Goal: Task Accomplishment & Management: Use online tool/utility

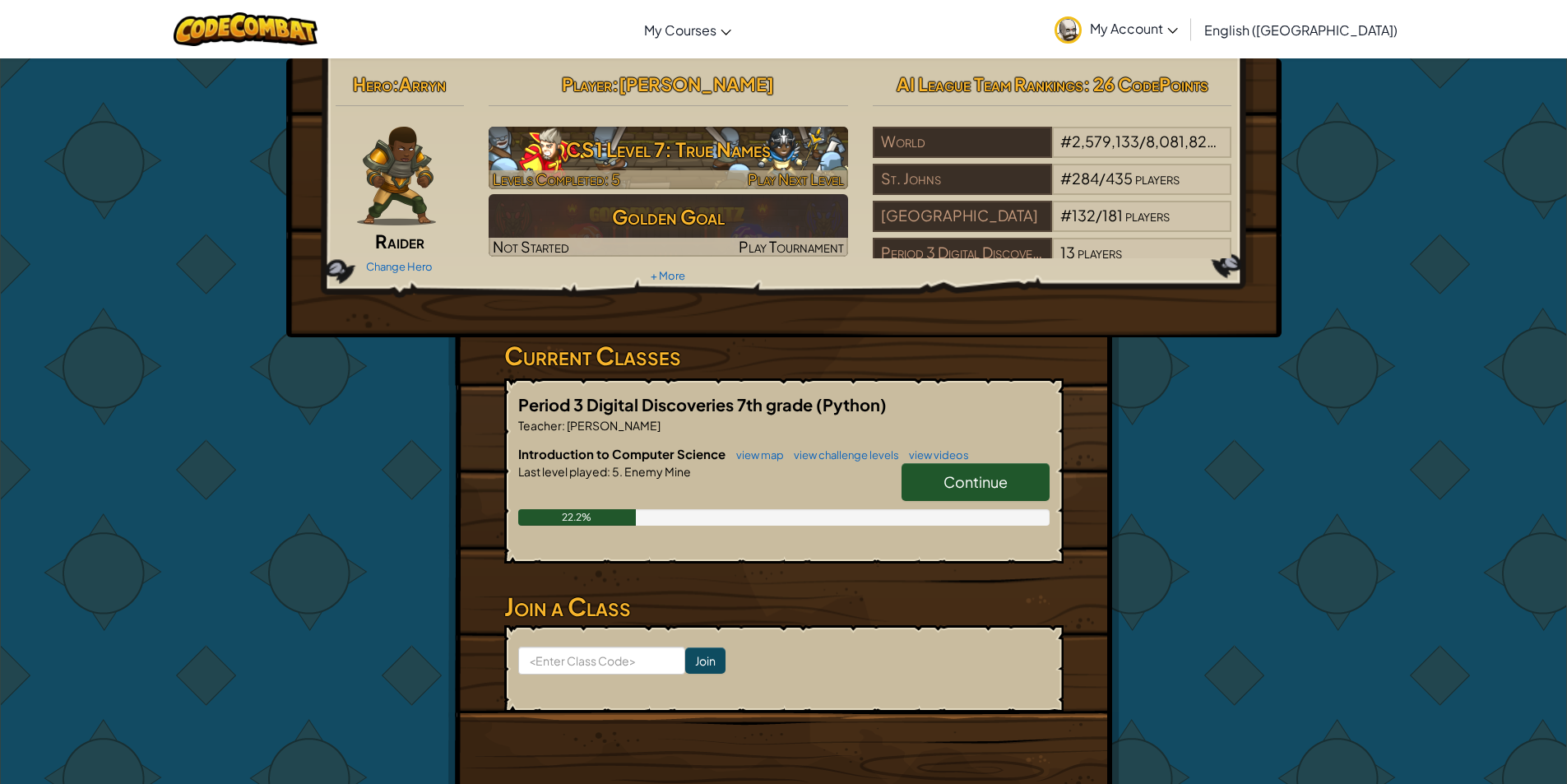
click at [726, 155] on h3 "CS1 Level 7: True Names" at bounding box center [668, 150] width 359 height 37
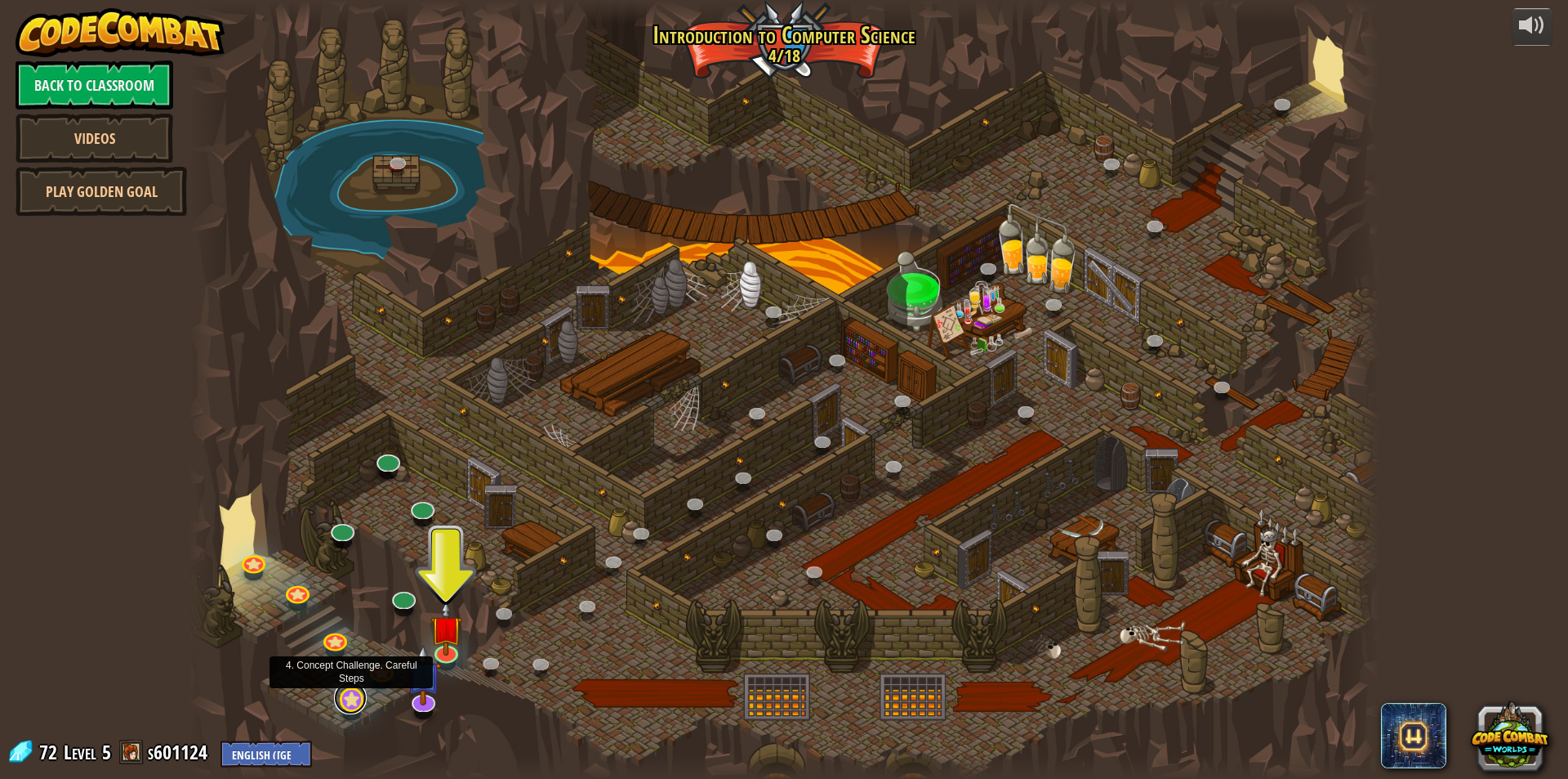
click at [347, 699] on link at bounding box center [350, 698] width 33 height 33
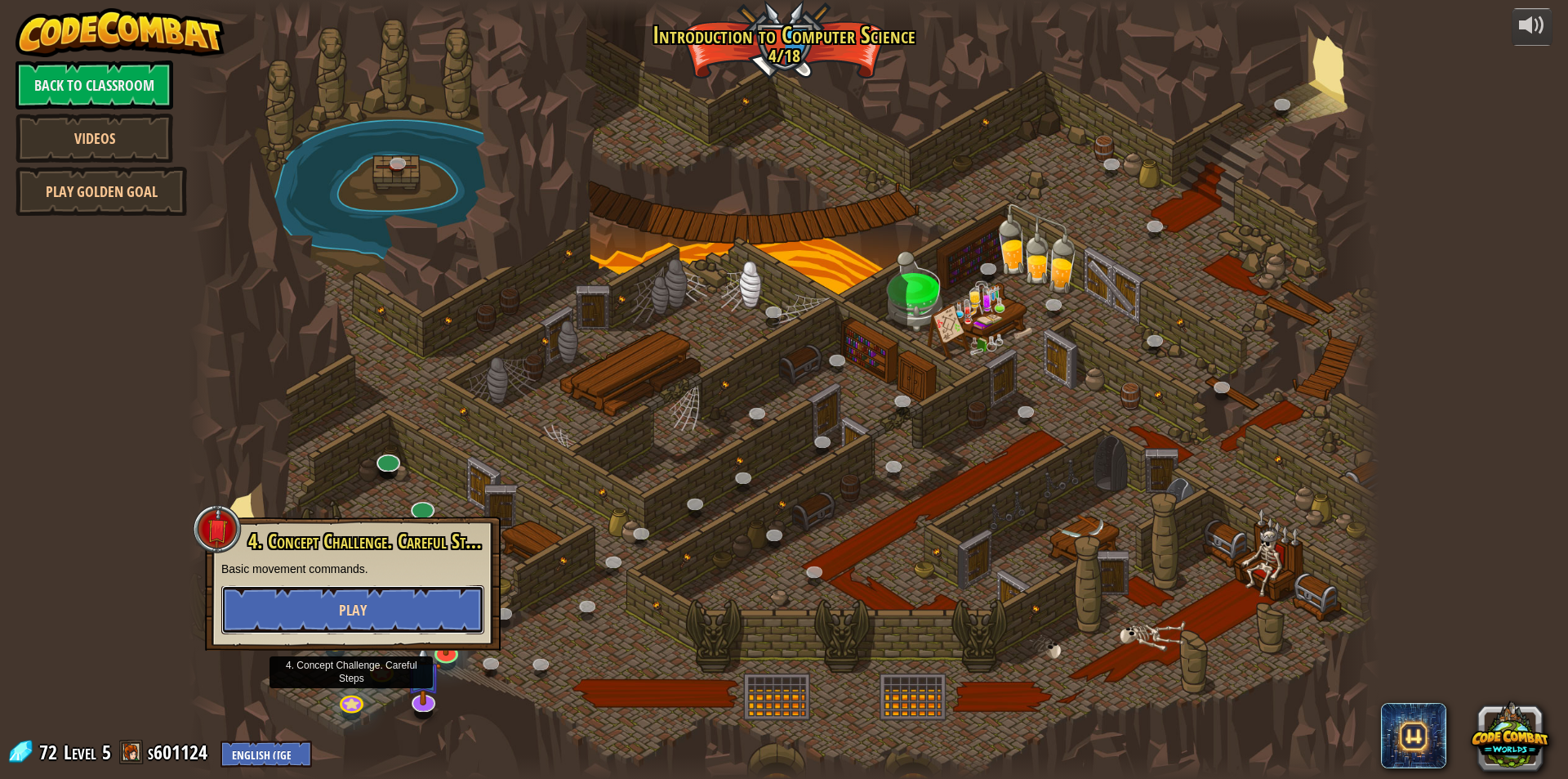
click at [376, 612] on button "Play" at bounding box center [352, 609] width 263 height 49
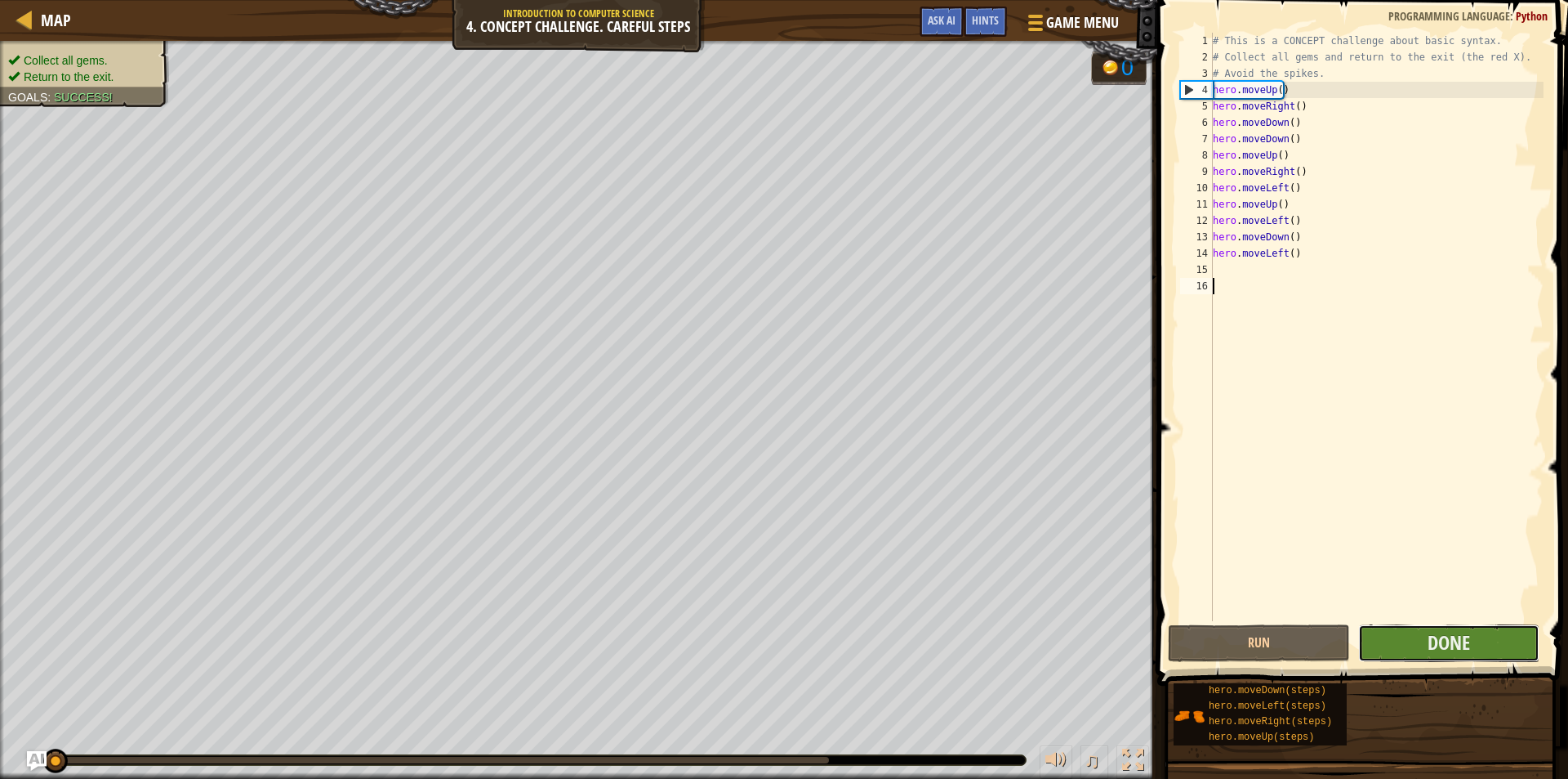
click at [1409, 642] on button "Done" at bounding box center [1449, 643] width 182 height 37
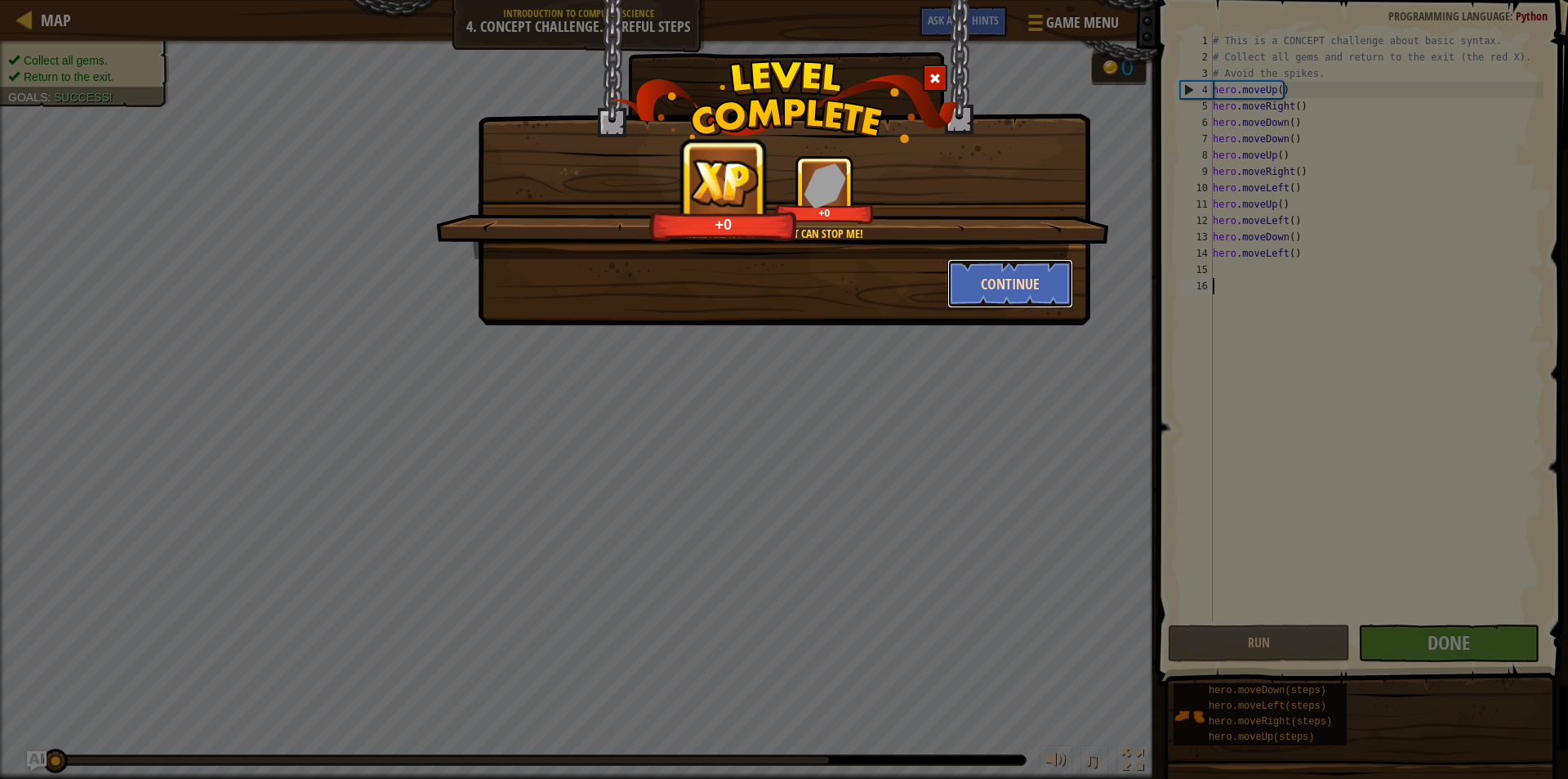
click at [965, 275] on button "Continue" at bounding box center [1011, 283] width 127 height 49
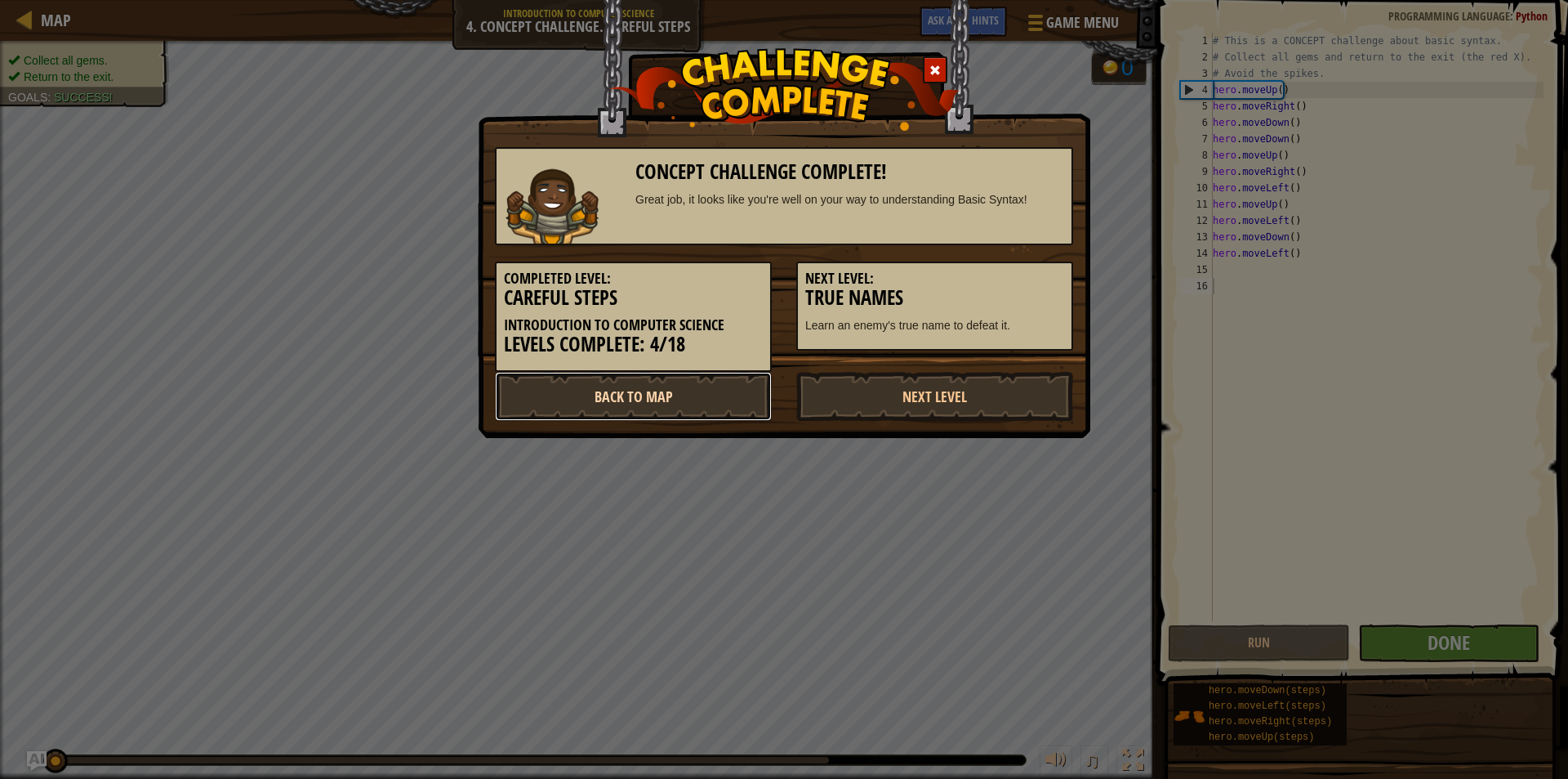
click at [658, 388] on link "Back to Map" at bounding box center [633, 396] width 277 height 49
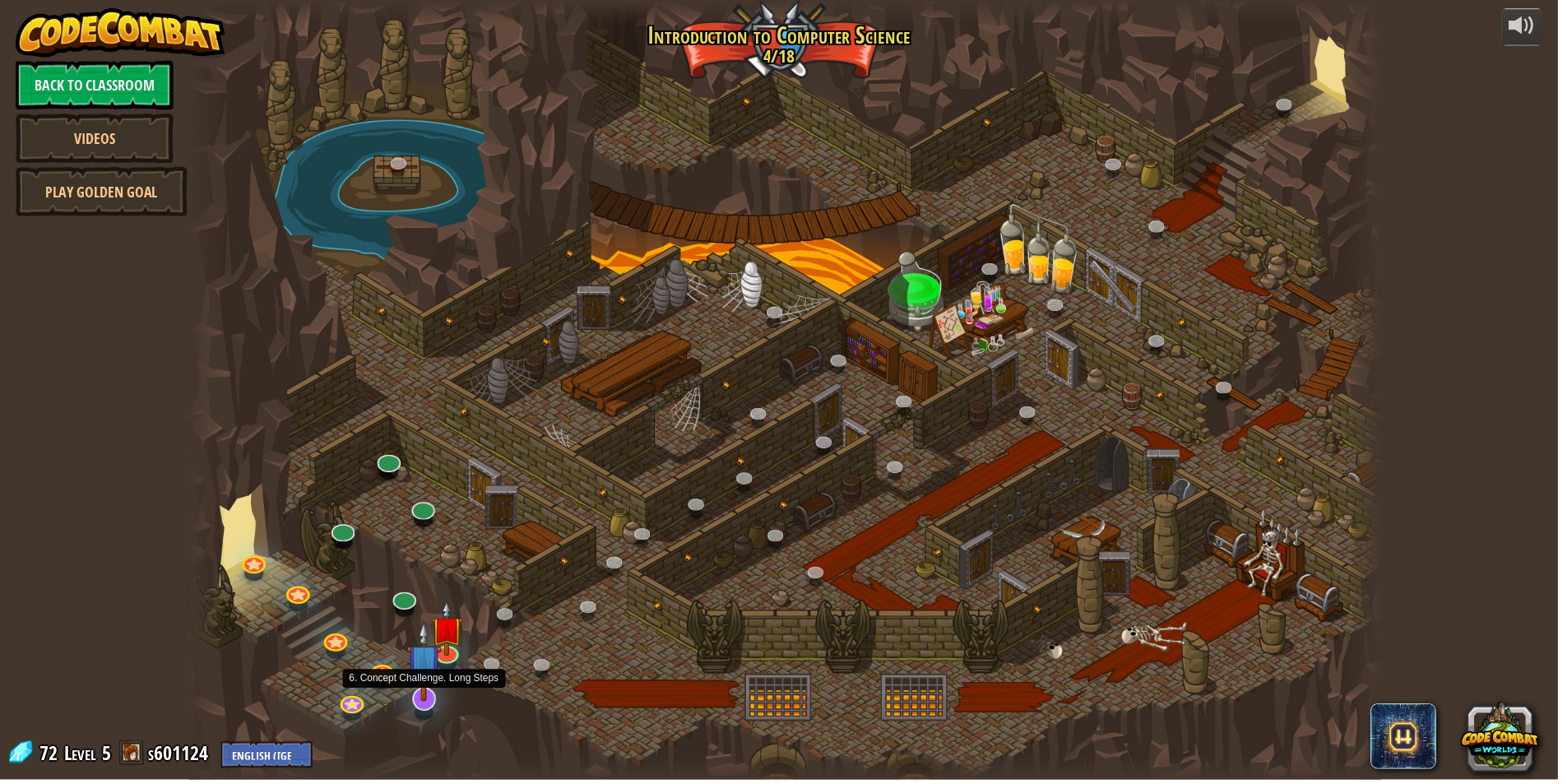
click at [424, 698] on img at bounding box center [427, 665] width 36 height 80
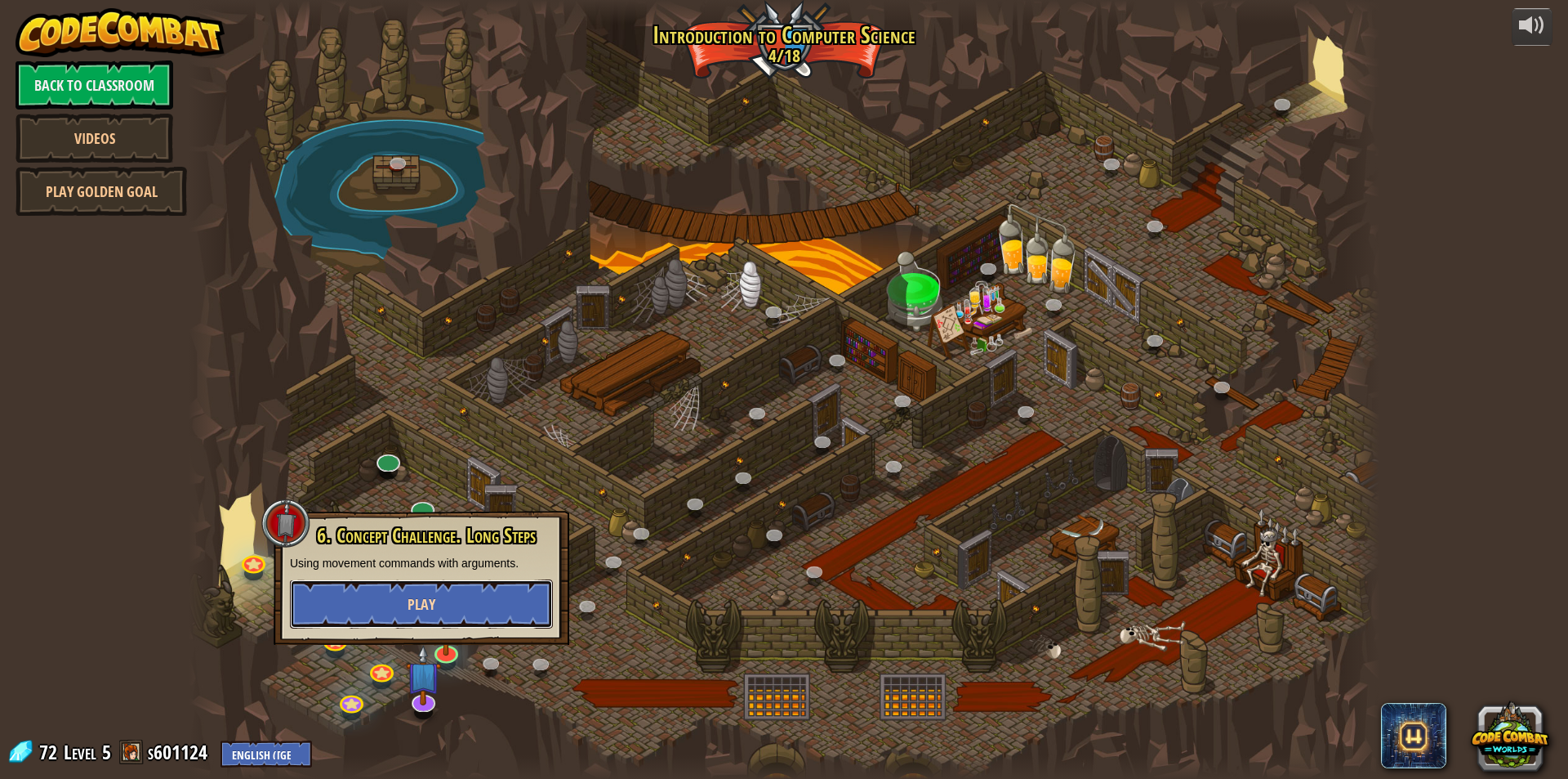
click at [473, 605] on button "Play" at bounding box center [421, 603] width 263 height 49
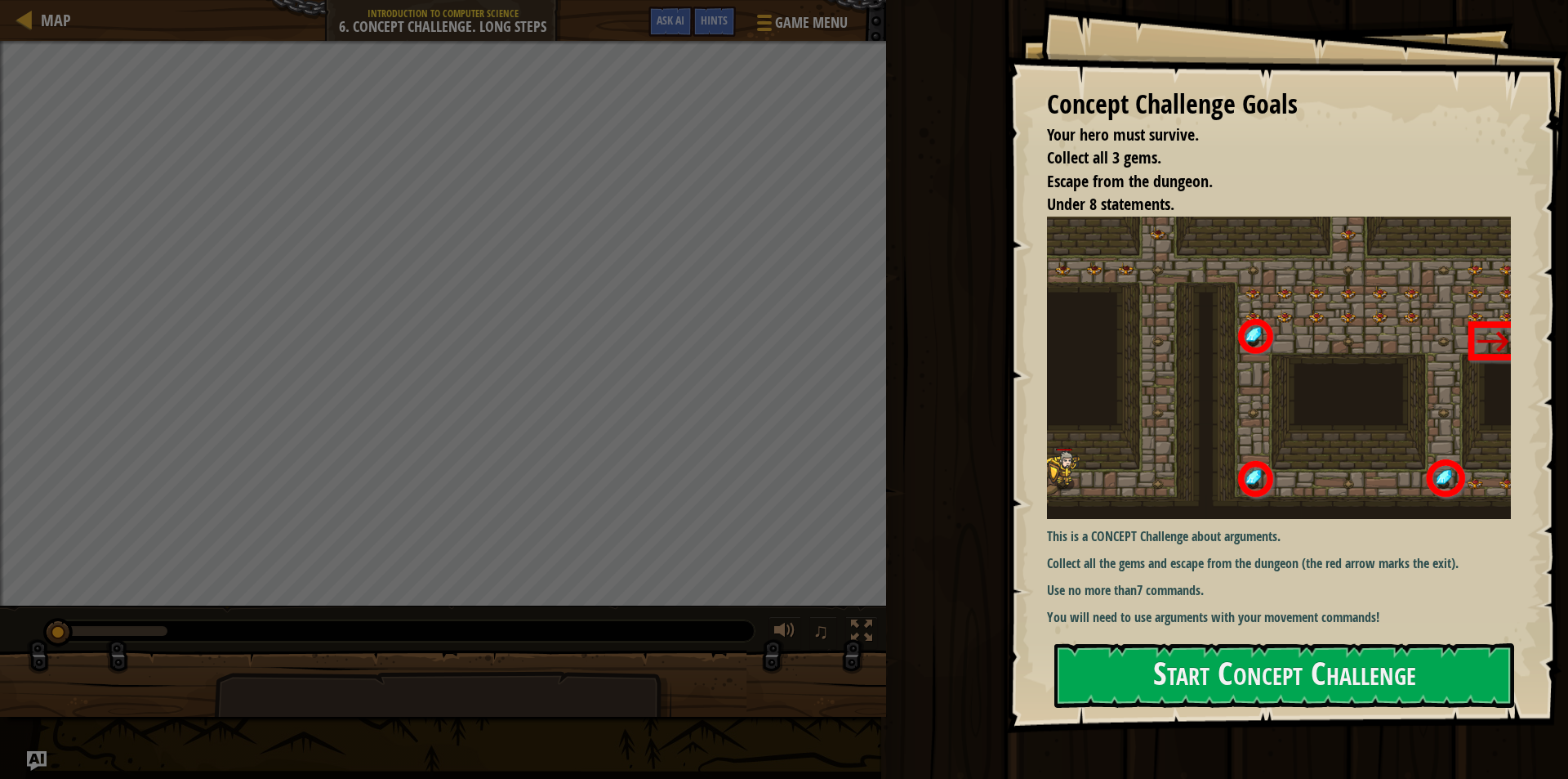
click at [1264, 631] on div "Concept Challenge Goals Your hero must survive. Collect all 3 gems. Escape from…" at bounding box center [1287, 366] width 562 height 733
drag, startPoint x: 1245, startPoint y: 634, endPoint x: 1242, endPoint y: 652, distance: 18.2
click at [1245, 644] on div "Concept Challenge Goals Your hero must survive. Collect all 3 gems. Escape from…" at bounding box center [1287, 366] width 562 height 733
click at [1212, 673] on button "Start Concept Challenge" at bounding box center [1285, 675] width 460 height 65
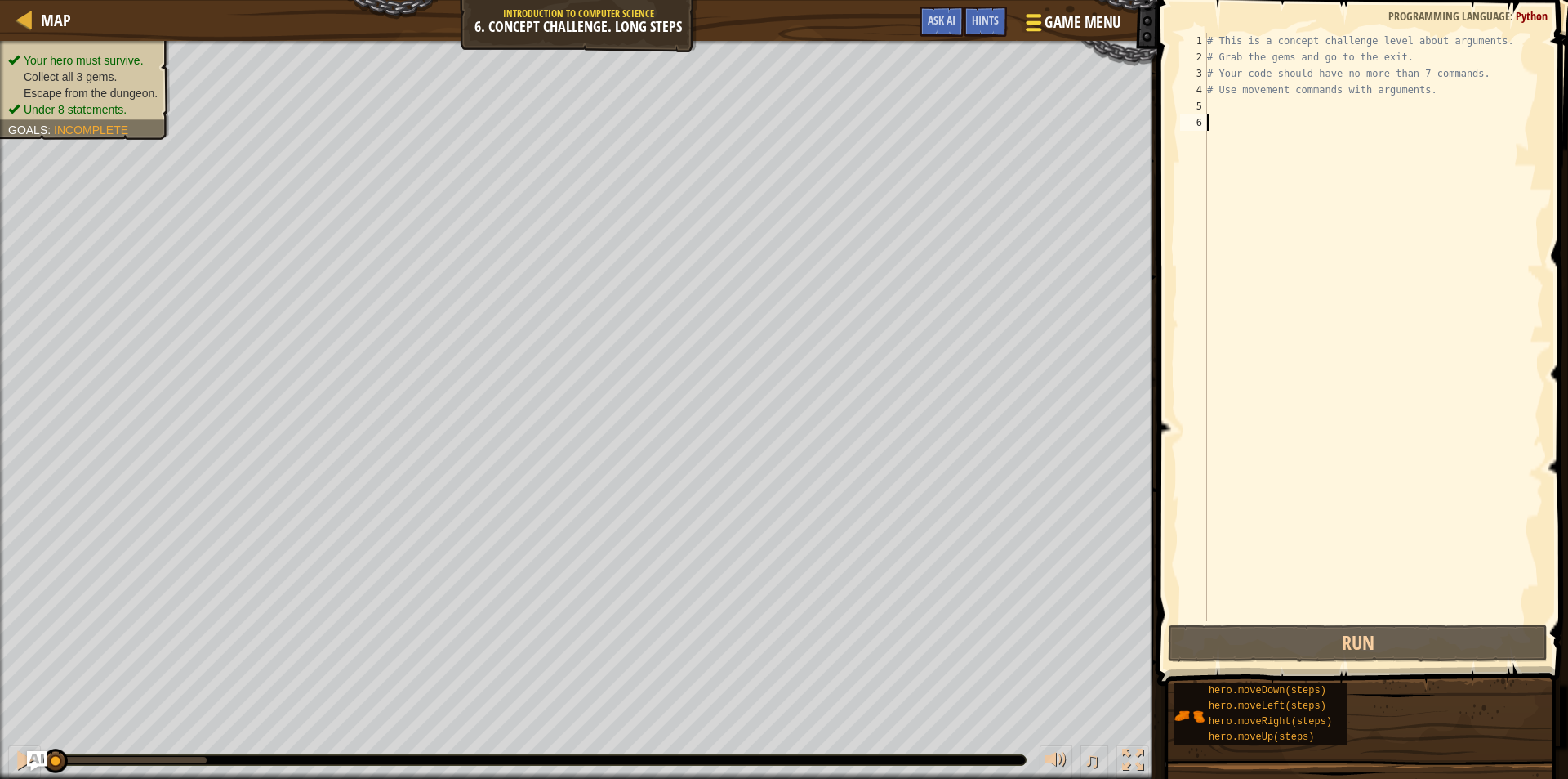
click at [1057, 29] on span "Game Menu" at bounding box center [1082, 22] width 76 height 22
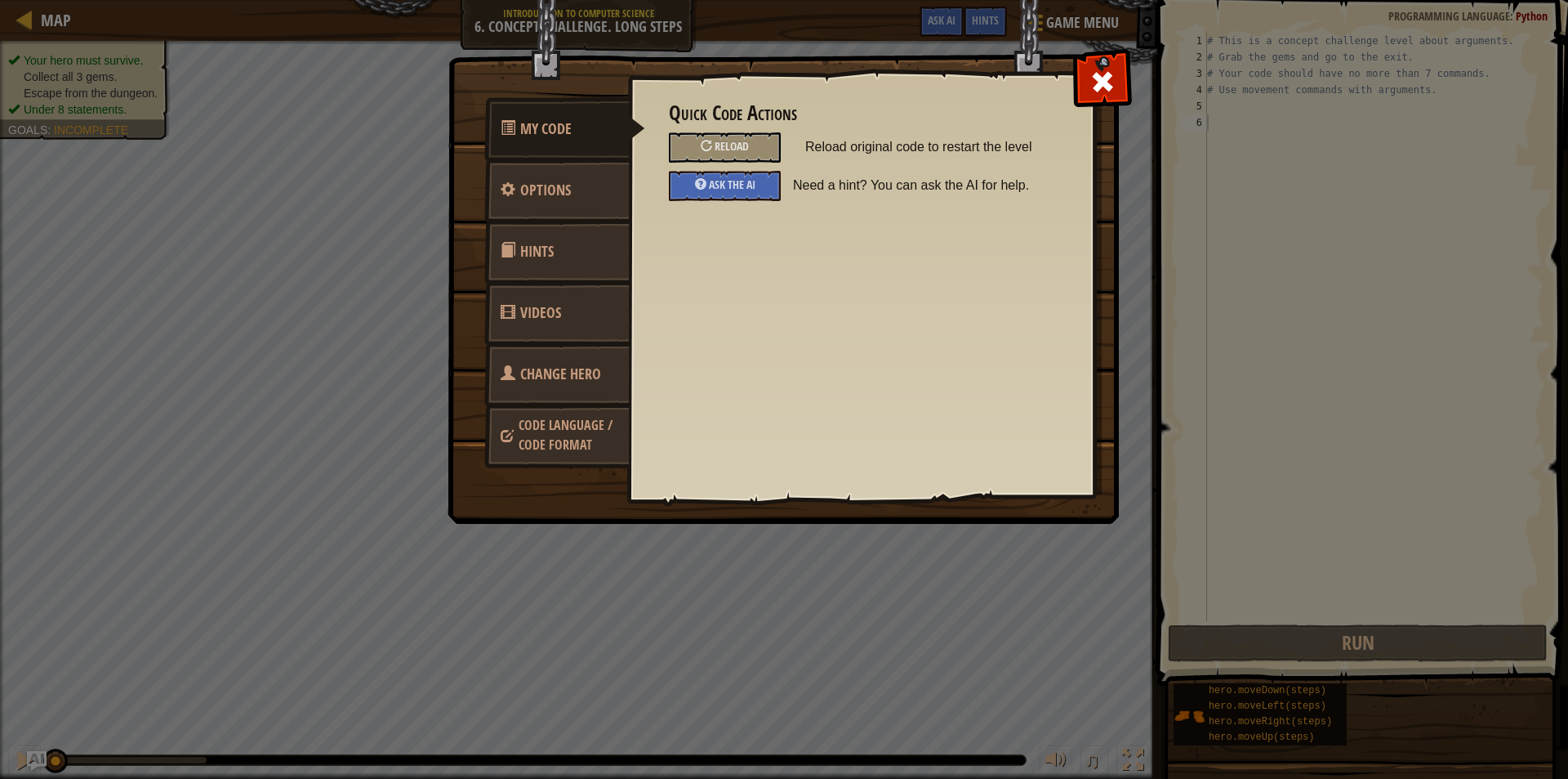
click at [629, 347] on div "Quick Code Actions Reload Reload original code to restart the level Ask the AI …" at bounding box center [861, 259] width 466 height 405
click at [591, 363] on link "Change Hero" at bounding box center [557, 374] width 145 height 64
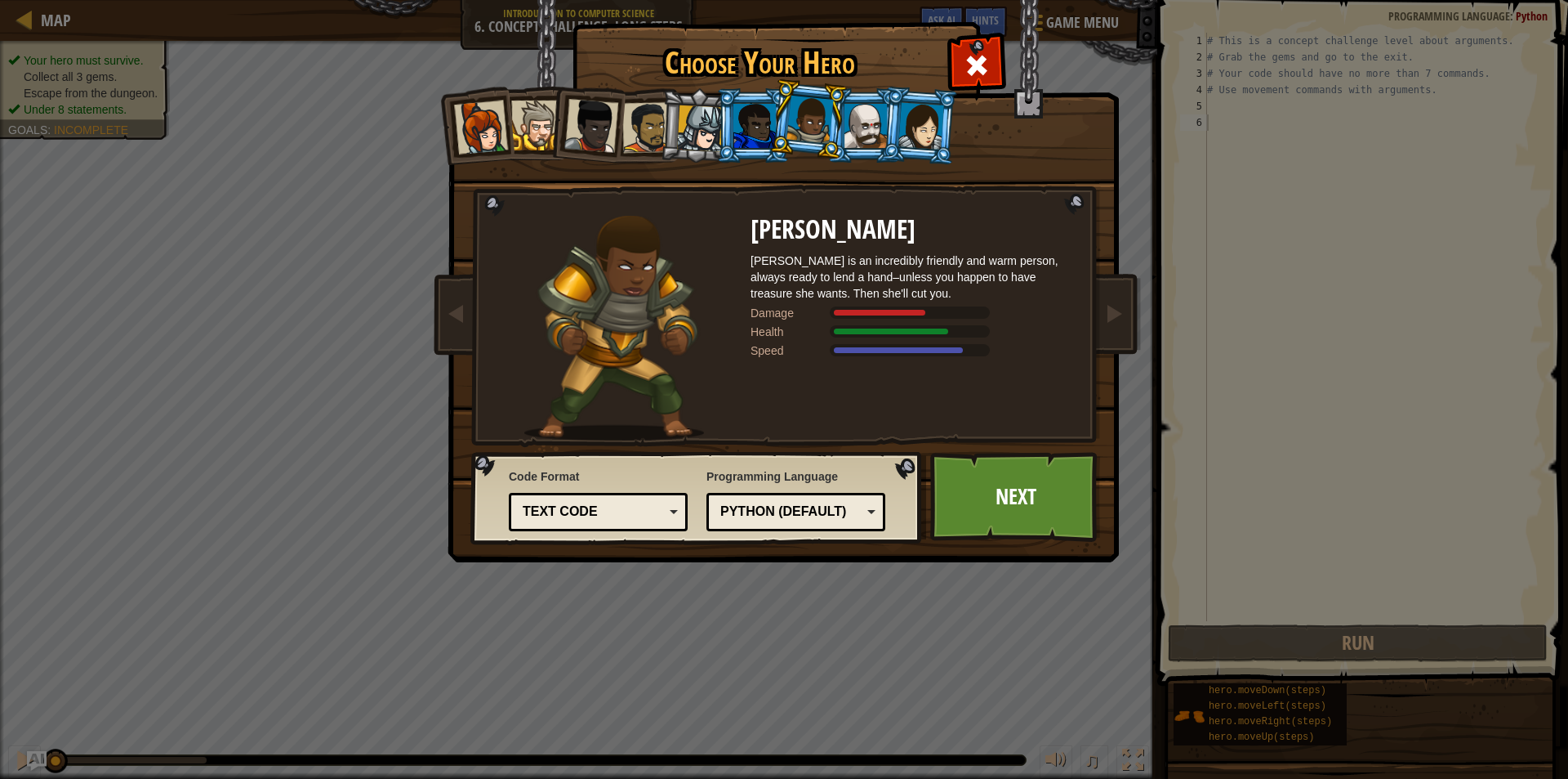
click at [561, 136] on li at bounding box center [586, 122] width 80 height 80
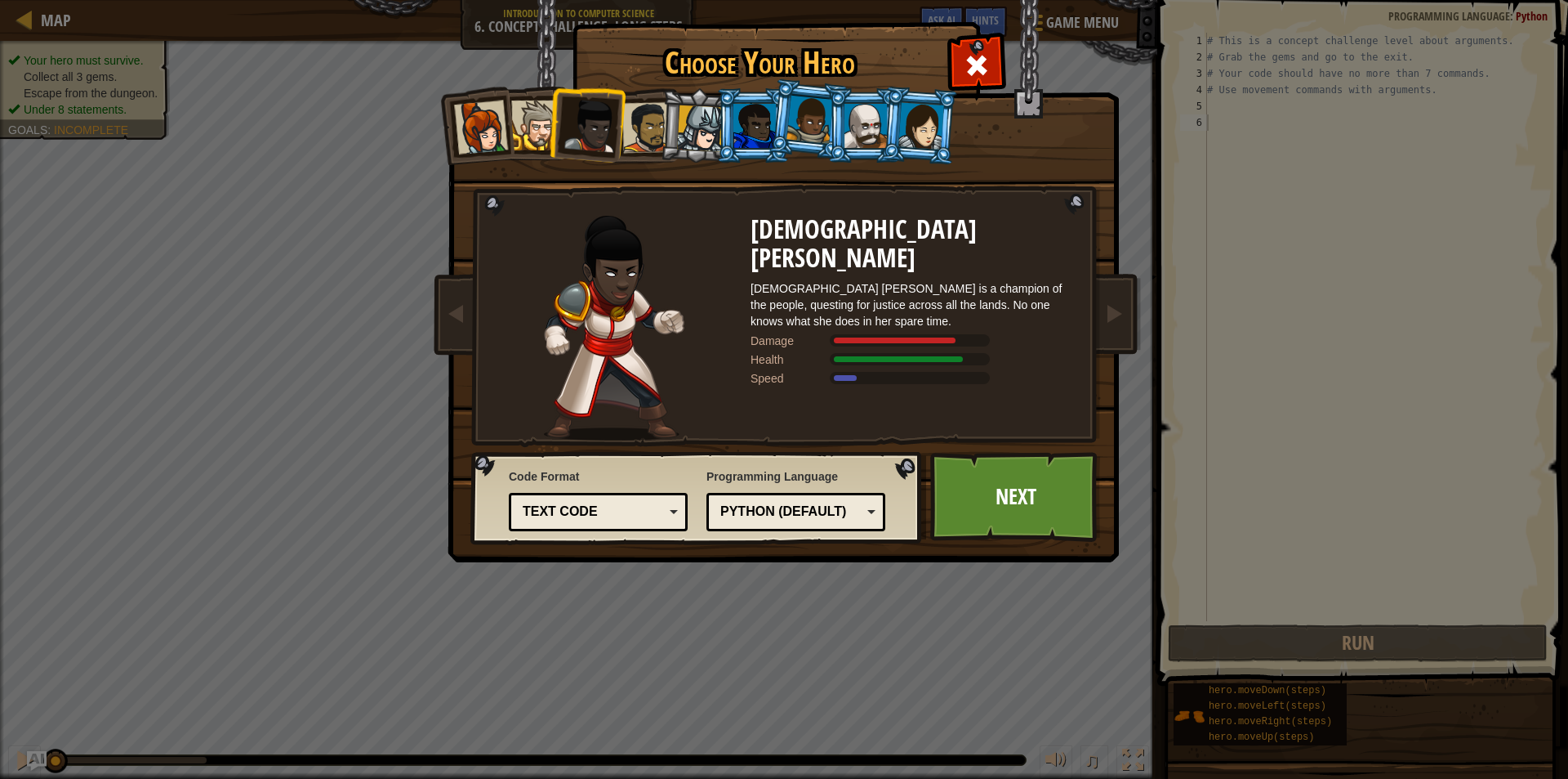
click at [519, 133] on div at bounding box center [536, 126] width 50 height 50
click at [839, 116] on li at bounding box center [864, 126] width 73 height 74
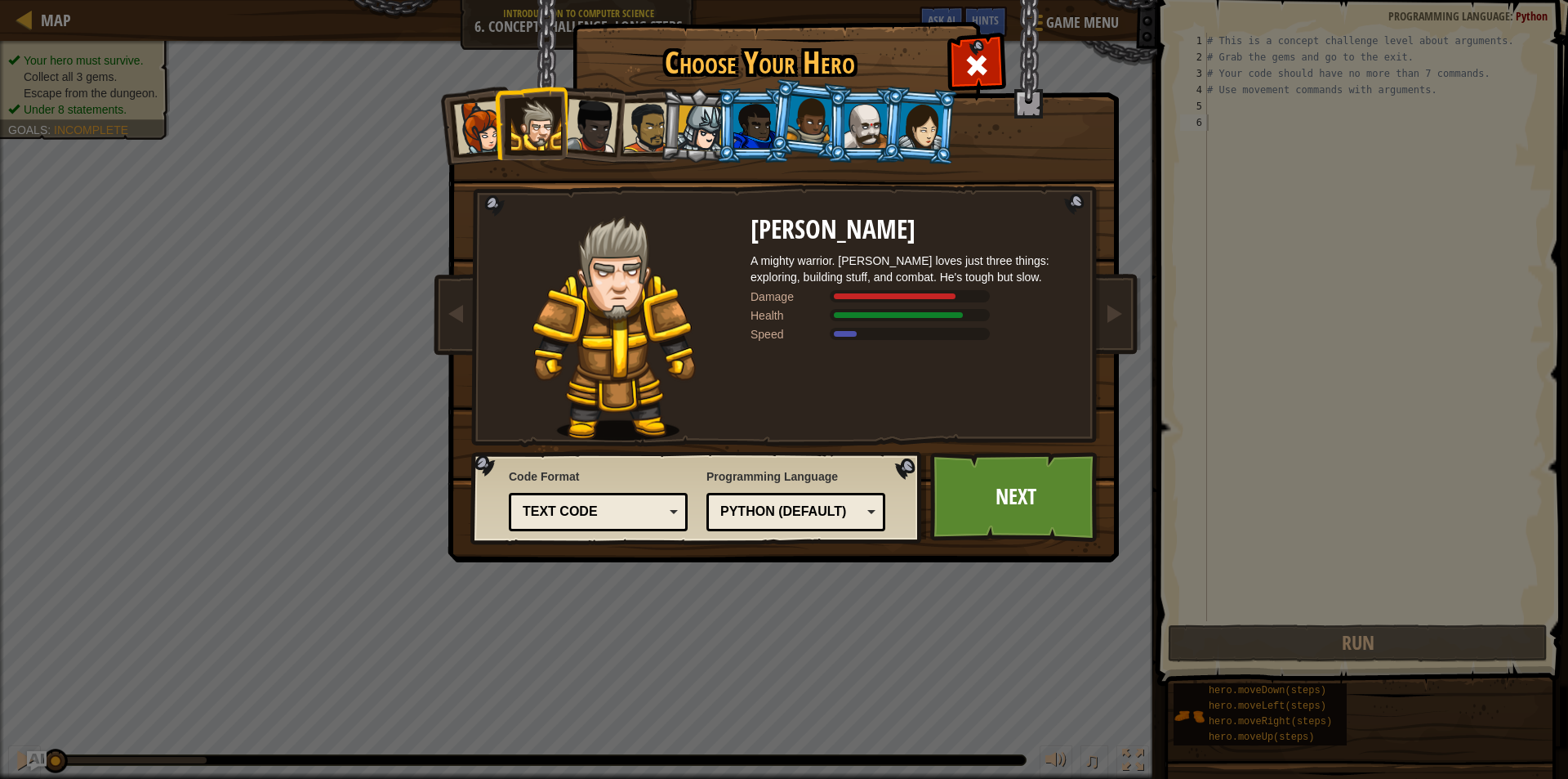
click at [880, 116] on div at bounding box center [865, 126] width 42 height 44
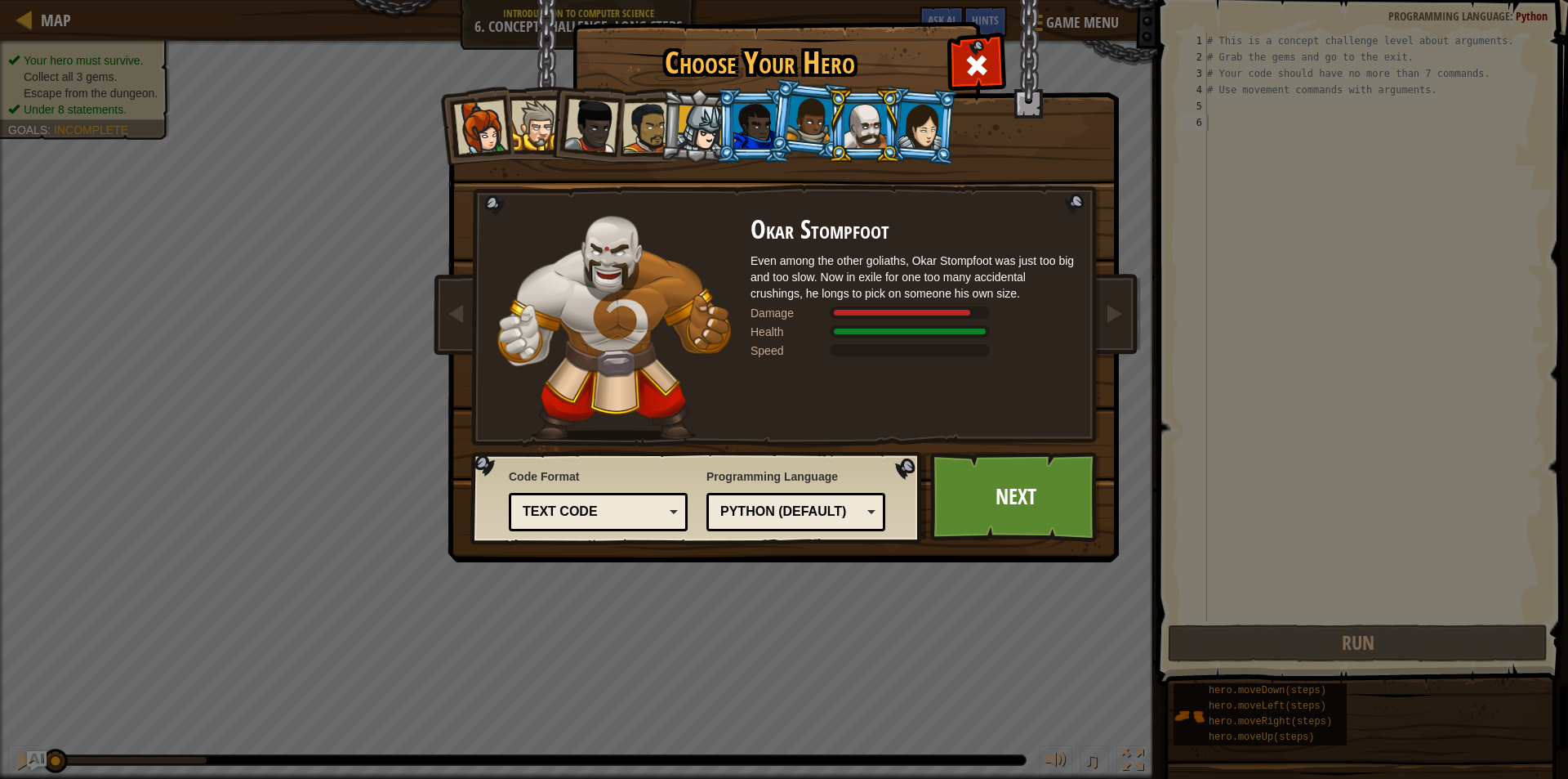
click at [875, 117] on div at bounding box center [865, 126] width 42 height 44
click at [957, 499] on link "Next" at bounding box center [1015, 497] width 171 height 90
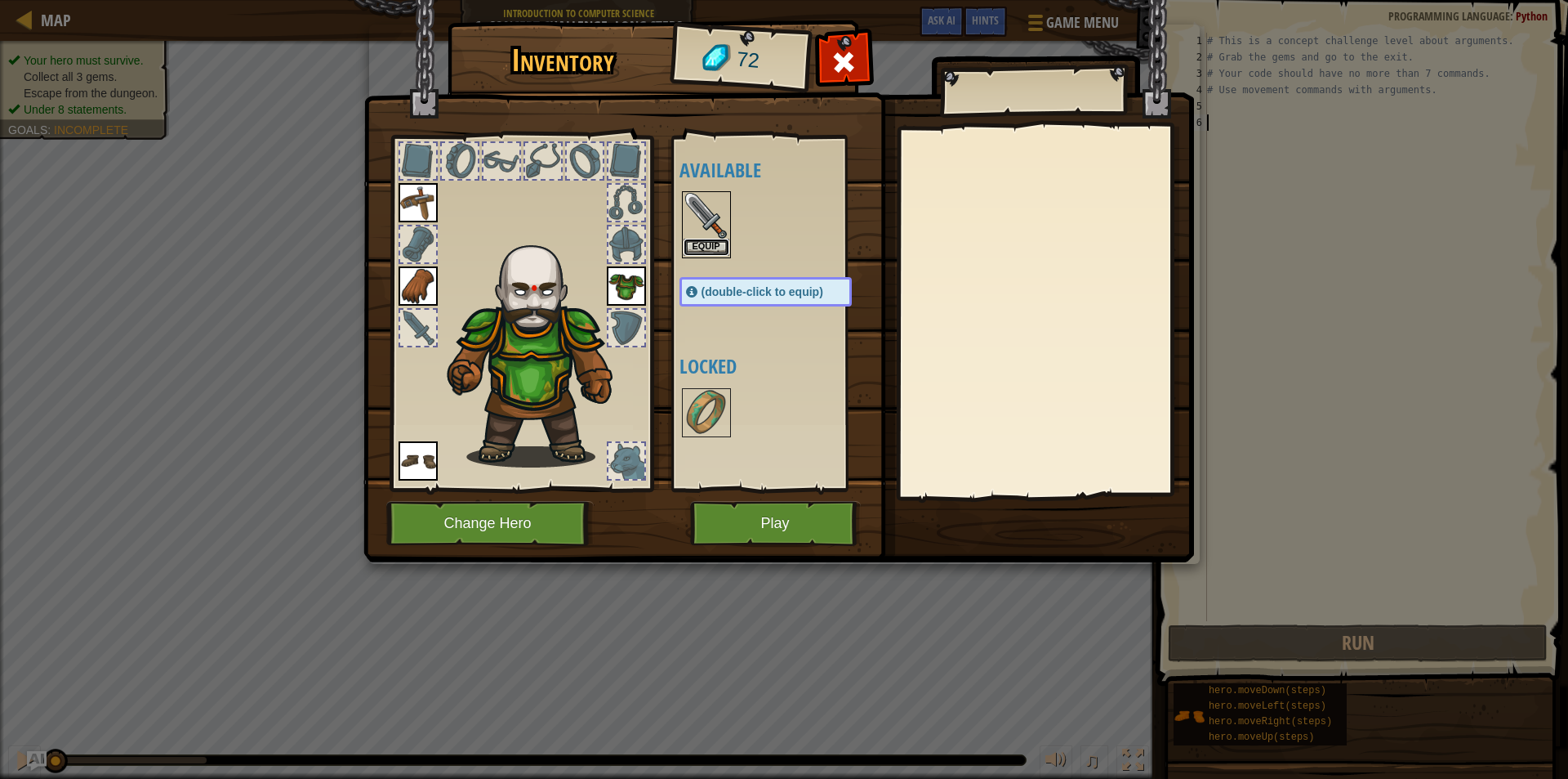
click at [709, 251] on button "Equip" at bounding box center [706, 246] width 46 height 17
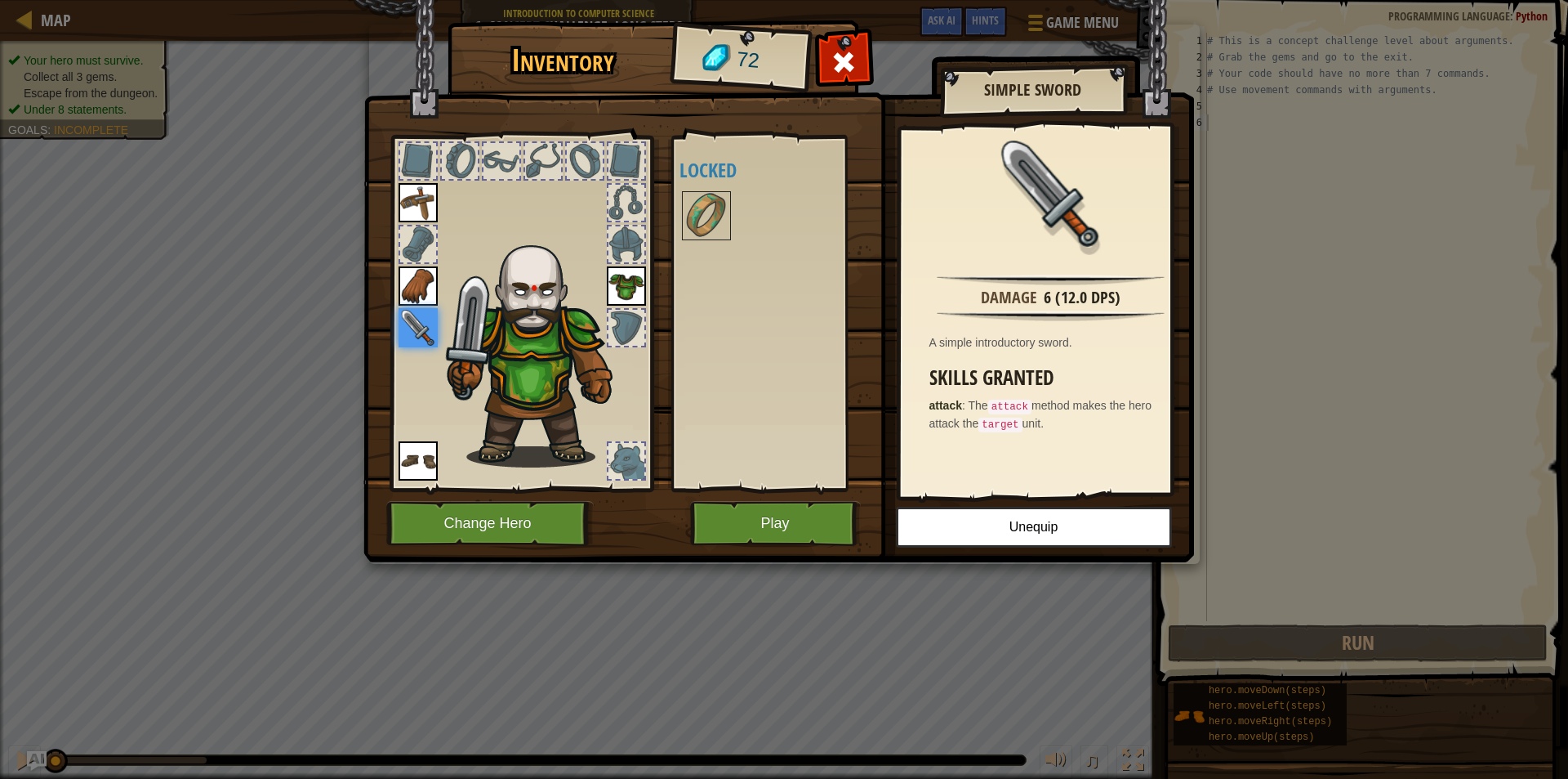
click at [626, 467] on div at bounding box center [626, 460] width 36 height 36
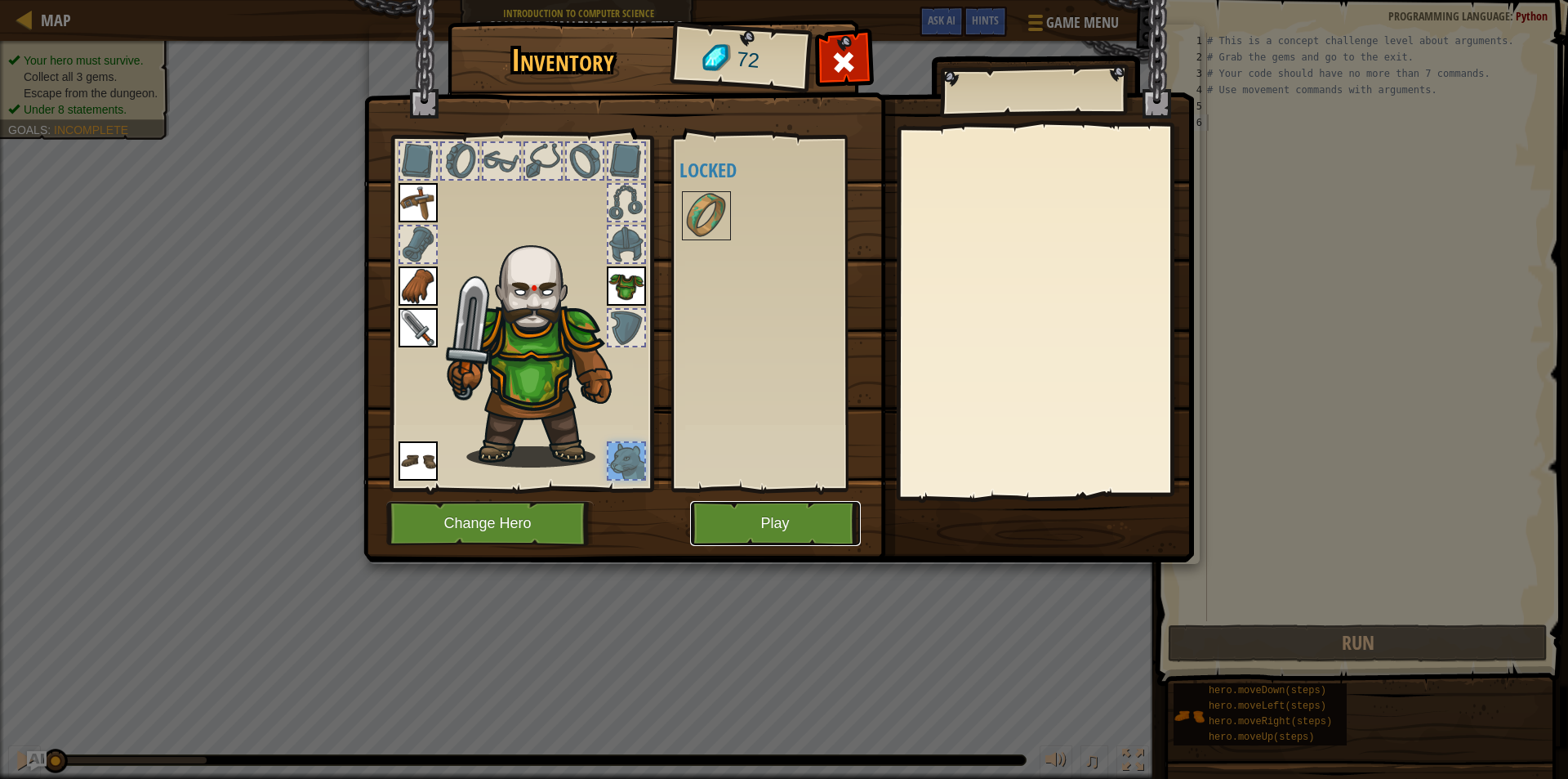
click at [824, 523] on button "Play" at bounding box center [775, 523] width 171 height 45
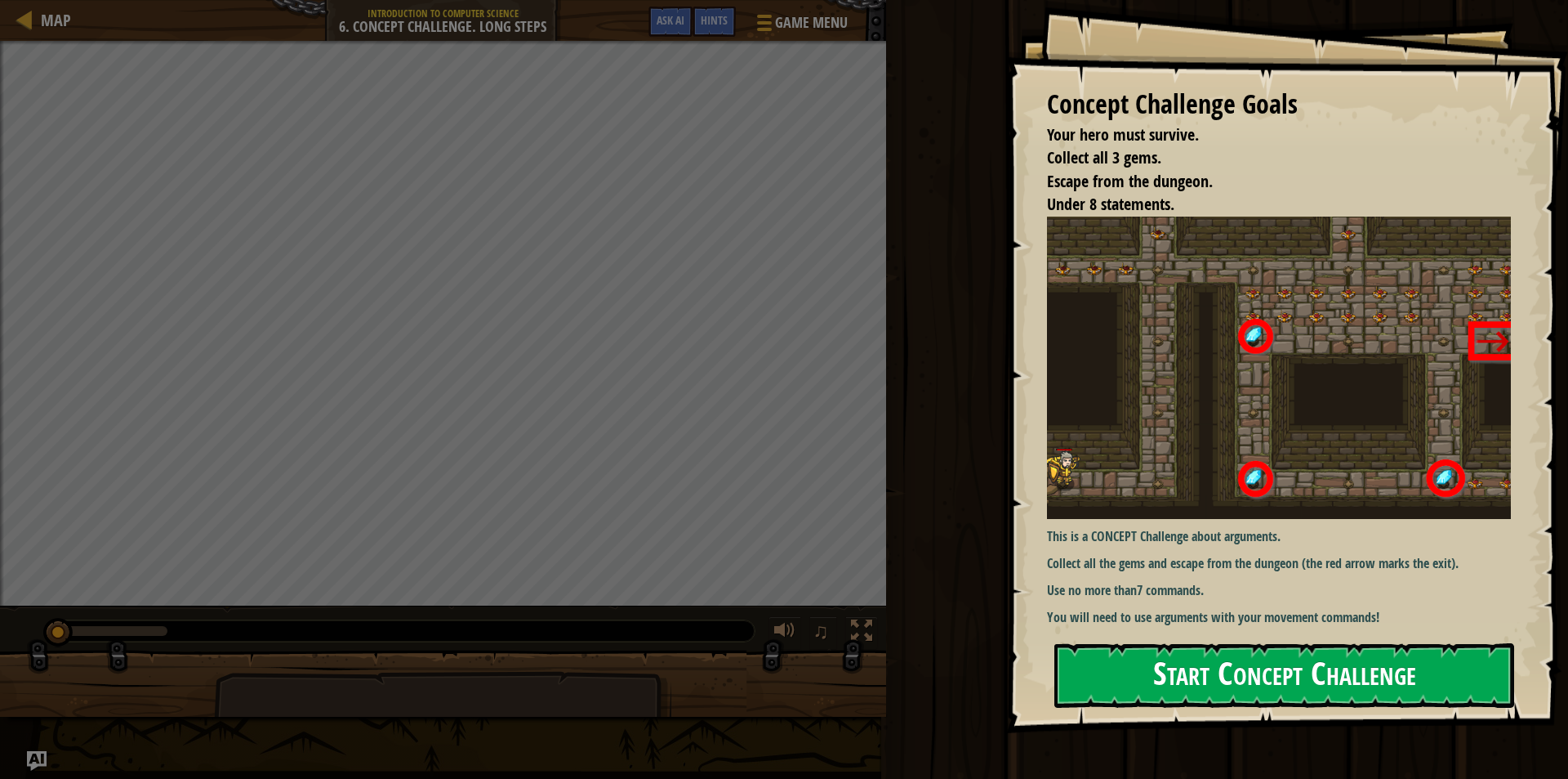
click at [1145, 660] on button "Start Concept Challenge" at bounding box center [1285, 675] width 460 height 65
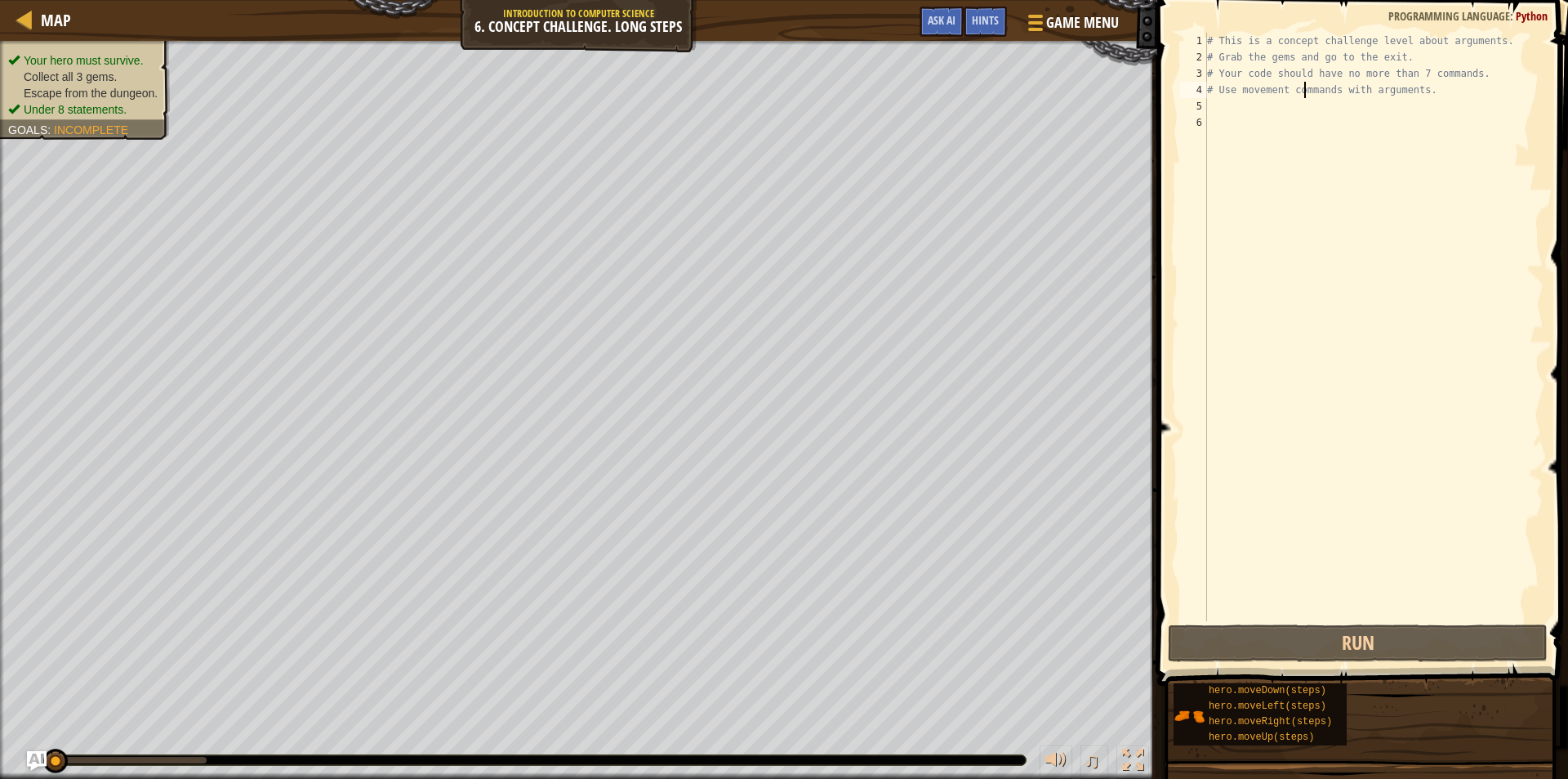
click at [1302, 86] on div "# This is a concept challenge level about arguments. # Grab the gems and go to …" at bounding box center [1373, 343] width 340 height 621
type textarea "# Use movement commands with arguments."
click at [1303, 86] on div "# This is a concept challenge level about arguments. # Grab the gems and go to …" at bounding box center [1373, 343] width 340 height 621
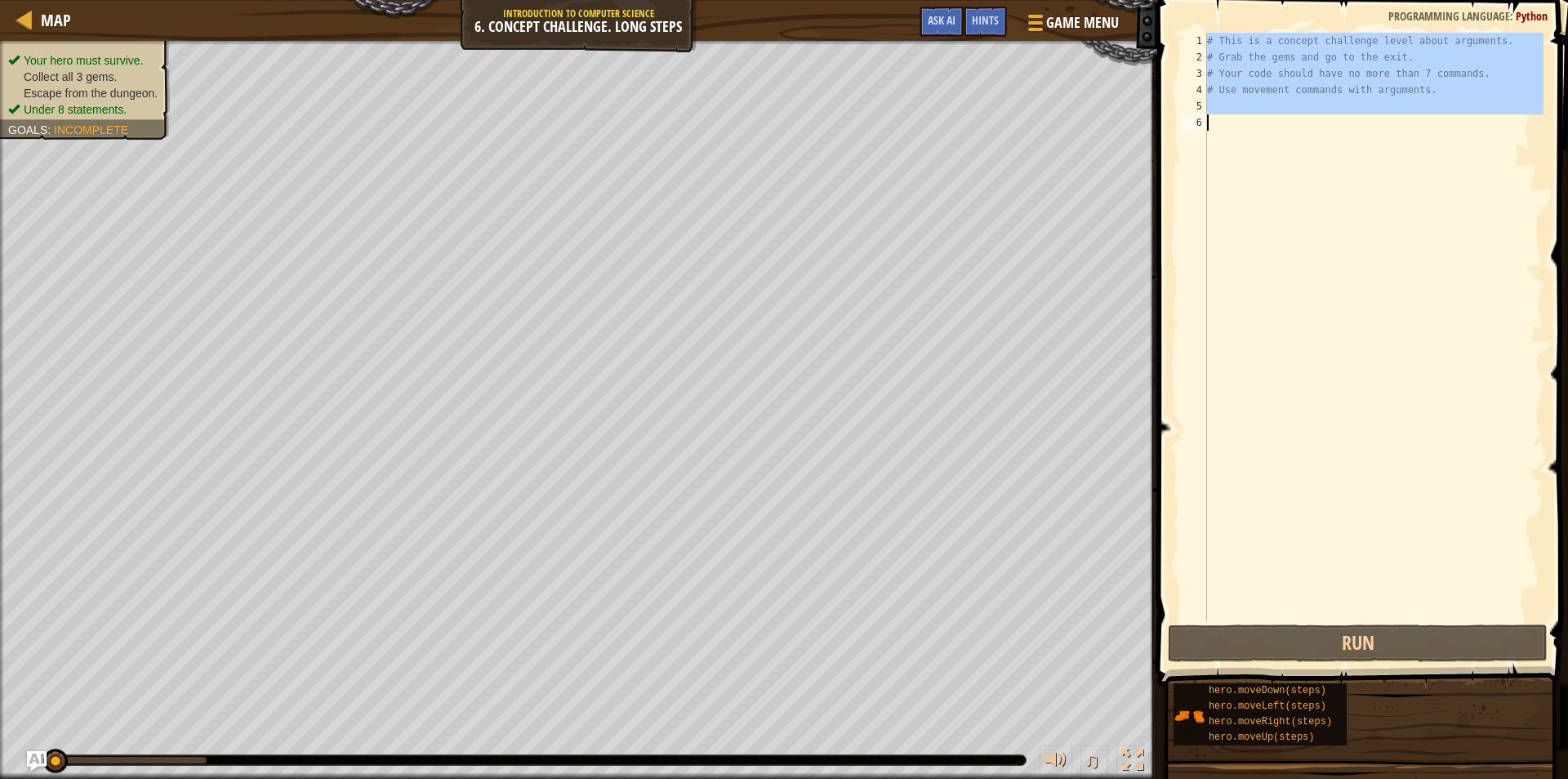
type textarea "# This is a concept challenge level about arguments."
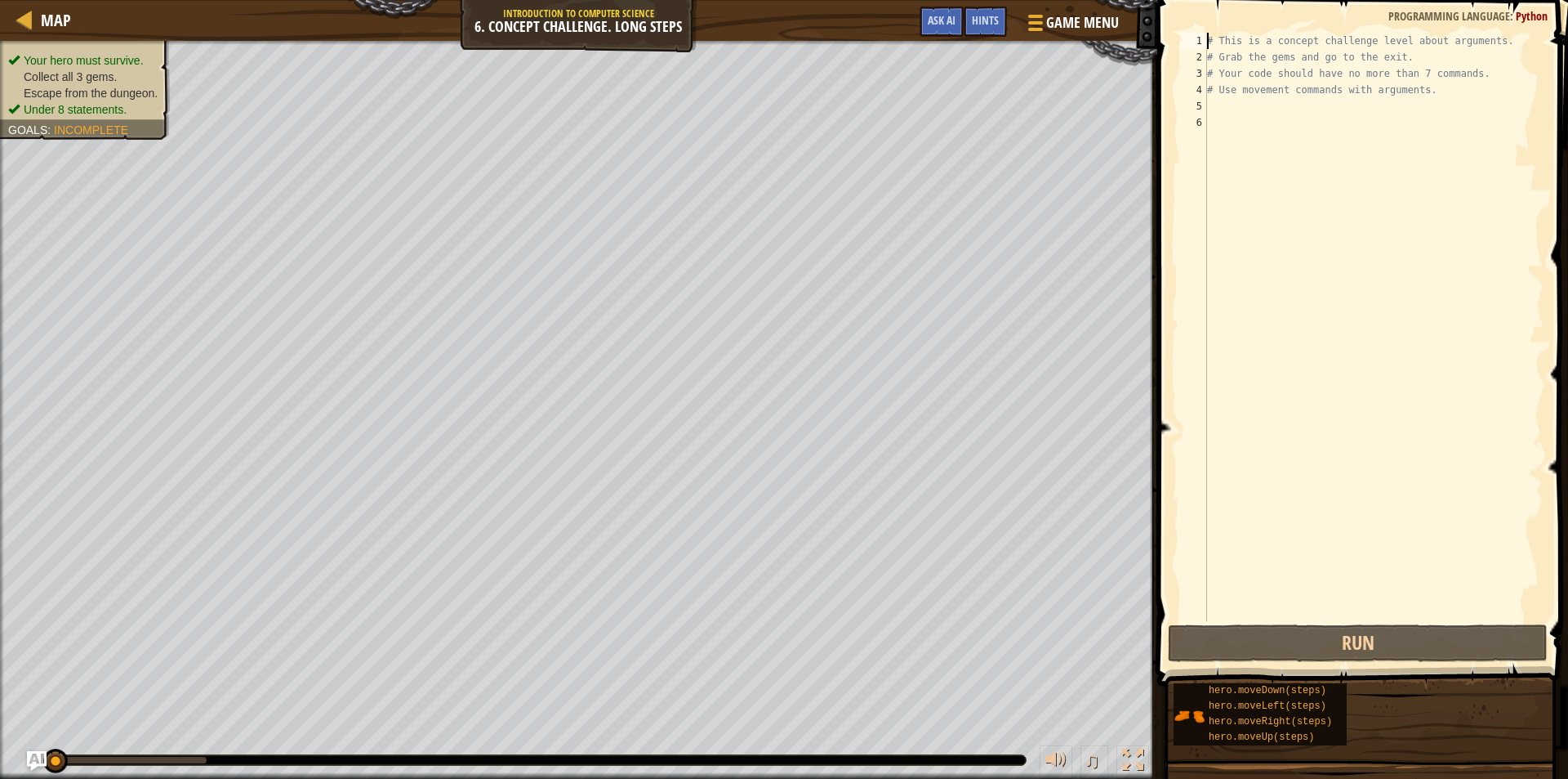
click at [1334, 150] on div "# This is a concept challenge level about arguments. # Grab the gems and go to …" at bounding box center [1373, 343] width 340 height 621
click at [1334, 150] on div "# This is a concept challenge level about arguments. # Grab the gems and go to …" at bounding box center [1373, 343] width 340 height 621
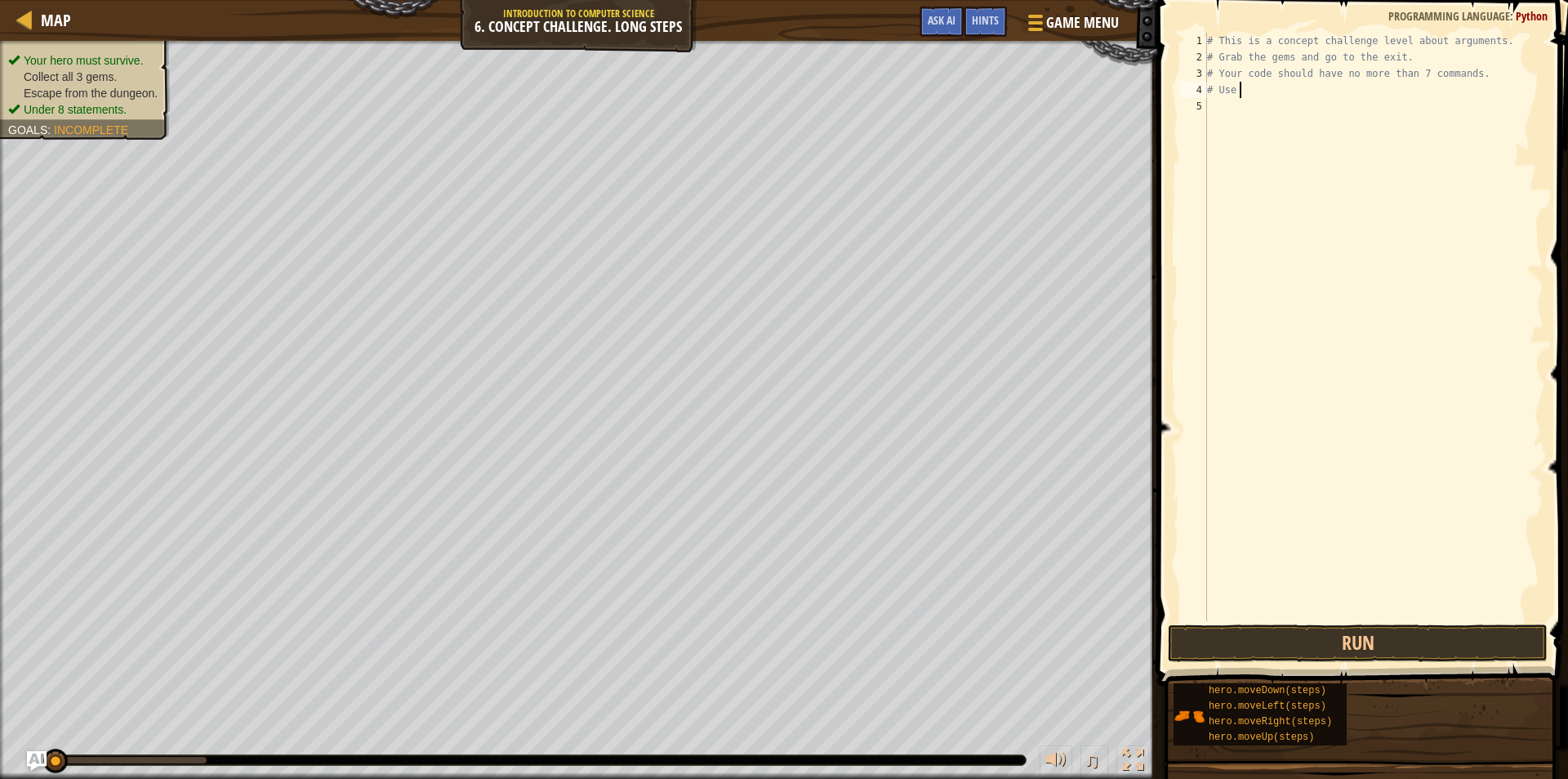
type textarea "#"
click at [1292, 76] on div "# This is a concept challenge level about arguments. # Grab the gems and go to …" at bounding box center [1373, 343] width 340 height 621
click at [1292, 75] on div "# This is a concept challenge level about arguments. # Grab the gems and go to …" at bounding box center [1373, 343] width 340 height 621
type textarea "# Your code no more than 7 commands."
click at [1294, 74] on div "# This is a concept challenge level about arguments. # Grab the gems and go to …" at bounding box center [1373, 343] width 340 height 621
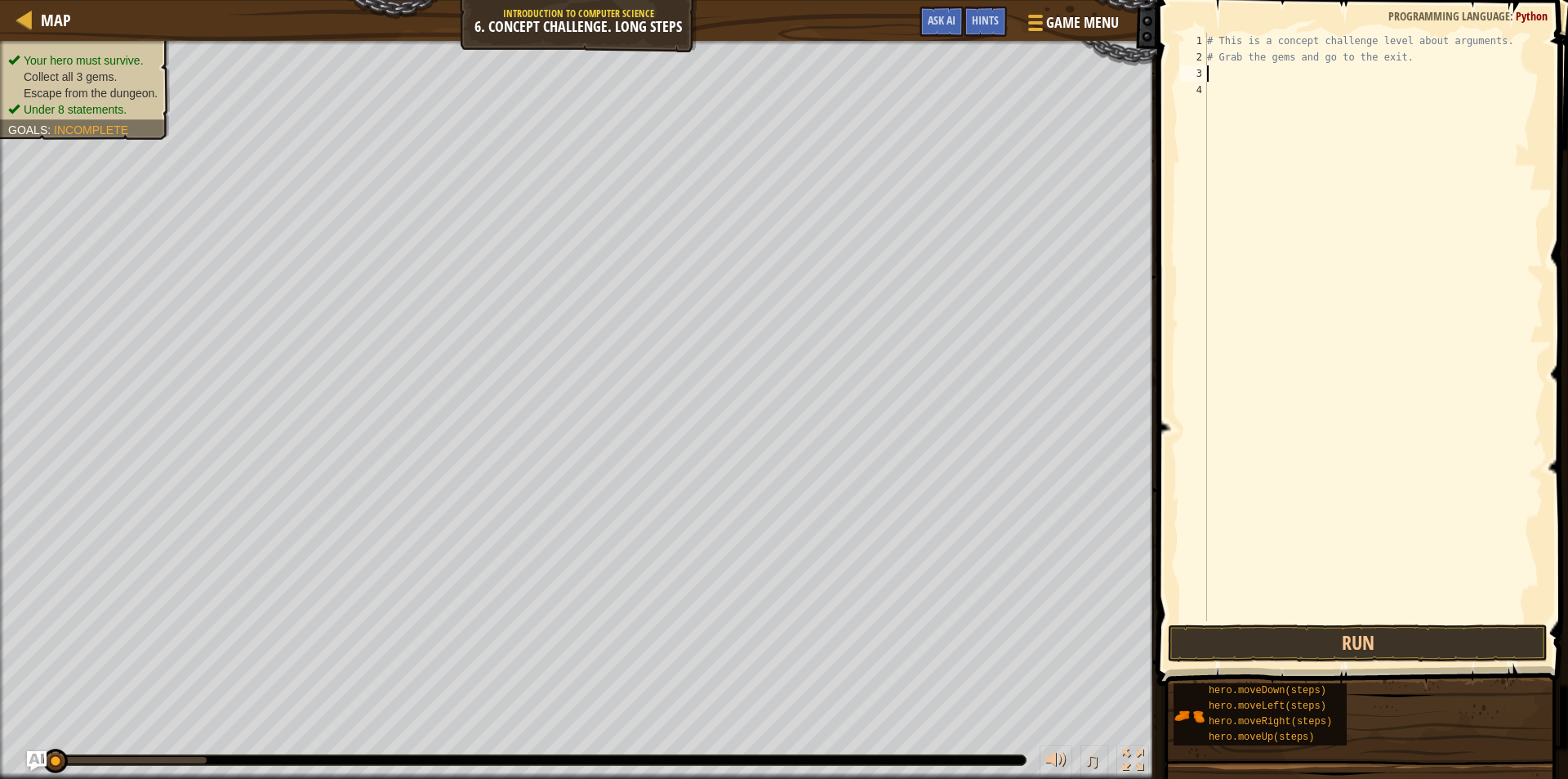
click at [1294, 74] on div "# This is a concept challenge level about arguments. # Grab the gems and go to …" at bounding box center [1373, 343] width 340 height 621
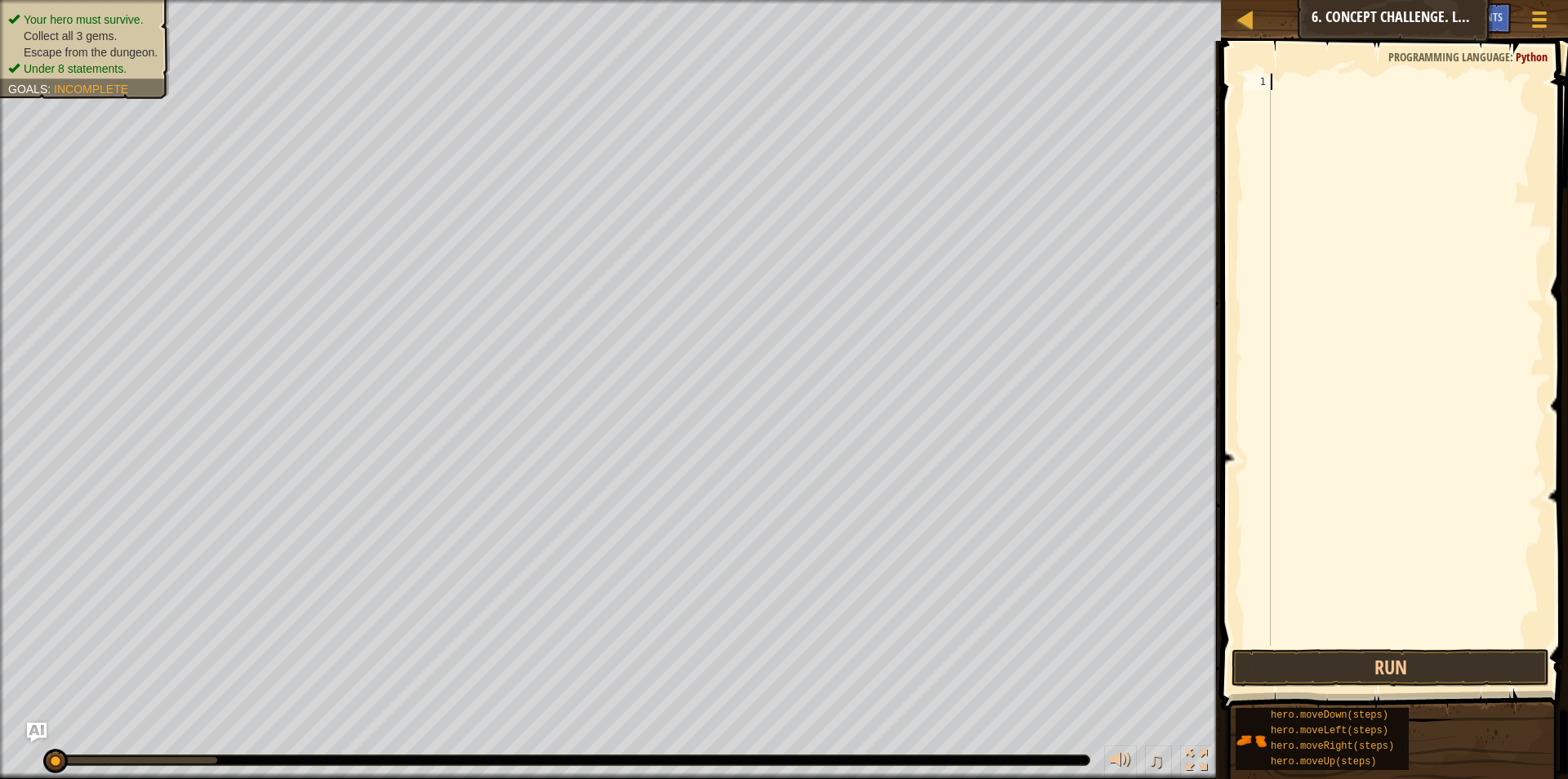
type textarea "h"
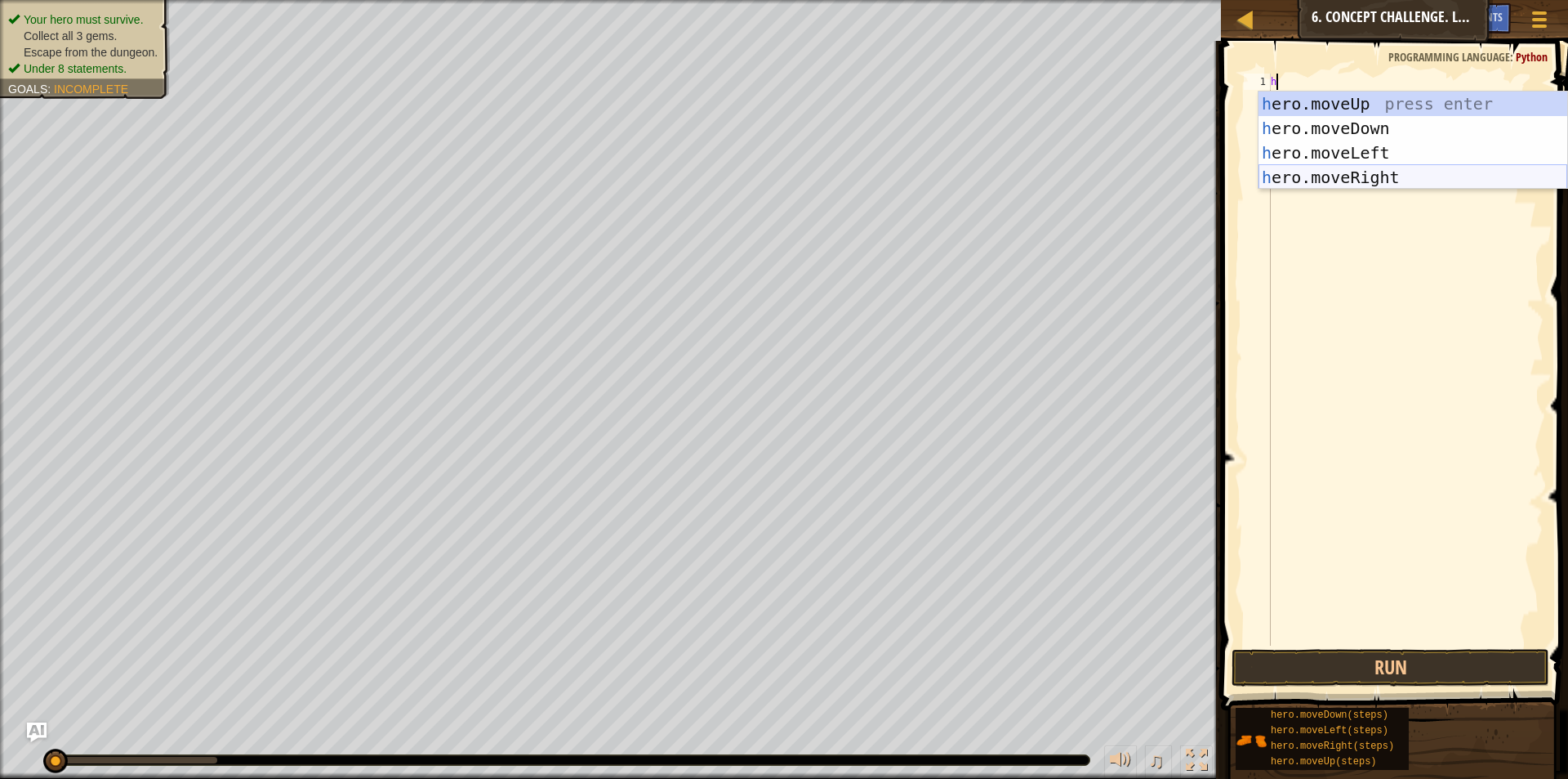
click at [1319, 174] on div "h ero.moveUp press enter h ero.moveDown press enter h ero.moveLeft press enter …" at bounding box center [1412, 165] width 309 height 147
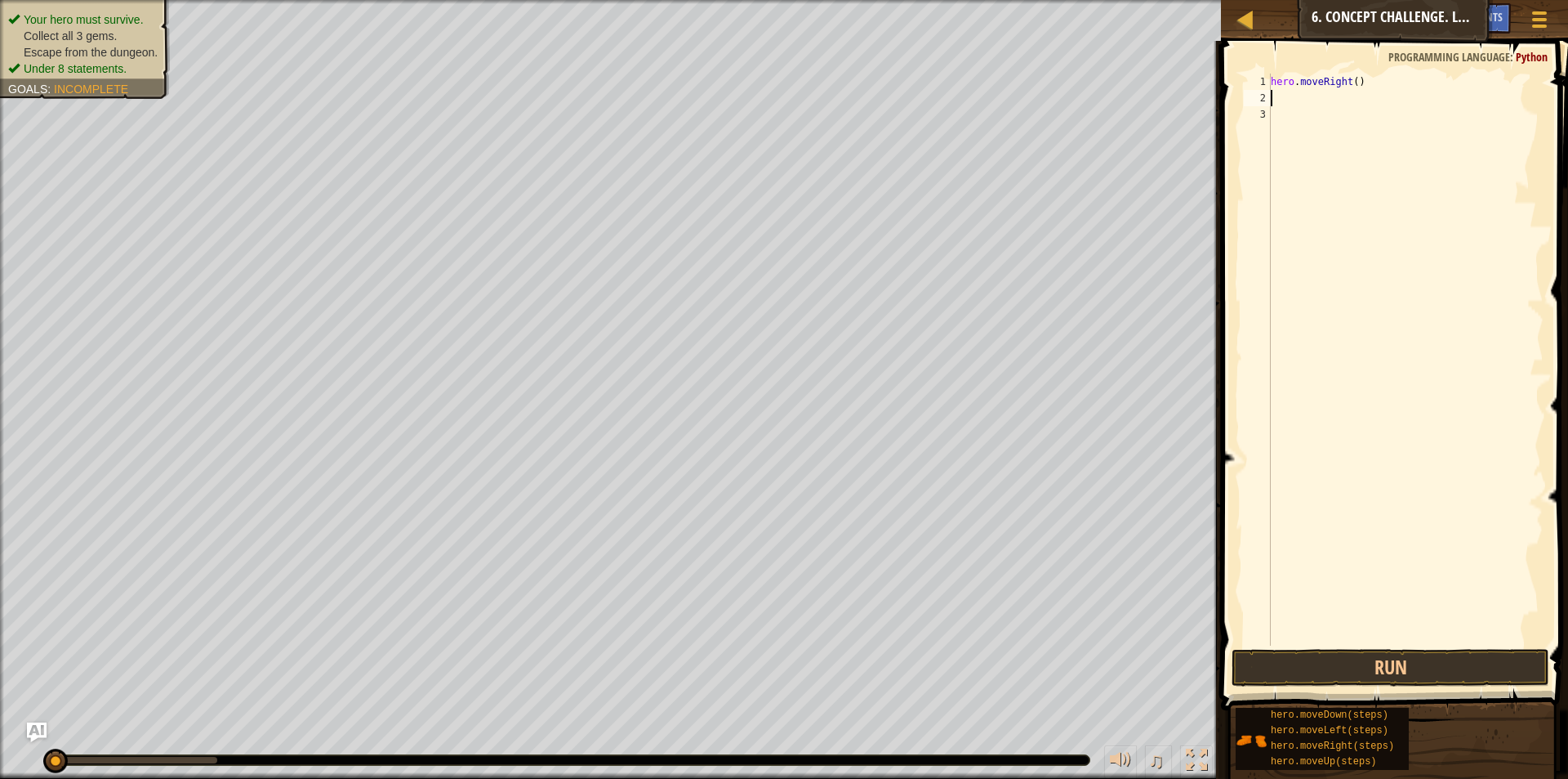
type textarea "h"
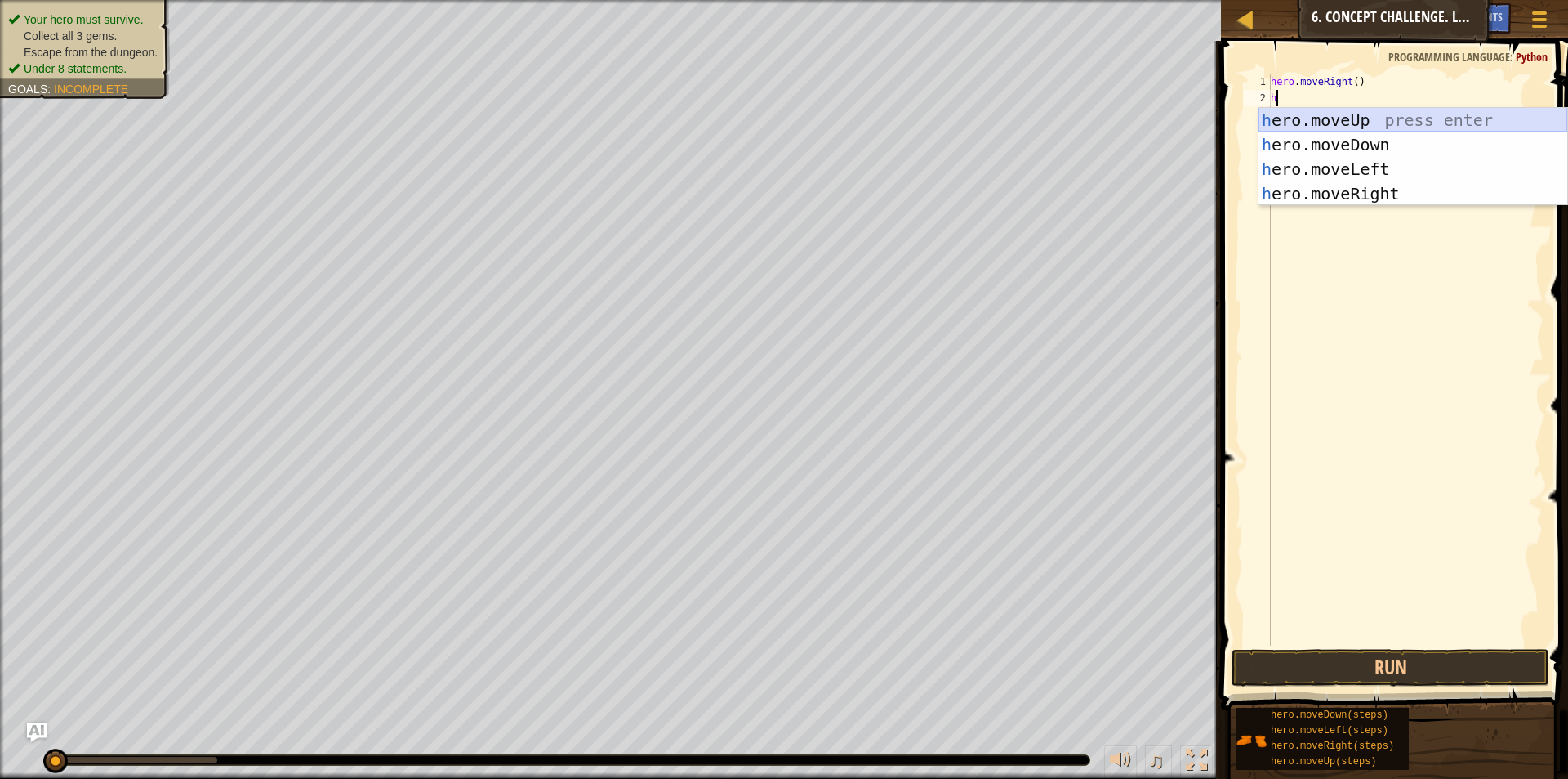
click at [1332, 111] on div "h ero.moveUp press enter h ero.moveDown press enter h ero.moveLeft press enter …" at bounding box center [1412, 181] width 309 height 147
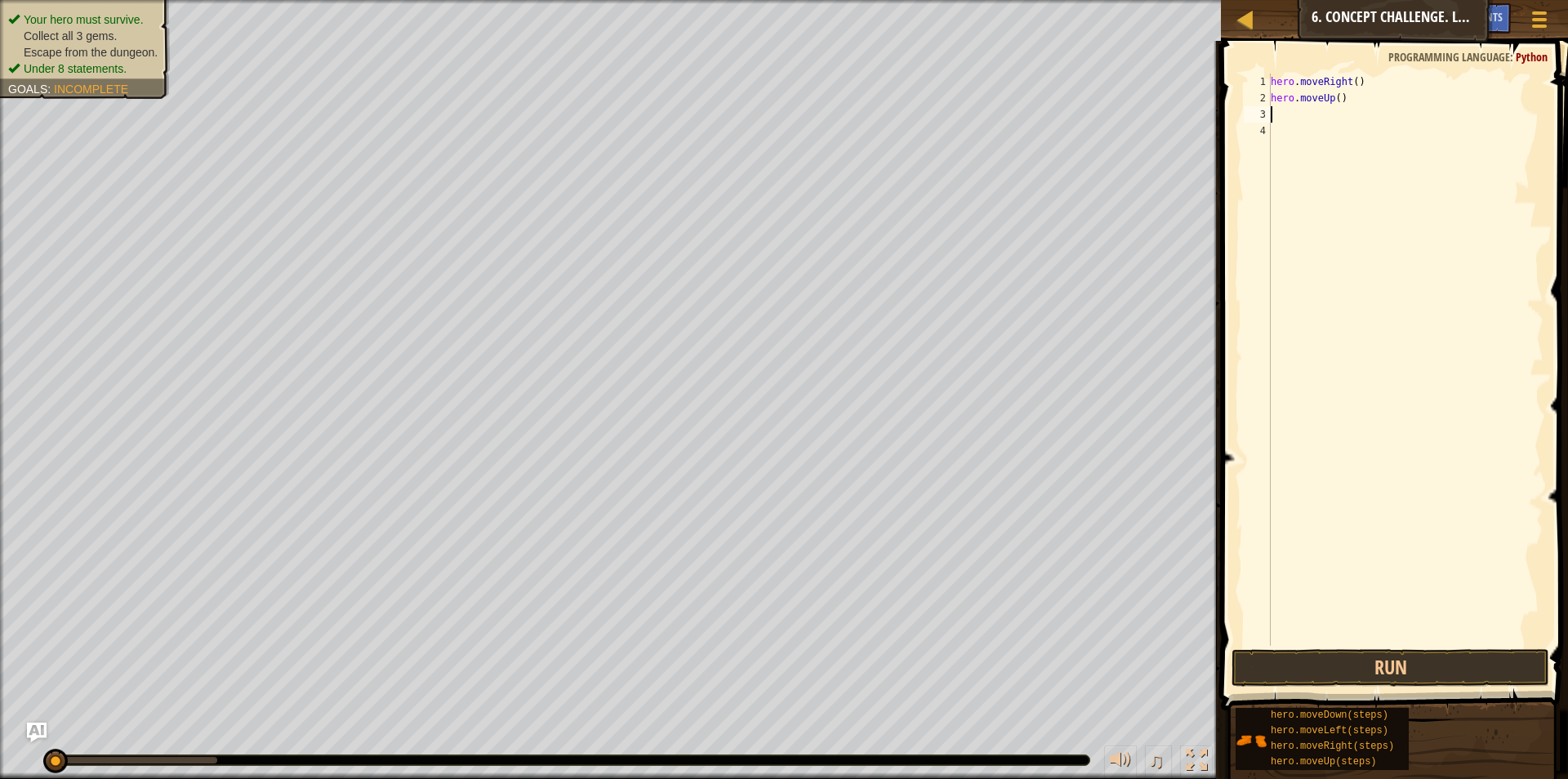
click at [1337, 95] on div "hero . moveRight ( ) hero . moveUp ( )" at bounding box center [1405, 375] width 276 height 605
click at [1464, 672] on button "Run" at bounding box center [1390, 667] width 318 height 37
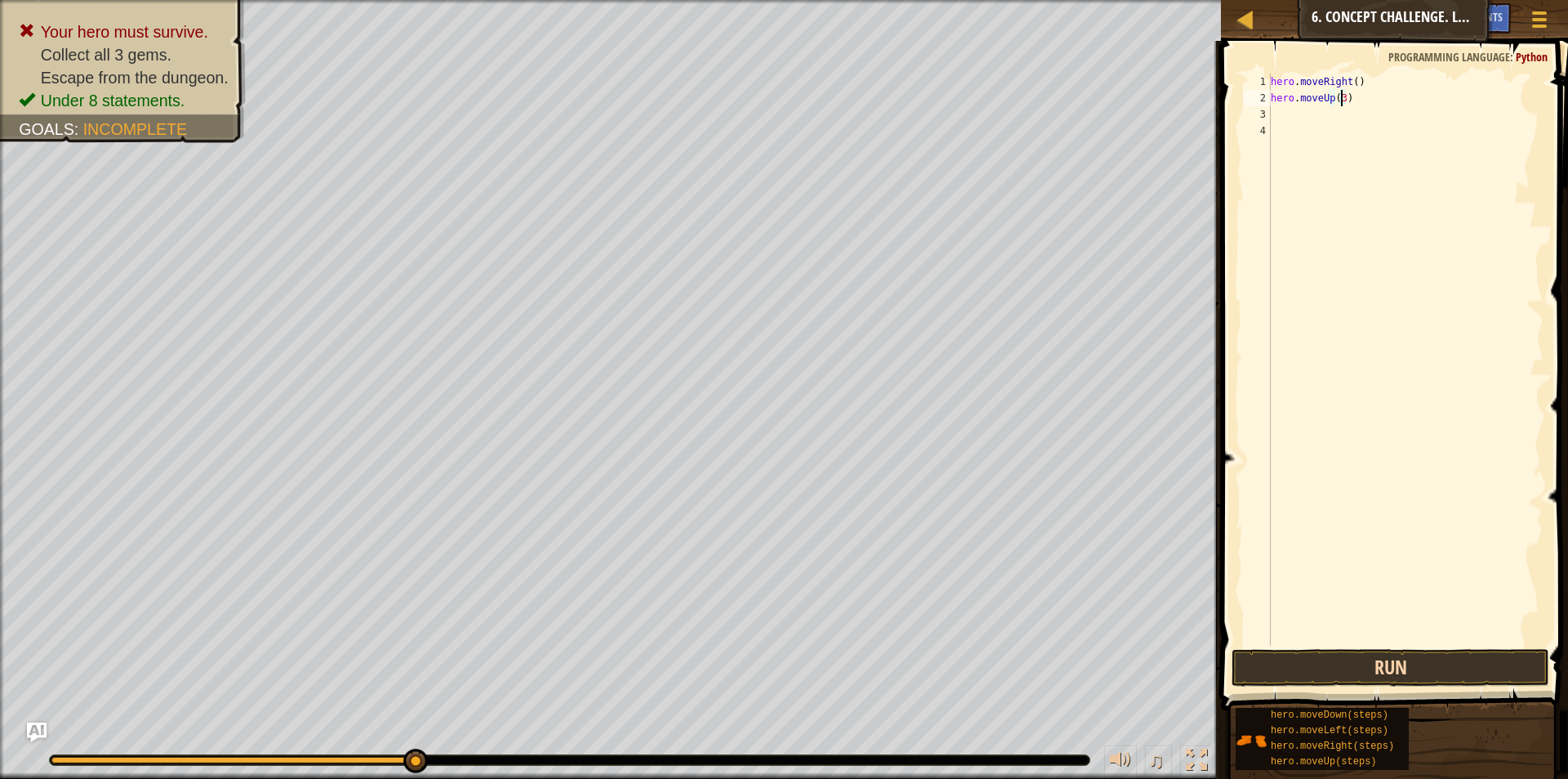
type textarea "hero.moveUp(3)"
click at [1504, 669] on button "Run" at bounding box center [1390, 667] width 318 height 37
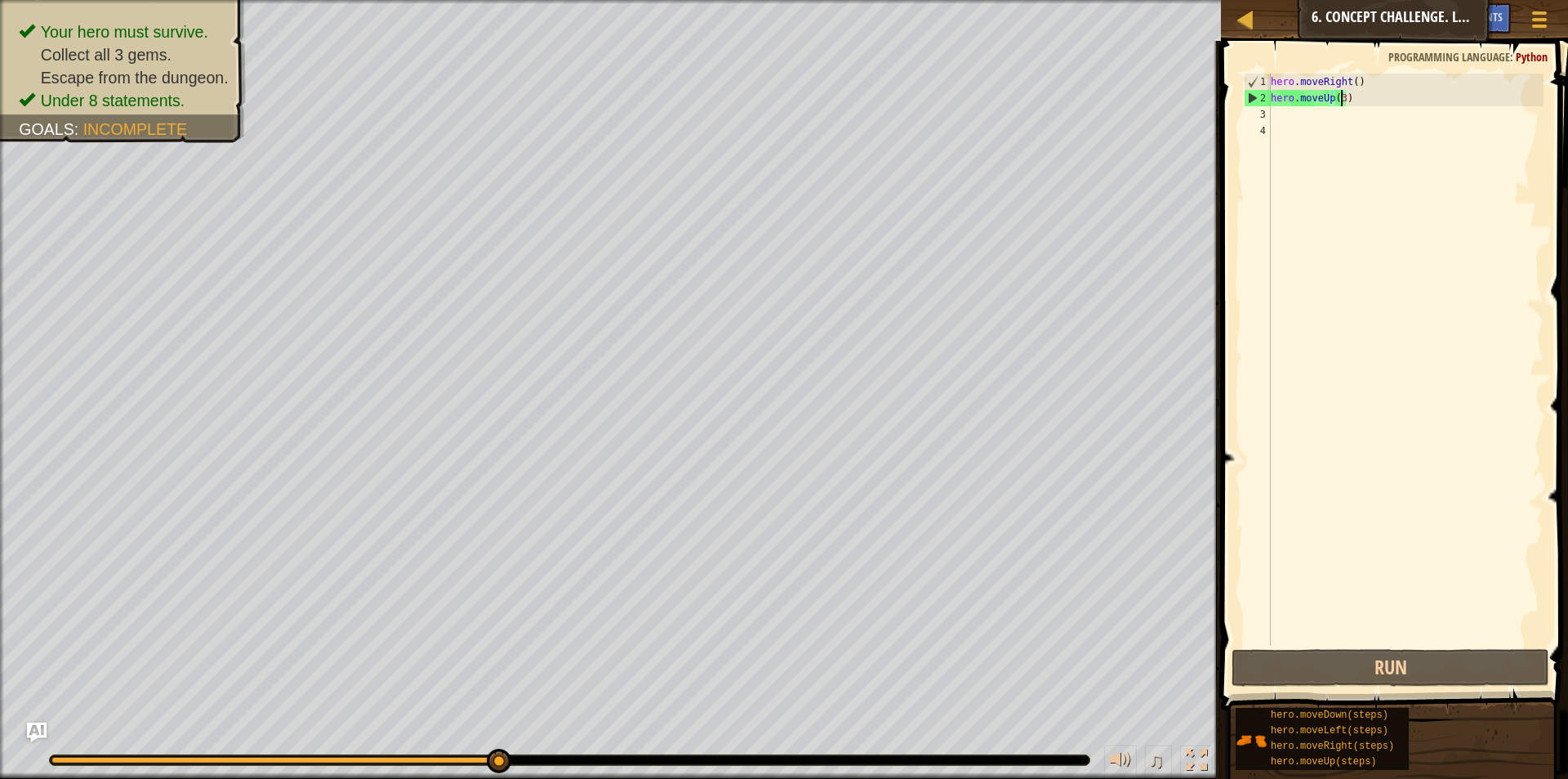
click at [1286, 111] on div "hero . moveRight ( ) hero . moveUp ( 3 )" at bounding box center [1405, 375] width 276 height 605
type textarea "h"
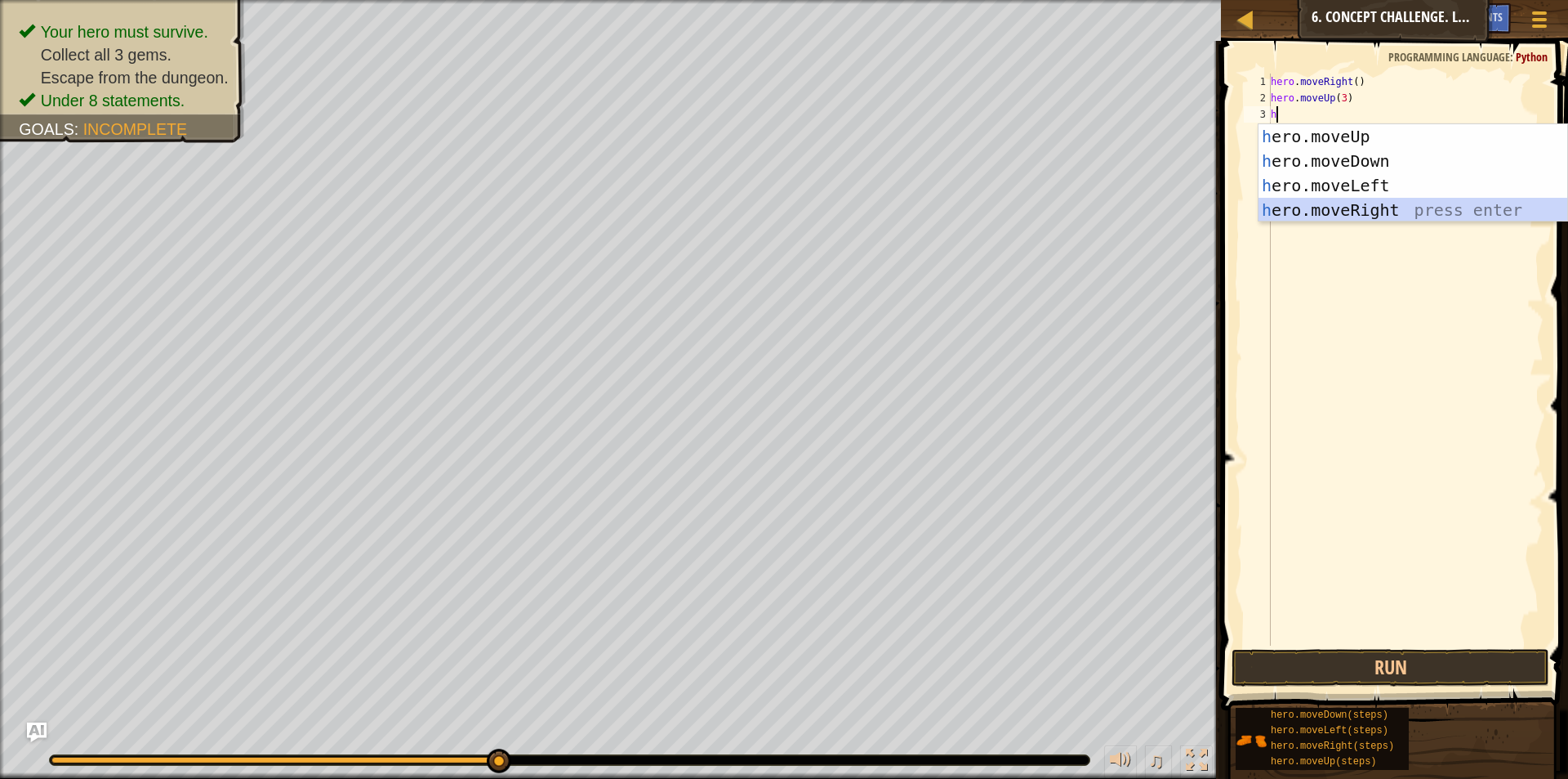
click at [1333, 200] on div "h ero.moveUp press enter h ero.moveDown press enter h ero.moveLeft press enter …" at bounding box center [1412, 197] width 309 height 147
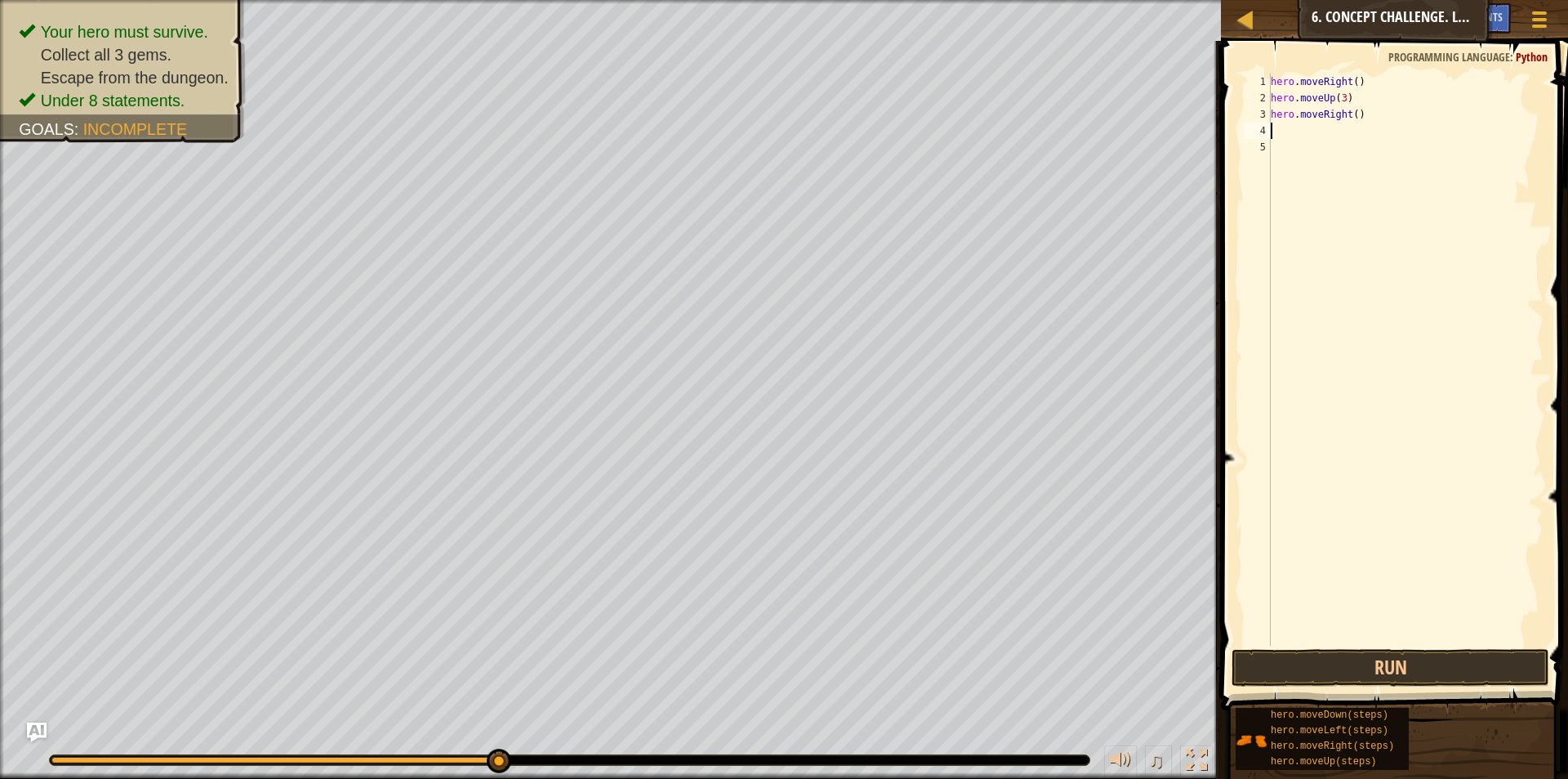
click at [1350, 112] on div "hero . moveRight ( ) hero . moveUp ( 3 ) hero . moveRight ( )" at bounding box center [1405, 375] width 276 height 605
type textarea "hero.moveRight(2)"
click at [1334, 115] on div "hero . moveRight ( ) hero . moveUp ( 3 ) hero . moveRight ( 2 )" at bounding box center [1405, 375] width 276 height 605
click at [1319, 137] on div "hero . moveRight ( ) hero . moveUp ( 3 ) hero . moveRight ( 2 )" at bounding box center [1405, 375] width 276 height 605
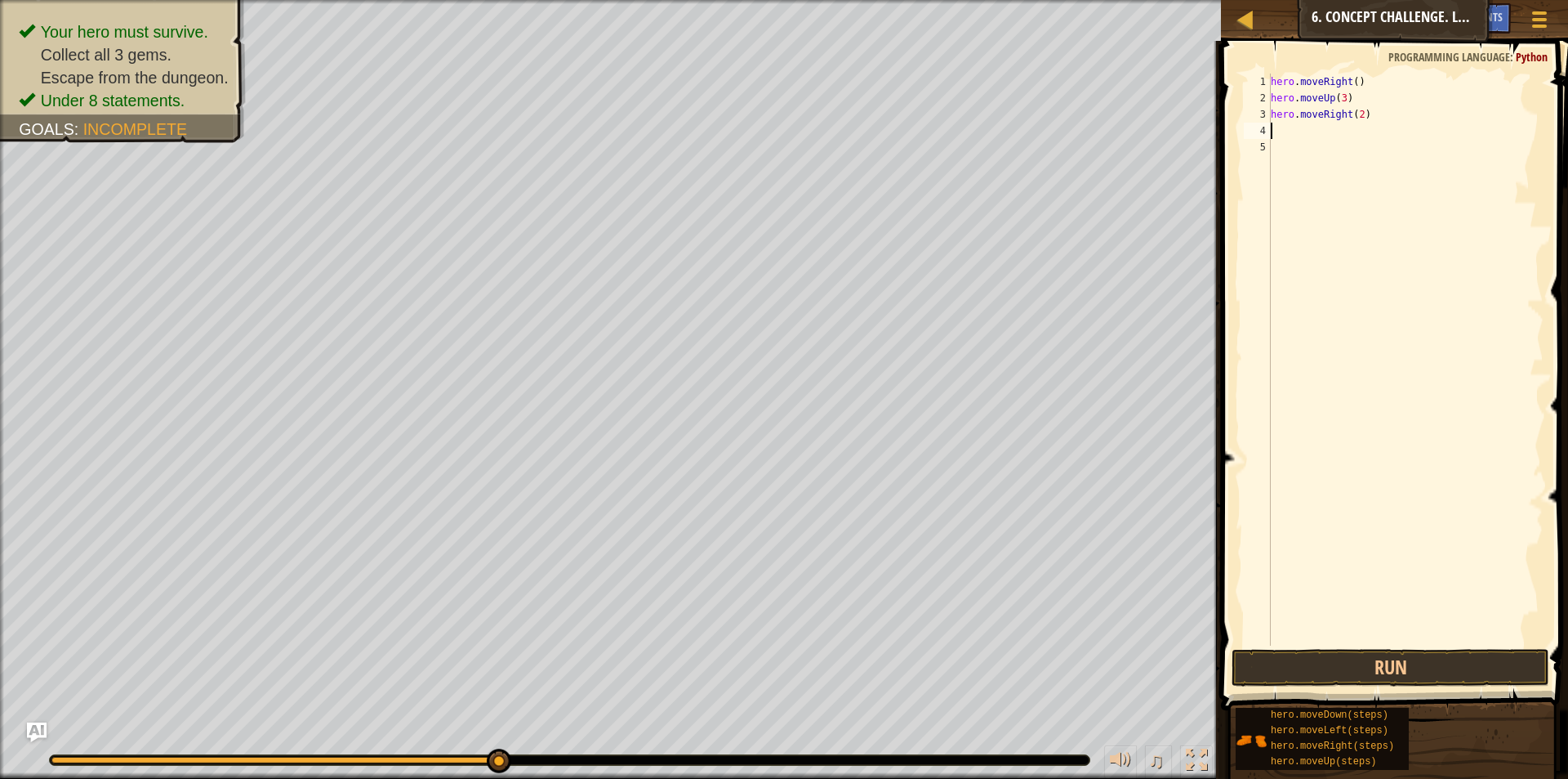
scroll to position [7, 0]
type textarea "h"
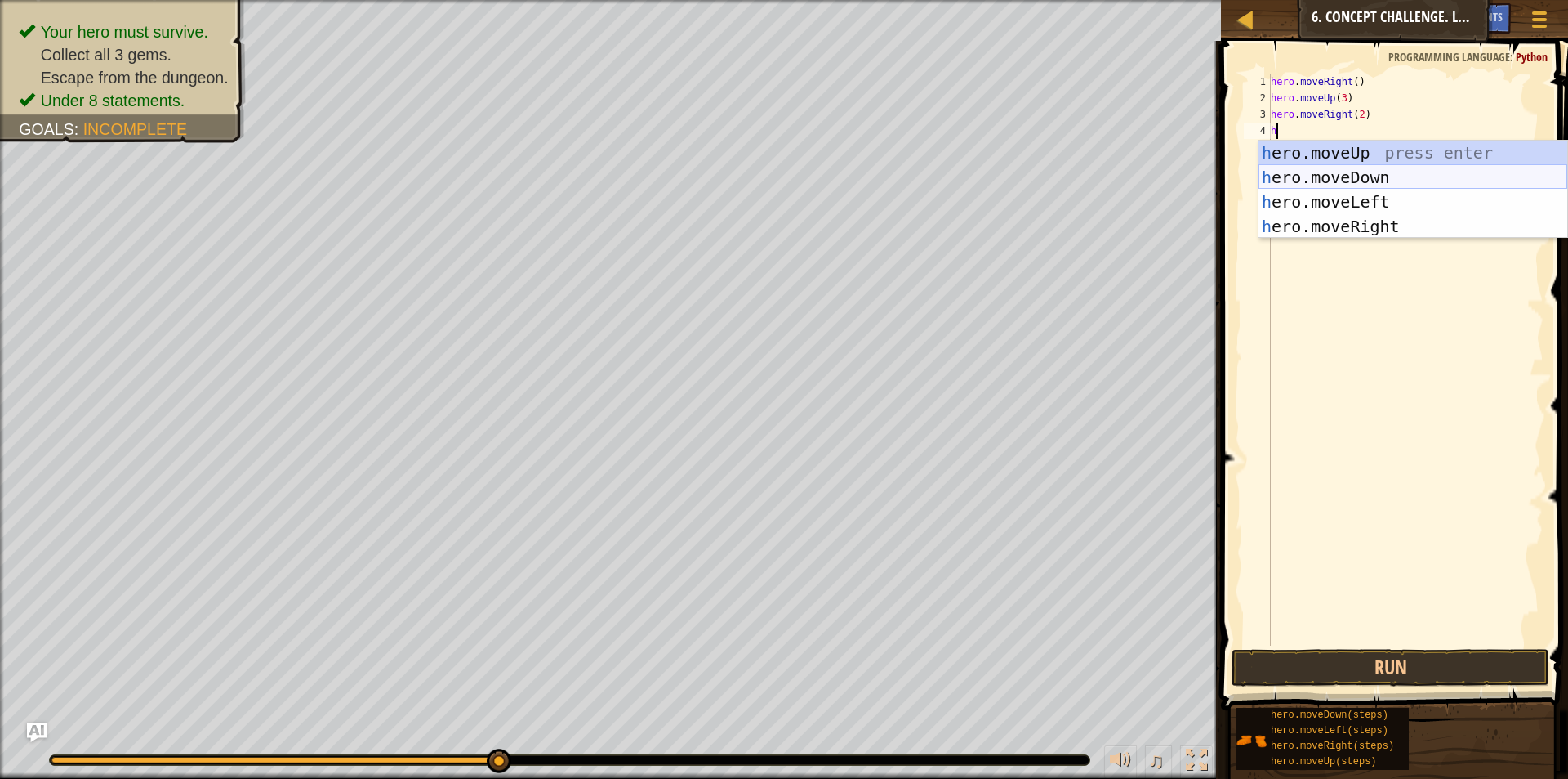
click at [1309, 176] on div "h ero.moveUp press enter h ero.moveDown press enter h ero.moveLeft press enter …" at bounding box center [1412, 214] width 309 height 147
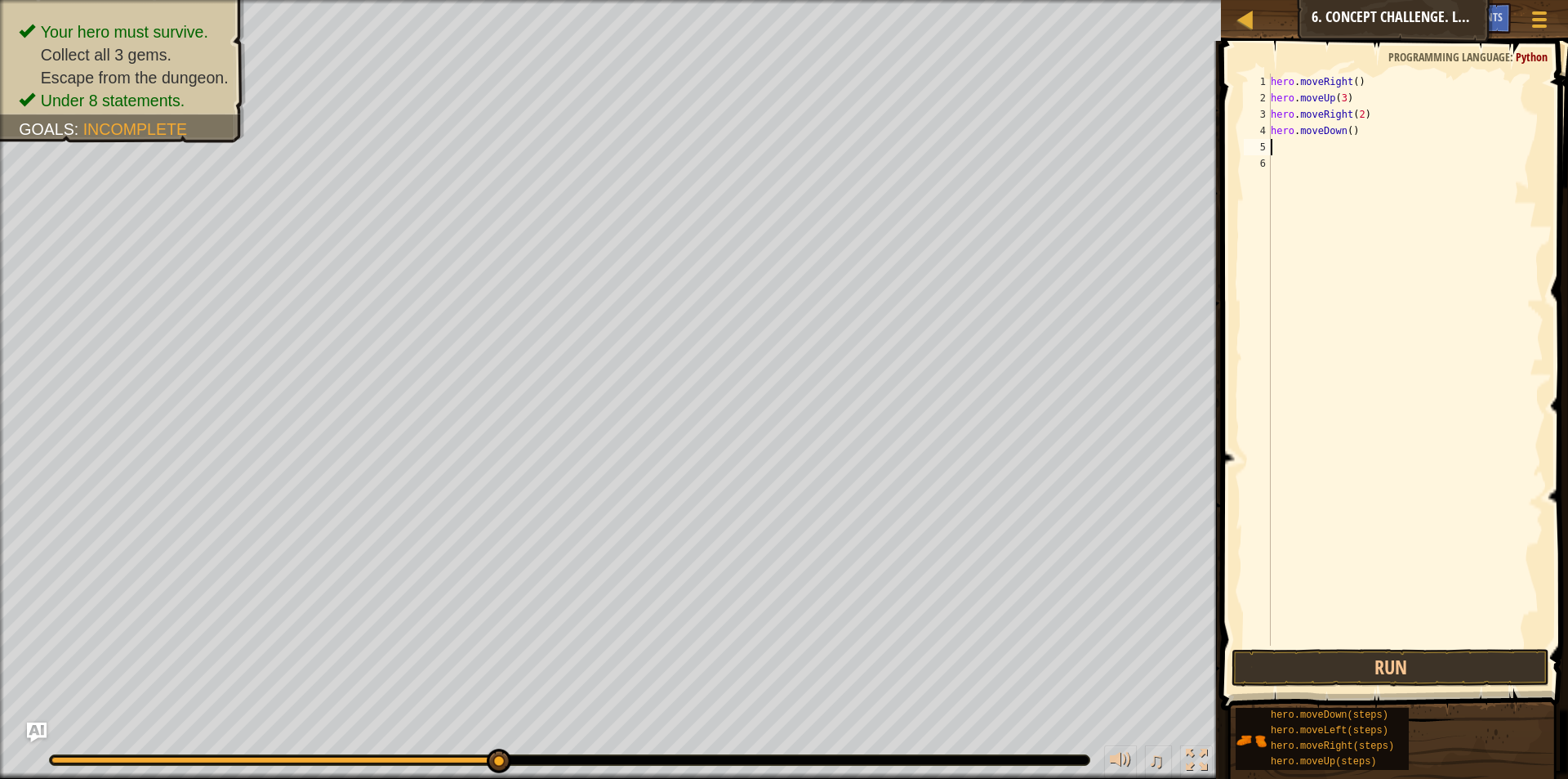
type textarea "h"
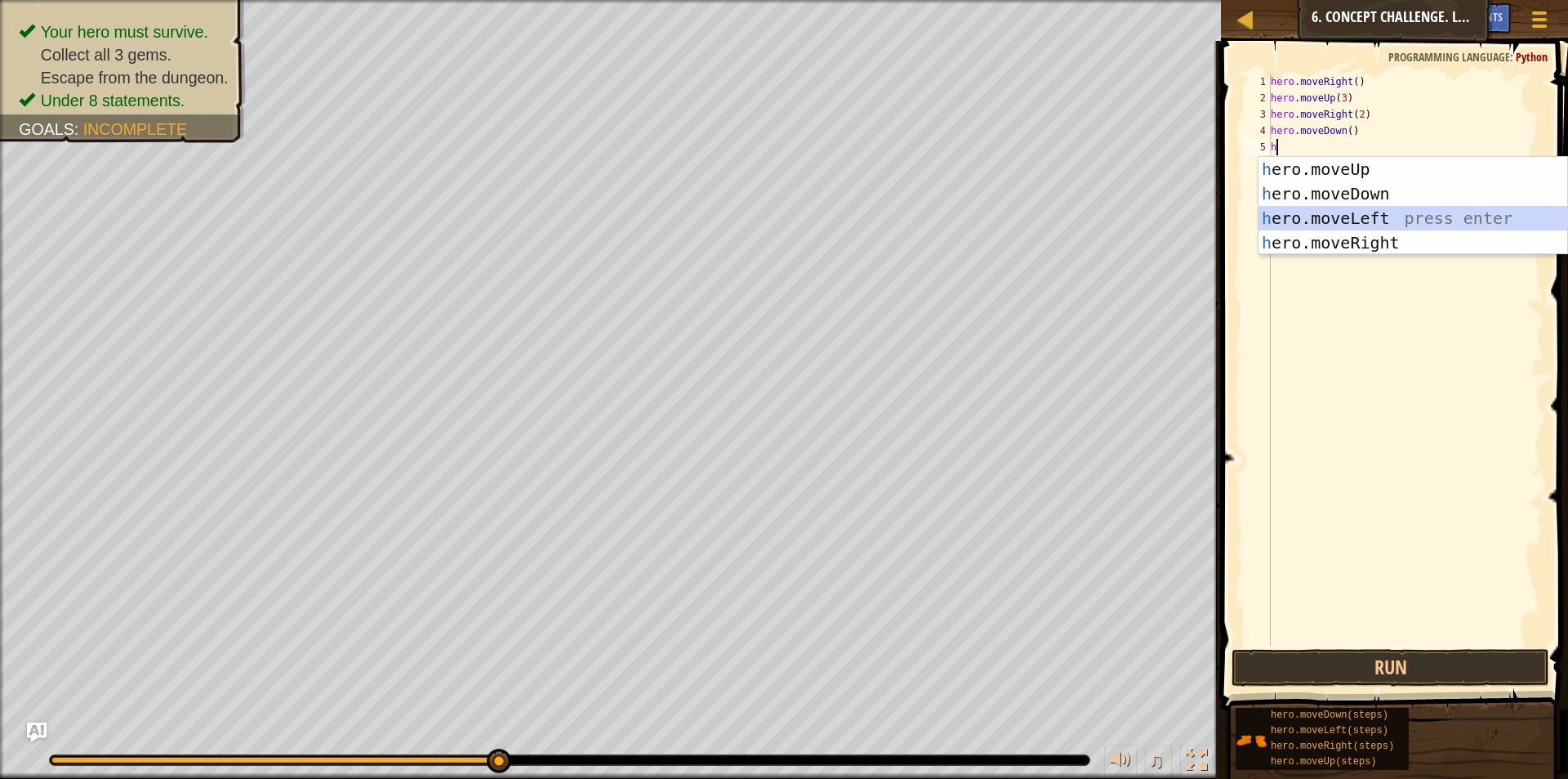
click at [1322, 229] on div "h ero.moveUp press enter h ero.moveDown press enter h ero.moveLeft press enter …" at bounding box center [1412, 230] width 309 height 147
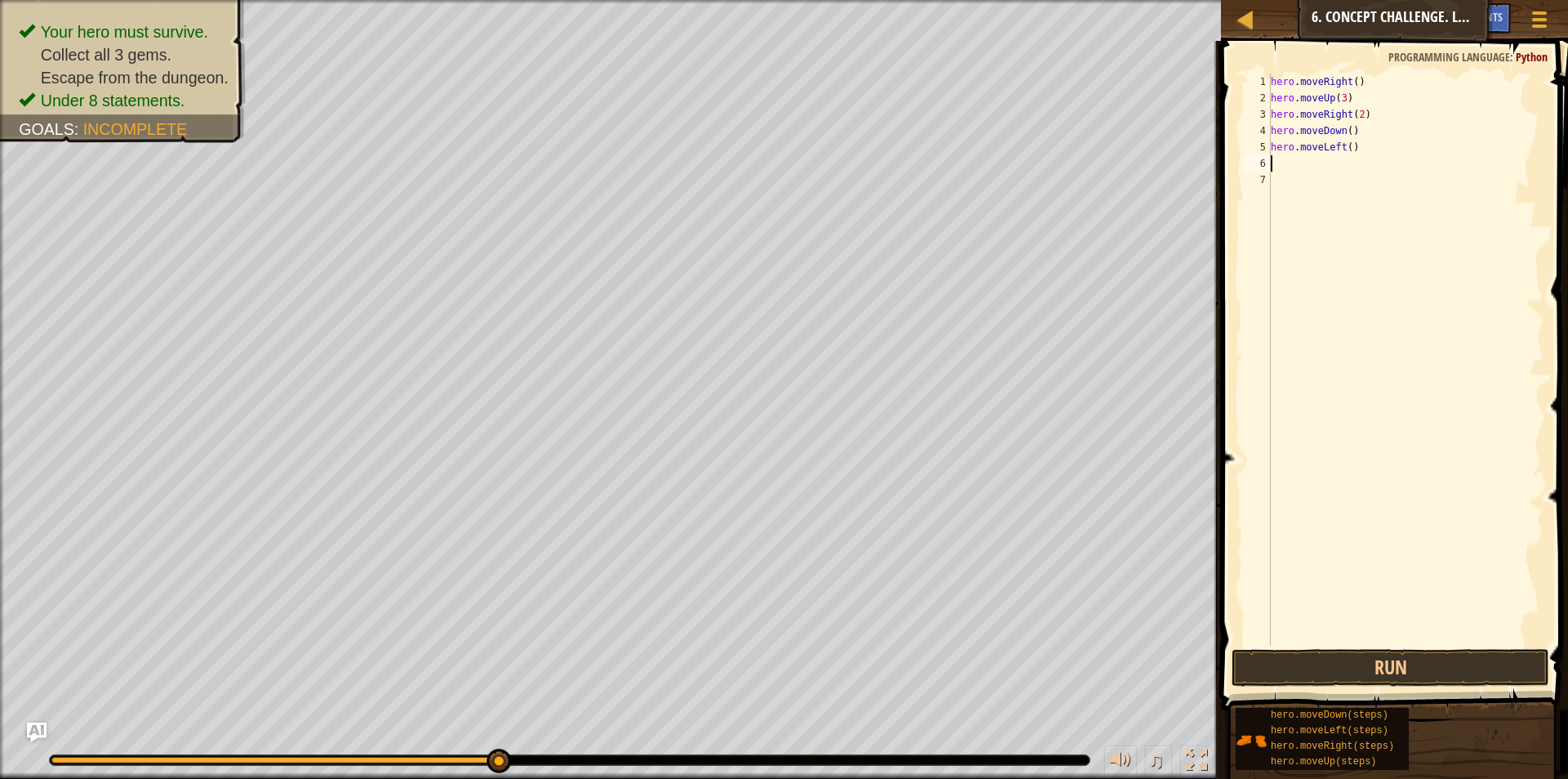
type textarea "h"
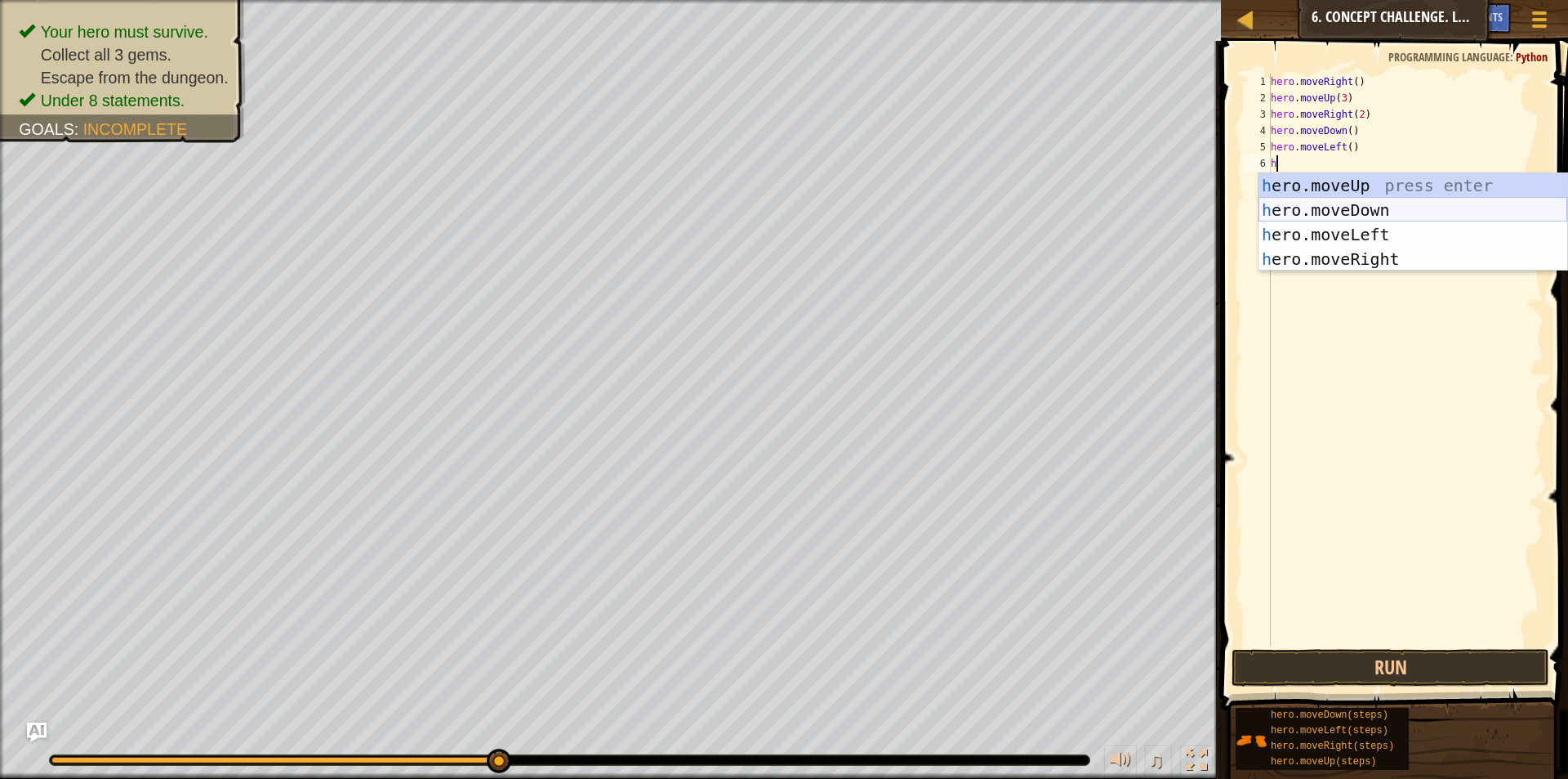
click at [1312, 200] on div "h ero.moveUp press enter h ero.moveDown press enter h ero.moveLeft press enter …" at bounding box center [1412, 247] width 309 height 147
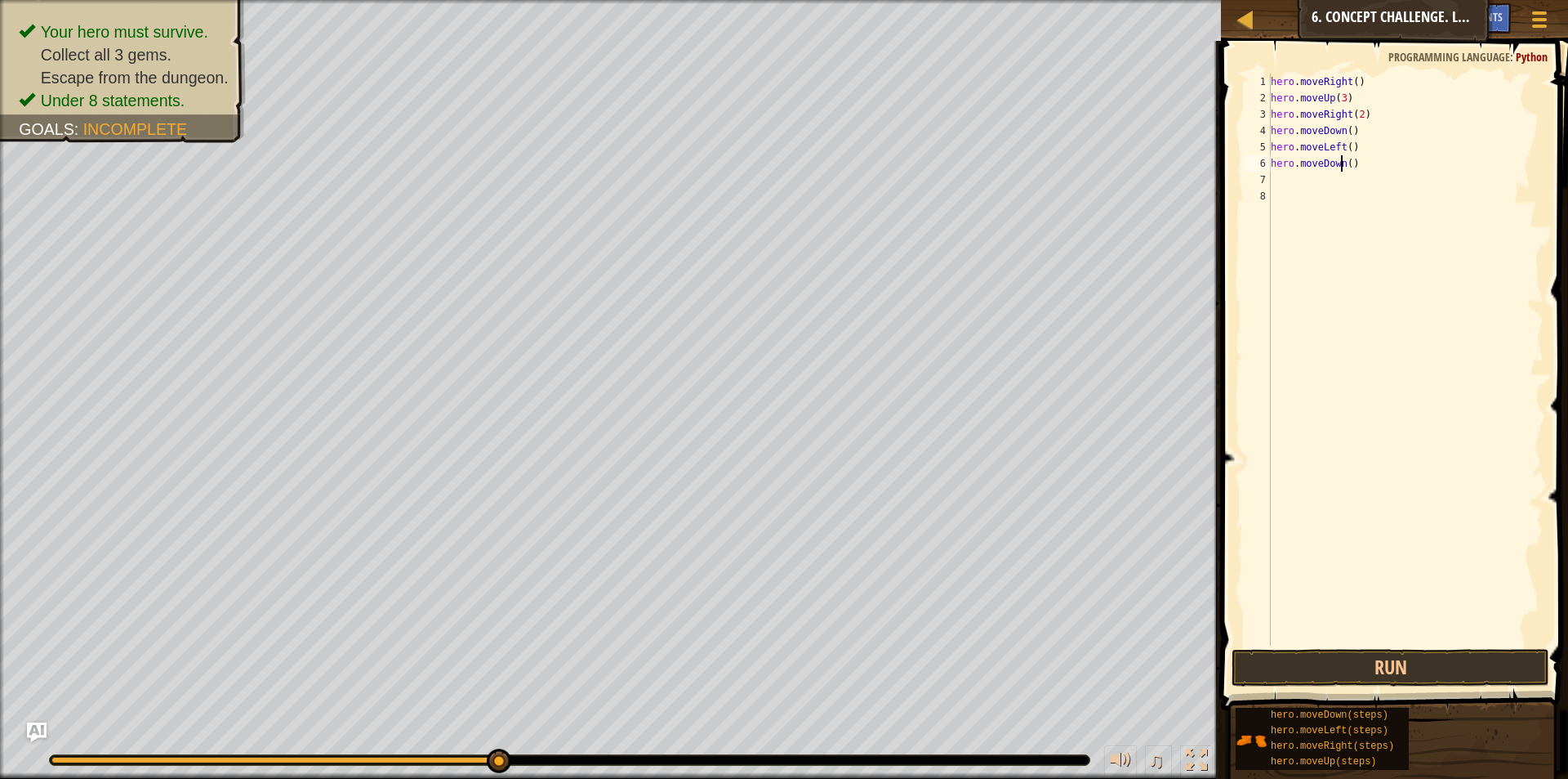
click at [1343, 163] on div "hero . moveRight ( ) hero . moveUp ( 3 ) hero . moveRight ( 2 ) hero . moveDown…" at bounding box center [1405, 375] width 276 height 605
click at [1344, 162] on div "hero . moveRight ( ) hero . moveUp ( 3 ) hero . moveRight ( 2 ) hero . moveDown…" at bounding box center [1405, 375] width 276 height 605
type textarea "hero.moveDown(2)"
click at [1420, 672] on button "Run" at bounding box center [1390, 667] width 318 height 37
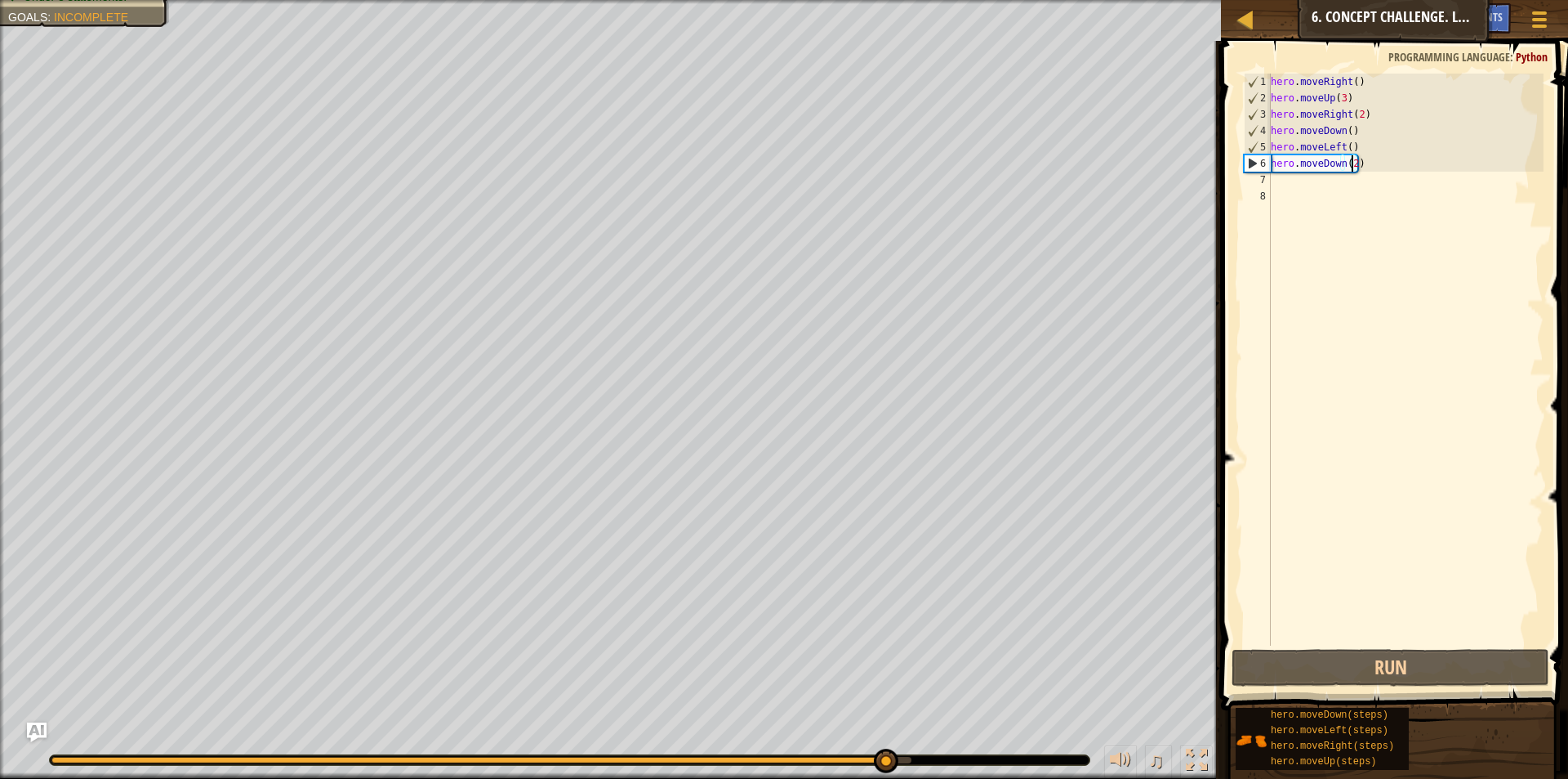
click at [1257, 182] on div "7" at bounding box center [1257, 180] width 27 height 16
click at [1287, 170] on div "hero . moveRight ( ) hero . moveUp ( 3 ) hero . moveRight ( 2 ) hero . moveDown…" at bounding box center [1405, 375] width 276 height 605
type textarea "hero.moveDown(2)"
click at [1282, 174] on div "hero . moveRight ( ) hero . moveUp ( 3 ) hero . moveRight ( 2 ) hero . moveDown…" at bounding box center [1405, 375] width 276 height 605
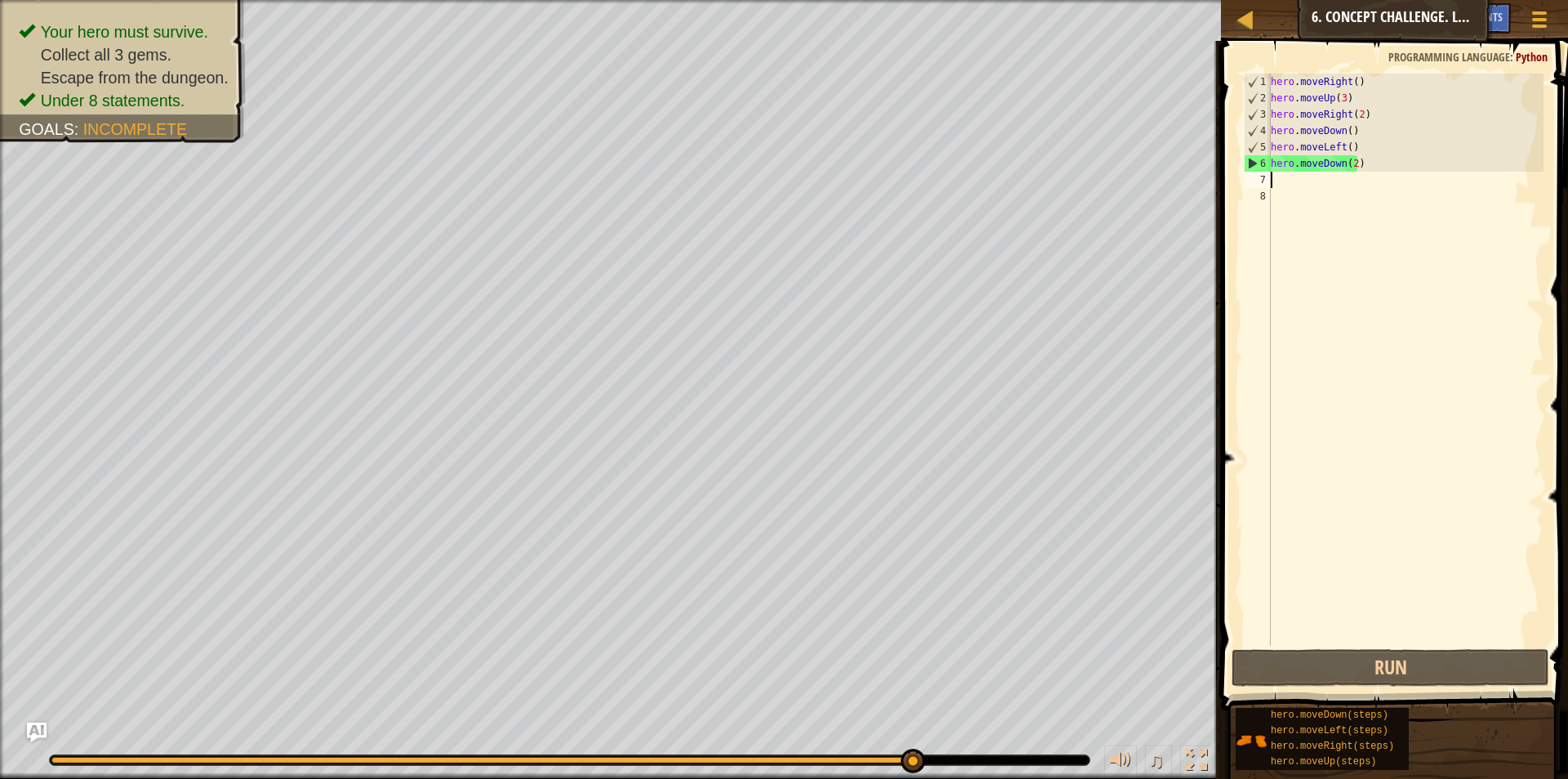
type textarea "h"
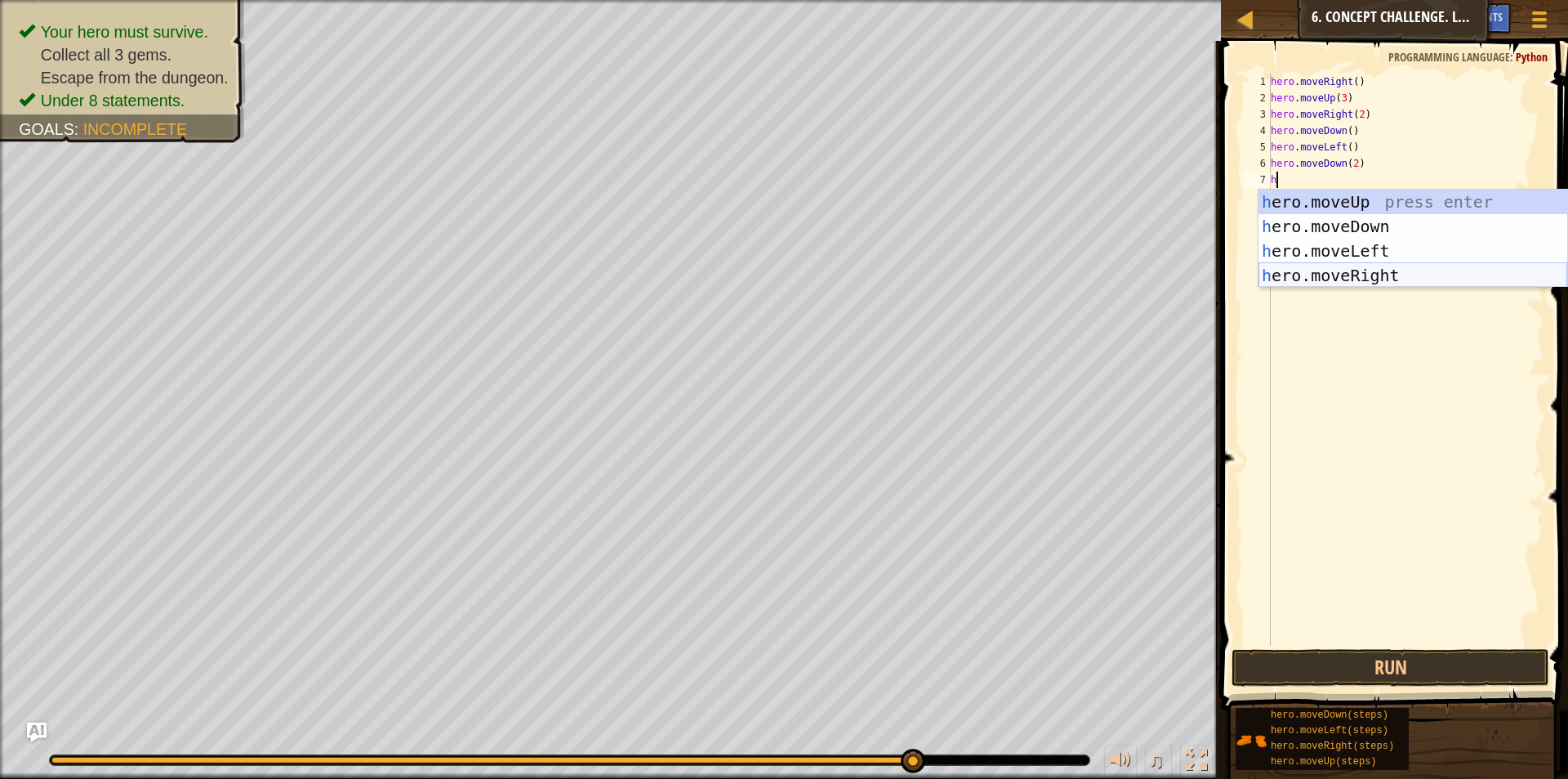
click at [1311, 282] on div "h ero.moveUp press enter h ero.moveDown press enter h ero.moveLeft press enter …" at bounding box center [1412, 263] width 309 height 147
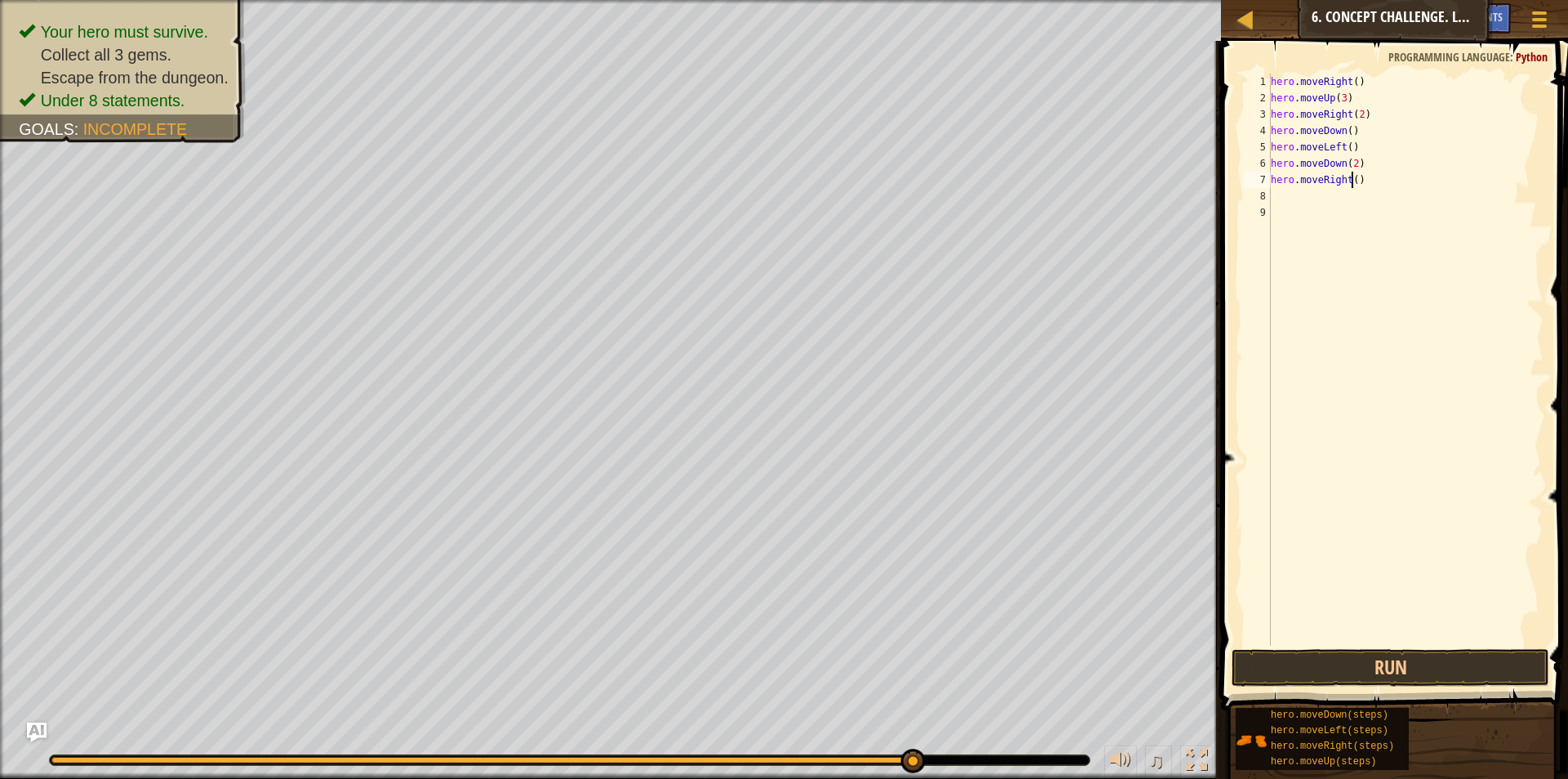
click at [1353, 178] on div "hero . moveRight ( ) hero . moveUp ( 3 ) hero . moveRight ( 2 ) hero . moveDown…" at bounding box center [1405, 375] width 276 height 605
type textarea "hero.moveRight(2)"
click at [1343, 197] on div "hero . moveRight ( ) hero . moveUp ( 3 ) hero . moveRight ( 2 ) hero . moveDown…" at bounding box center [1405, 375] width 276 height 605
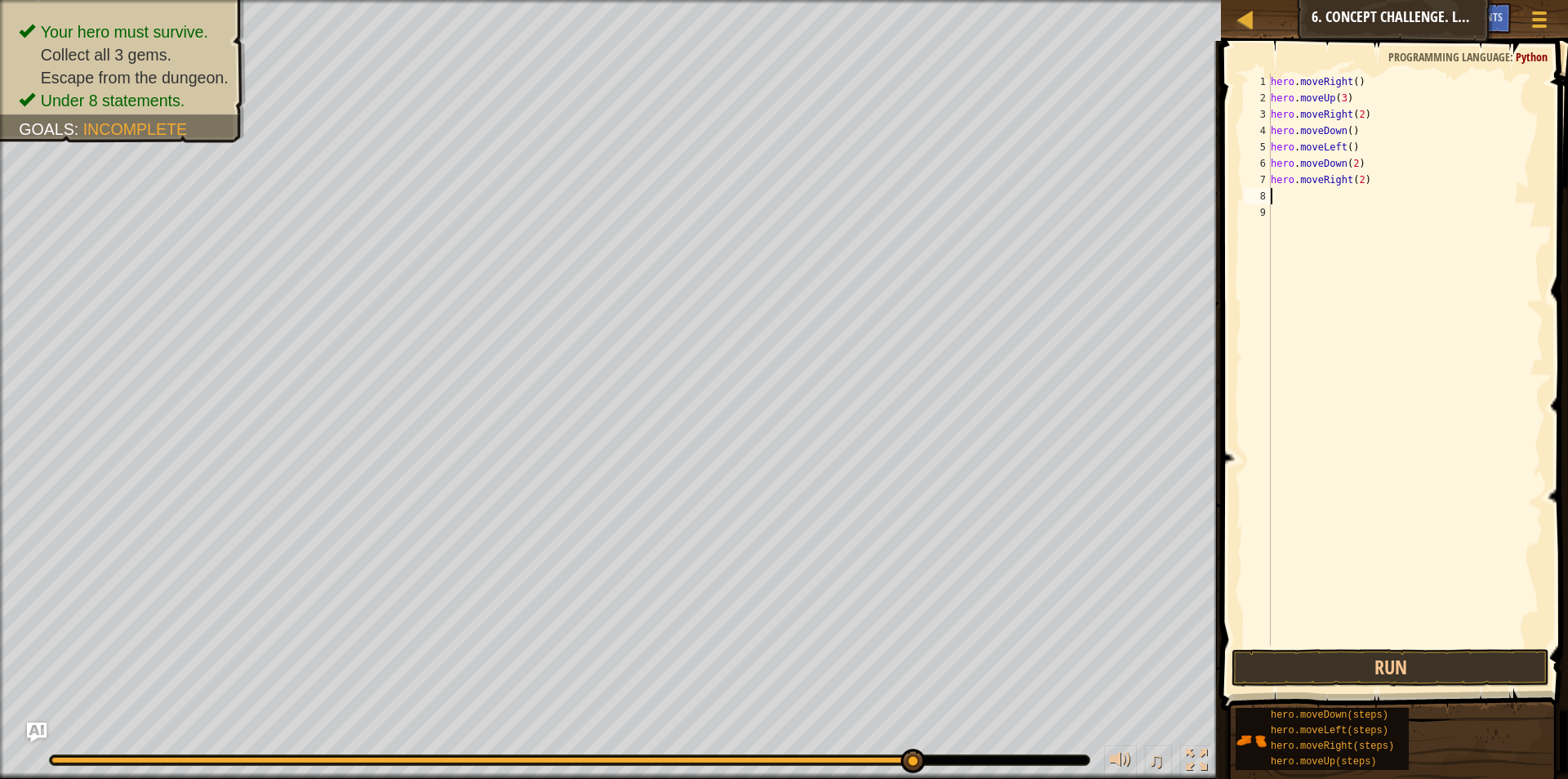
type textarea "h"
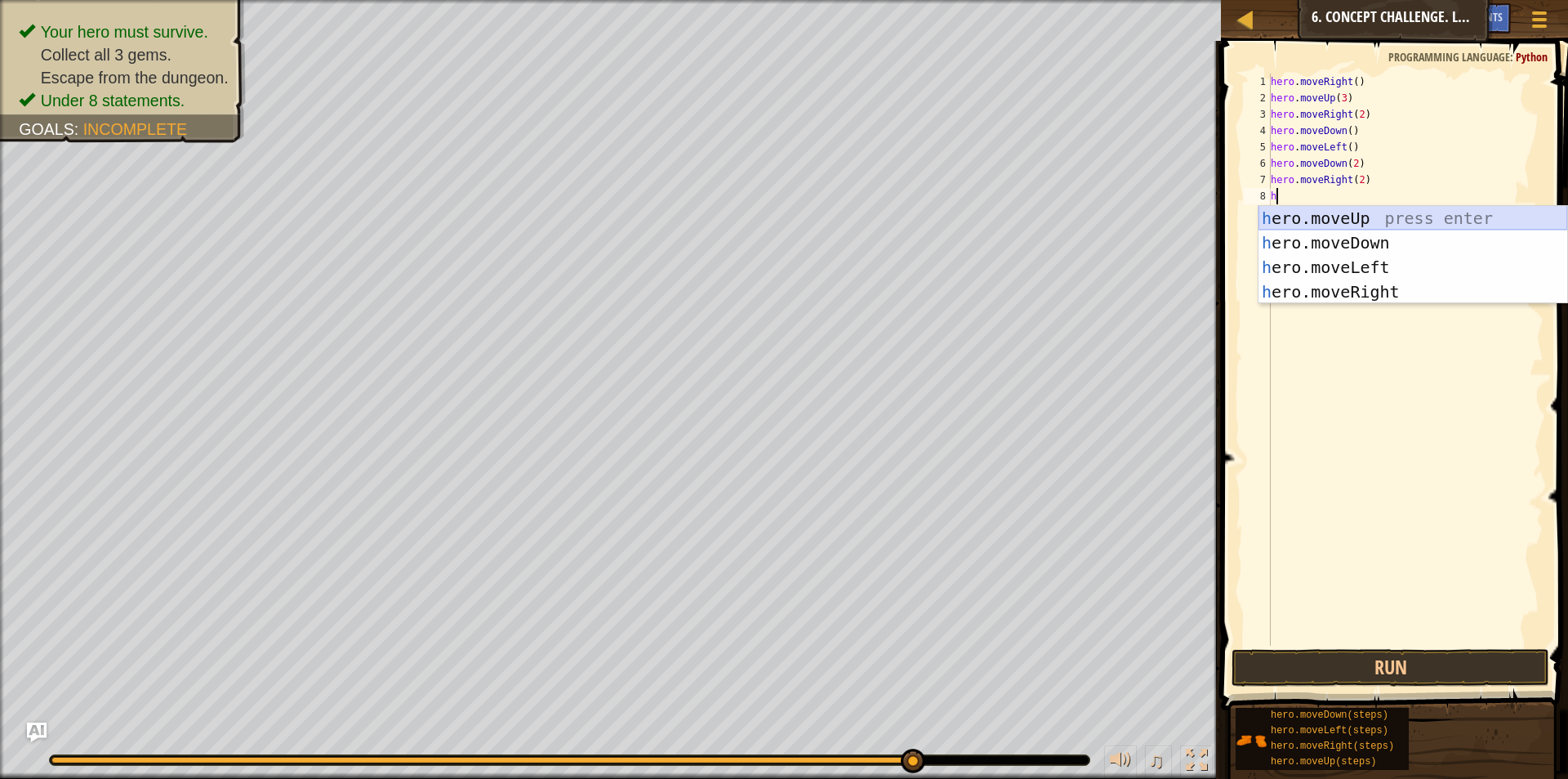
click at [1341, 220] on div "h ero.moveUp press enter h ero.moveDown press enter h ero.moveLeft press enter …" at bounding box center [1412, 280] width 309 height 147
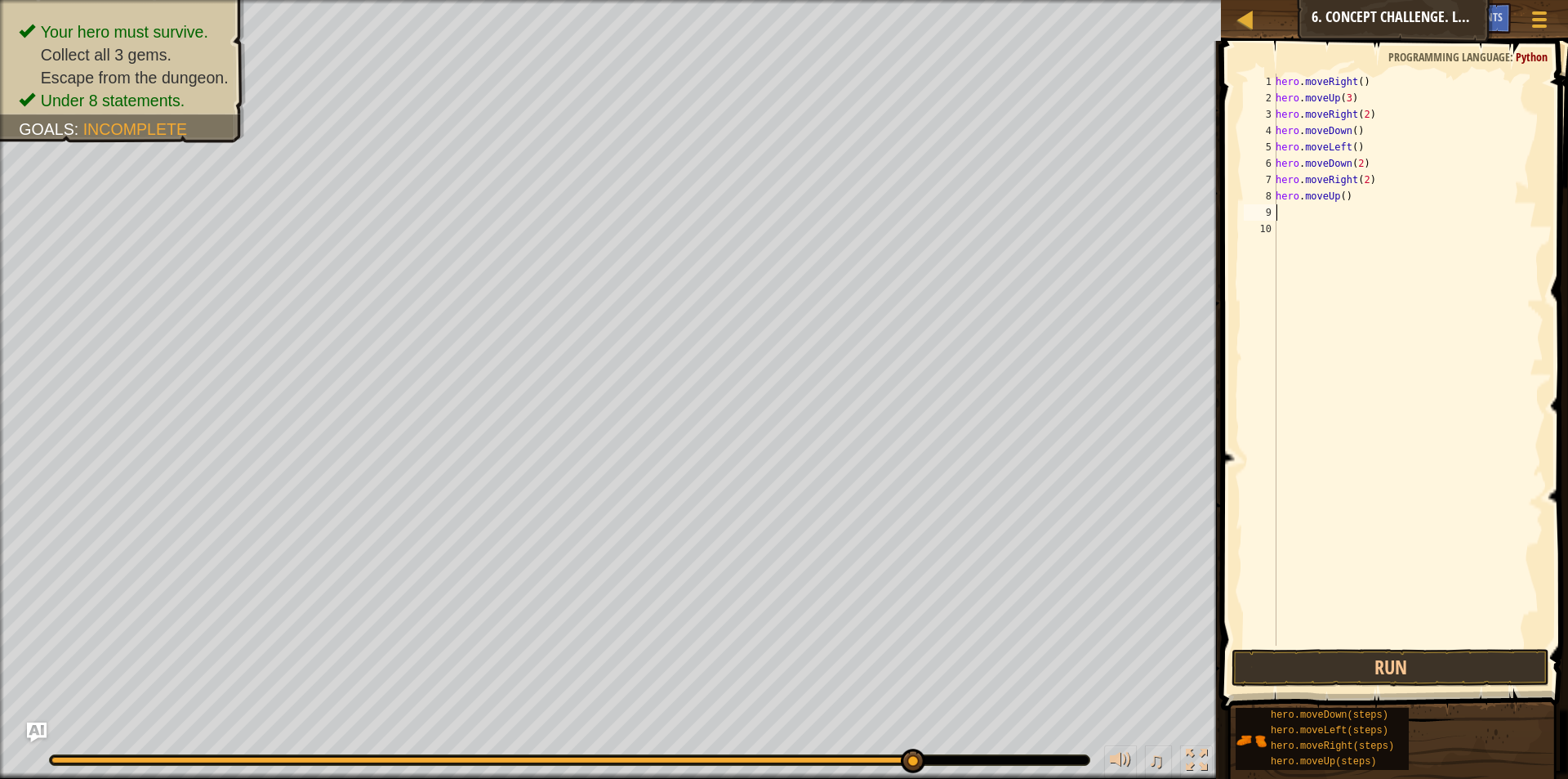
click at [1336, 195] on div "hero . moveRight ( ) hero . moveUp ( 3 ) hero . moveRight ( 2 ) hero . moveDown…" at bounding box center [1408, 375] width 271 height 605
click at [1340, 190] on div "hero . moveRight ( ) hero . moveUp ( 3 ) hero . moveRight ( 2 ) hero . moveDown…" at bounding box center [1408, 375] width 271 height 605
type textarea "hero.moveUp(2)"
click at [1332, 216] on div "hero . moveRight ( ) hero . moveUp ( 3 ) hero . moveRight ( 2 ) hero . moveDown…" at bounding box center [1408, 375] width 271 height 605
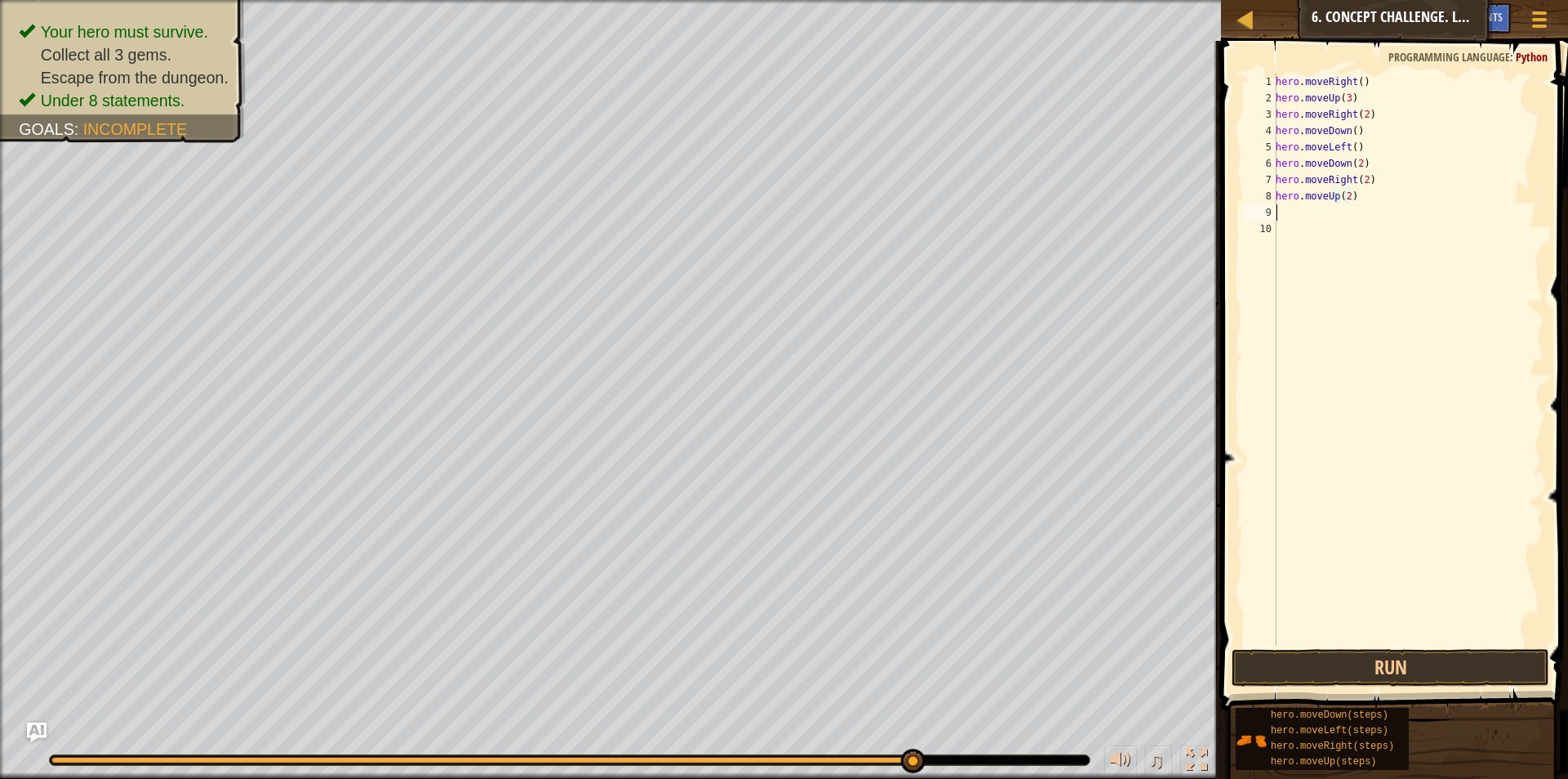
scroll to position [7, 0]
type textarea "h"
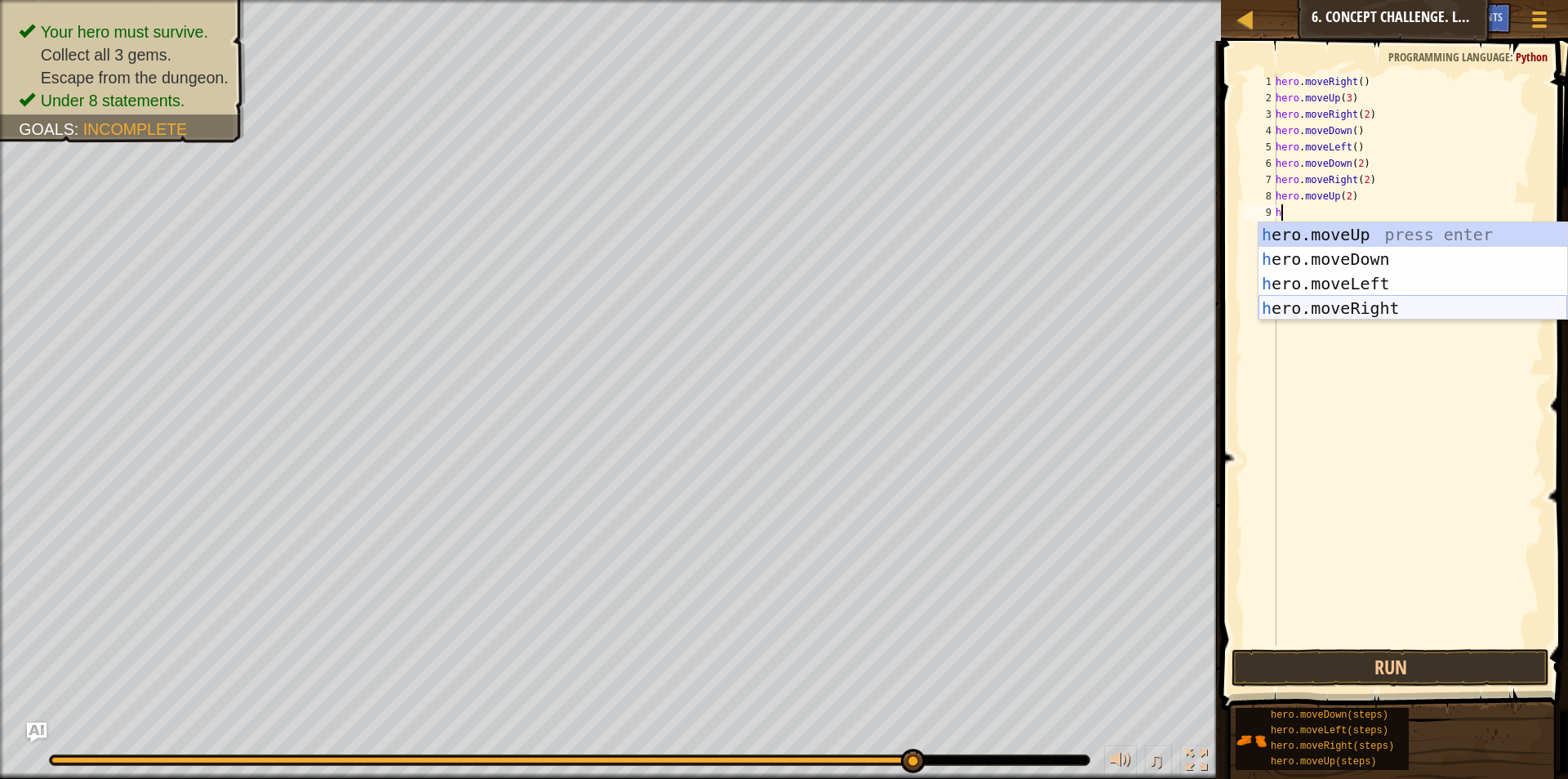
click at [1326, 306] on div "h ero.moveUp press enter h ero.moveDown press enter h ero.moveLeft press enter …" at bounding box center [1412, 296] width 309 height 147
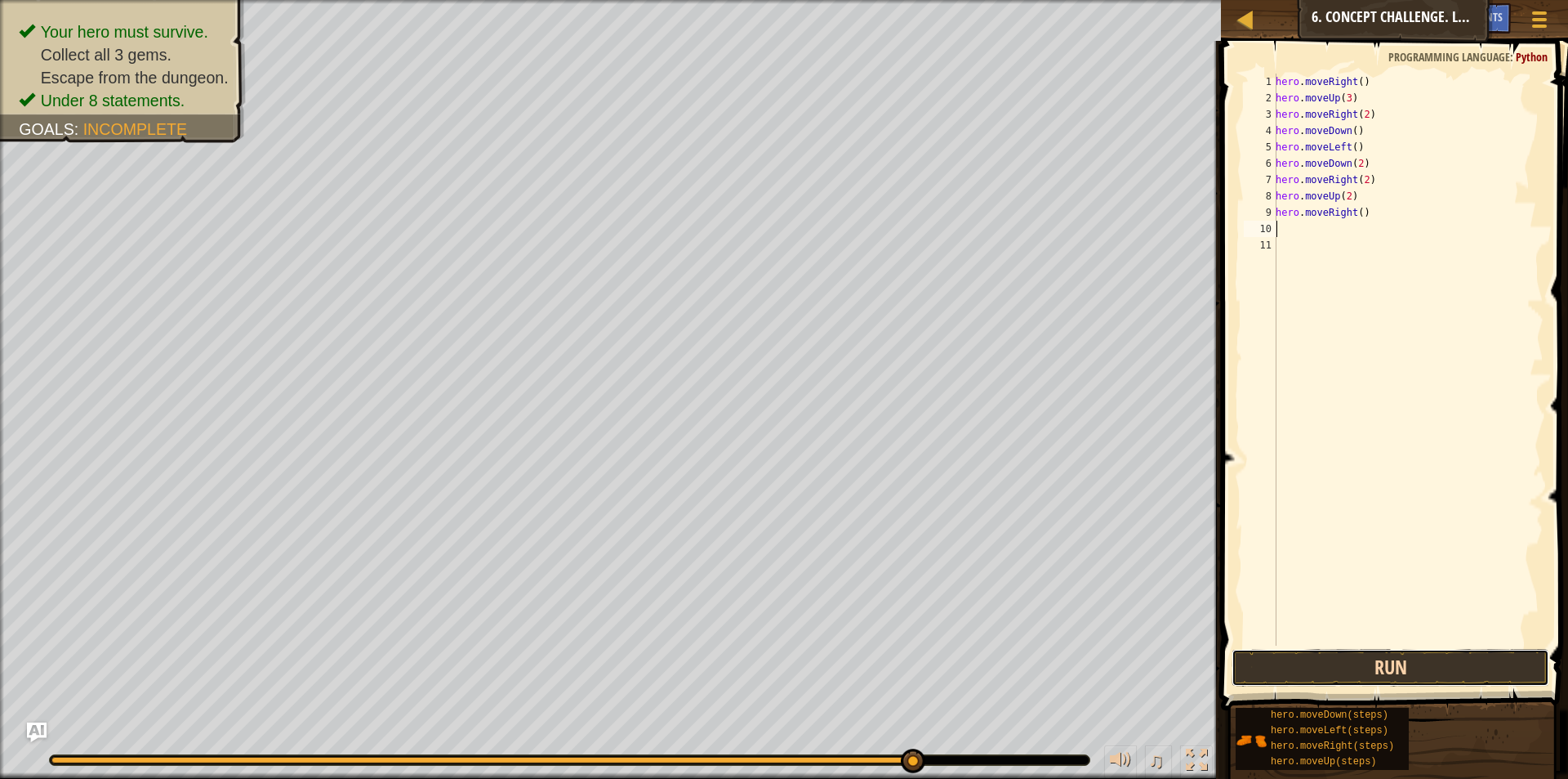
click at [1322, 663] on button "Run" at bounding box center [1390, 667] width 318 height 37
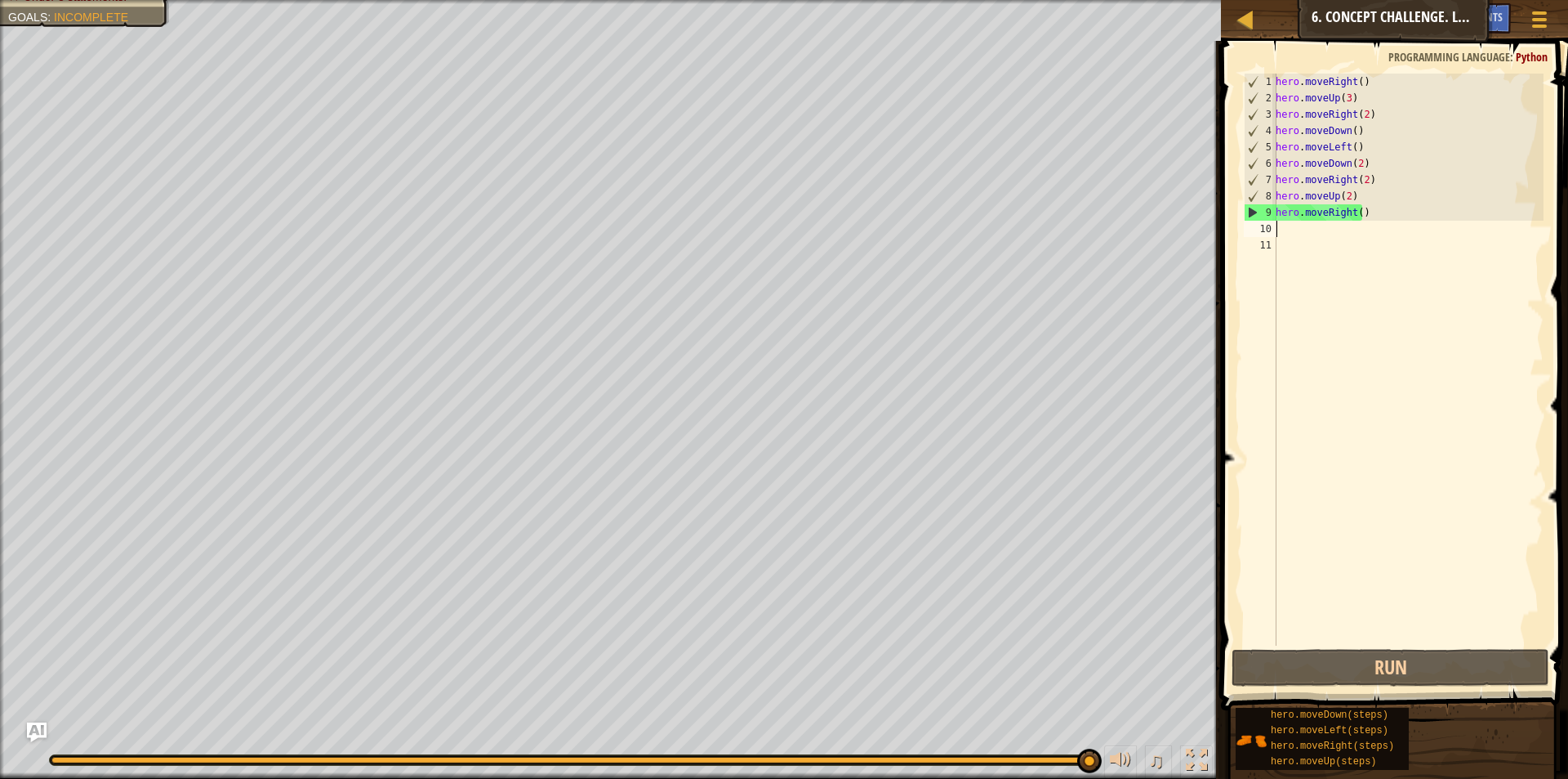
click at [1390, 193] on div "hero . moveRight ( ) hero . moveUp ( 3 ) hero . moveRight ( 2 ) hero . moveDown…" at bounding box center [1408, 375] width 271 height 605
drag, startPoint x: 1388, startPoint y: 189, endPoint x: 1375, endPoint y: 153, distance: 38.3
click at [1379, 161] on div "hero . moveRight ( ) hero . moveUp ( 3 ) hero . moveRight ( 2 ) hero . moveDown…" at bounding box center [1408, 375] width 271 height 605
drag, startPoint x: 1375, startPoint y: 153, endPoint x: 1372, endPoint y: 135, distance: 18.2
click at [1375, 150] on div "hero . moveRight ( ) hero . moveUp ( 3 ) hero . moveRight ( 2 ) hero . moveDown…" at bounding box center [1408, 375] width 271 height 605
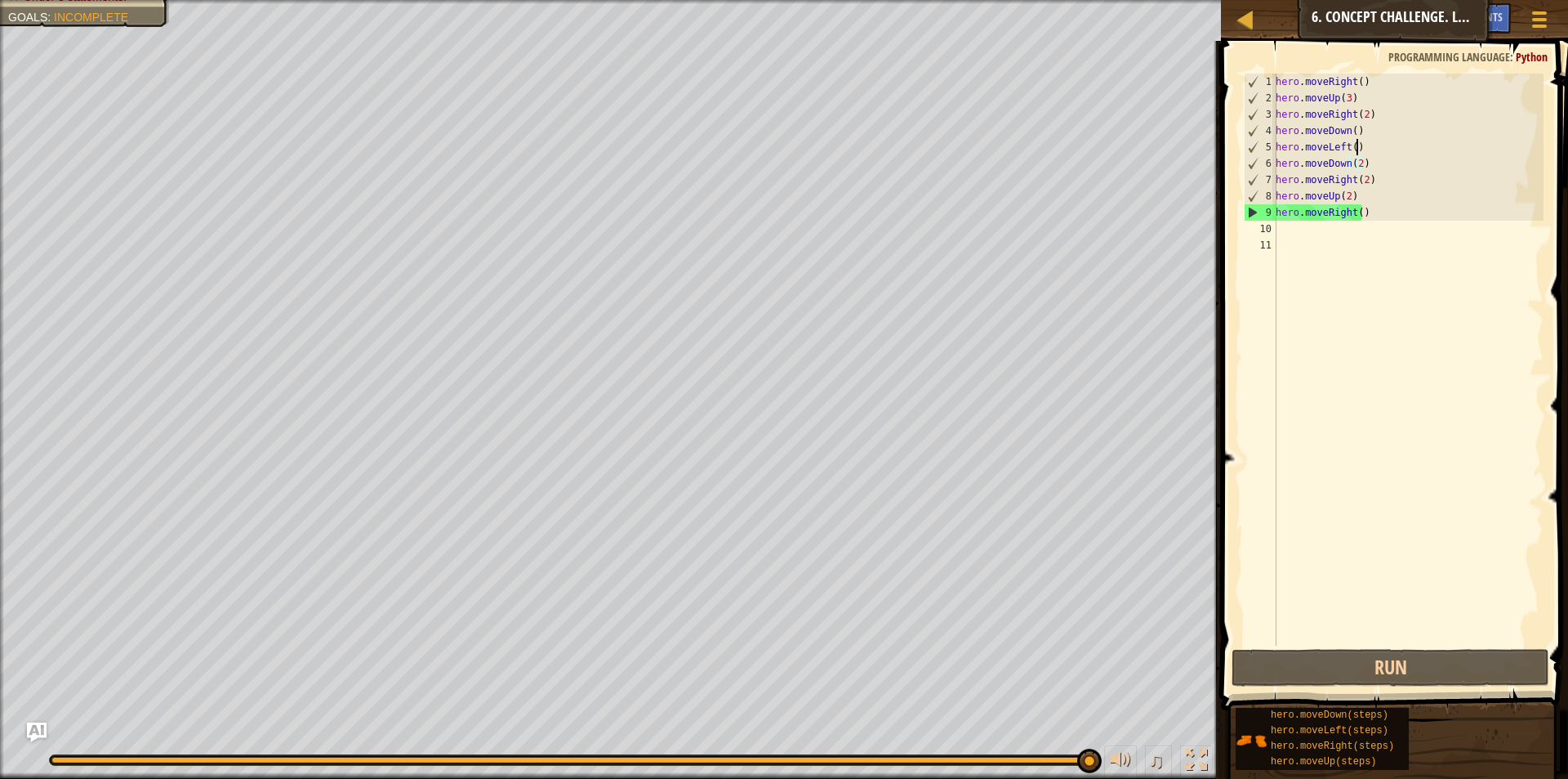
click at [1372, 135] on div "hero . moveRight ( ) hero . moveUp ( 3 ) hero . moveRight ( 2 ) hero . moveDown…" at bounding box center [1408, 375] width 271 height 605
click at [1370, 127] on div "hero . moveRight ( ) hero . moveUp ( 3 ) hero . moveRight ( 2 ) hero . moveDown…" at bounding box center [1408, 375] width 271 height 605
click at [1370, 126] on div "hero . moveRight ( ) hero . moveUp ( 3 ) hero . moveRight ( 2 ) hero . moveDown…" at bounding box center [1408, 375] width 271 height 605
click at [1364, 127] on div "hero . moveRight ( ) hero . moveUp ( 3 ) hero . moveRight ( 2 ) hero . moveDown…" at bounding box center [1408, 359] width 271 height 572
click at [1351, 136] on div "hero . moveRight ( ) hero . moveUp ( 3 ) hero . moveRight ( 2 ) hero . moveDown…" at bounding box center [1408, 375] width 271 height 605
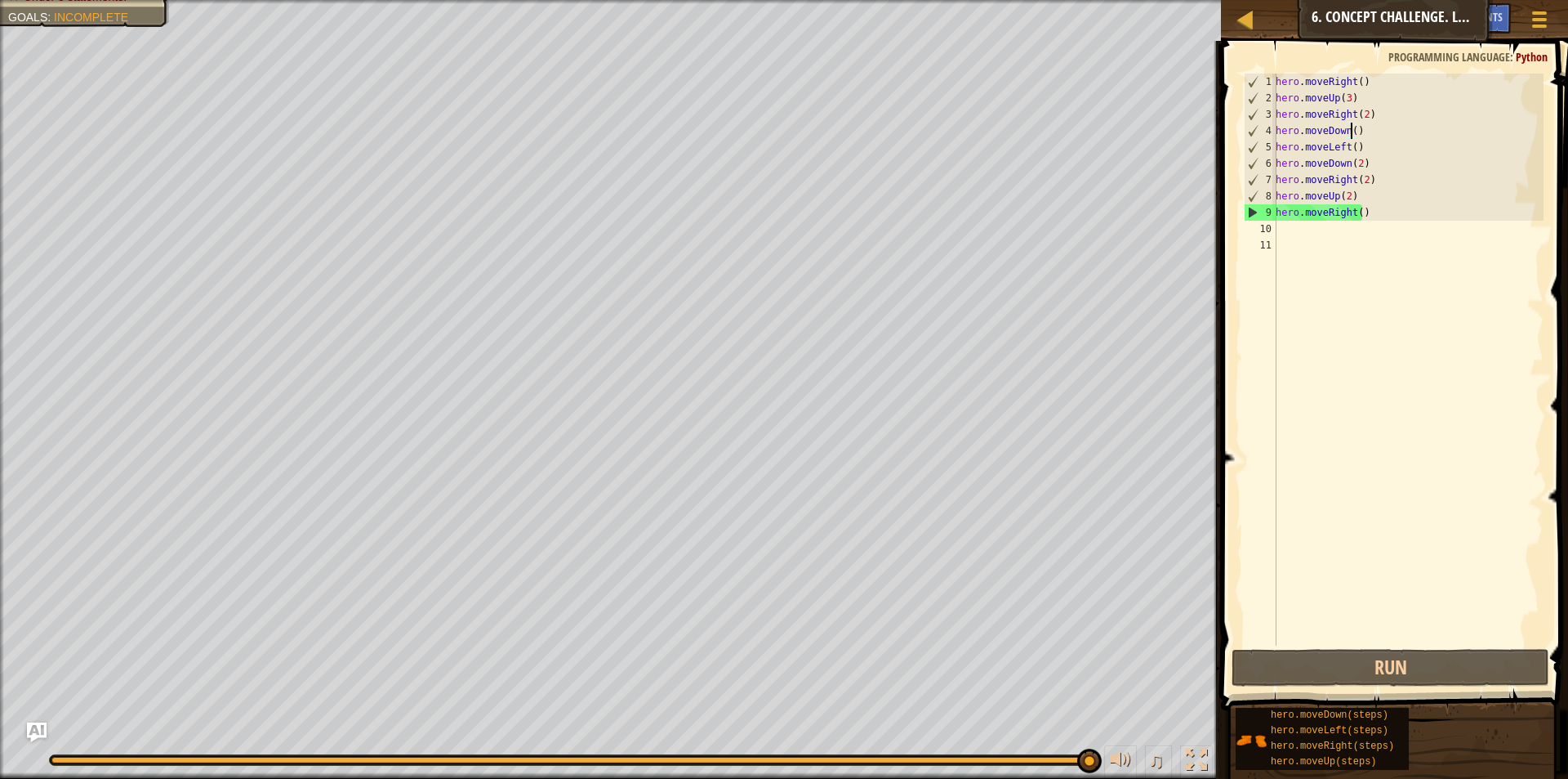
click at [1364, 132] on div "hero . moveRight ( ) hero . moveUp ( 3 ) hero . moveRight ( 2 ) hero . moveDown…" at bounding box center [1408, 375] width 271 height 605
click at [1385, 675] on button "Run" at bounding box center [1390, 667] width 318 height 37
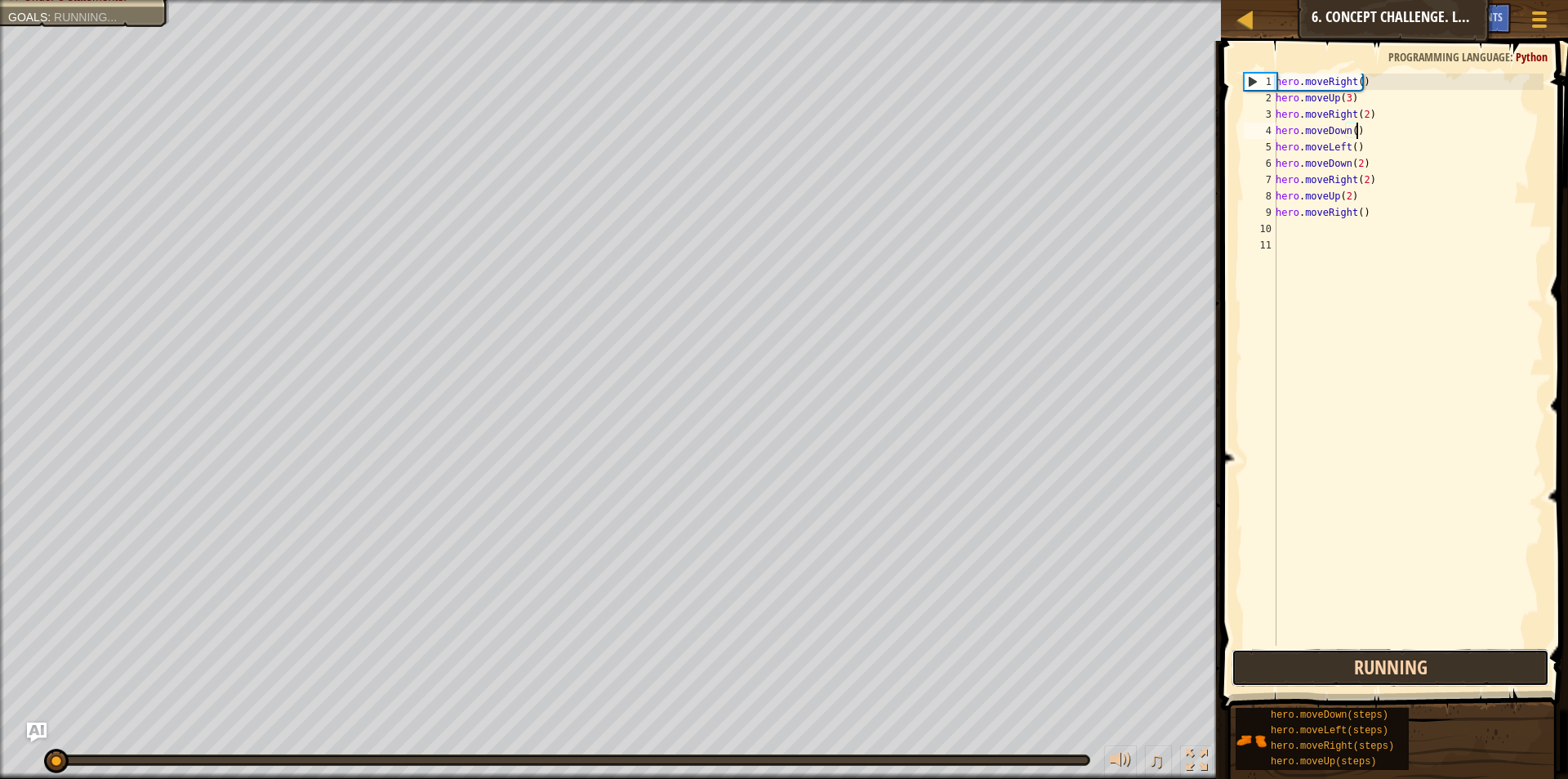
click at [1385, 675] on button "Running" at bounding box center [1390, 667] width 318 height 37
click at [1385, 675] on button "Run" at bounding box center [1390, 667] width 318 height 37
click at [1385, 674] on button "Run" at bounding box center [1390, 667] width 318 height 37
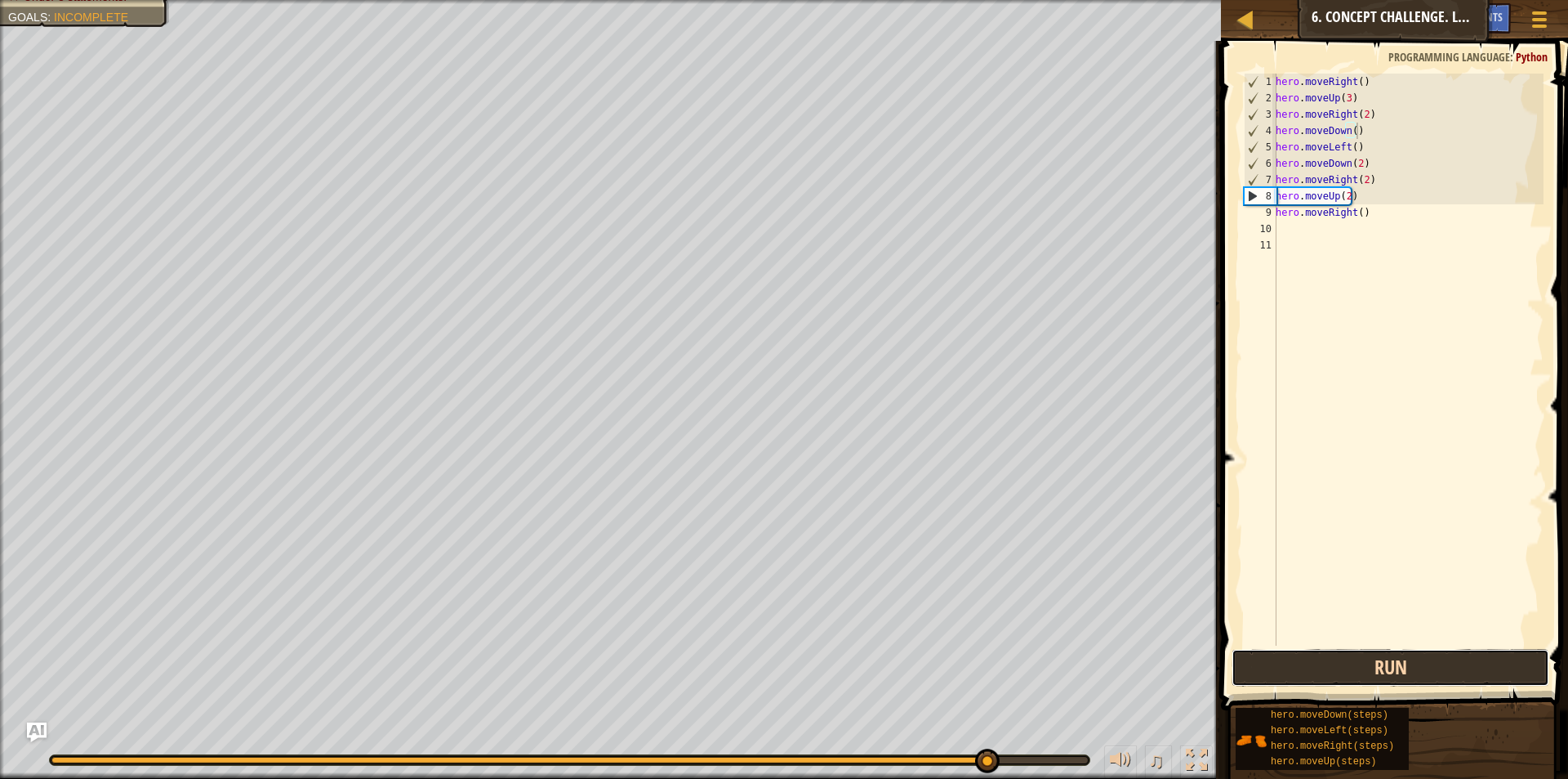
click at [1314, 660] on button "Run" at bounding box center [1390, 667] width 318 height 37
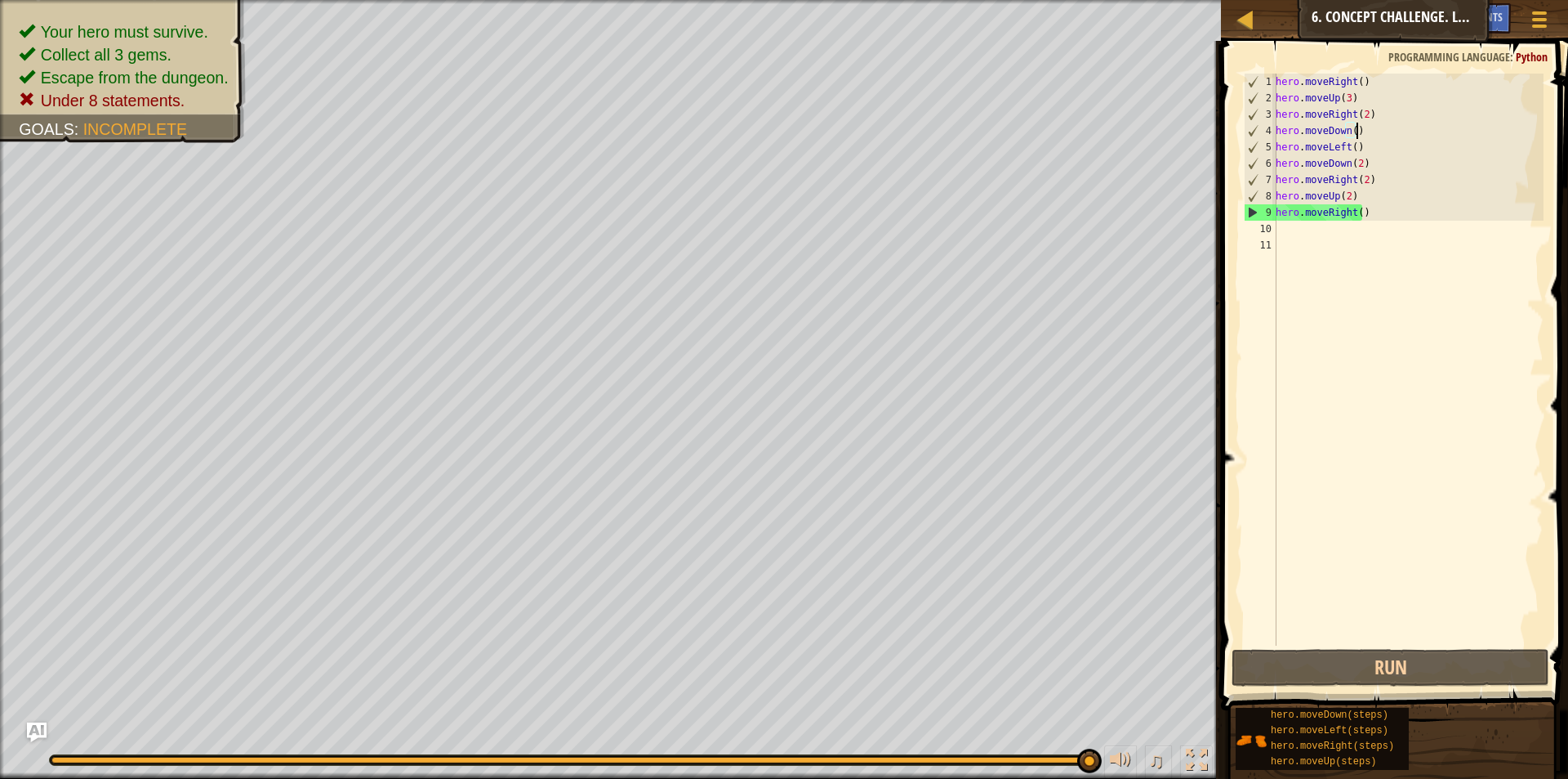
click at [1376, 210] on div "hero . moveRight ( ) hero . moveUp ( 3 ) hero . moveRight ( 2 ) hero . moveDown…" at bounding box center [1408, 375] width 271 height 605
type textarea "hero.moveRight()"
drag, startPoint x: 1376, startPoint y: 210, endPoint x: 1270, endPoint y: 214, distance: 106.1
click at [1270, 214] on div "hero.moveRight() 1 2 3 4 5 6 7 8 9 10 11 hero . moveRight ( ) hero . moveUp ( 3…" at bounding box center [1392, 359] width 303 height 572
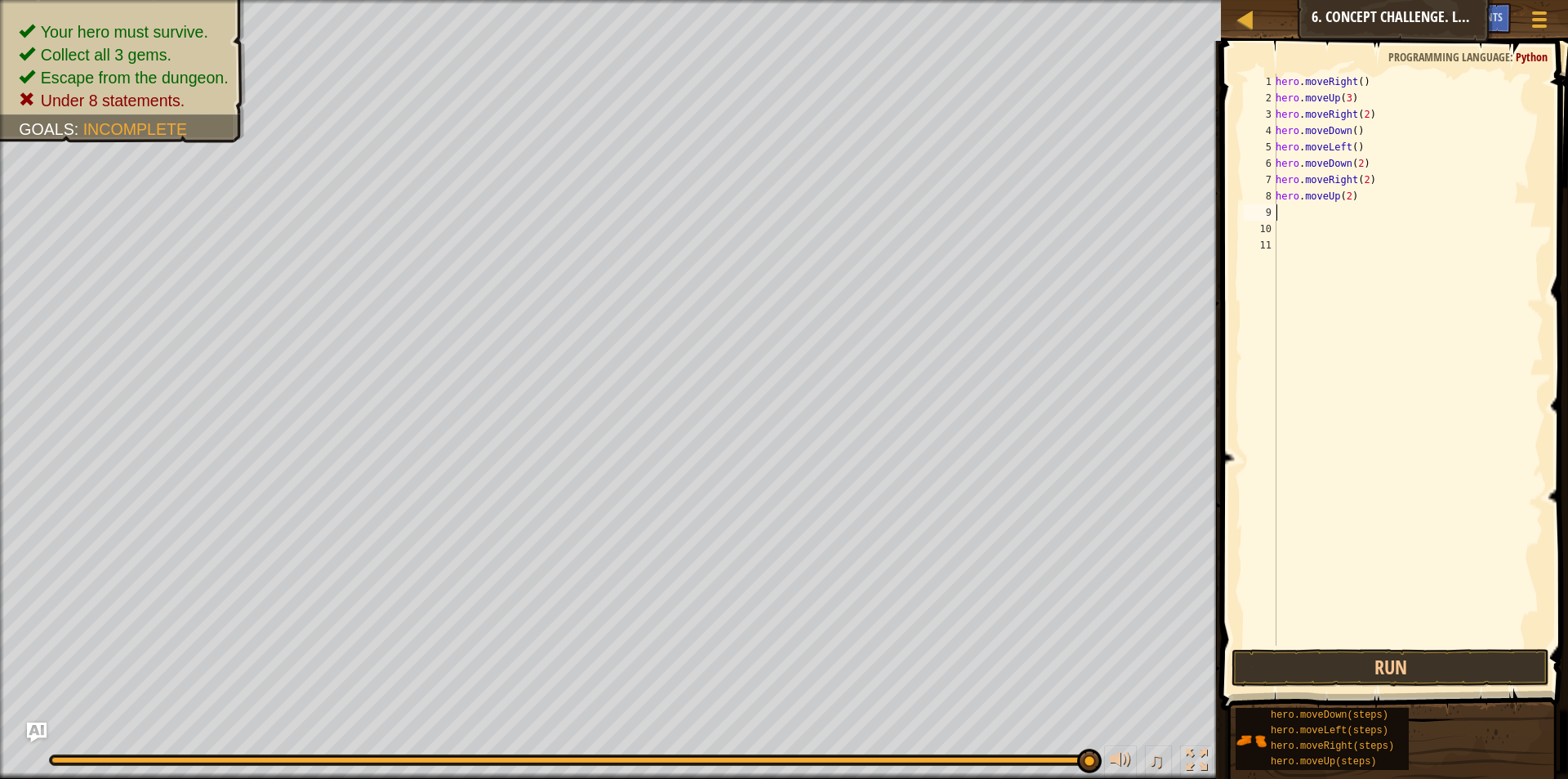
type textarea "hero.moveUp(2)"
click at [1396, 608] on div "hero . moveRight ( ) hero . moveUp ( 3 ) hero . moveRight ( 2 ) hero . moveDown…" at bounding box center [1408, 375] width 271 height 605
click at [1385, 628] on div "hero . moveRight ( ) hero . moveUp ( 3 ) hero . moveRight ( 2 ) hero . moveDown…" at bounding box center [1408, 375] width 271 height 605
click at [1345, 644] on div "hero . moveRight ( ) hero . moveUp ( 3 ) hero . moveRight ( 2 ) hero . moveDown…" at bounding box center [1408, 375] width 271 height 605
click at [1330, 664] on button "Run" at bounding box center [1390, 667] width 318 height 37
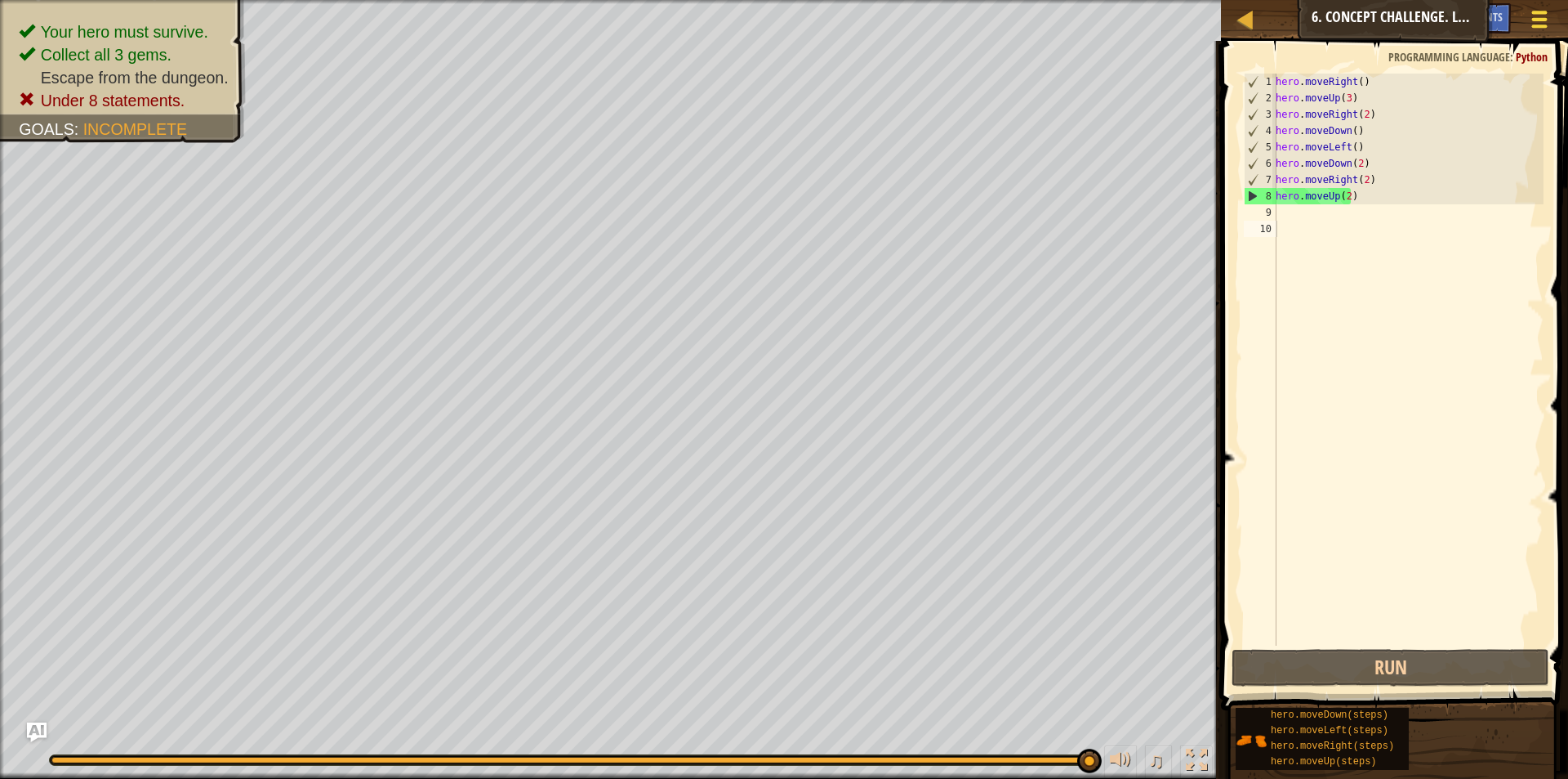
click at [1555, 18] on button "Game Menu" at bounding box center [1540, 22] width 43 height 40
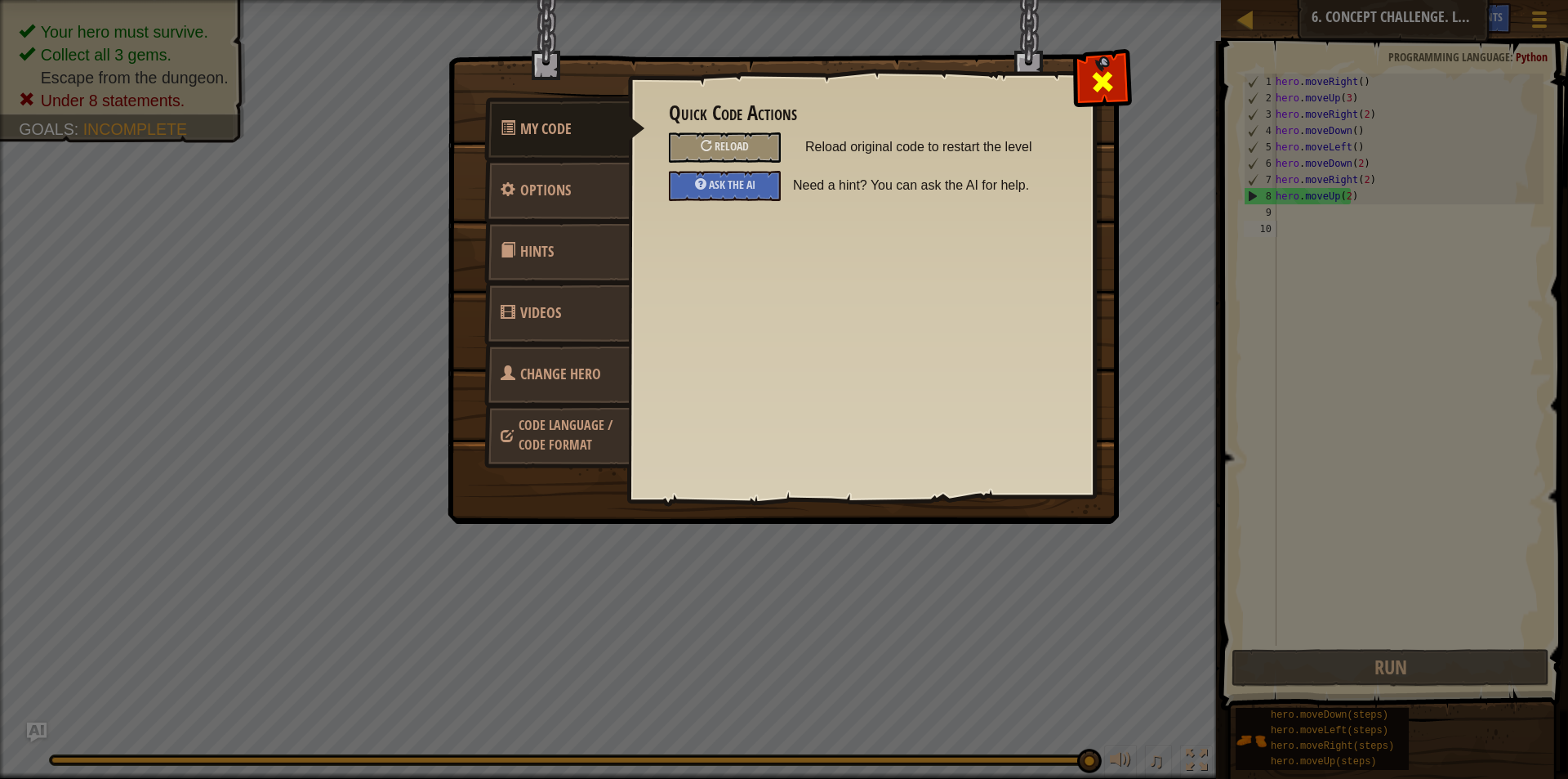
click at [1088, 90] on div at bounding box center [1102, 78] width 51 height 51
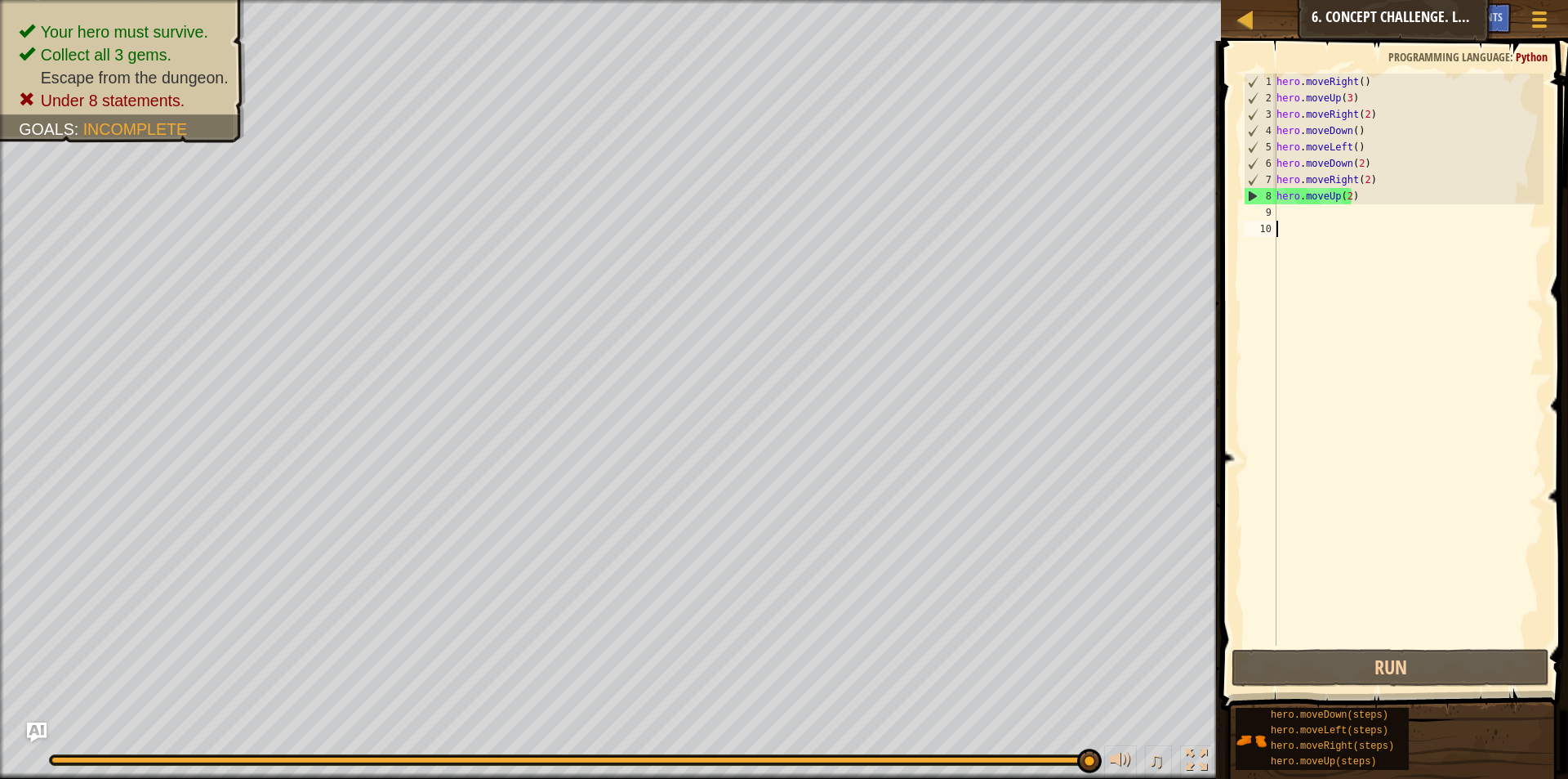
click at [1350, 235] on div "hero . moveRight ( ) hero . moveUp ( 3 ) hero . moveRight ( 2 ) hero . moveDown…" at bounding box center [1408, 375] width 270 height 605
drag, startPoint x: 1321, startPoint y: 231, endPoint x: 1305, endPoint y: 228, distance: 16.3
click at [1315, 228] on div "hero . moveRight ( ) hero . moveUp ( 3 ) hero . moveRight ( 2 ) hero . moveDown…" at bounding box center [1408, 375] width 270 height 605
type textarea "hero.moveUp(2)"
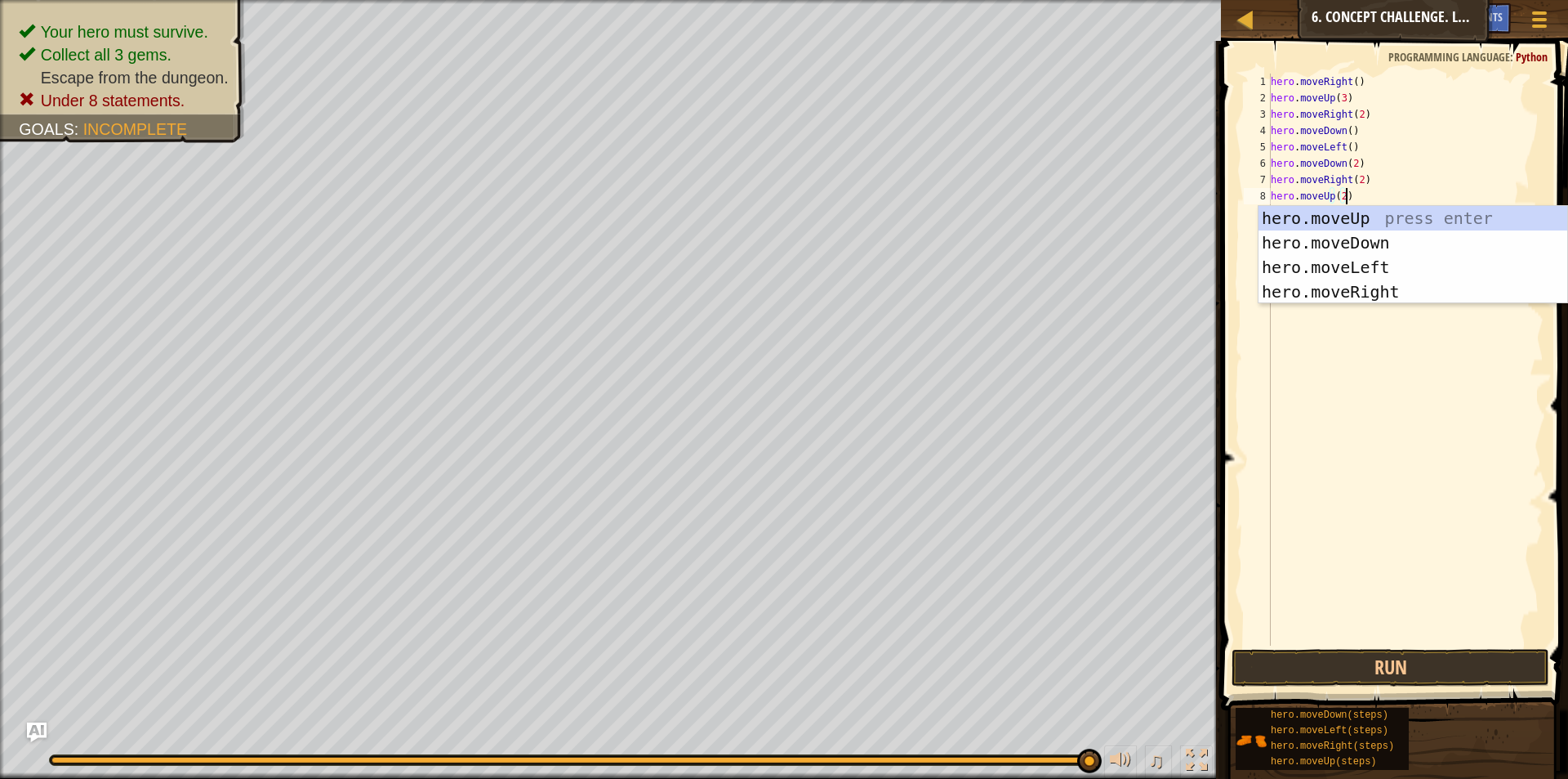
click at [1380, 419] on div "hero . moveRight ( ) hero . moveUp ( 3 ) hero . moveRight ( 2 ) hero . moveDown…" at bounding box center [1405, 375] width 276 height 605
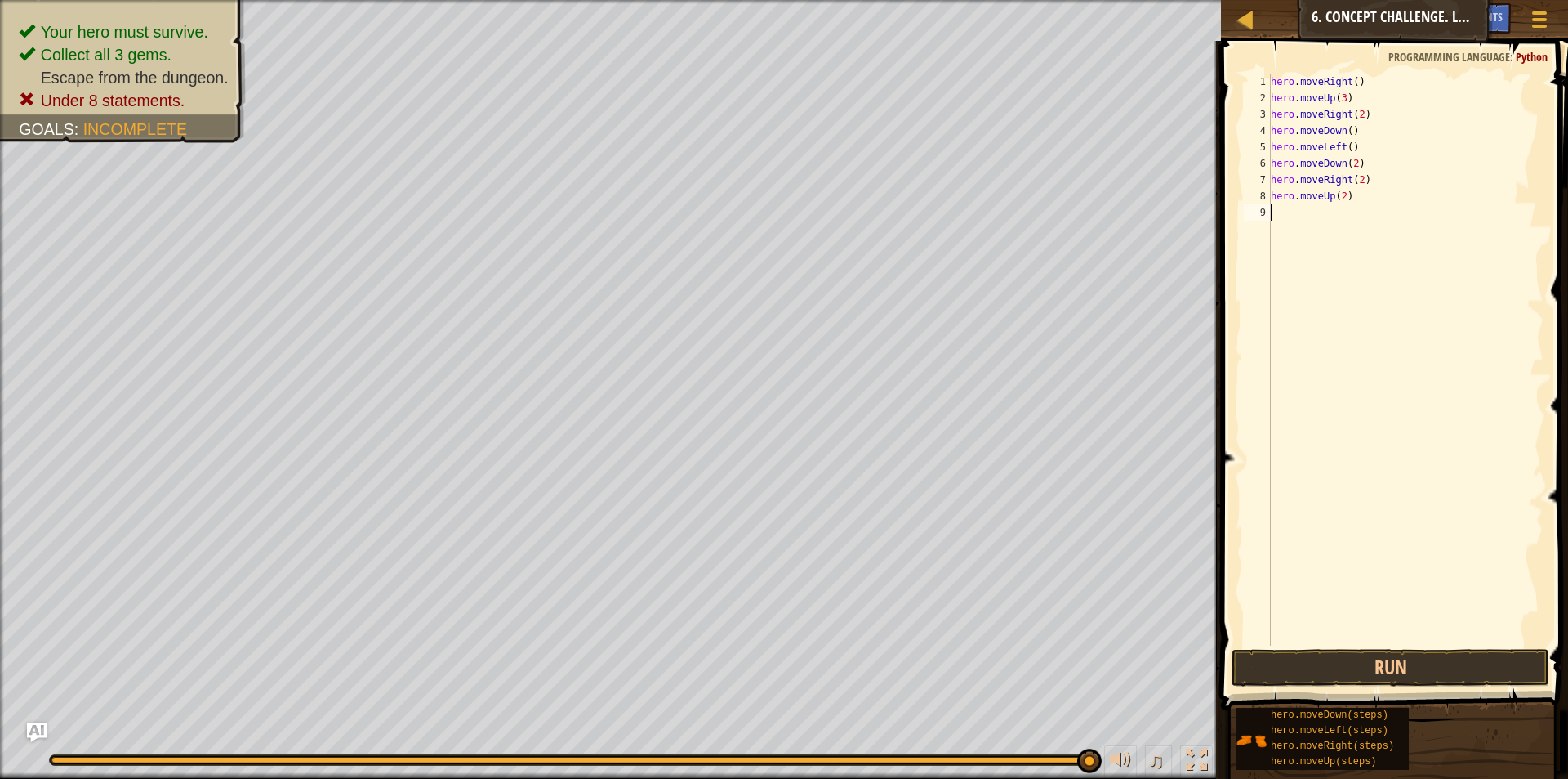
click at [1357, 114] on div "hero . moveRight ( ) hero . moveUp ( 3 ) hero . moveRight ( 2 ) hero . moveDown…" at bounding box center [1405, 375] width 276 height 605
type textarea "hero.moveRight(2)"
click at [1289, 222] on div "hero . moveRight ( ) hero . moveUp ( 3 ) hero . moveRight ( 2 ) hero . moveDown…" at bounding box center [1405, 375] width 276 height 605
click at [1398, 22] on div "Map Introduction to Computer Science 6. Concept Challenge. Long Steps Game Menu…" at bounding box center [1395, 20] width 347 height 41
click at [1553, 21] on button "Game Menu" at bounding box center [1540, 22] width 43 height 40
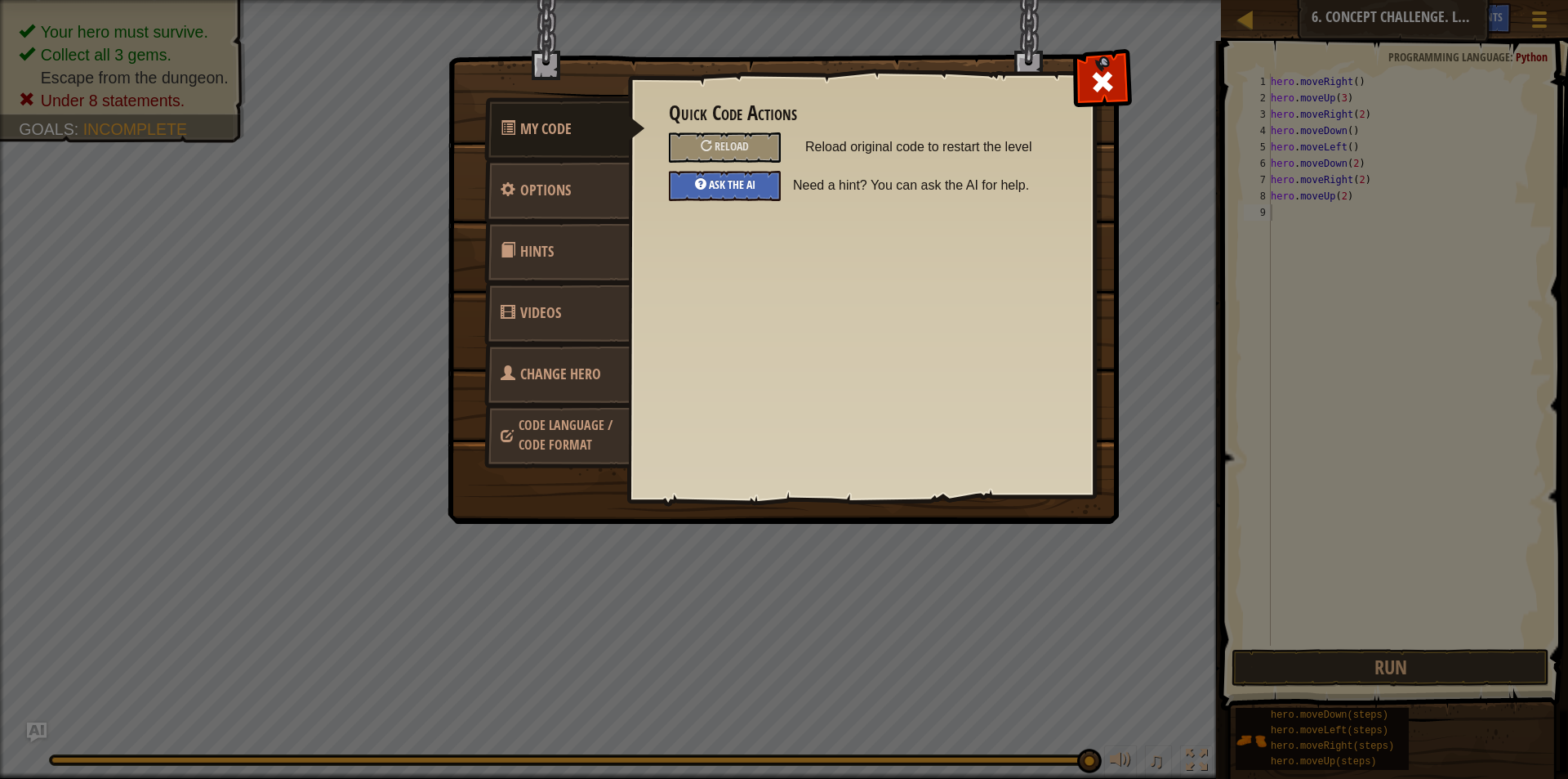
click at [772, 186] on div "Ask the AI" at bounding box center [725, 186] width 111 height 30
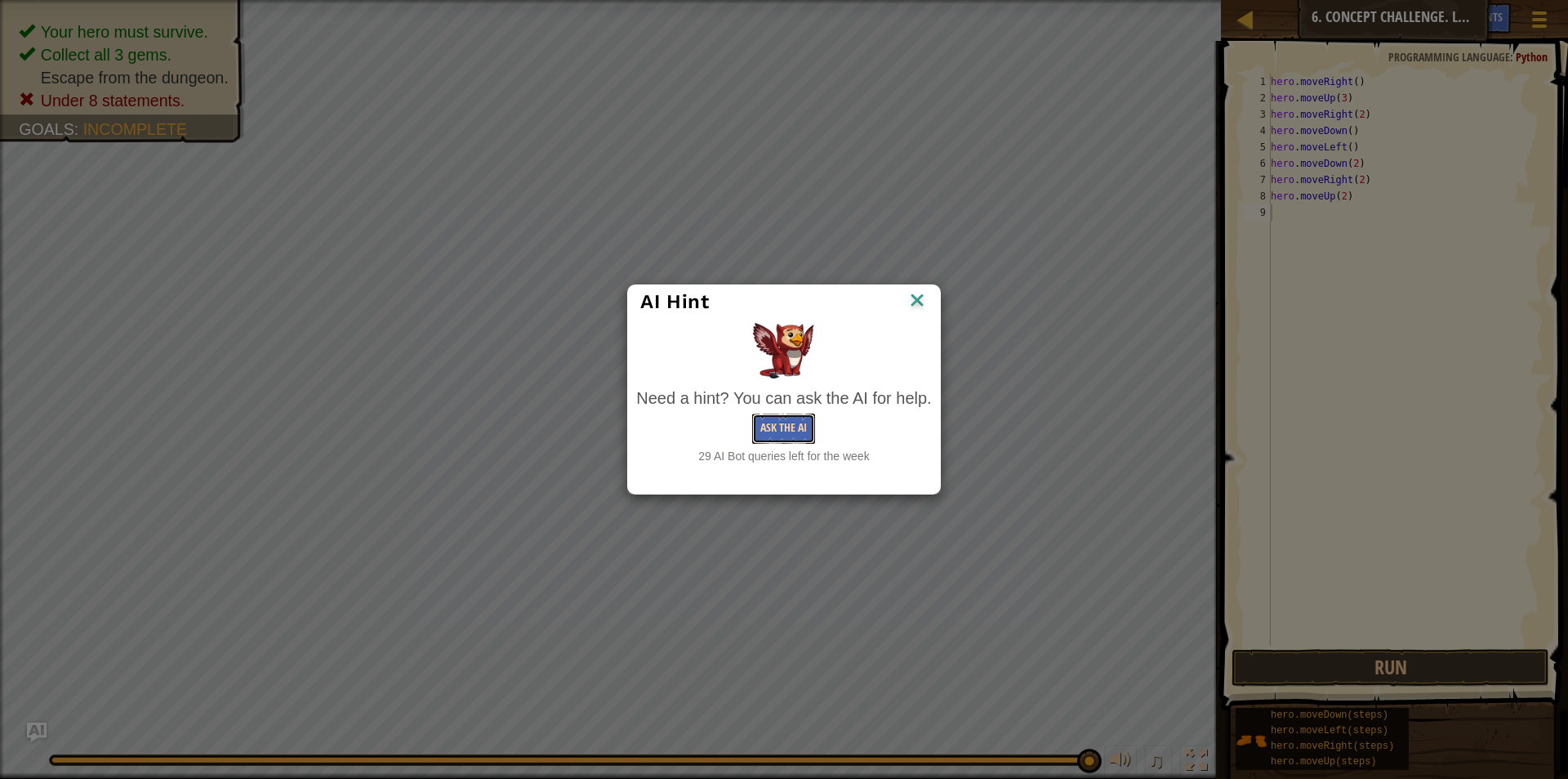
click at [793, 418] on button "Ask the AI" at bounding box center [783, 428] width 63 height 30
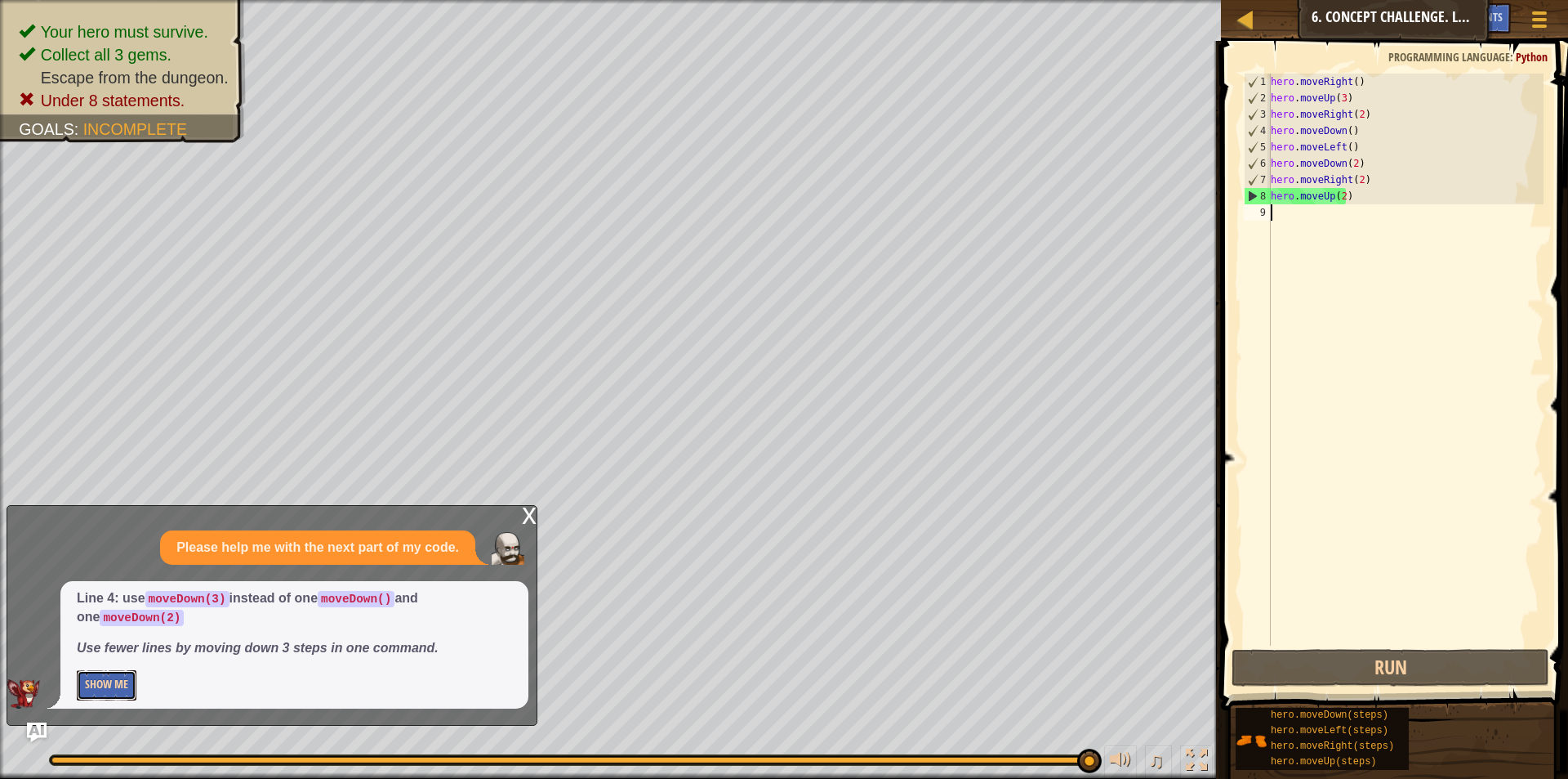
click at [118, 676] on button "Show Me" at bounding box center [106, 685] width 59 height 30
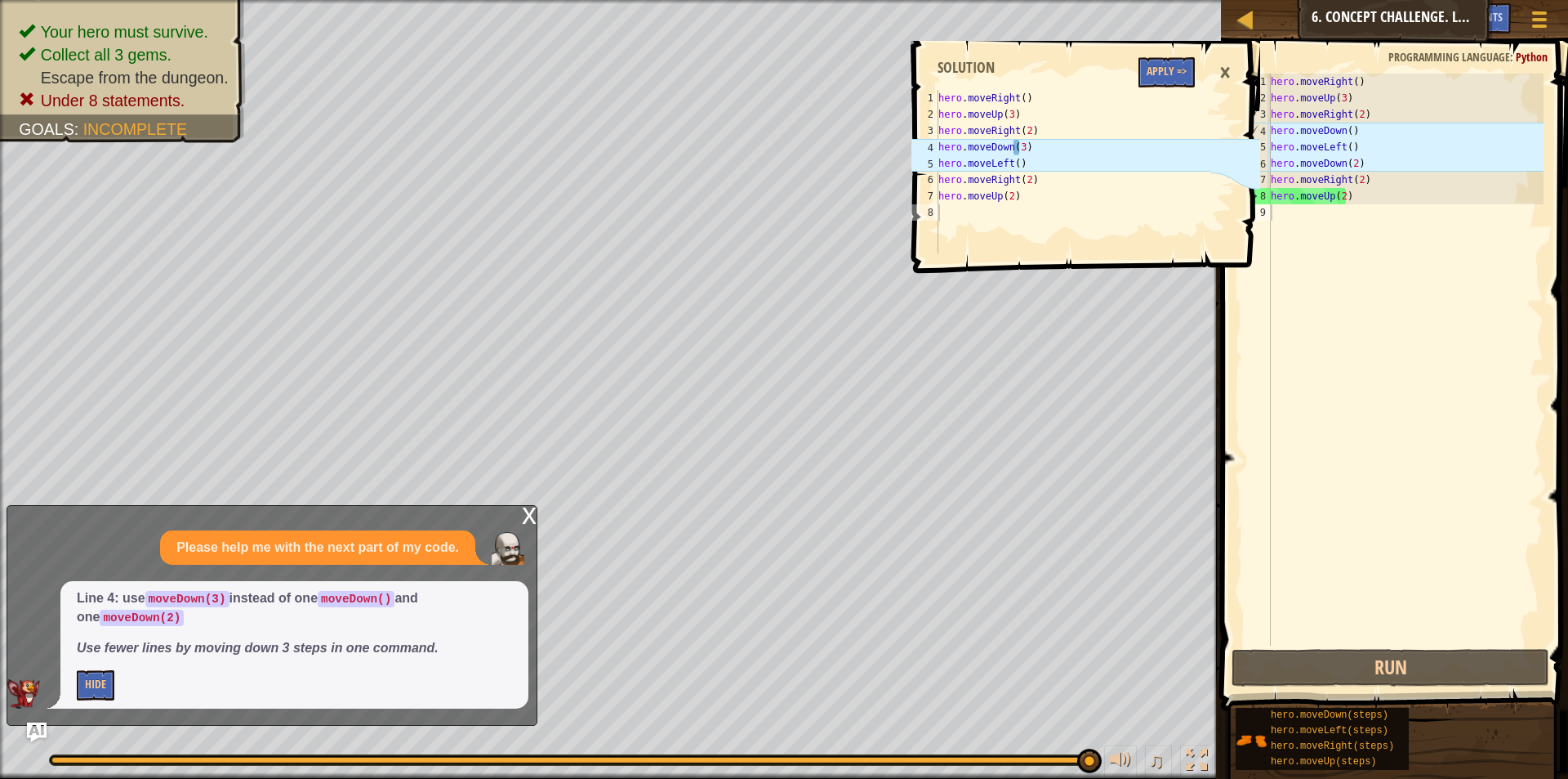
type textarea "hero.moveLeft()"
click at [1359, 143] on div "hero . moveRight ( ) hero . moveUp ( 3 ) hero . moveRight ( 2 ) hero . moveDown…" at bounding box center [1405, 375] width 276 height 605
drag, startPoint x: 1359, startPoint y: 143, endPoint x: 1272, endPoint y: 149, distance: 87.2
click at [1272, 149] on div "hero . moveRight ( ) hero . moveUp ( 3 ) hero . moveRight ( 2 ) hero . moveDown…" at bounding box center [1405, 375] width 276 height 605
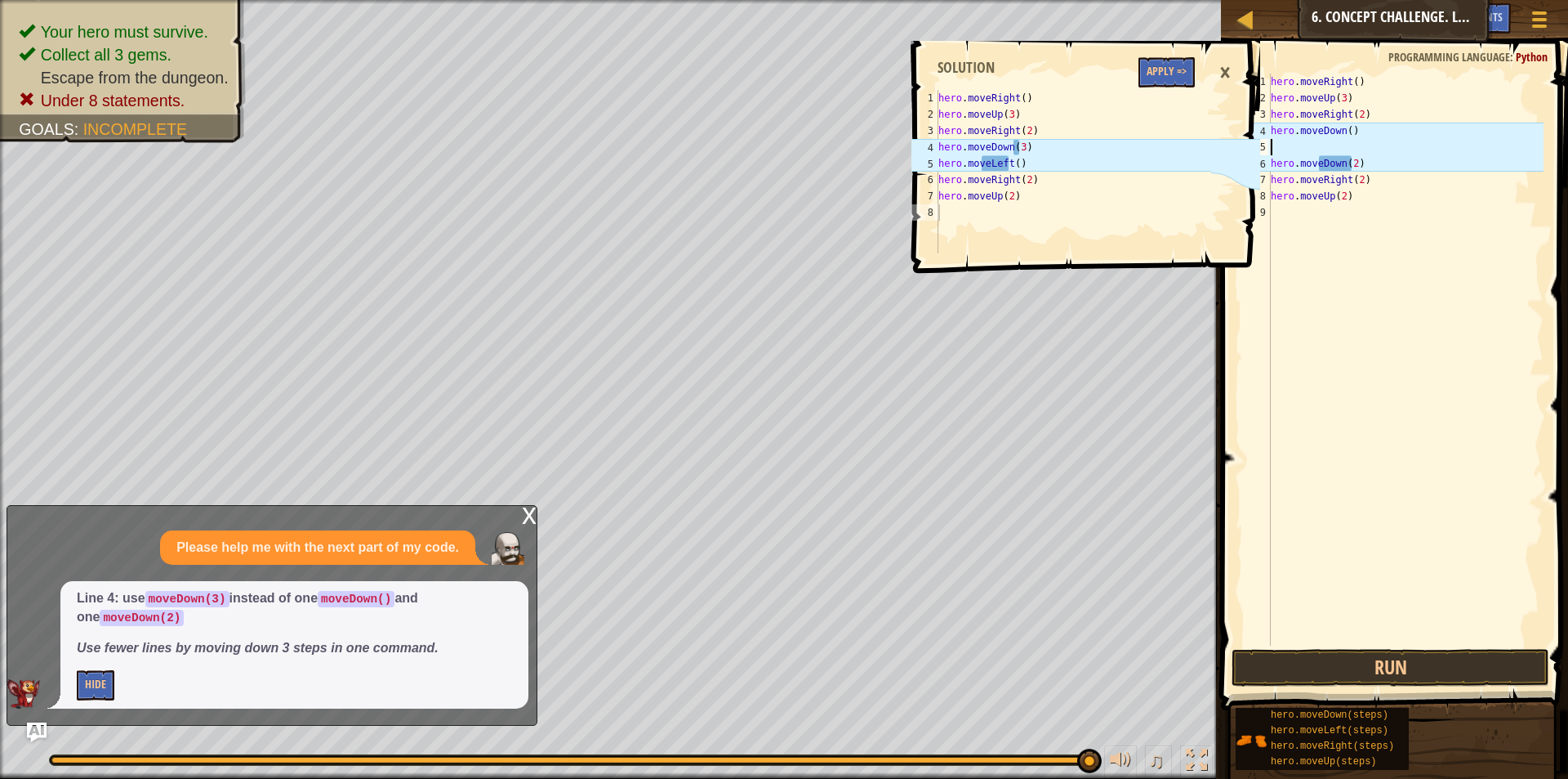
click at [1297, 141] on div "hero . moveRight ( ) hero . moveUp ( 3 ) hero . moveRight ( 2 ) hero . moveDown…" at bounding box center [1405, 375] width 276 height 605
click at [1342, 133] on div "hero . moveRight ( ) hero . moveUp ( 3 ) hero . moveRight ( 2 ) hero . moveDown…" at bounding box center [1405, 375] width 276 height 605
click at [1345, 133] on div "hero . moveRight ( ) hero . moveUp ( 3 ) hero . moveRight ( 2 ) hero . moveDown…" at bounding box center [1405, 375] width 276 height 605
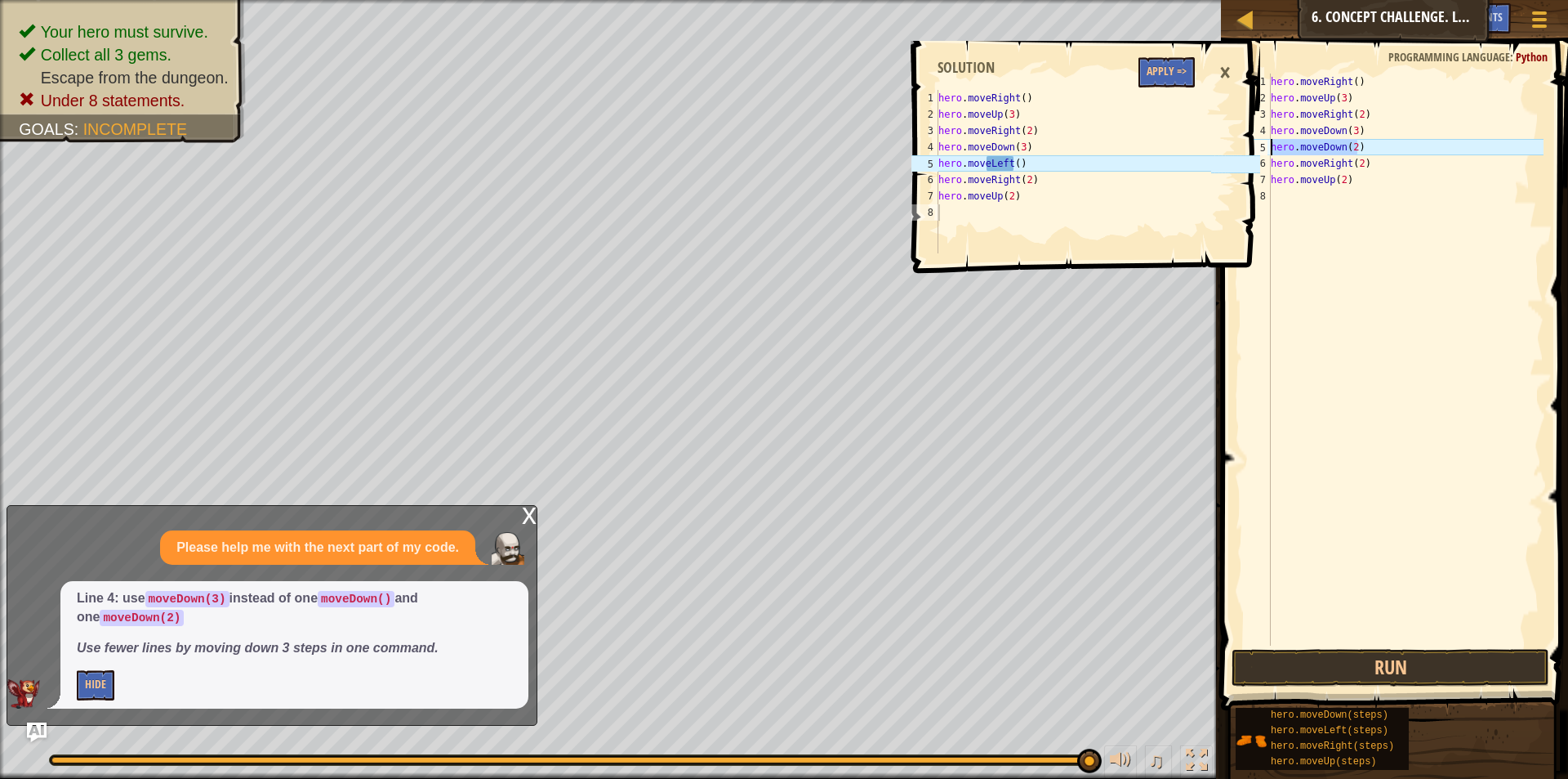
drag, startPoint x: 1366, startPoint y: 149, endPoint x: 1269, endPoint y: 153, distance: 97.1
click at [1269, 153] on div "hero.moveDown(3) 1 2 3 4 5 6 7 8 hero . moveRight ( ) hero . moveUp ( 3 ) hero …" at bounding box center [1392, 359] width 303 height 572
type textarea "hero.moveDown(2)"
type textarea "h"
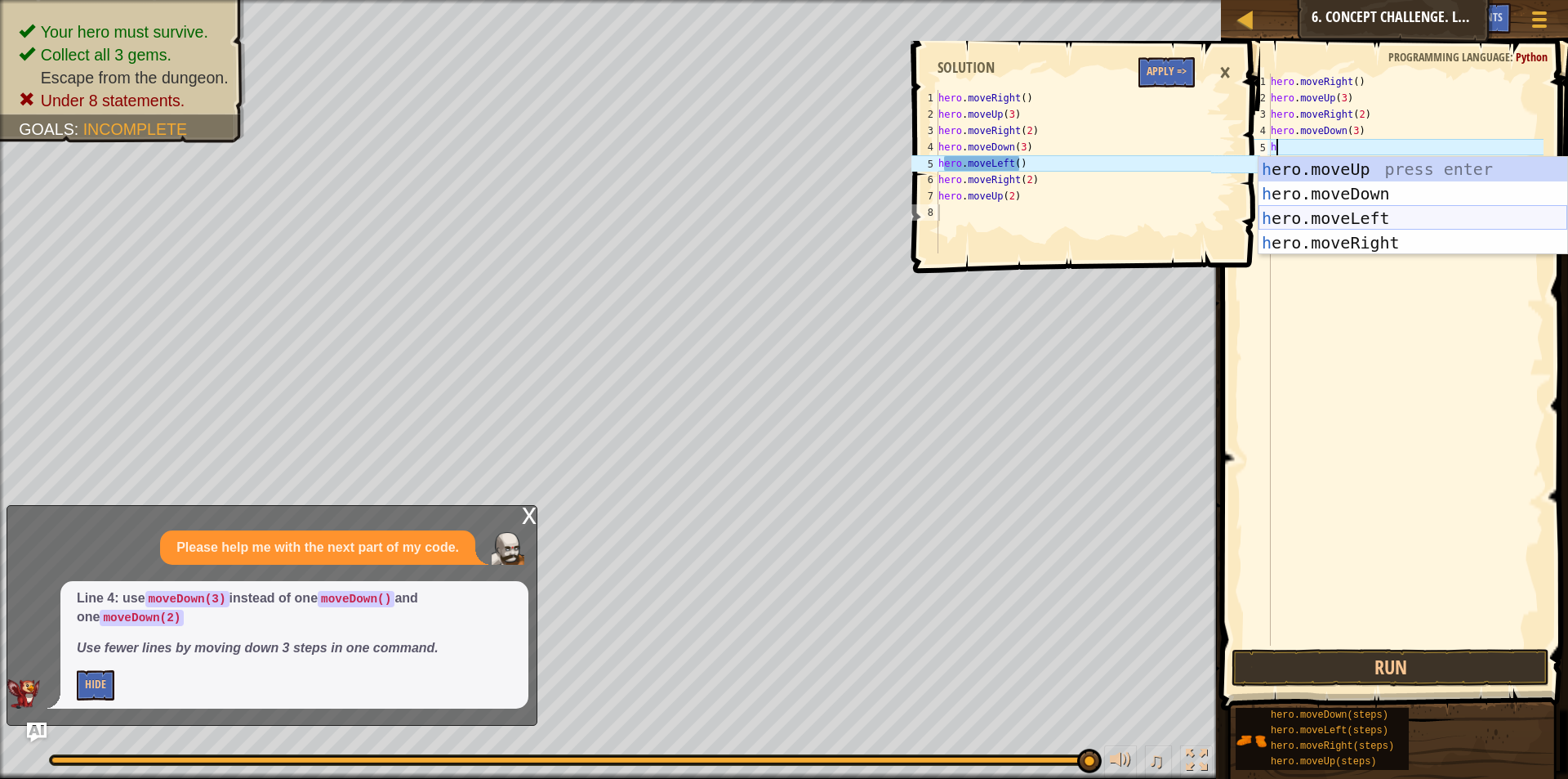
click at [1342, 217] on div "h ero.moveUp press enter h ero.moveDown press enter h ero.moveLeft press enter …" at bounding box center [1412, 230] width 309 height 147
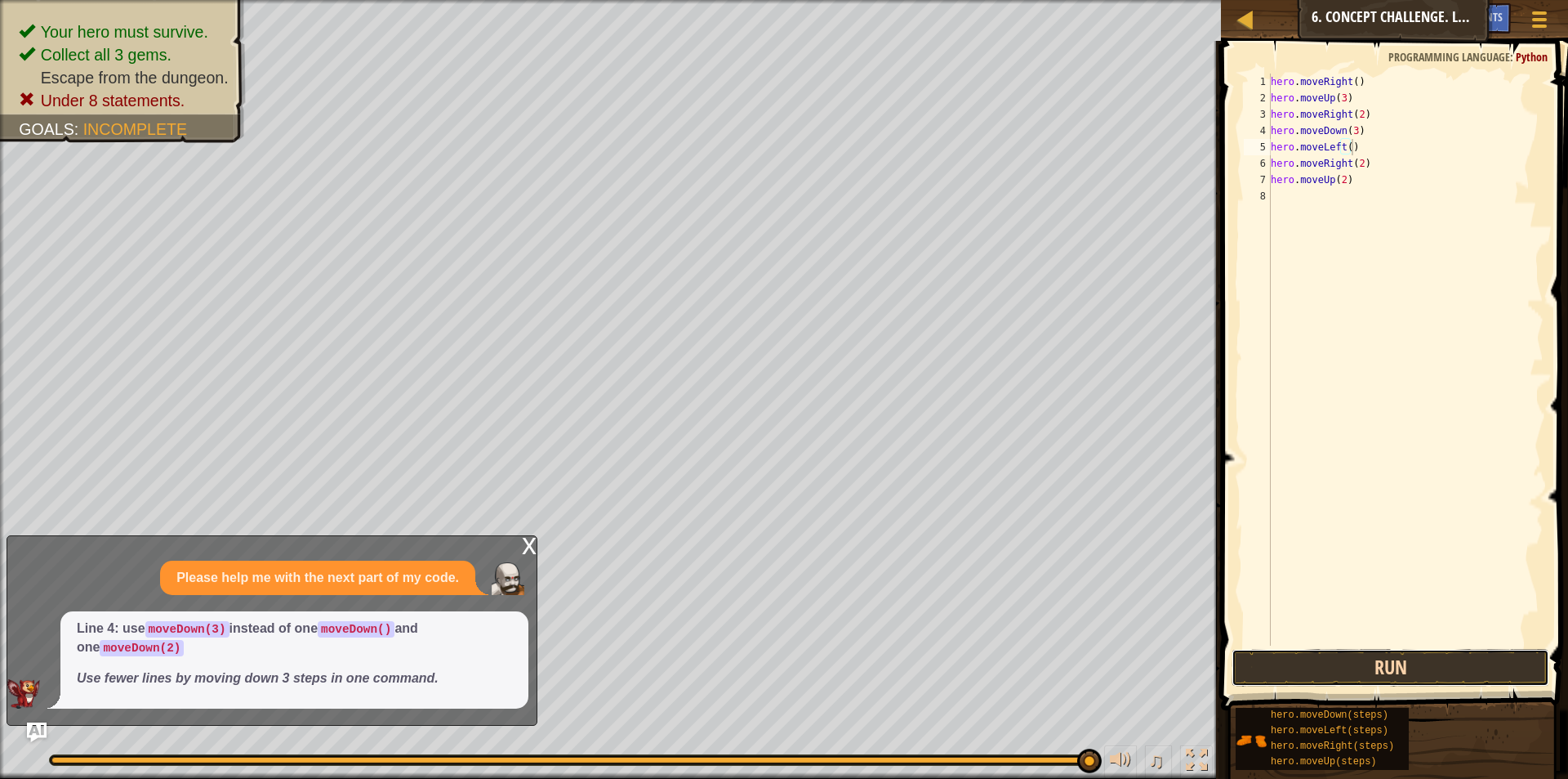
click at [1350, 658] on button "Run" at bounding box center [1390, 667] width 318 height 37
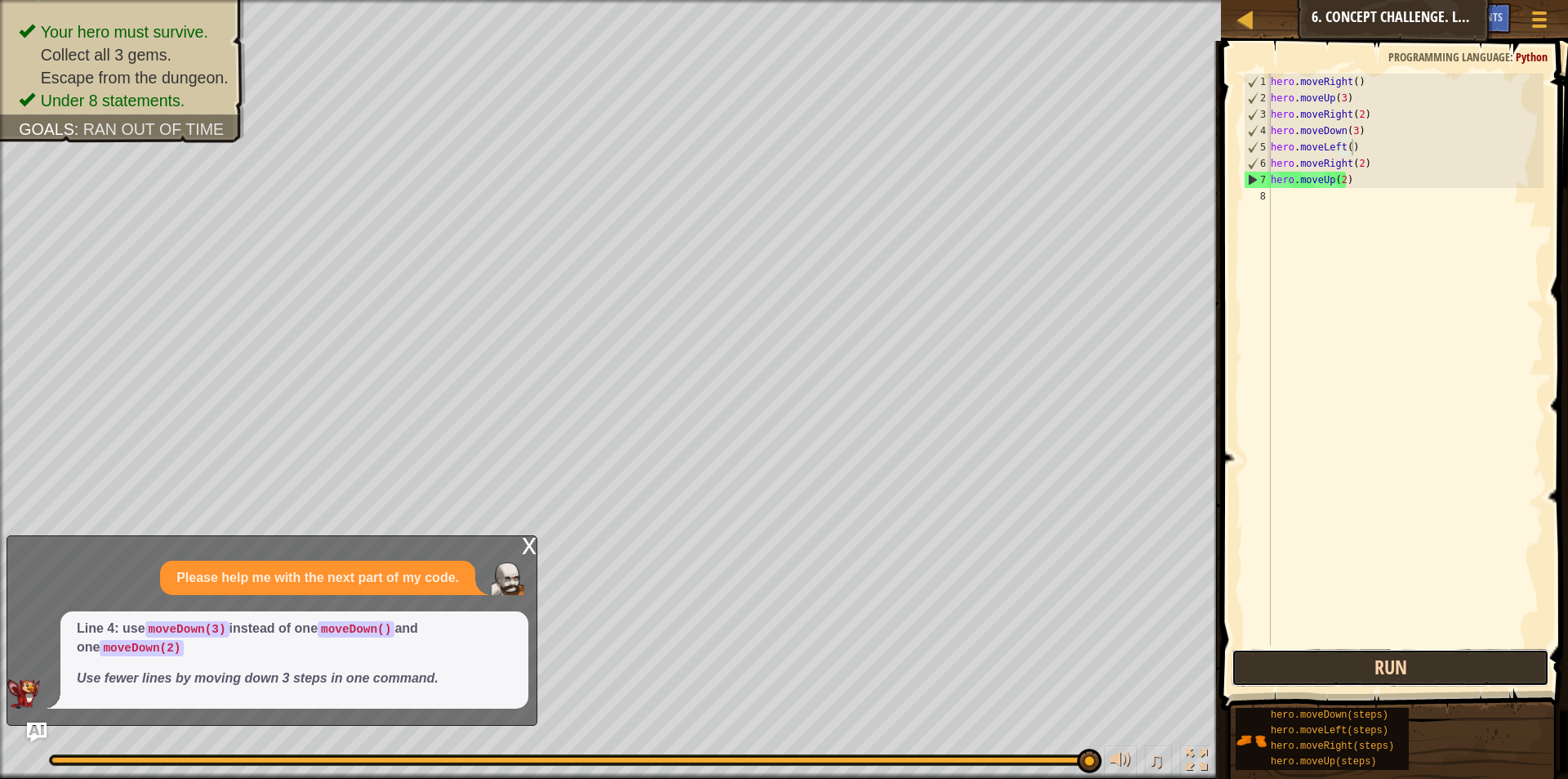
click at [1357, 680] on button "Run" at bounding box center [1390, 667] width 318 height 37
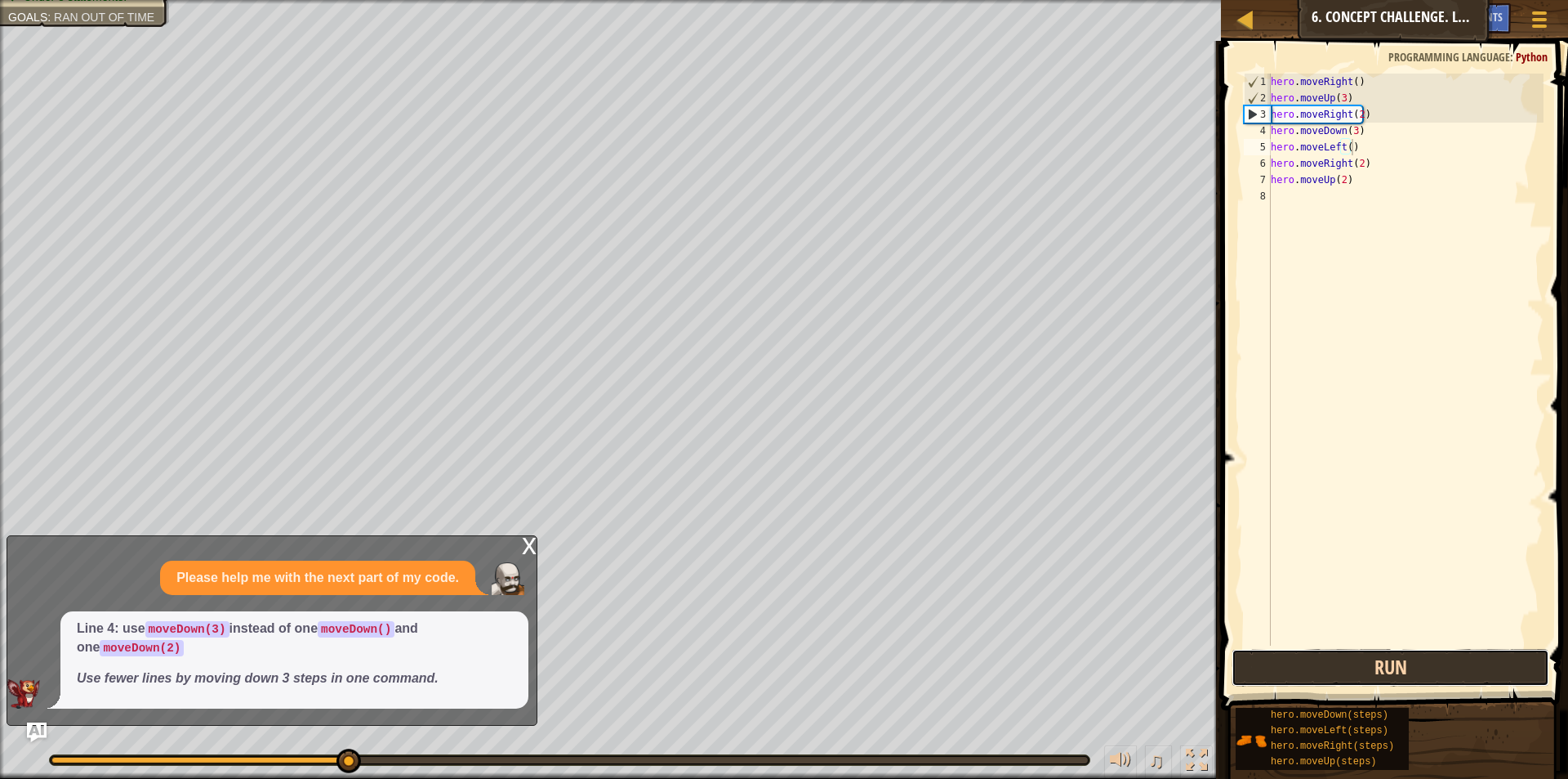
click at [1357, 680] on button "Run" at bounding box center [1390, 667] width 318 height 37
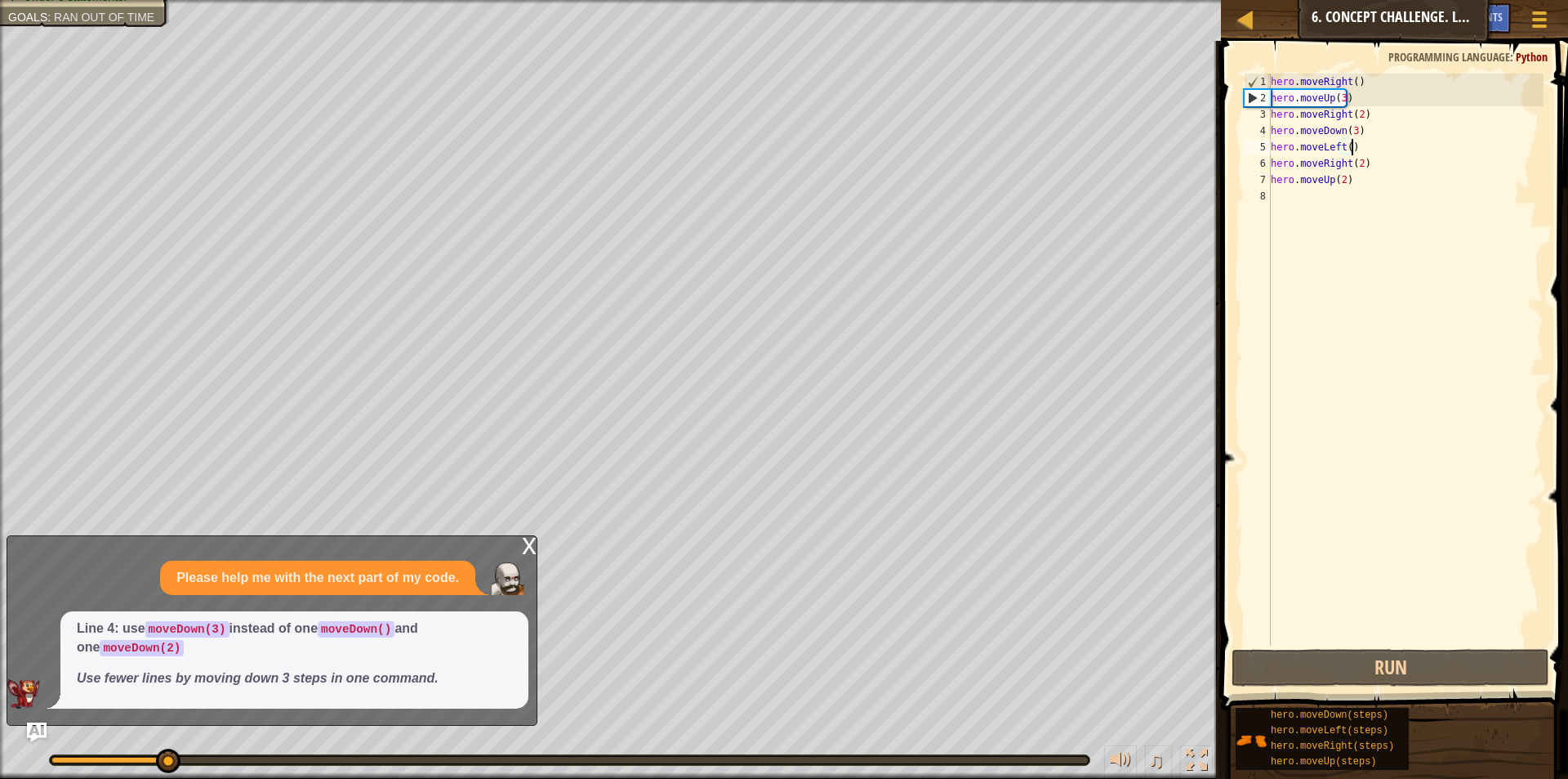
click at [535, 547] on div "x" at bounding box center [529, 544] width 15 height 16
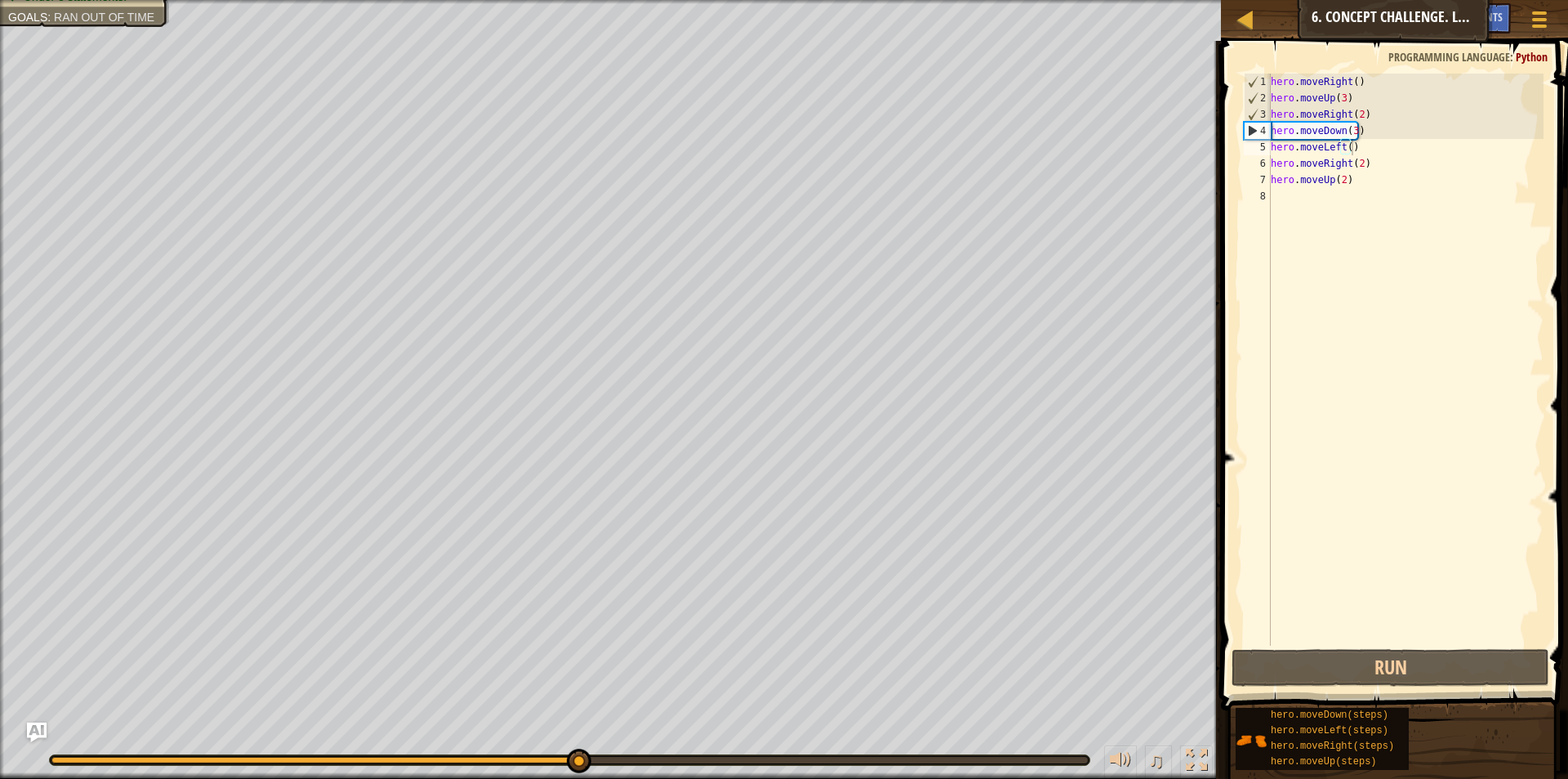
click at [1378, 163] on div "hero . moveRight ( ) hero . moveUp ( 3 ) hero . moveRight ( 2 ) hero . moveDown…" at bounding box center [1405, 375] width 276 height 605
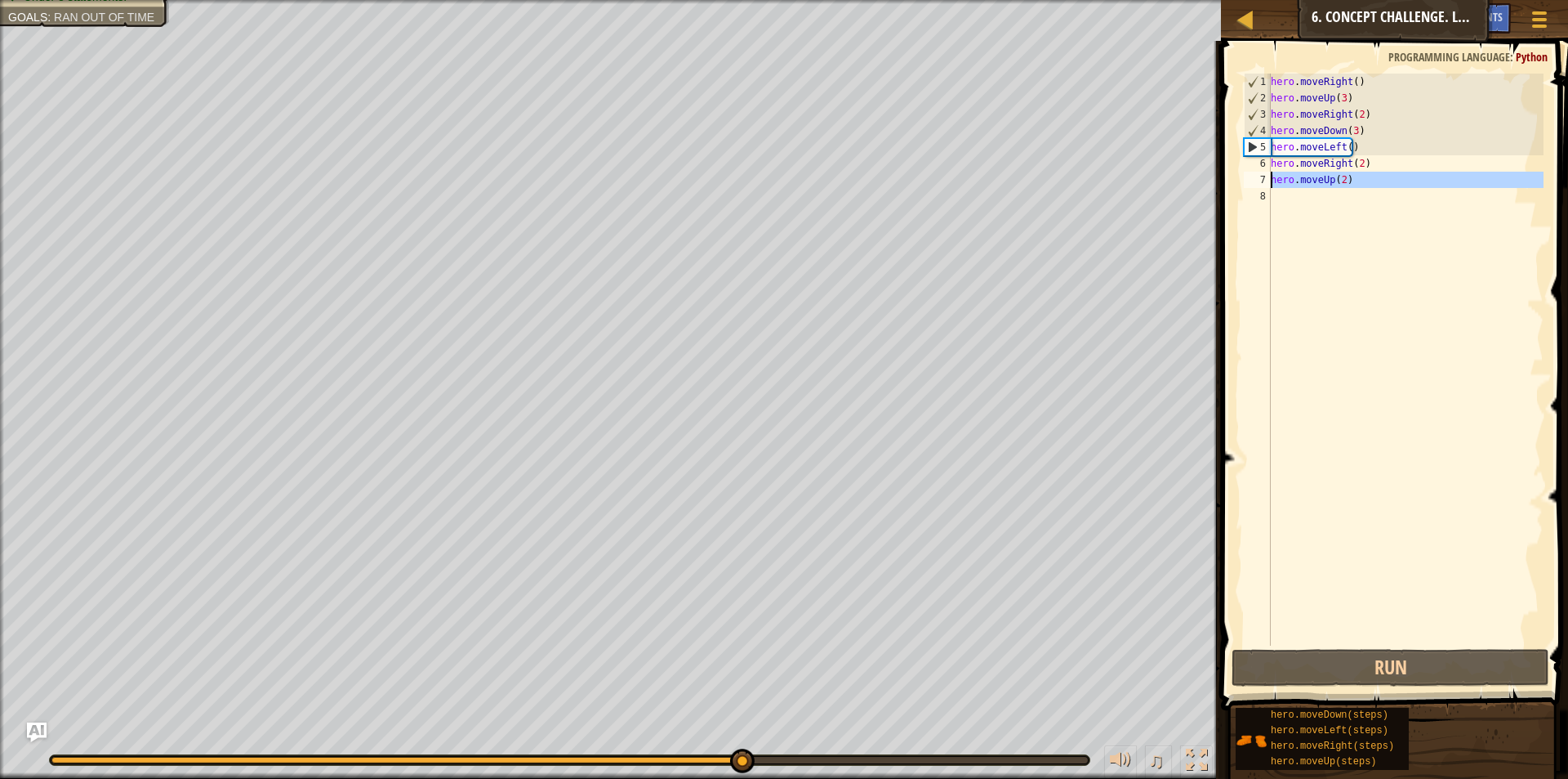
drag, startPoint x: 1403, startPoint y: 203, endPoint x: 1262, endPoint y: 172, distance: 144.4
click at [1262, 172] on div "hero.moveRight(2) 1 2 3 4 5 6 7 8 hero . moveRight ( ) hero . moveUp ( 3 ) hero…" at bounding box center [1392, 359] width 303 height 572
type textarea "hero.moveUp(2)"
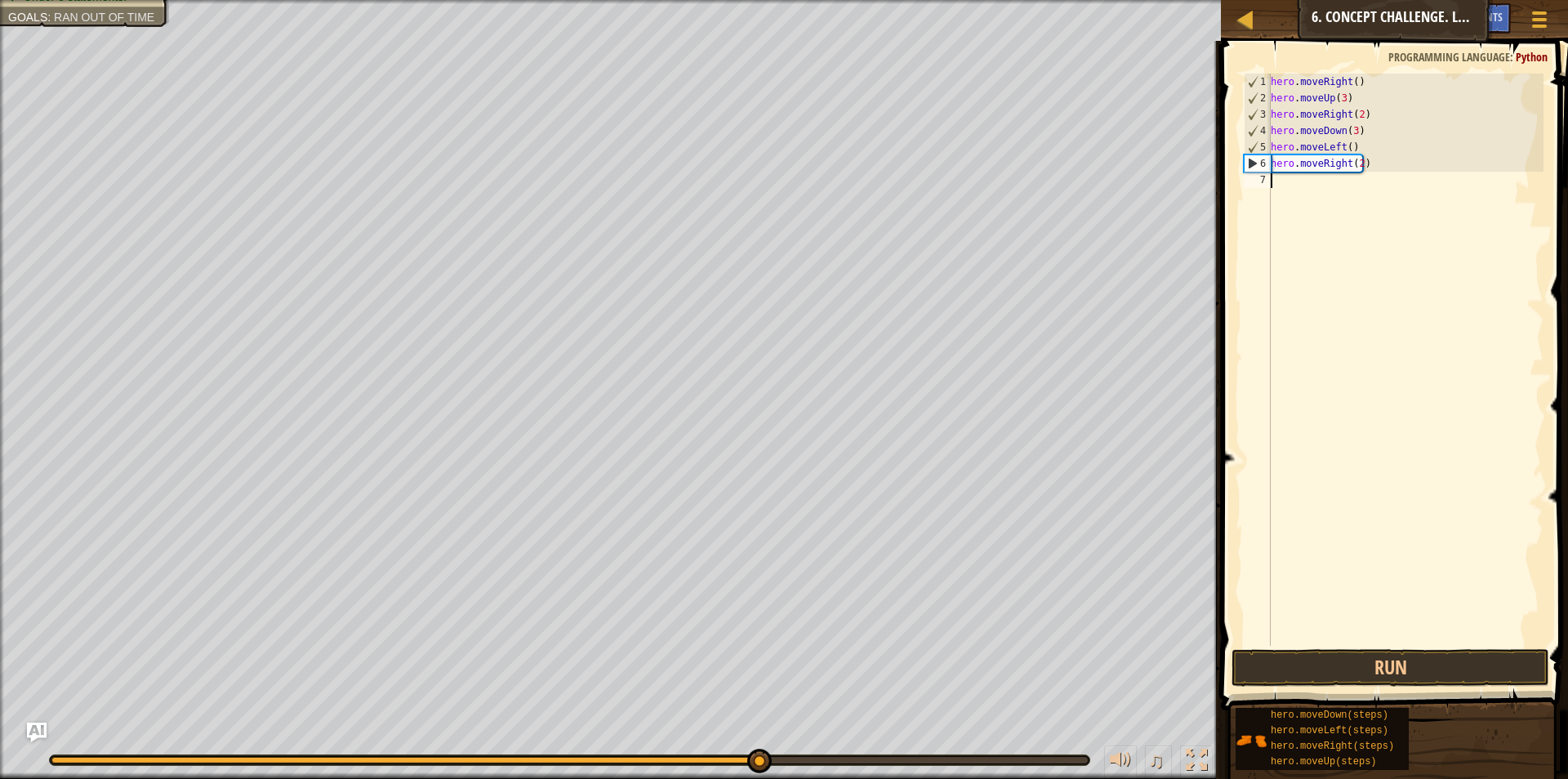
click at [1373, 166] on div "hero . moveRight ( ) hero . moveUp ( 3 ) hero . moveRight ( 2 ) hero . moveDown…" at bounding box center [1405, 375] width 276 height 605
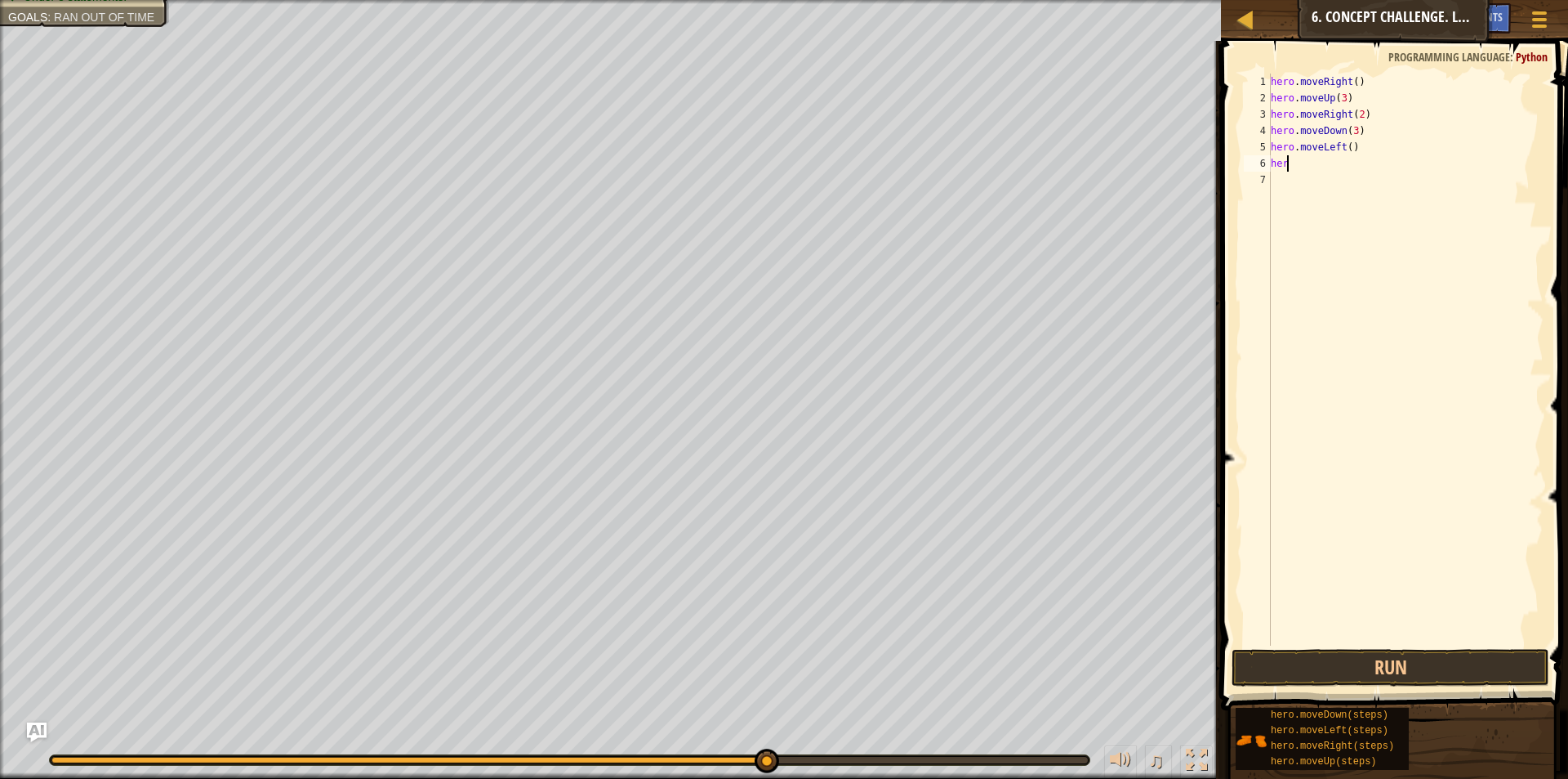
type textarea "h"
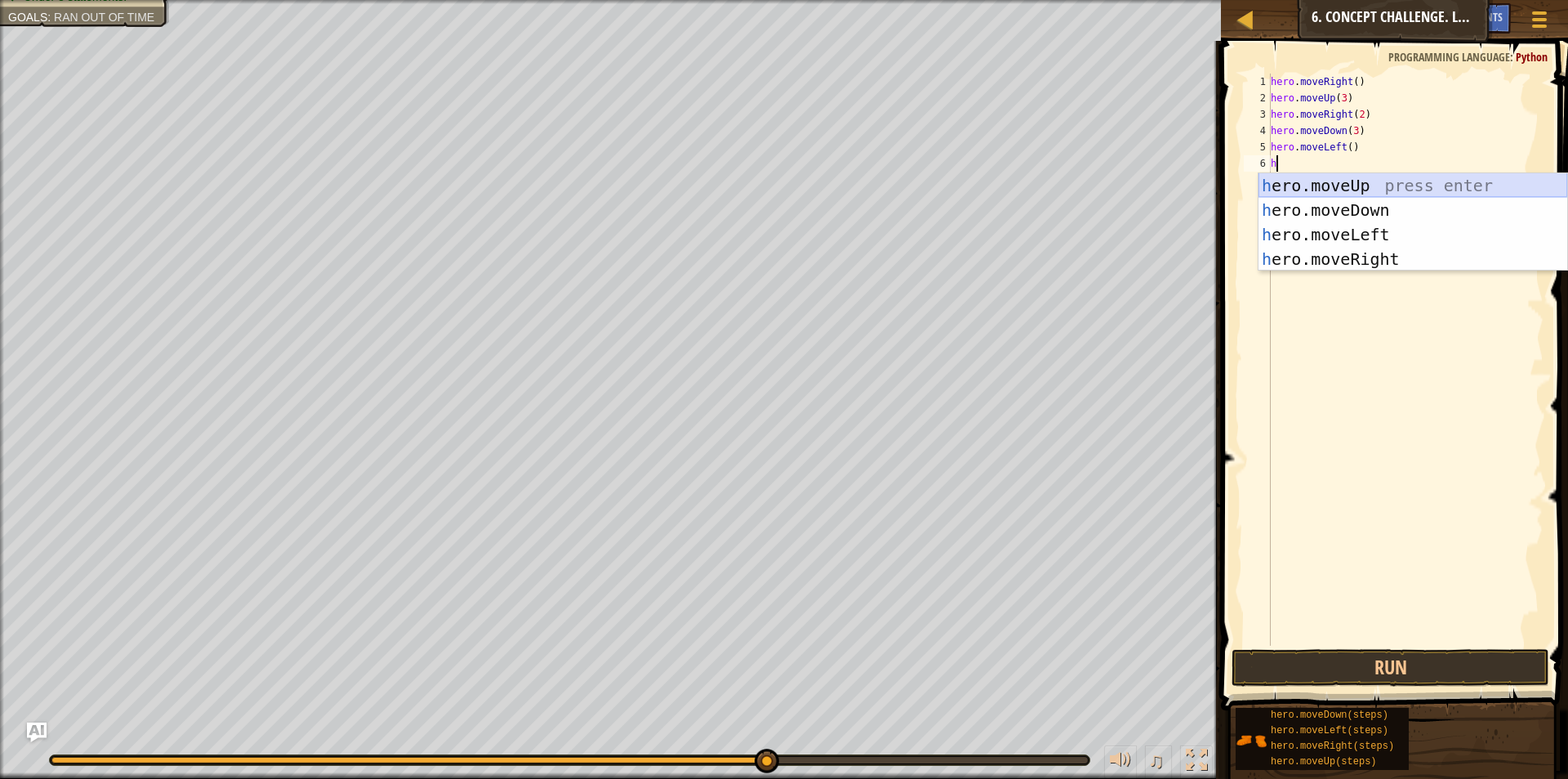
click at [1419, 179] on div "h ero.moveUp press enter h ero.moveDown press enter h ero.moveLeft press enter …" at bounding box center [1412, 247] width 309 height 147
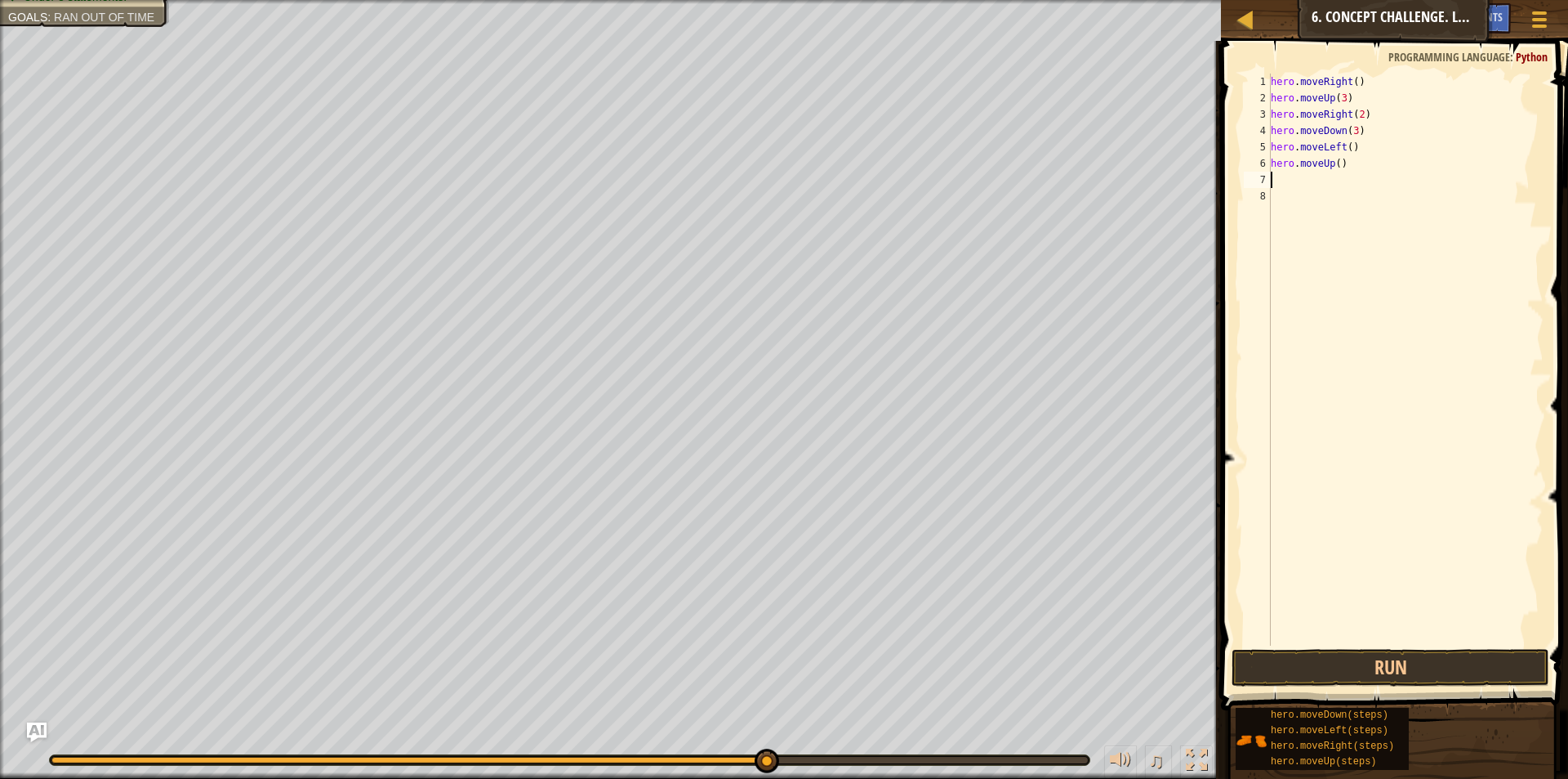
click at [1333, 158] on div "hero . moveRight ( ) hero . moveUp ( 3 ) hero . moveRight ( 2 ) hero . moveDown…" at bounding box center [1405, 375] width 276 height 605
type textarea "hero.moveUp(2)"
click at [1334, 192] on div "hero . moveRight ( ) hero . moveUp ( 3 ) hero . moveRight ( 2 ) hero . moveDown…" at bounding box center [1405, 375] width 276 height 605
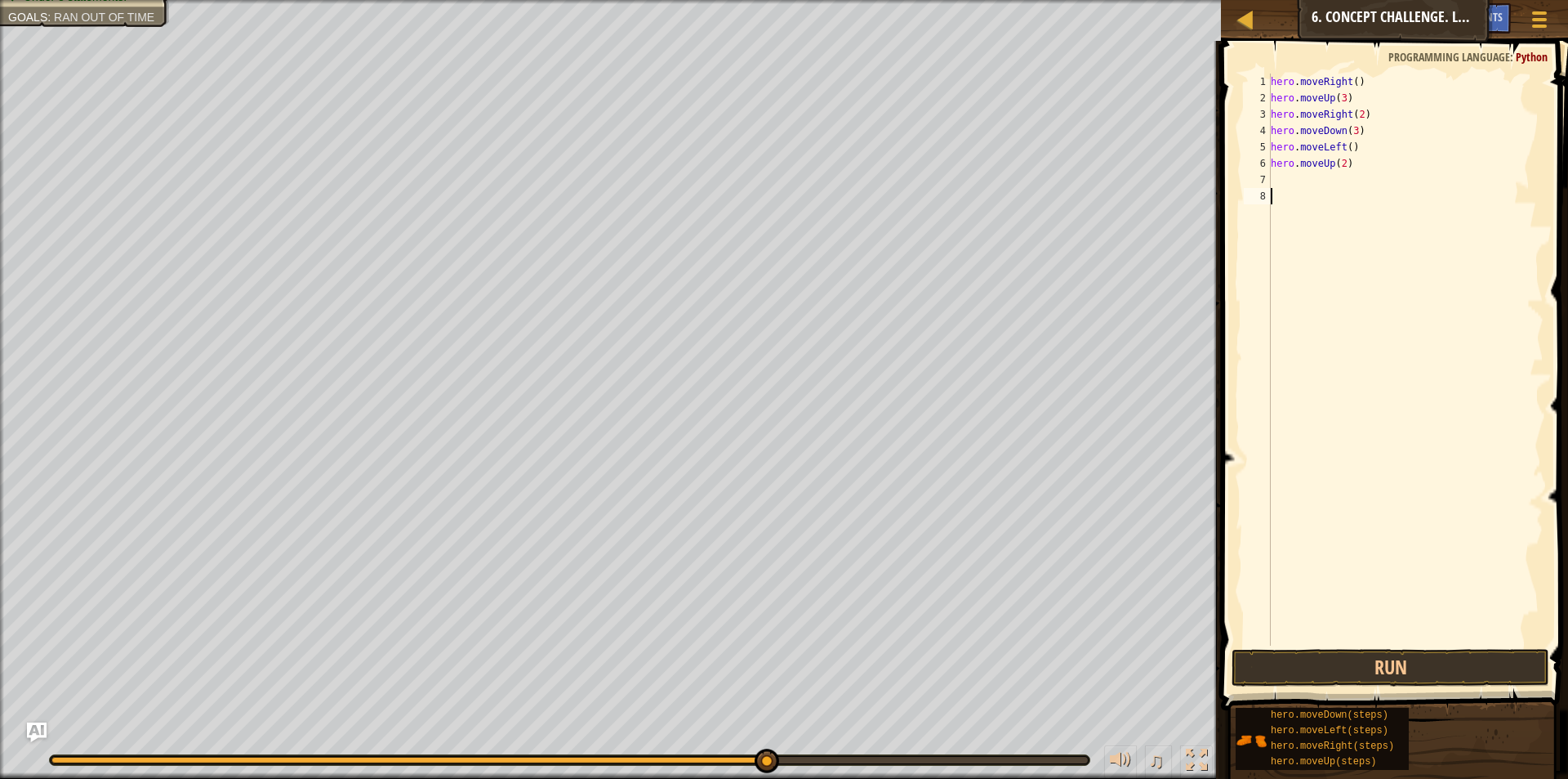
click at [1334, 176] on div "hero . moveRight ( ) hero . moveUp ( 3 ) hero . moveRight ( 2 ) hero . moveDown…" at bounding box center [1405, 375] width 276 height 605
type textarea "h"
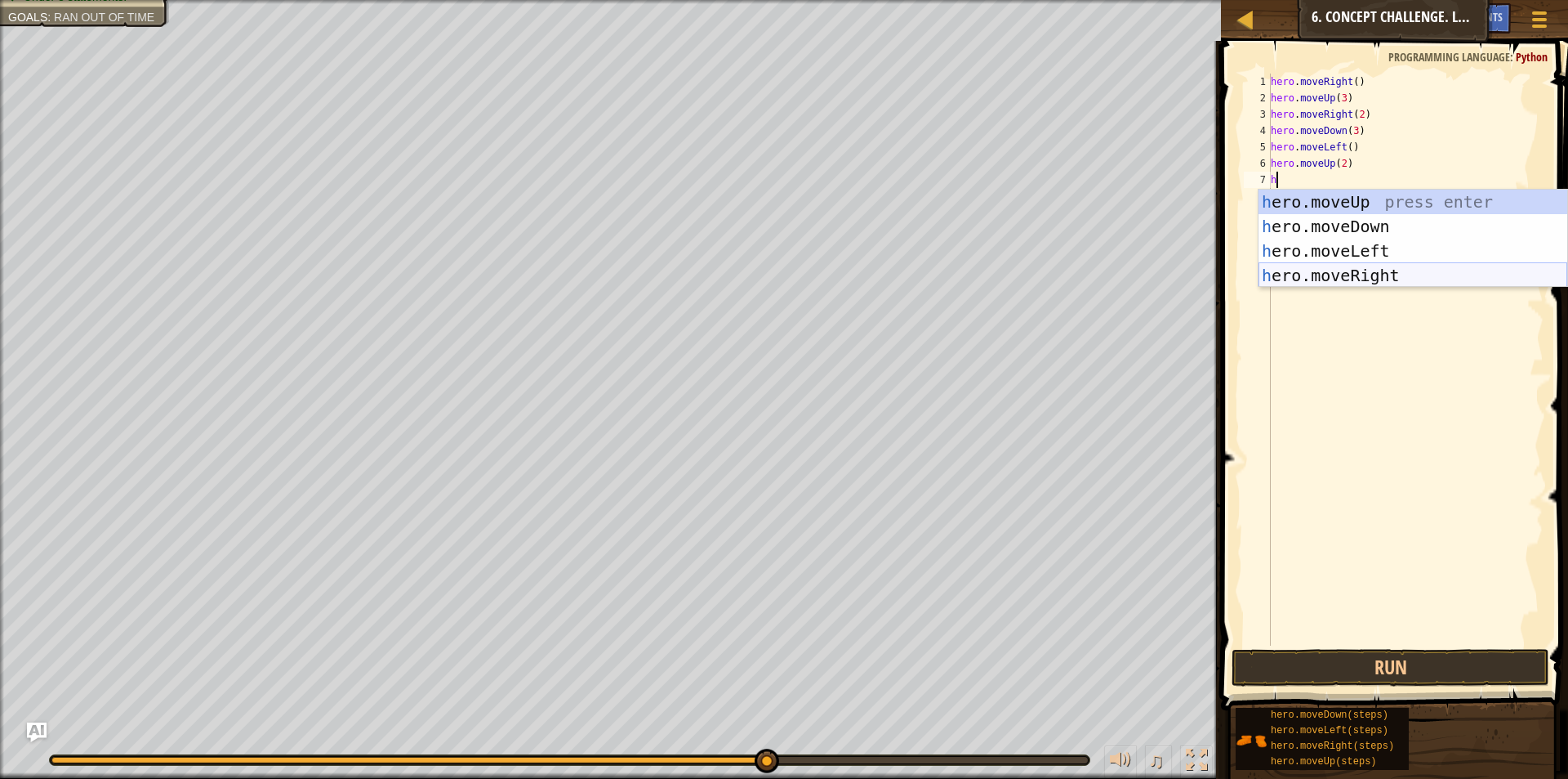
click at [1330, 266] on div "h ero.moveUp press enter h ero.moveDown press enter h ero.moveLeft press enter …" at bounding box center [1412, 263] width 309 height 147
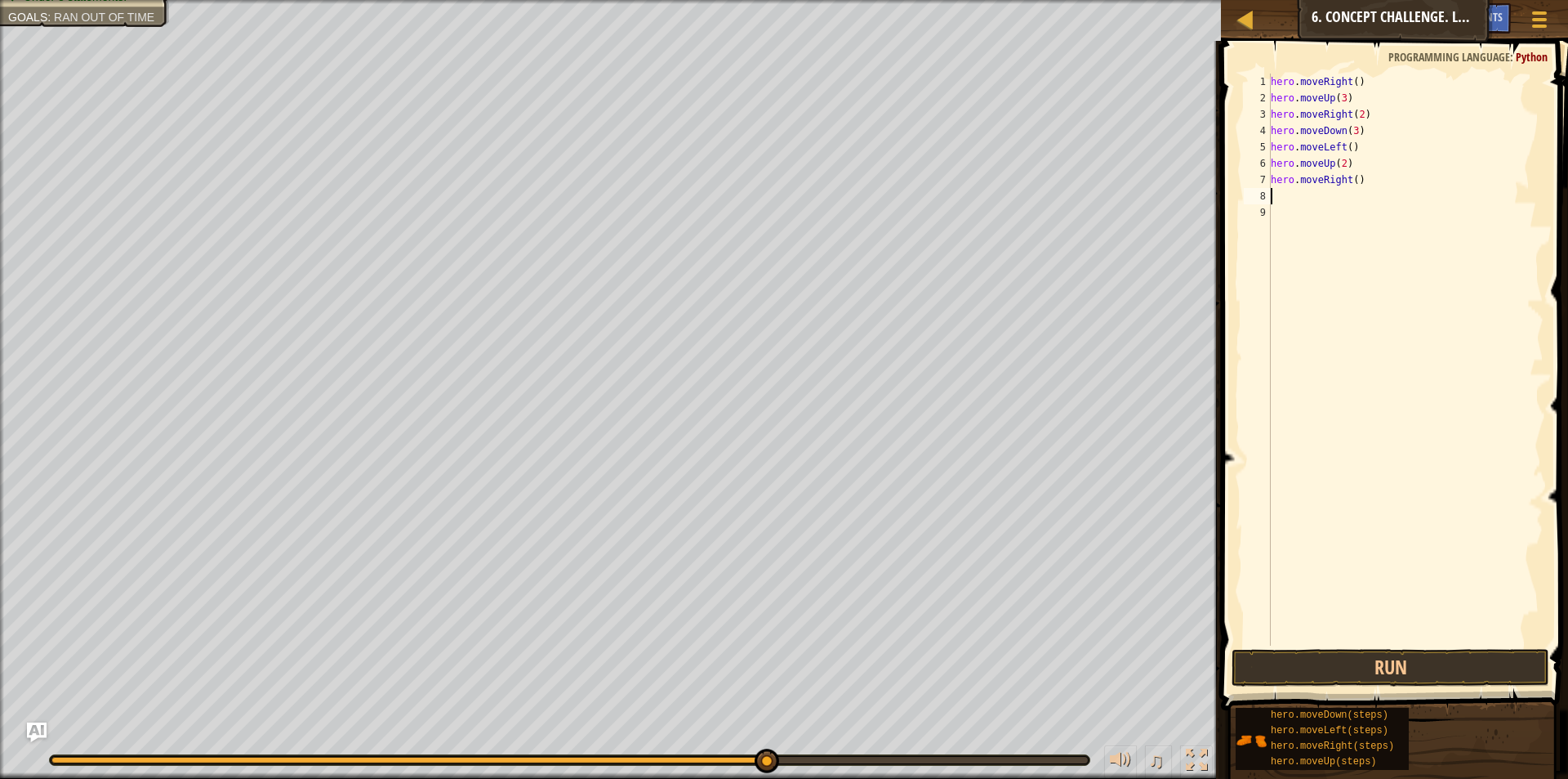
click at [1352, 180] on div "hero . moveRight ( ) hero . moveUp ( 3 ) hero . moveRight ( 2 ) hero . moveDown…" at bounding box center [1405, 375] width 276 height 605
type textarea "hero.moveRight(5)"
click at [1427, 672] on button "Run" at bounding box center [1390, 667] width 318 height 37
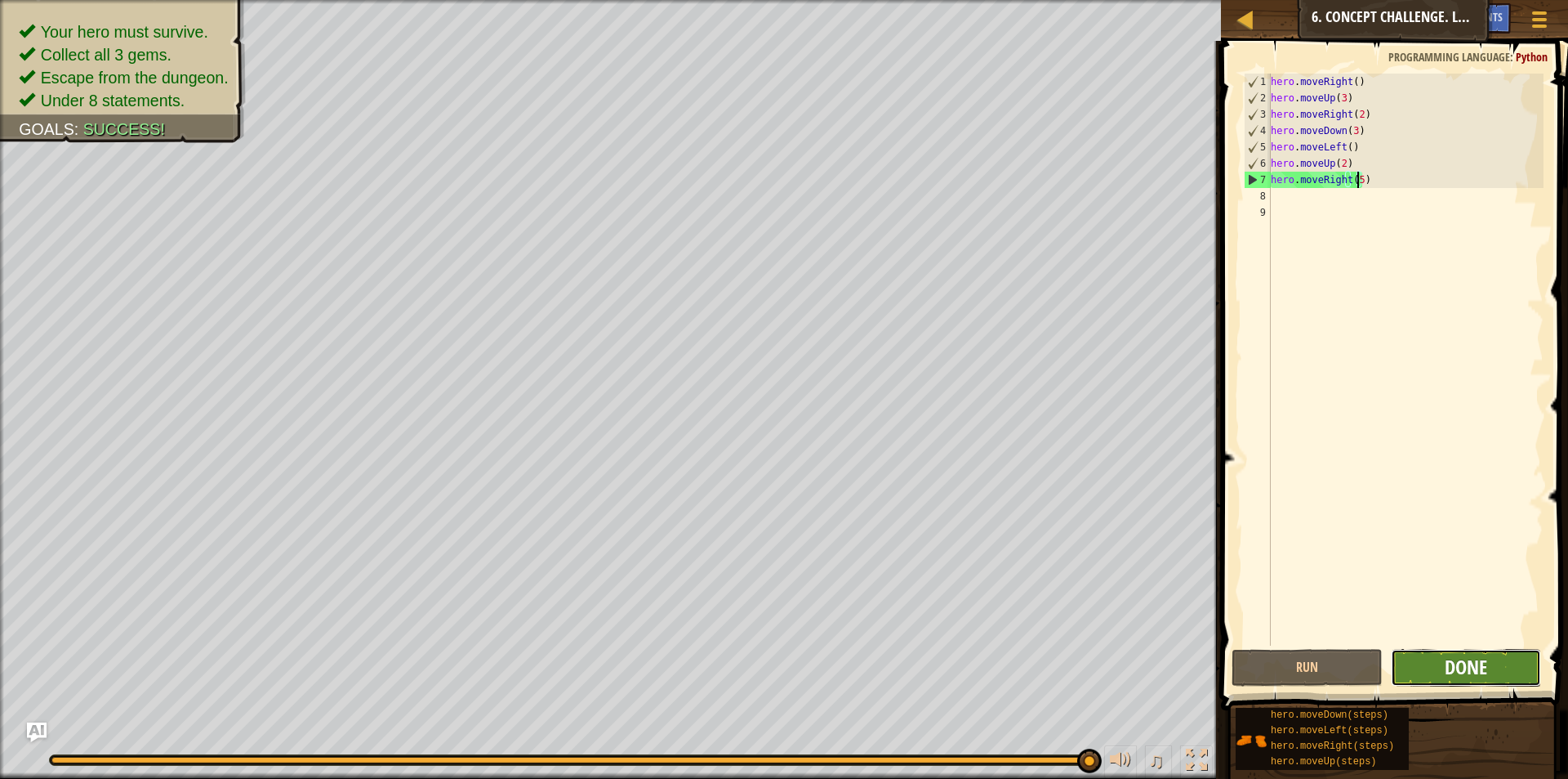
click at [1466, 668] on span "Done" at bounding box center [1466, 667] width 42 height 27
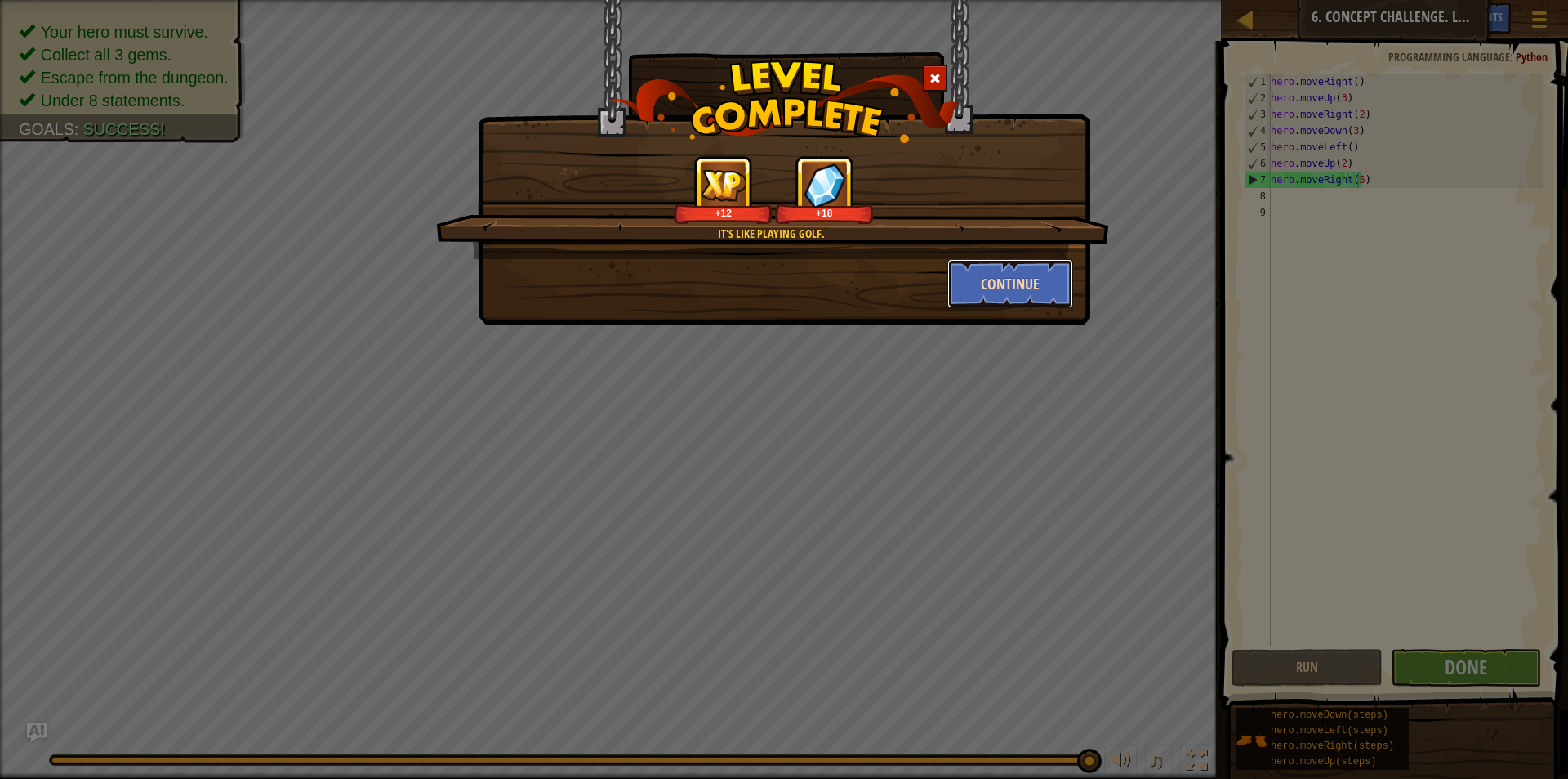
click at [1042, 305] on button "Continue" at bounding box center [1011, 283] width 127 height 49
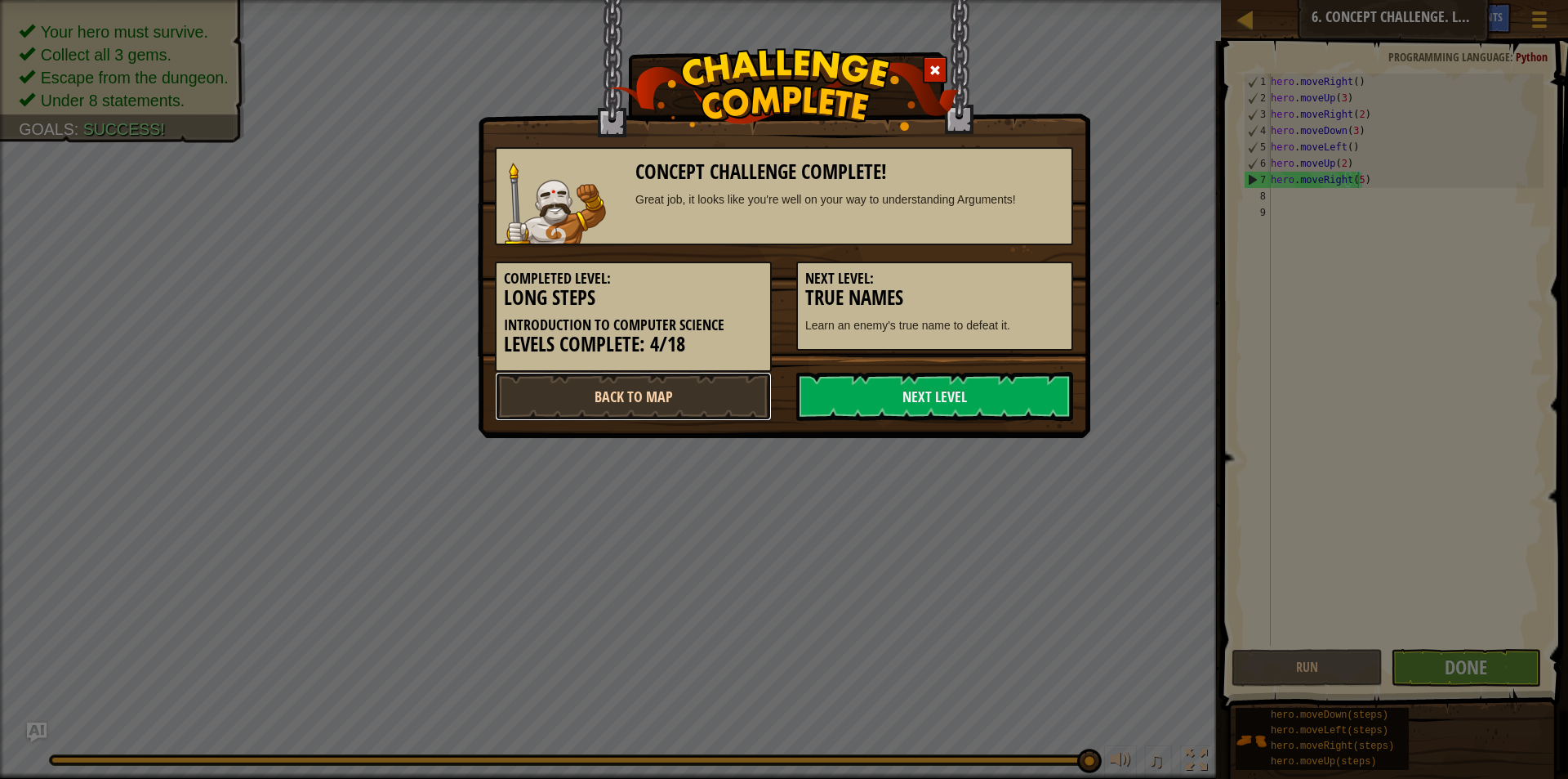
click at [714, 416] on link "Back to Map" at bounding box center [633, 396] width 277 height 49
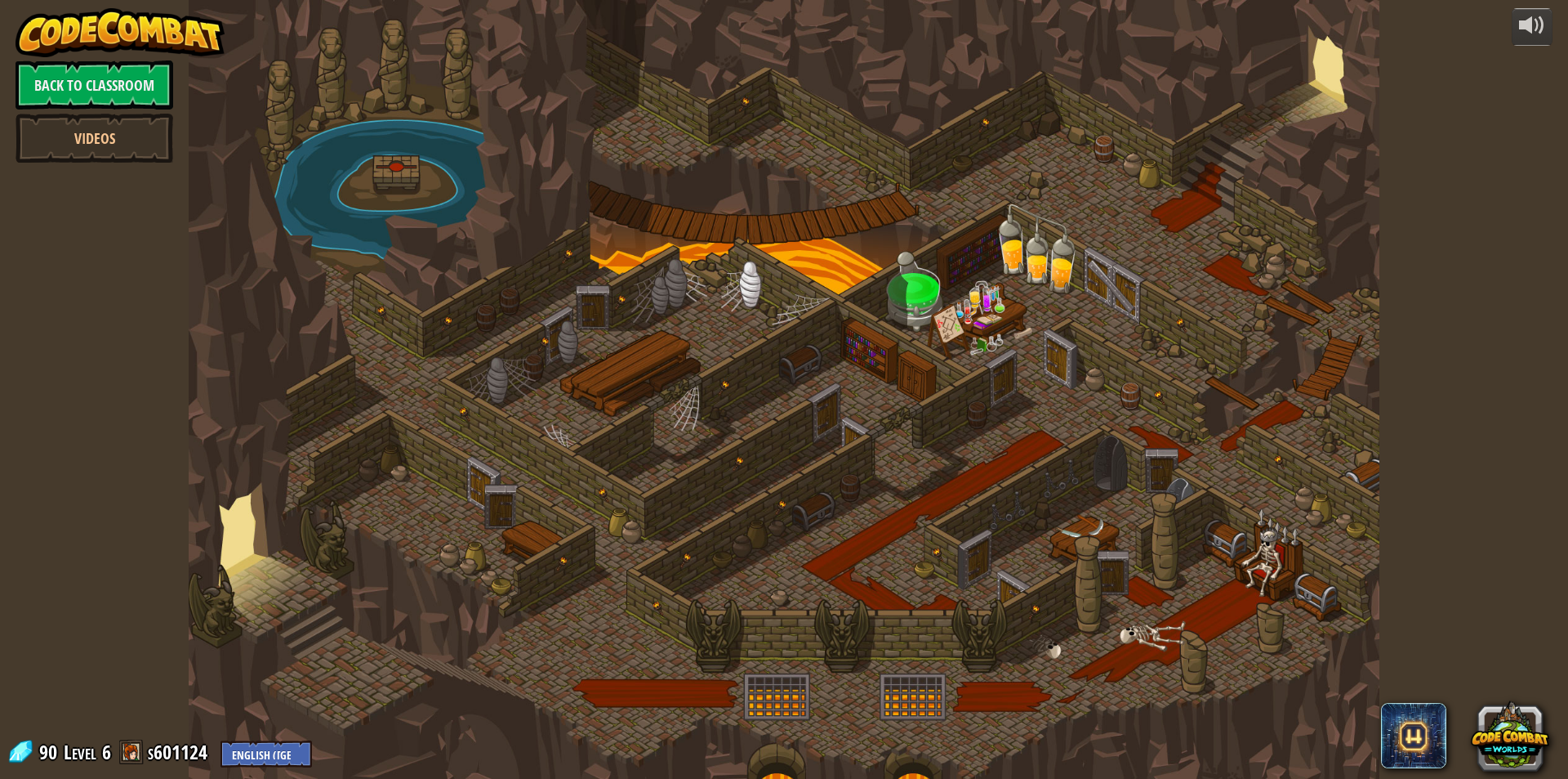
click at [365, 188] on div at bounding box center [784, 390] width 1191 height 779
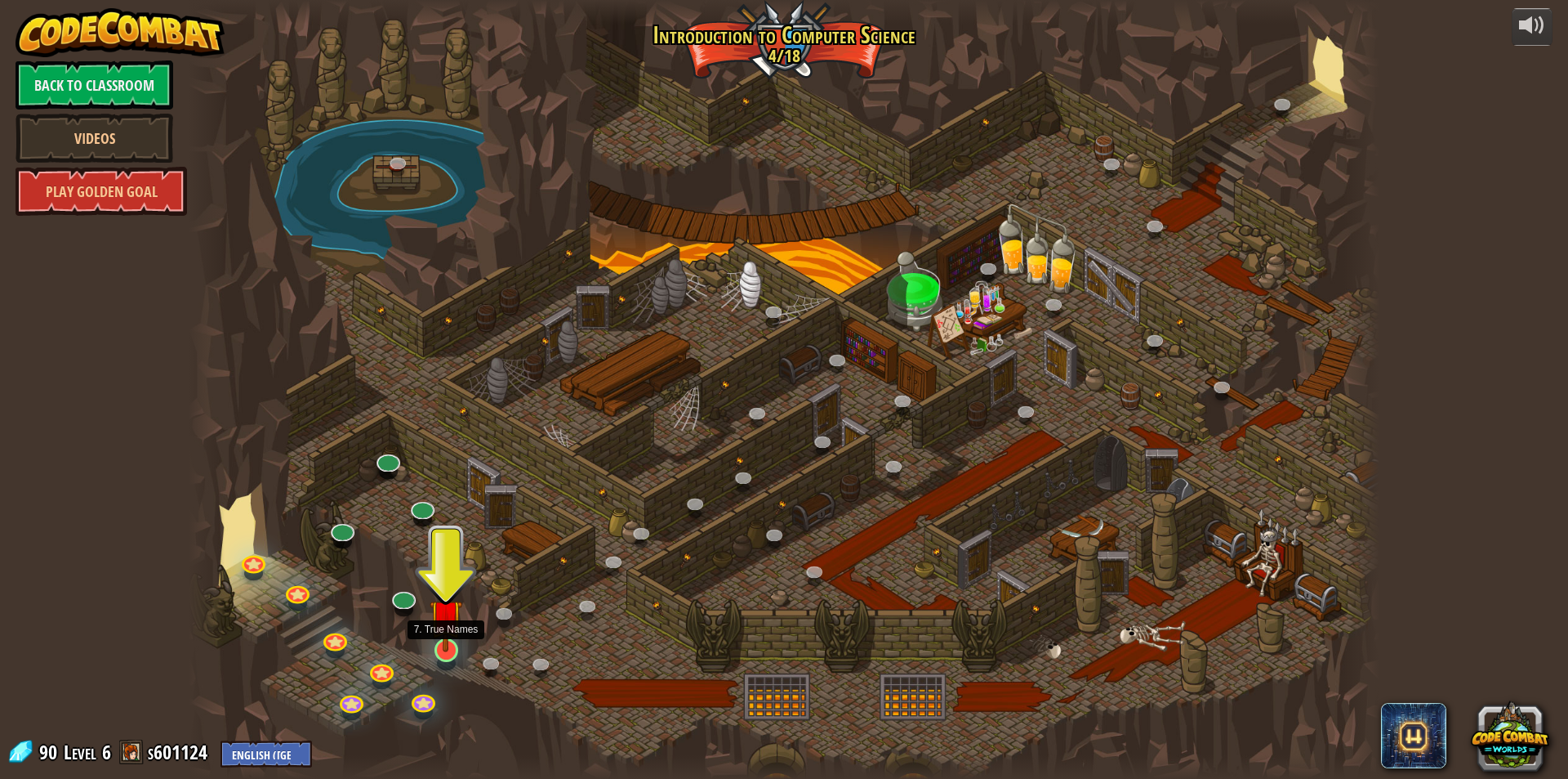
click at [442, 652] on img at bounding box center [445, 614] width 32 height 73
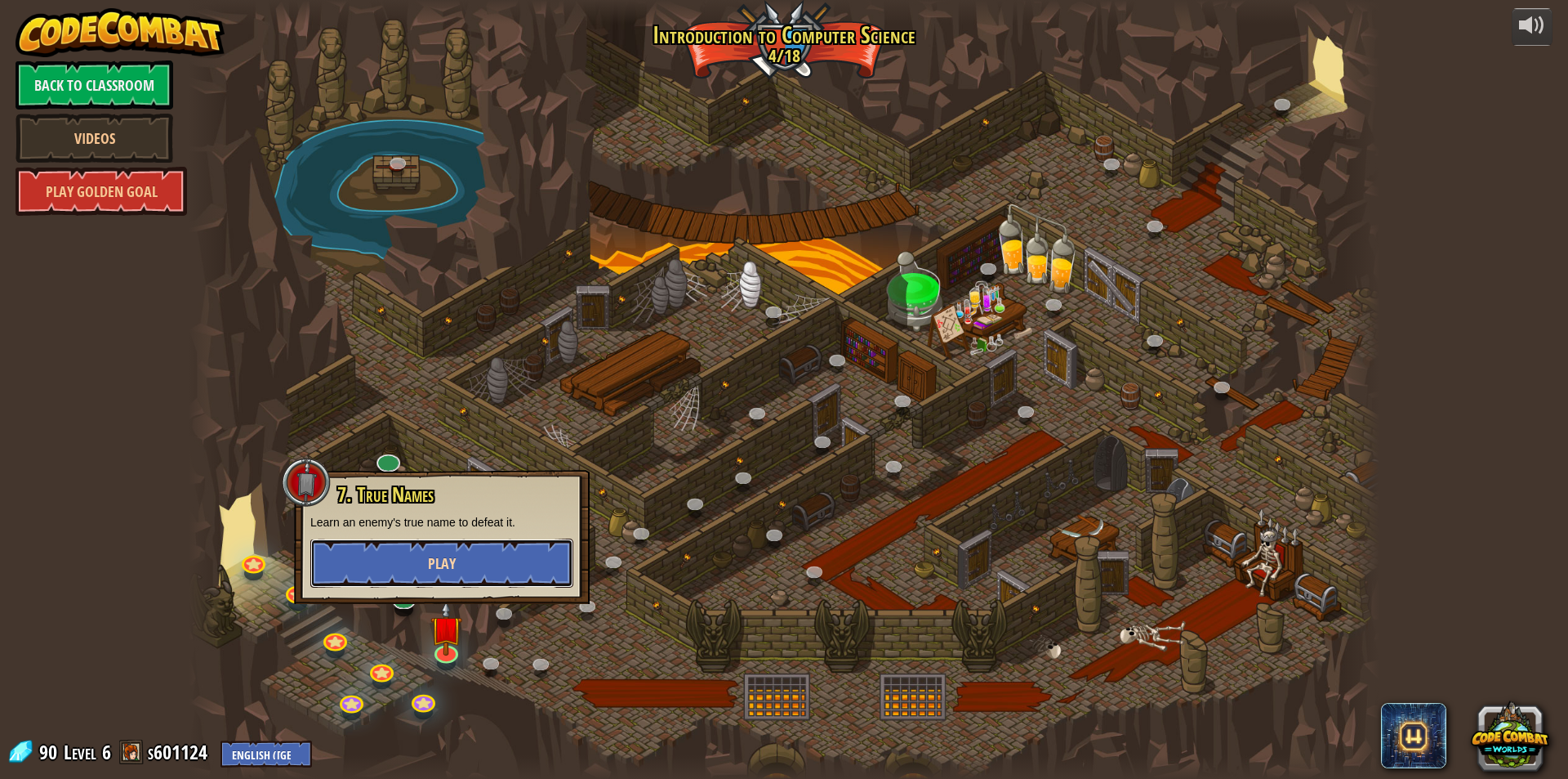
click at [537, 559] on button "Play" at bounding box center [442, 562] width 263 height 49
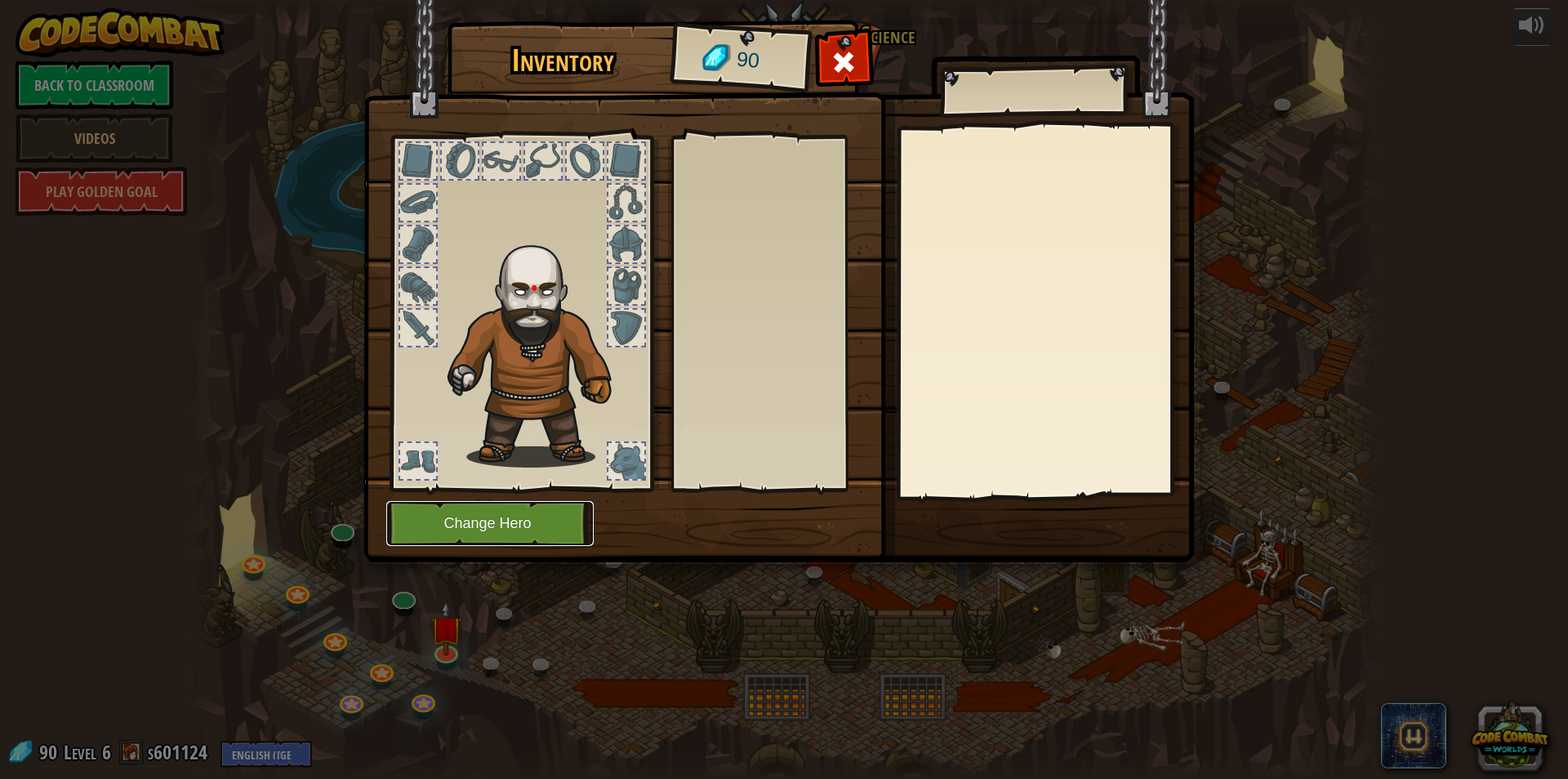
click at [503, 532] on button "Change Hero" at bounding box center [490, 523] width 207 height 45
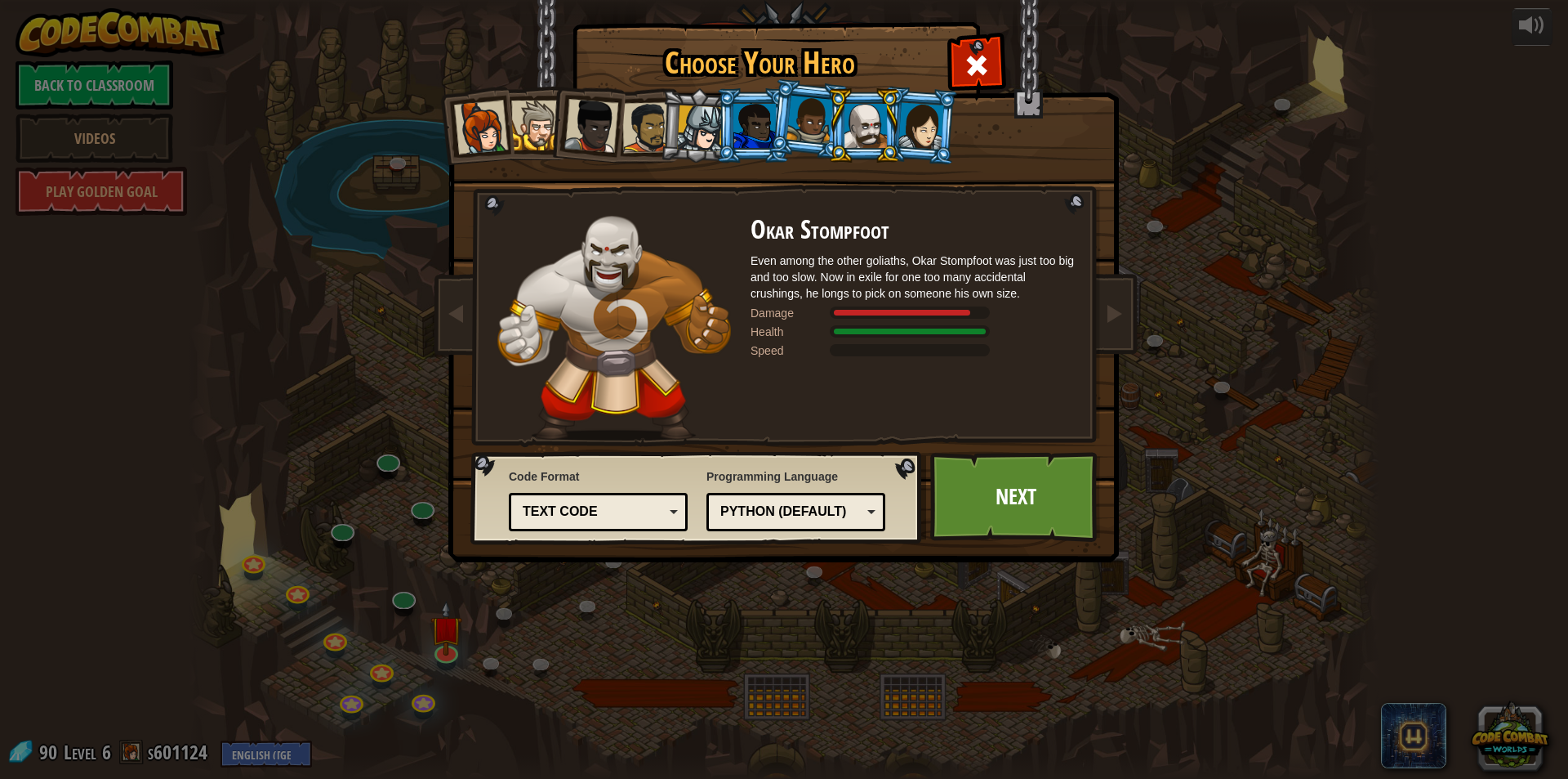
click at [849, 143] on div at bounding box center [865, 126] width 42 height 44
click at [899, 124] on li at bounding box center [864, 126] width 73 height 74
click at [906, 122] on div at bounding box center [921, 125] width 46 height 47
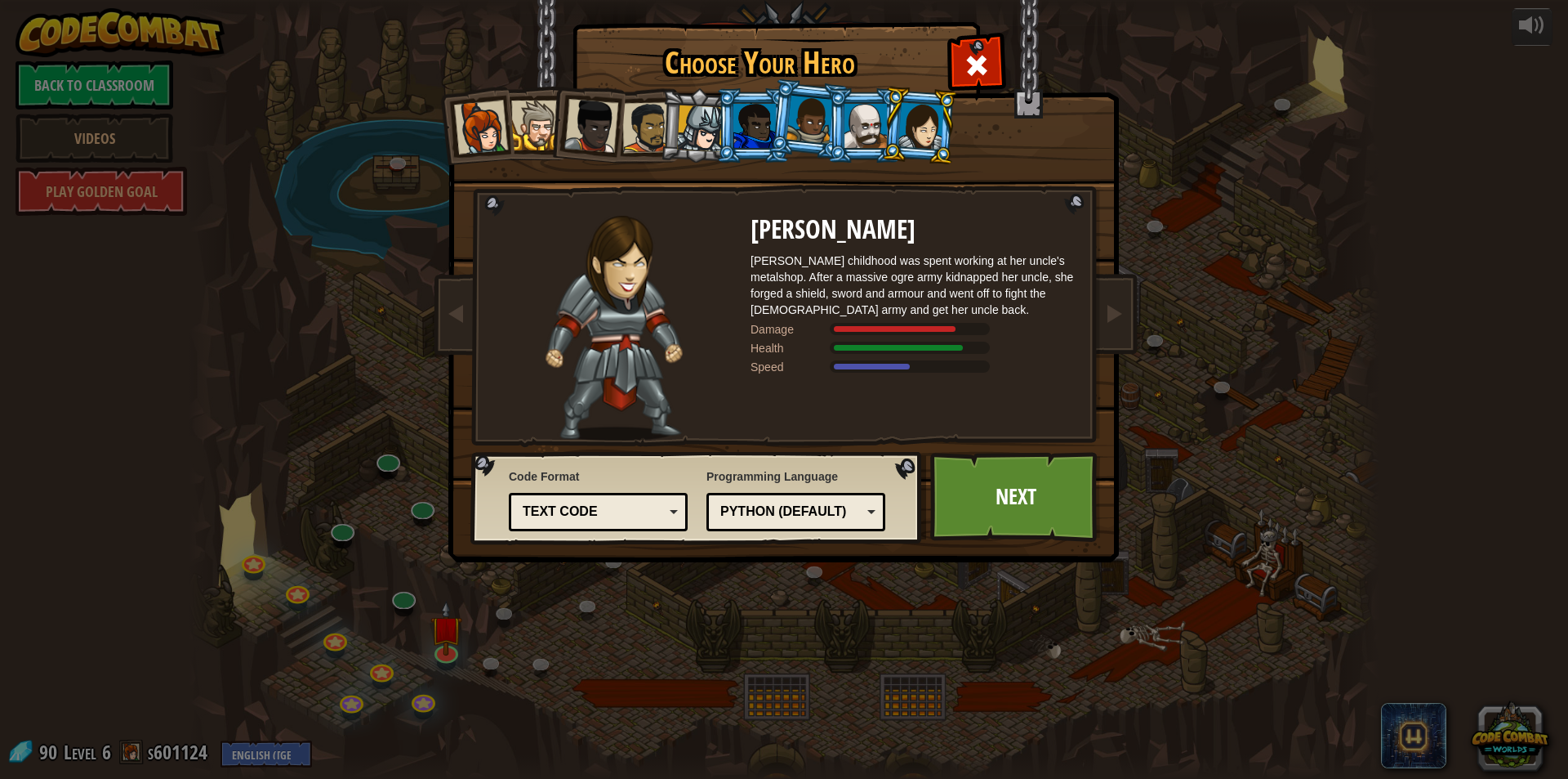
click at [908, 122] on div at bounding box center [921, 125] width 46 height 47
click at [805, 127] on div at bounding box center [810, 120] width 47 height 48
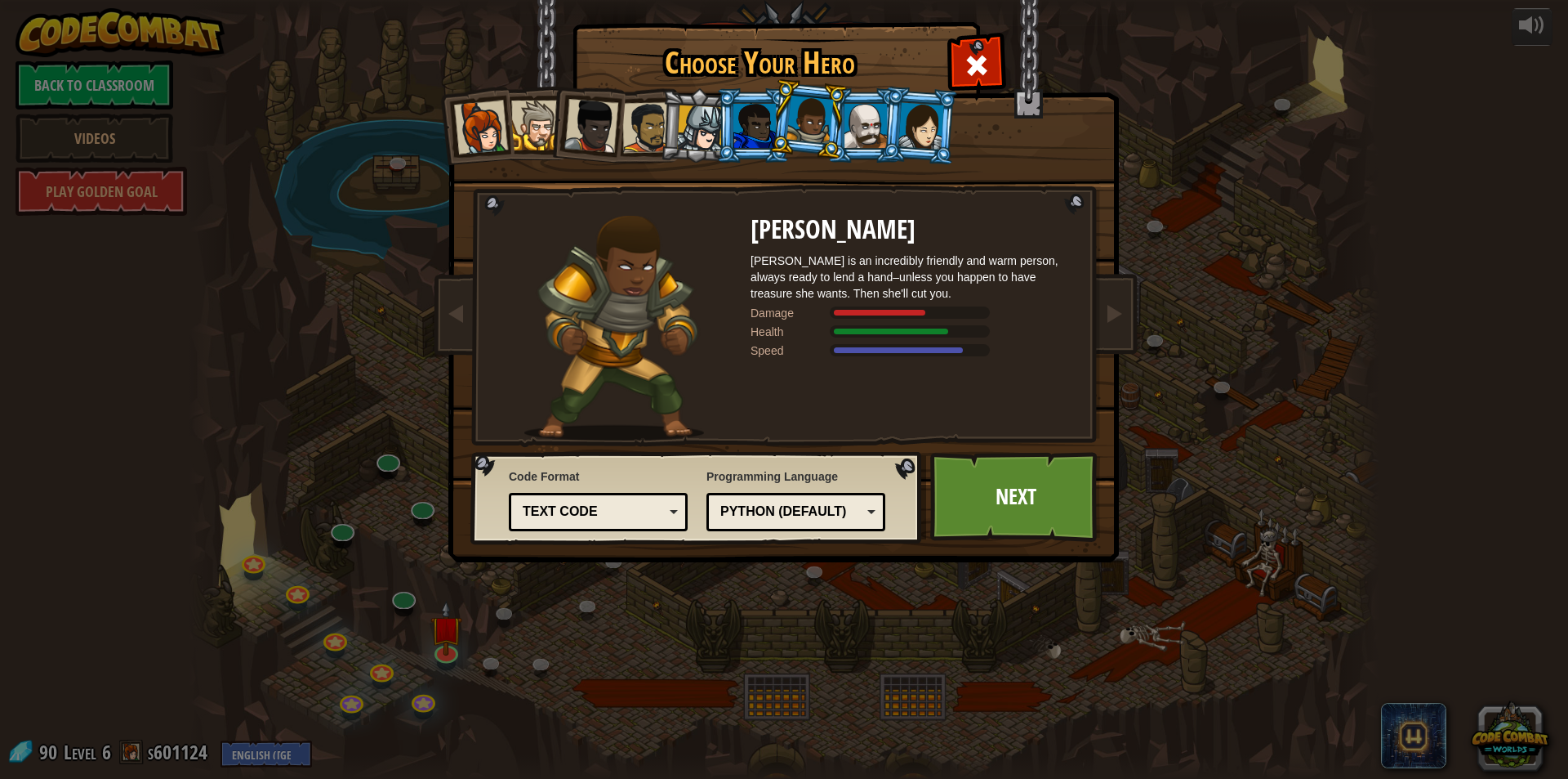
click at [757, 142] on div at bounding box center [755, 126] width 42 height 44
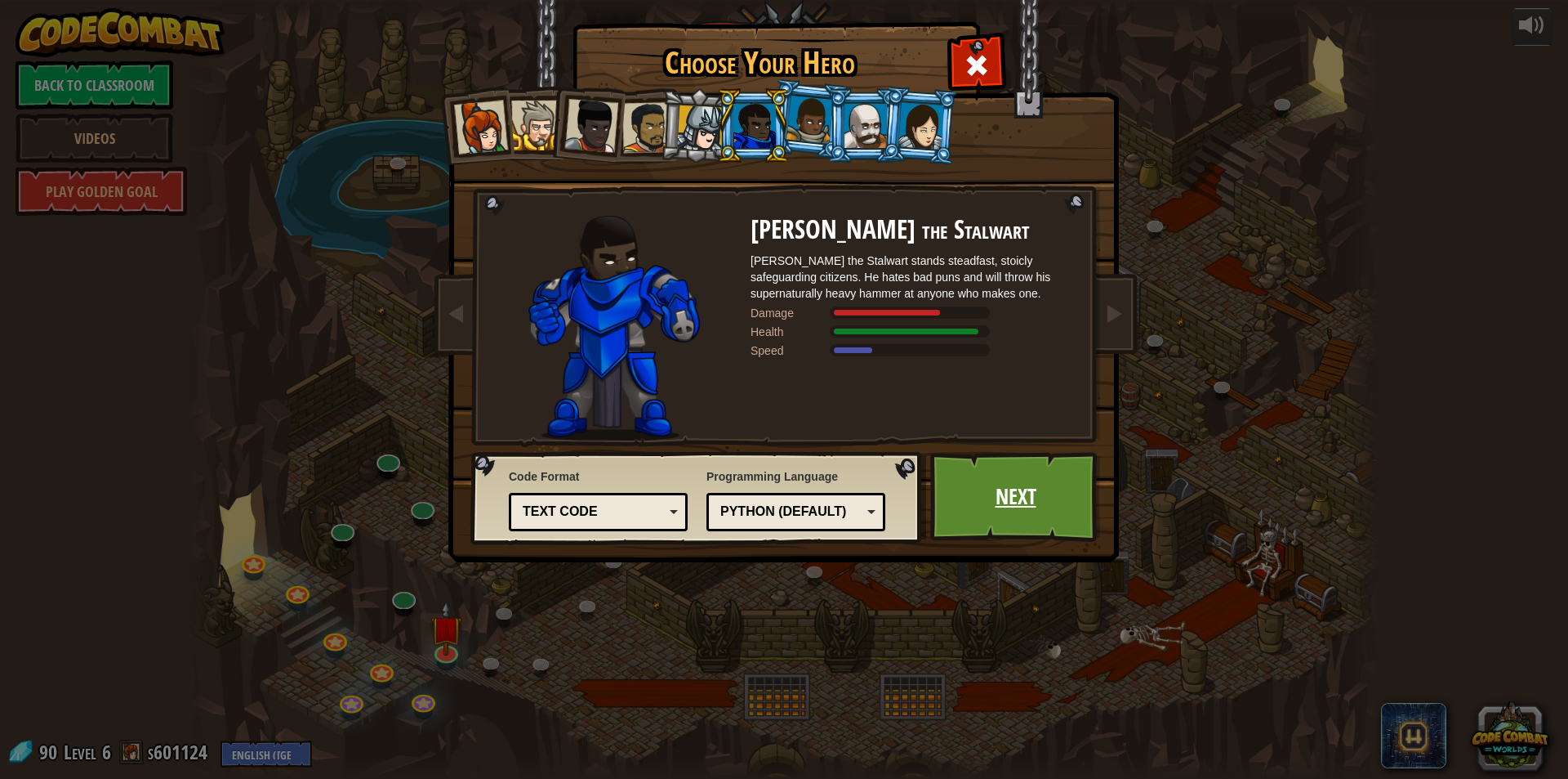
click at [996, 528] on link "Next" at bounding box center [1015, 497] width 171 height 90
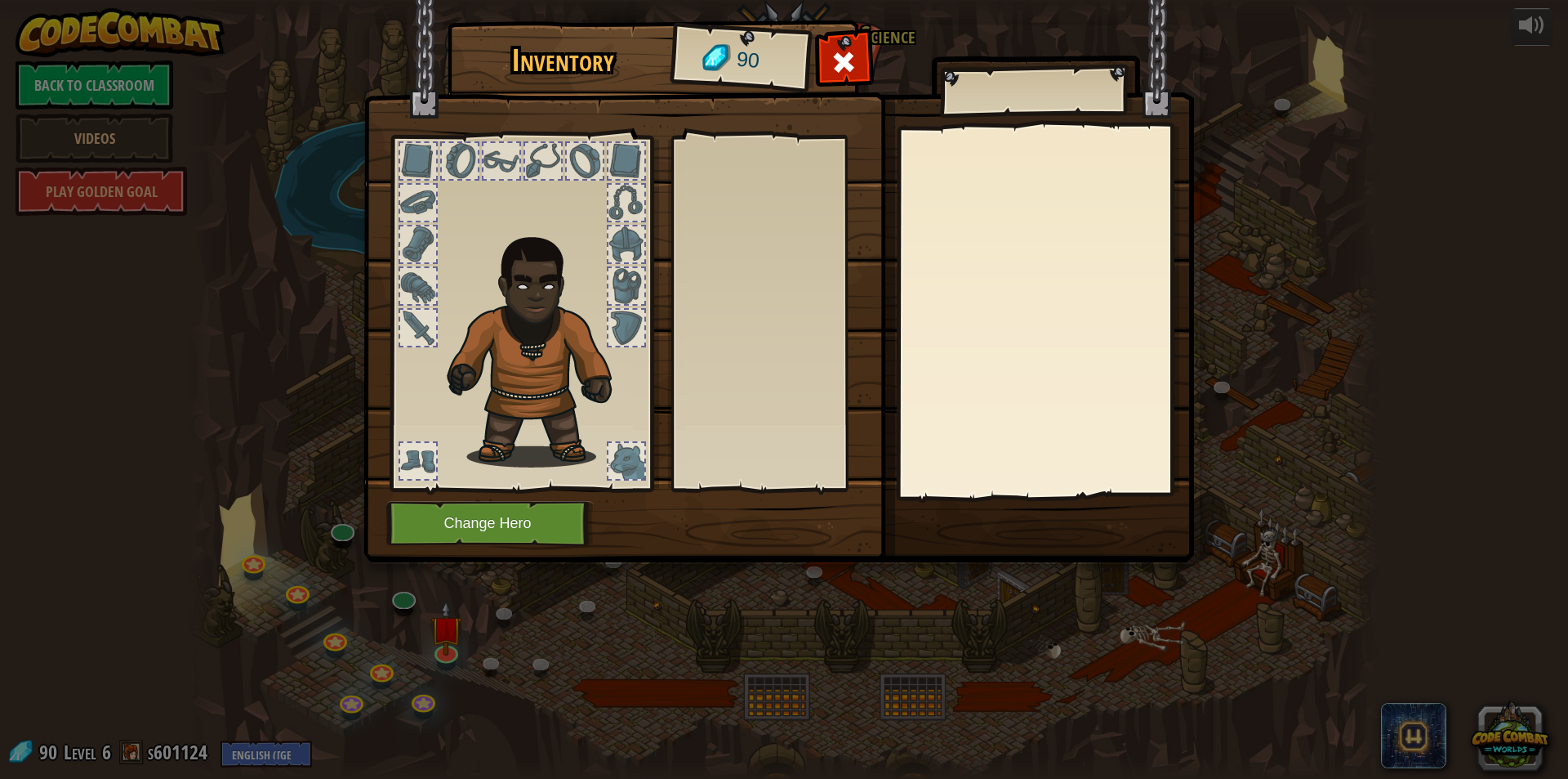
click at [611, 271] on div at bounding box center [626, 286] width 36 height 36
click at [625, 281] on div at bounding box center [626, 286] width 36 height 36
click at [743, 89] on img at bounding box center [779, 266] width 831 height 593
click at [623, 228] on div at bounding box center [626, 244] width 36 height 36
click at [400, 457] on div at bounding box center [418, 460] width 36 height 36
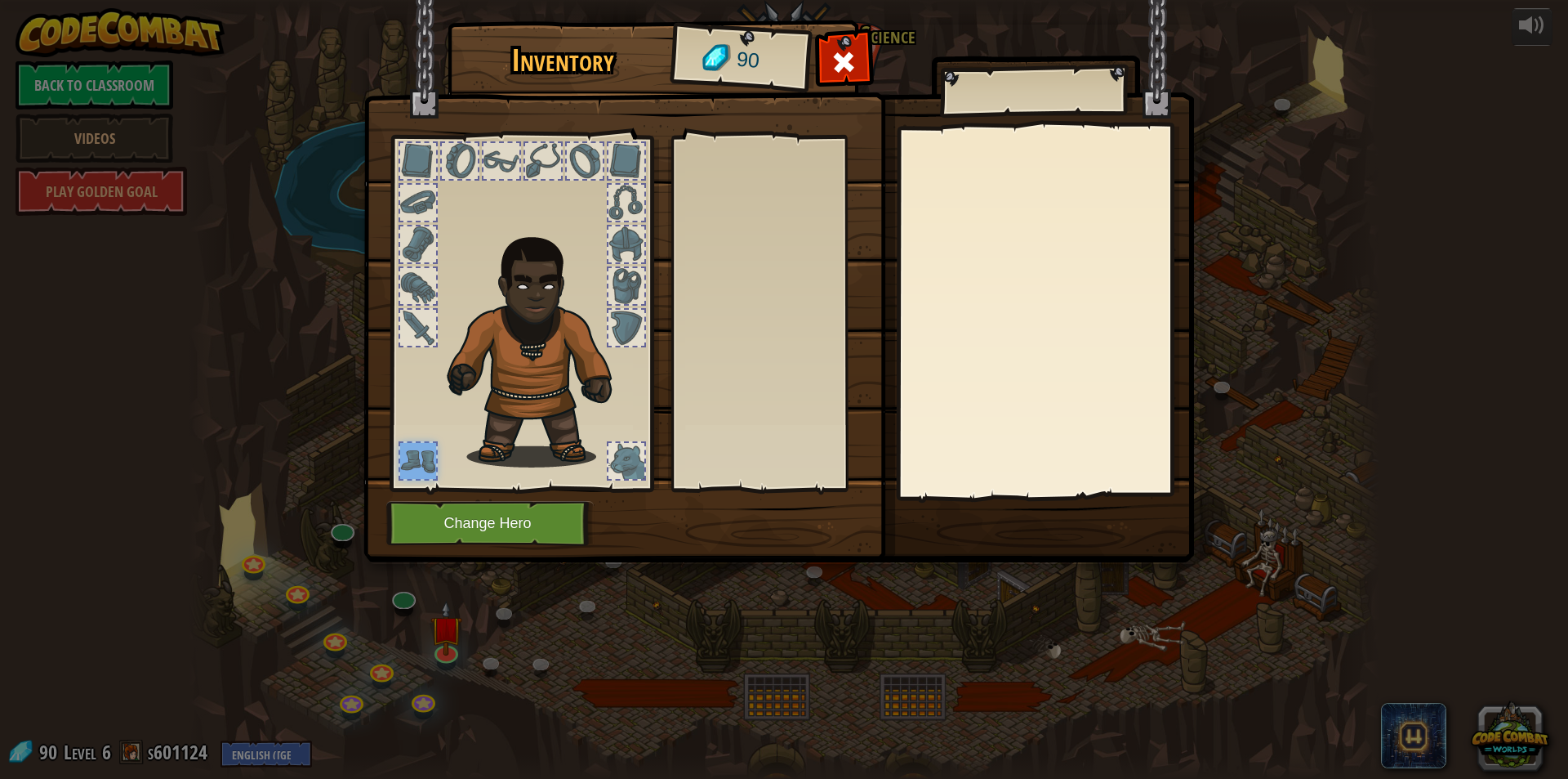
click at [426, 344] on div at bounding box center [418, 328] width 36 height 36
click at [432, 305] on img at bounding box center [530, 328] width 257 height 283
drag, startPoint x: 431, startPoint y: 274, endPoint x: 441, endPoint y: 238, distance: 37.4
click at [438, 266] on div at bounding box center [521, 308] width 270 height 367
click at [440, 234] on img at bounding box center [541, 347] width 202 height 239
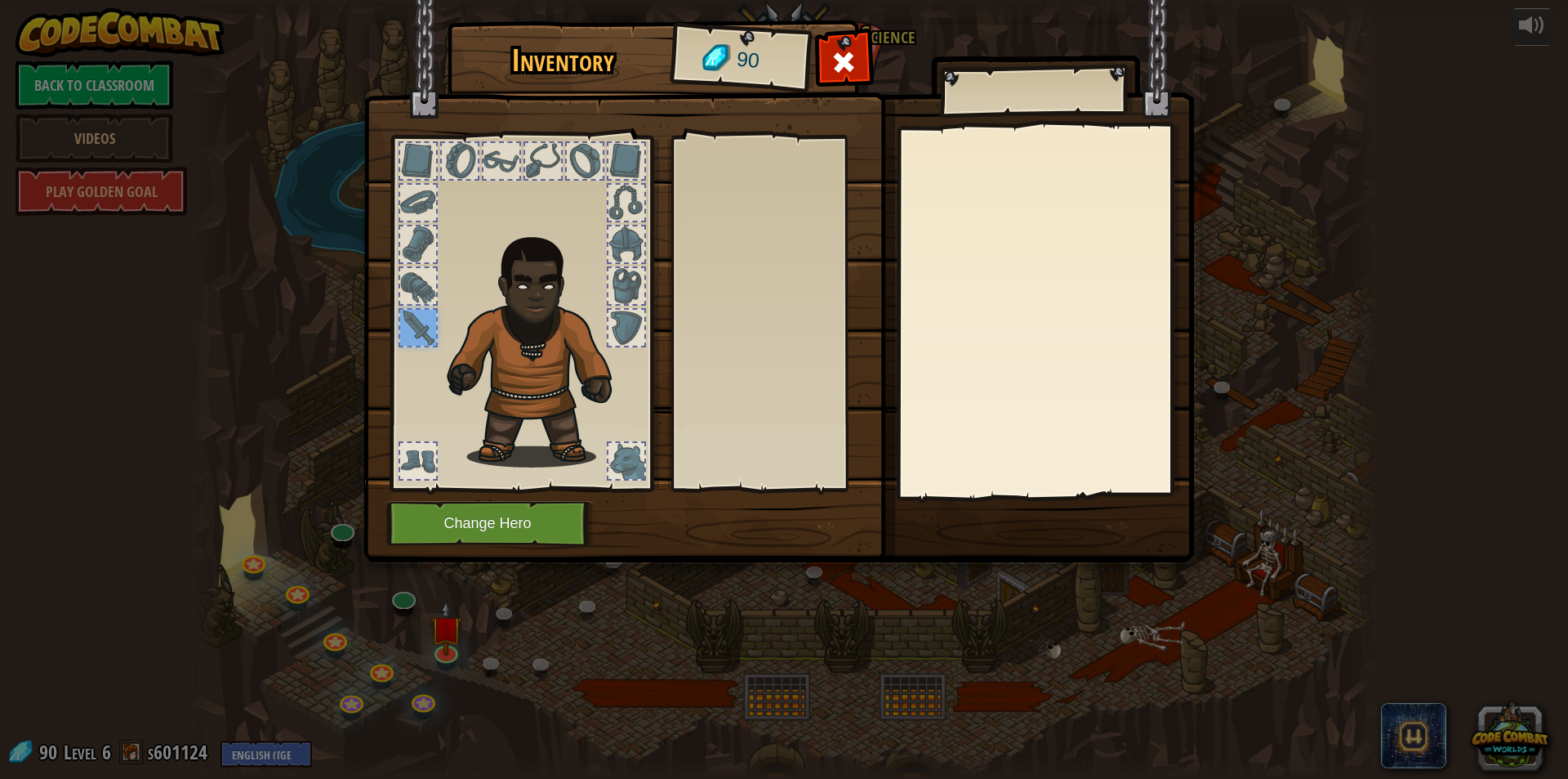
click at [438, 225] on div at bounding box center [521, 308] width 270 height 367
click at [428, 197] on div at bounding box center [418, 203] width 36 height 36
click at [541, 174] on div at bounding box center [542, 161] width 36 height 36
click at [540, 171] on div at bounding box center [542, 161] width 36 height 36
click at [524, 516] on button "Change Hero" at bounding box center [490, 523] width 207 height 45
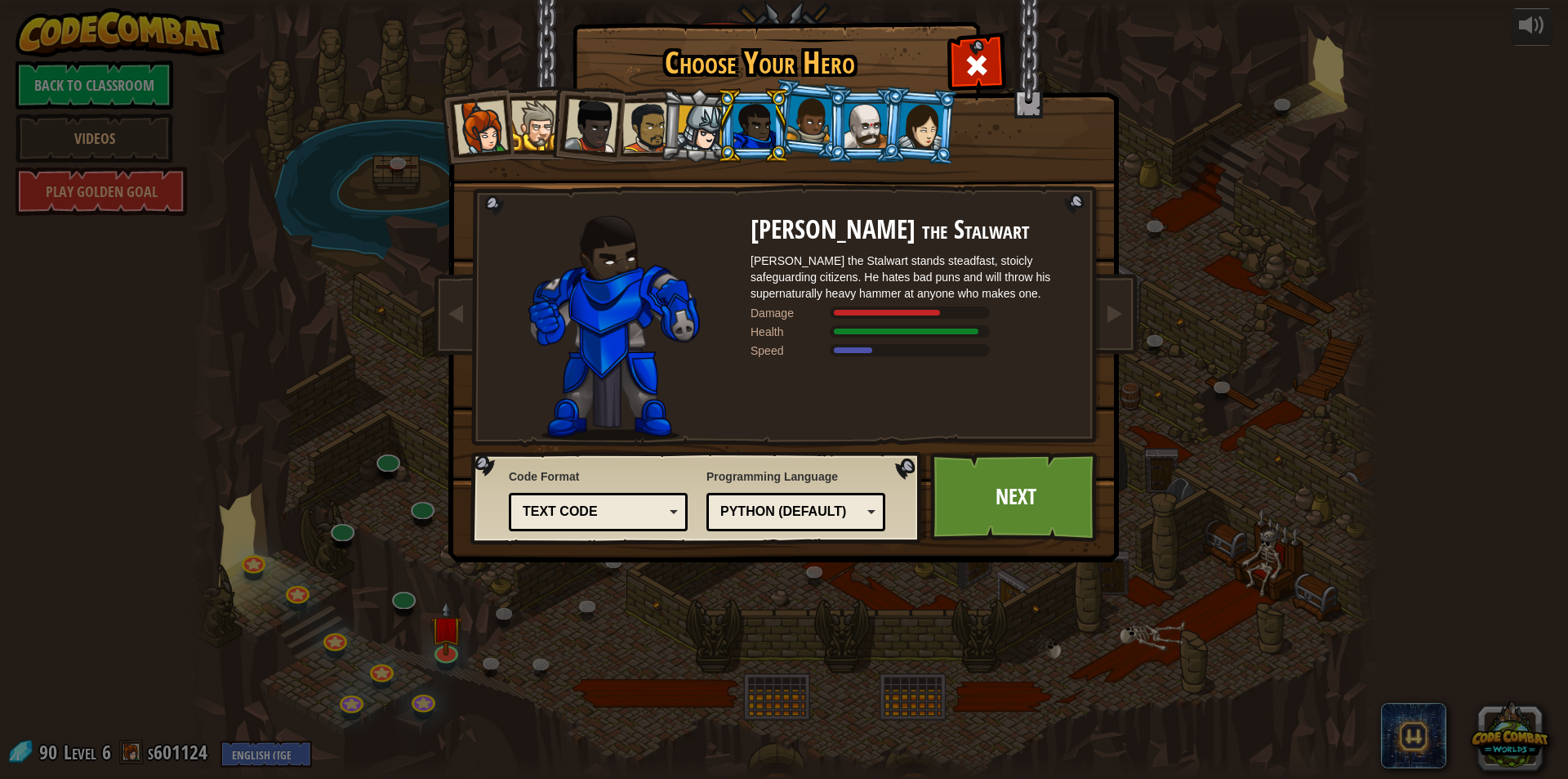
click at [628, 120] on div at bounding box center [647, 127] width 50 height 50
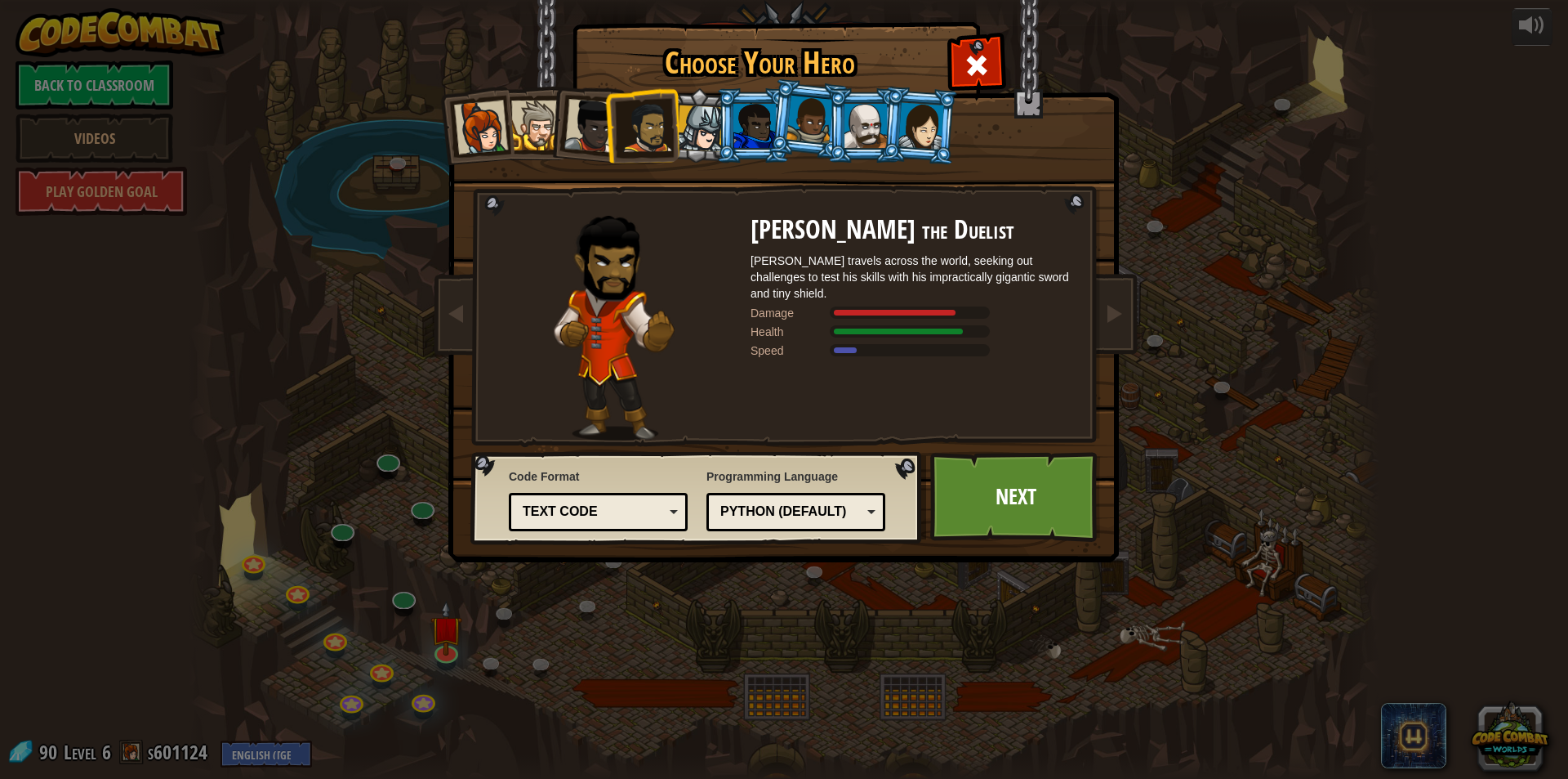
click at [591, 128] on div at bounding box center [591, 126] width 54 height 54
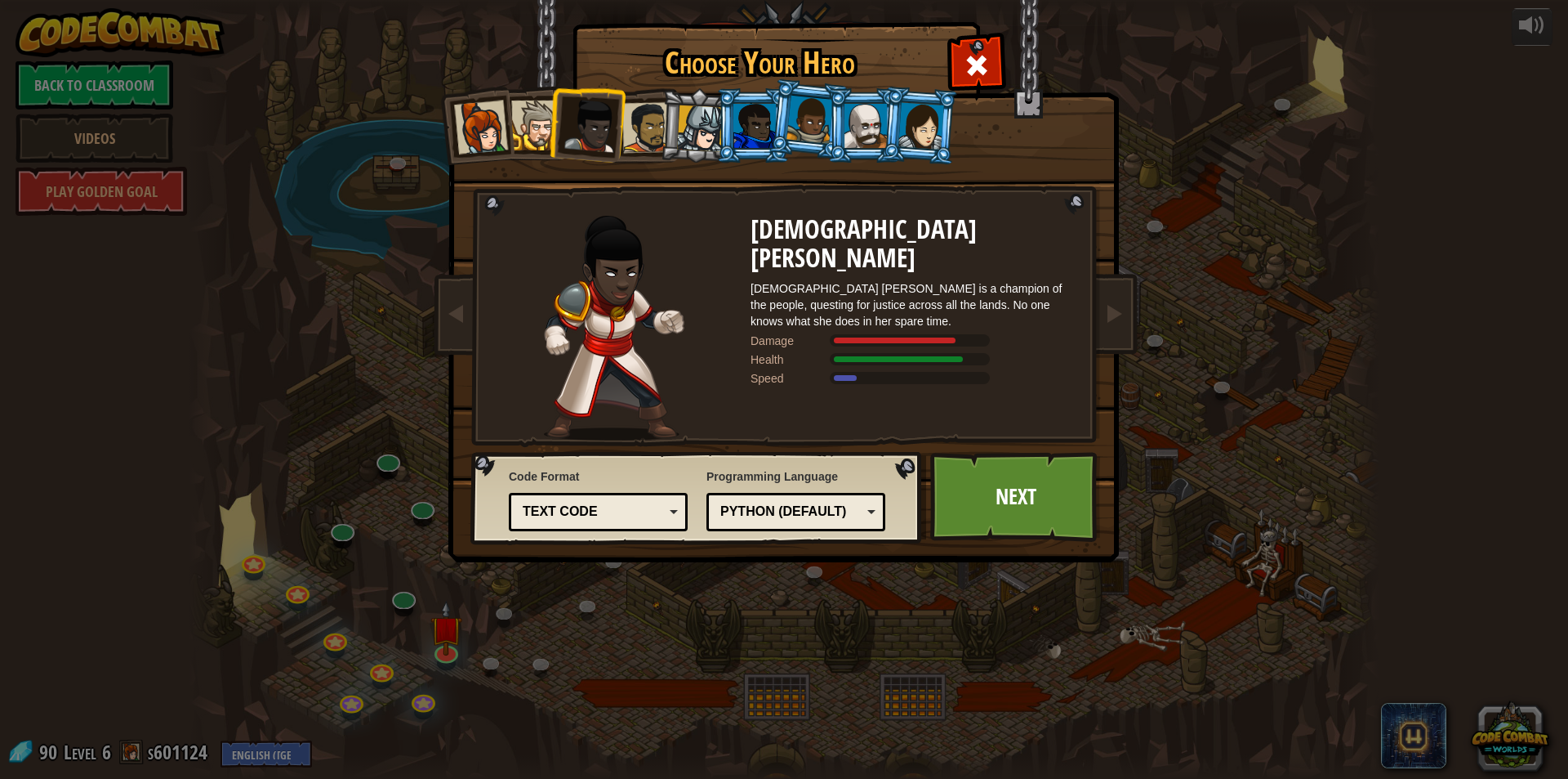
click at [591, 131] on div at bounding box center [591, 126] width 54 height 54
click at [580, 133] on div at bounding box center [591, 126] width 54 height 54
drag, startPoint x: 564, startPoint y: 136, endPoint x: 529, endPoint y: 136, distance: 35.0
click at [563, 136] on li at bounding box center [586, 122] width 80 height 80
drag, startPoint x: 522, startPoint y: 136, endPoint x: 511, endPoint y: 135, distance: 11.0
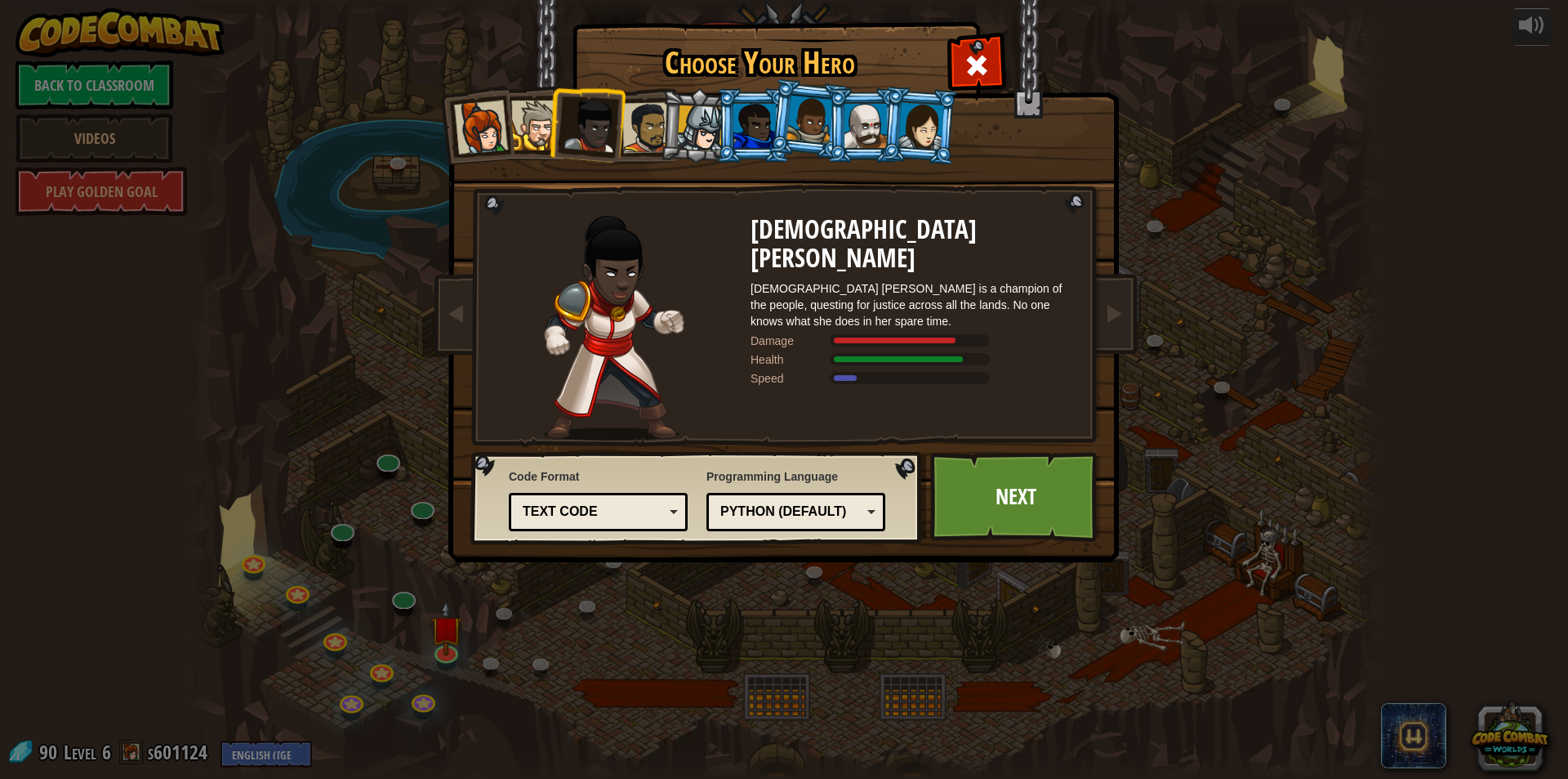
click at [522, 138] on div at bounding box center [536, 126] width 50 height 50
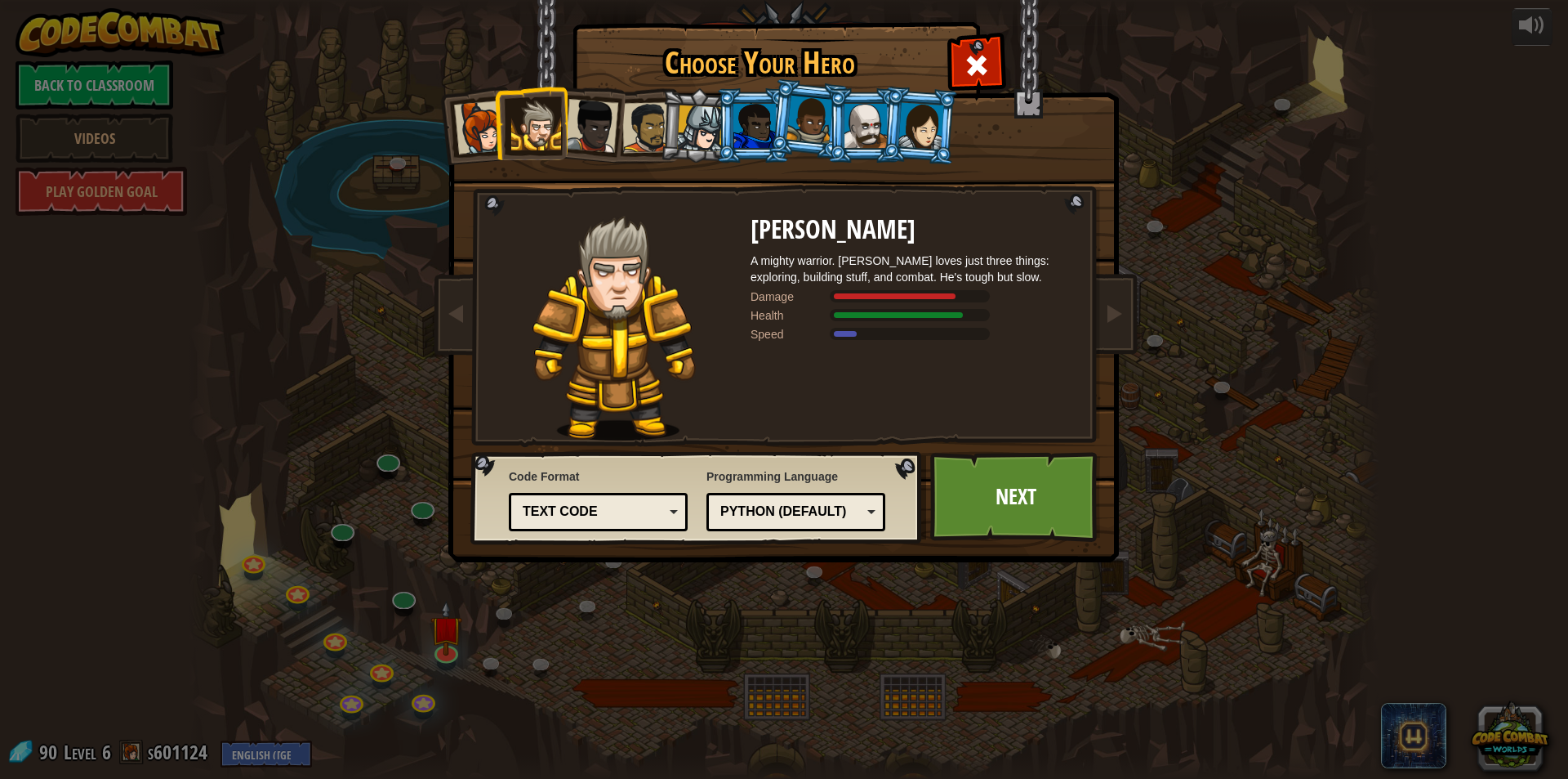
click at [485, 127] on div at bounding box center [480, 127] width 54 height 54
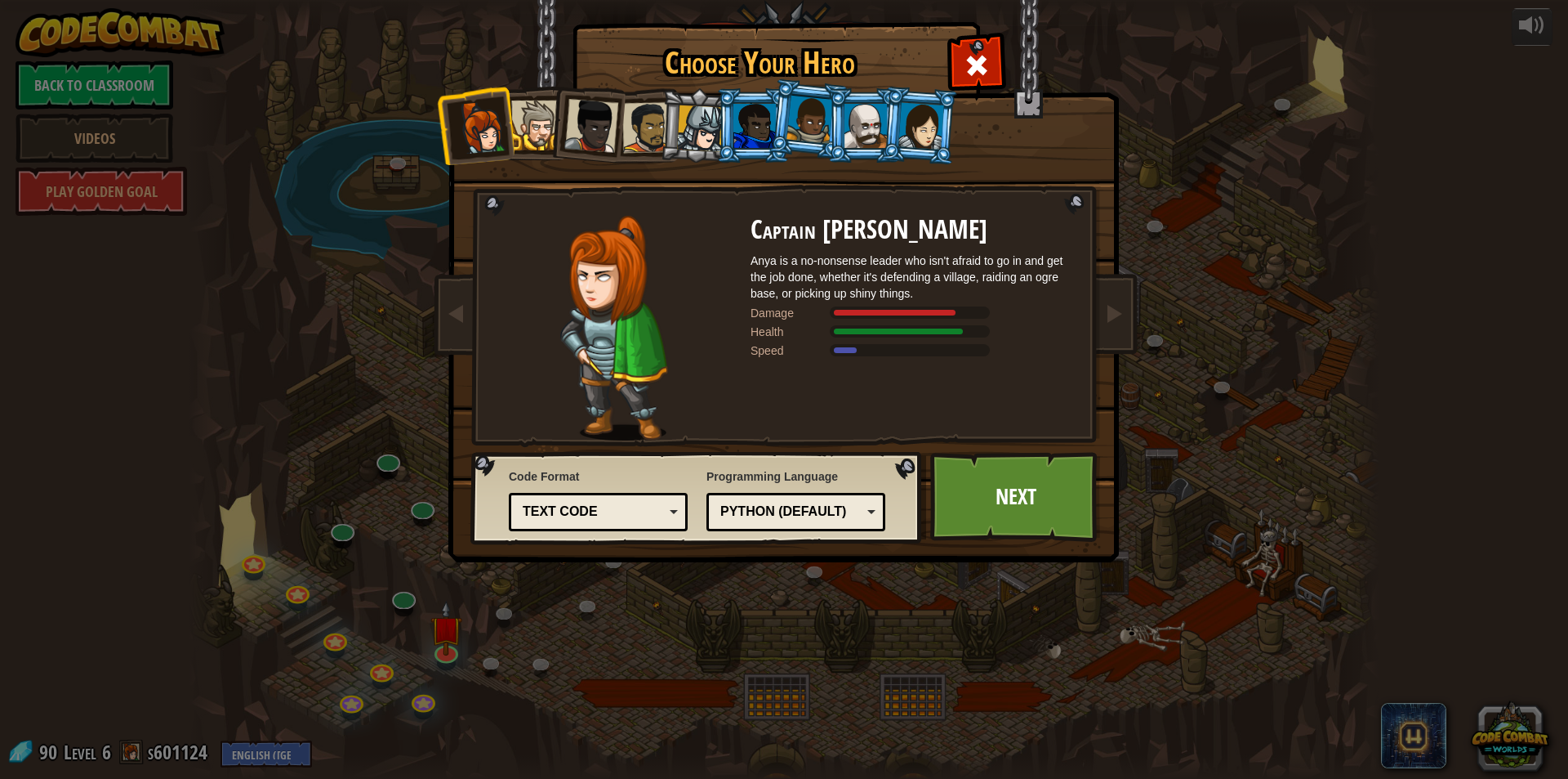
drag, startPoint x: 738, startPoint y: 122, endPoint x: 726, endPoint y: 122, distance: 12.0
click at [737, 122] on div at bounding box center [755, 126] width 42 height 44
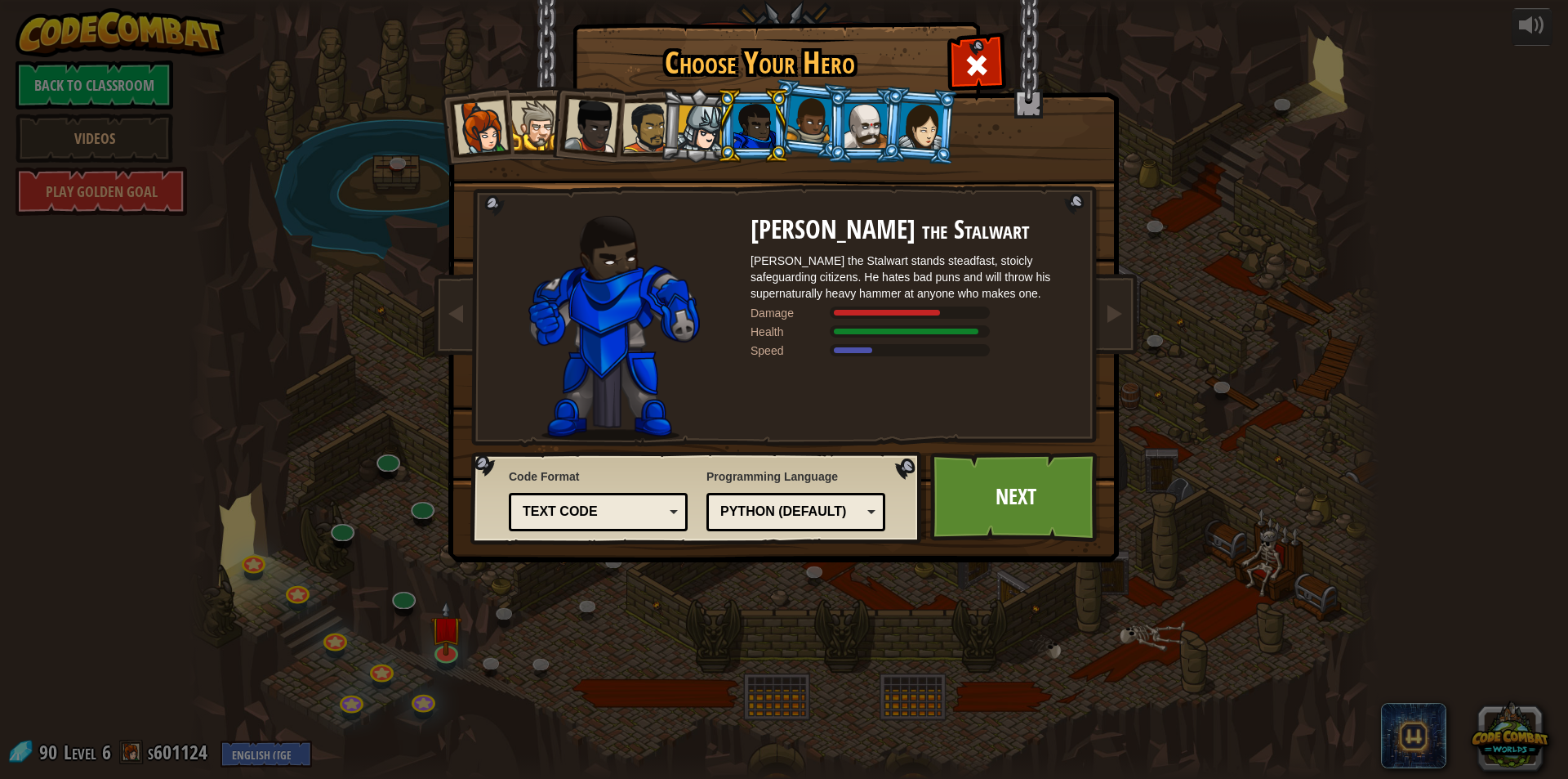
click at [699, 122] on div at bounding box center [700, 128] width 47 height 47
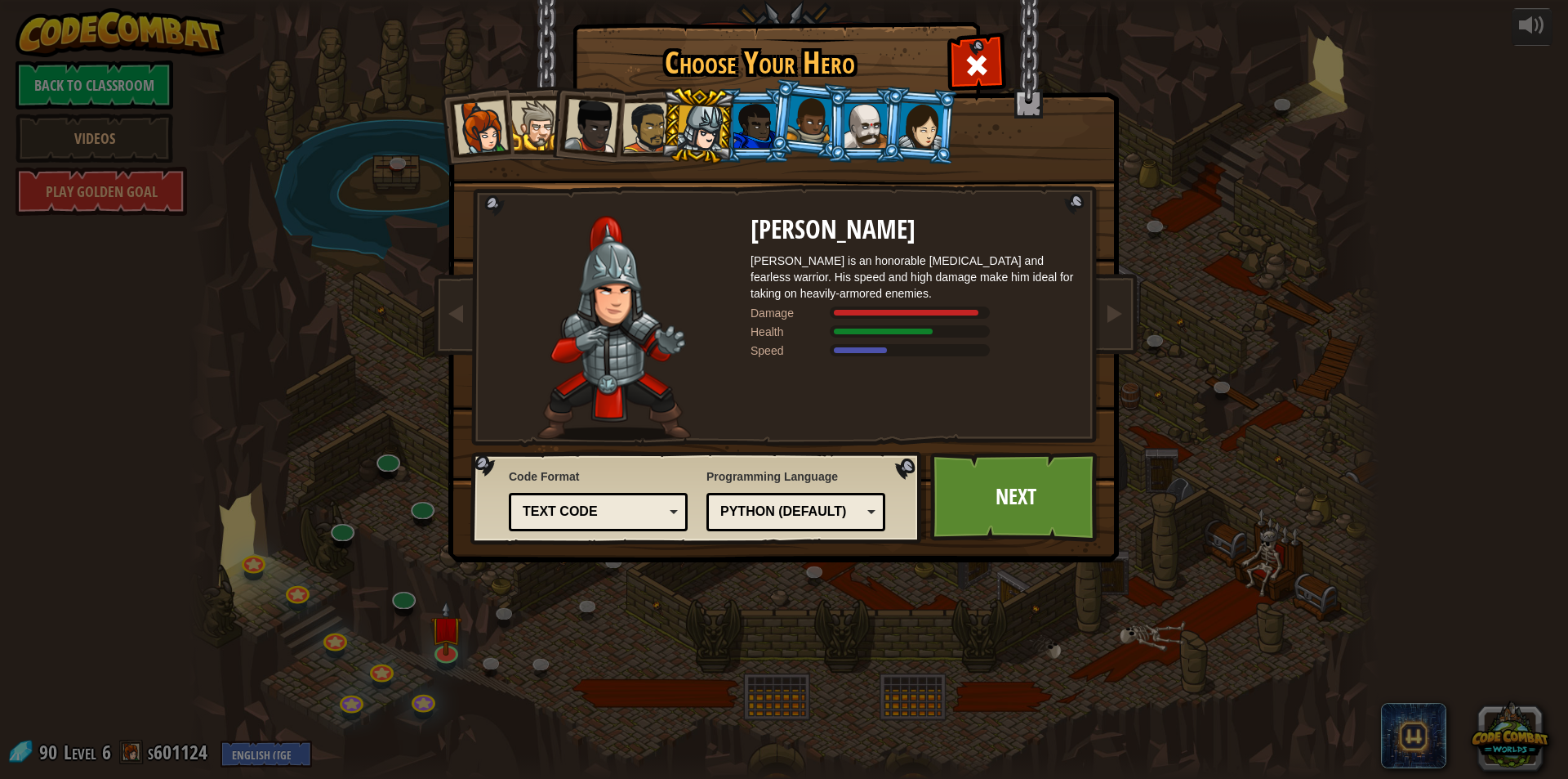
click at [699, 122] on div at bounding box center [700, 128] width 47 height 47
click at [987, 500] on link "Next" at bounding box center [1015, 497] width 171 height 90
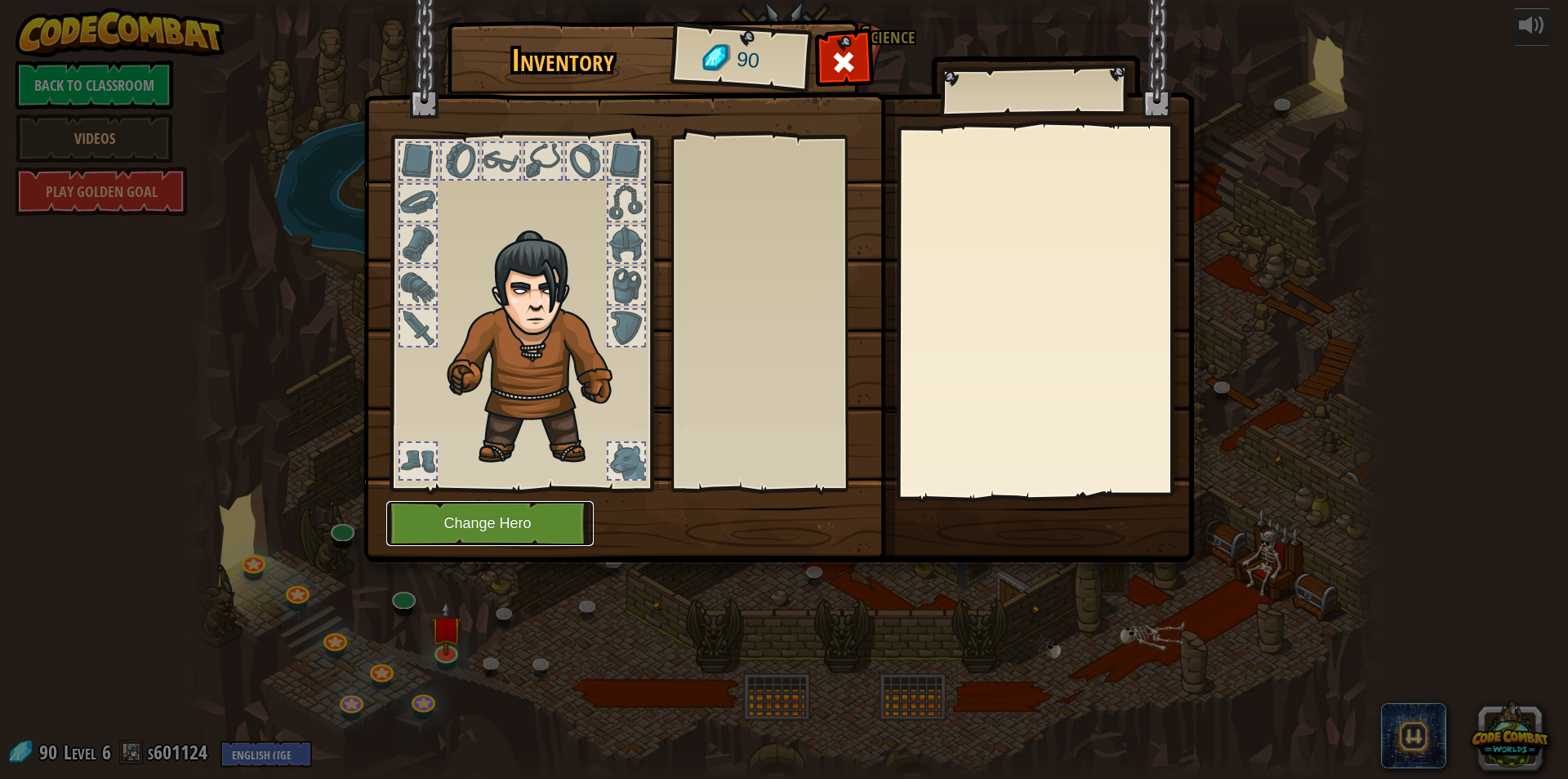
click at [503, 531] on button "Change Hero" at bounding box center [490, 523] width 207 height 45
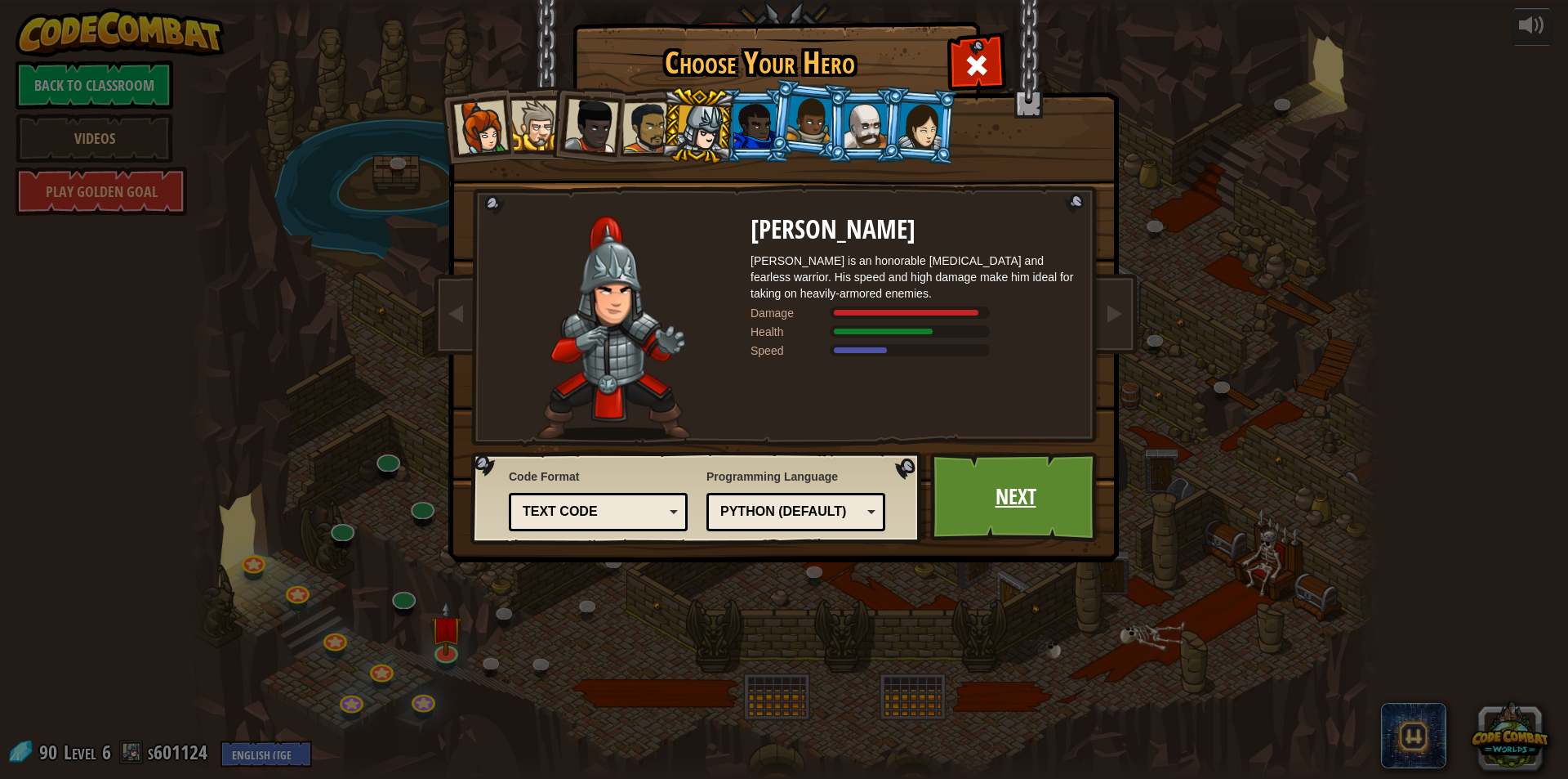
click at [1002, 500] on link "Next" at bounding box center [1015, 497] width 171 height 90
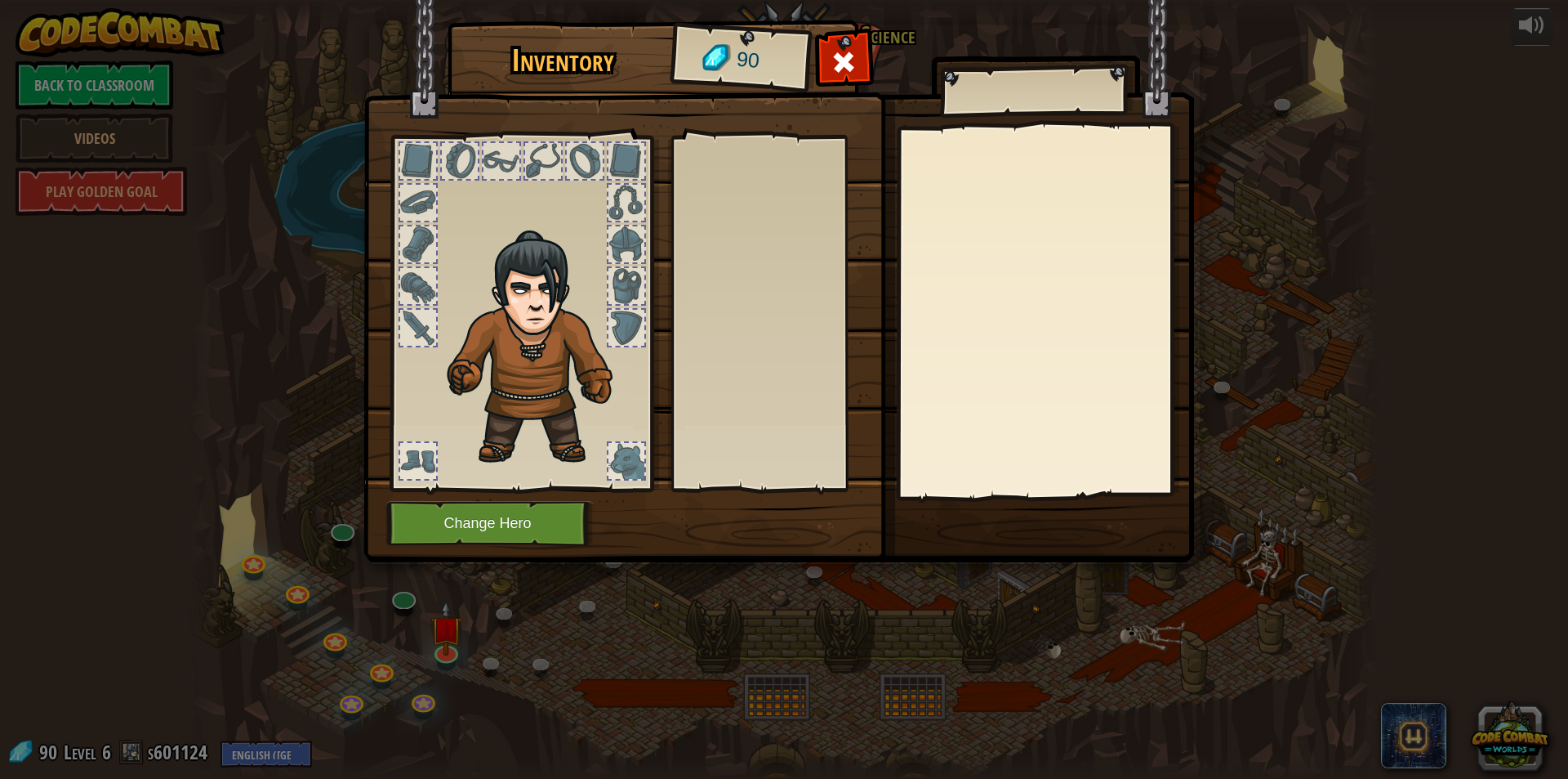
drag, startPoint x: 451, startPoint y: 328, endPoint x: 486, endPoint y: 419, distance: 97.5
click at [467, 380] on div "Inventory 90 Equip Unequip Subscribe to Unlock! (restricted in this level) Chan…" at bounding box center [784, 294] width 831 height 539
drag, startPoint x: 510, startPoint y: 466, endPoint x: 514, endPoint y: 514, distance: 48.2
click at [514, 514] on div "Inventory 90 Equip Unequip Subscribe to Unlock! (restricted in this level) Chan…" at bounding box center [784, 294] width 831 height 539
click at [514, 514] on button "Change Hero" at bounding box center [490, 523] width 207 height 45
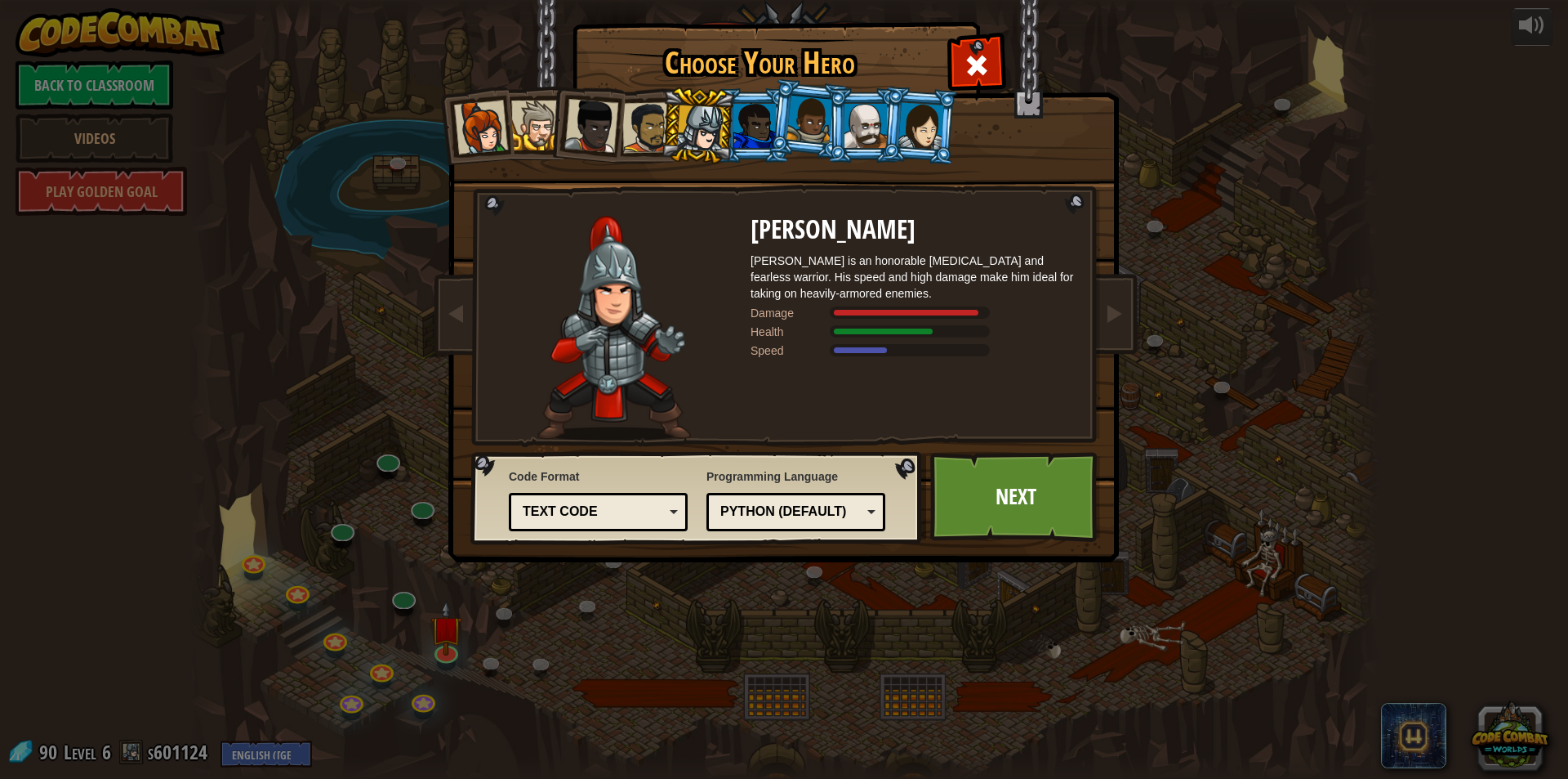
click at [769, 123] on div at bounding box center [755, 126] width 42 height 44
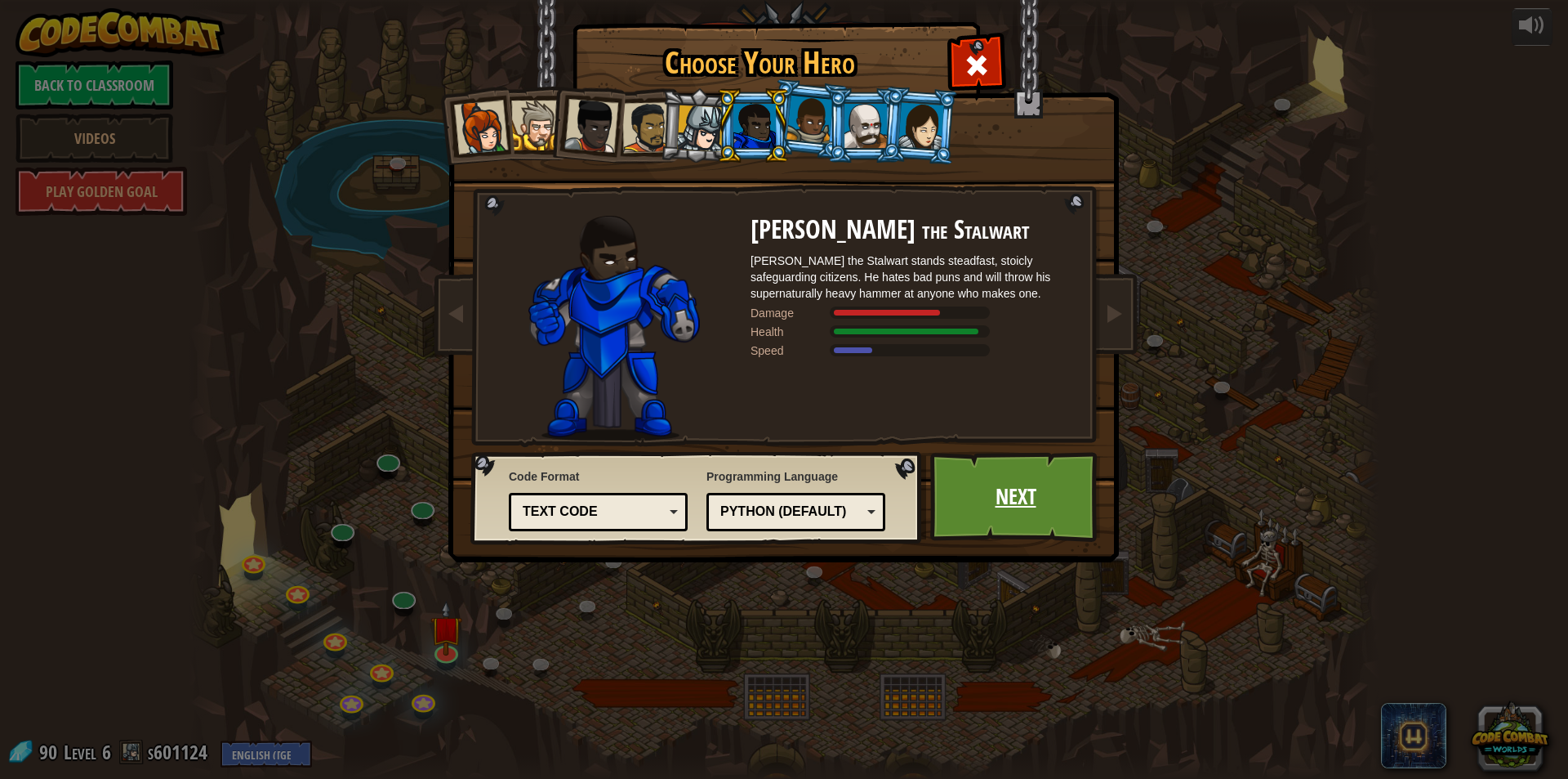
click at [967, 454] on link "Next" at bounding box center [1015, 497] width 171 height 90
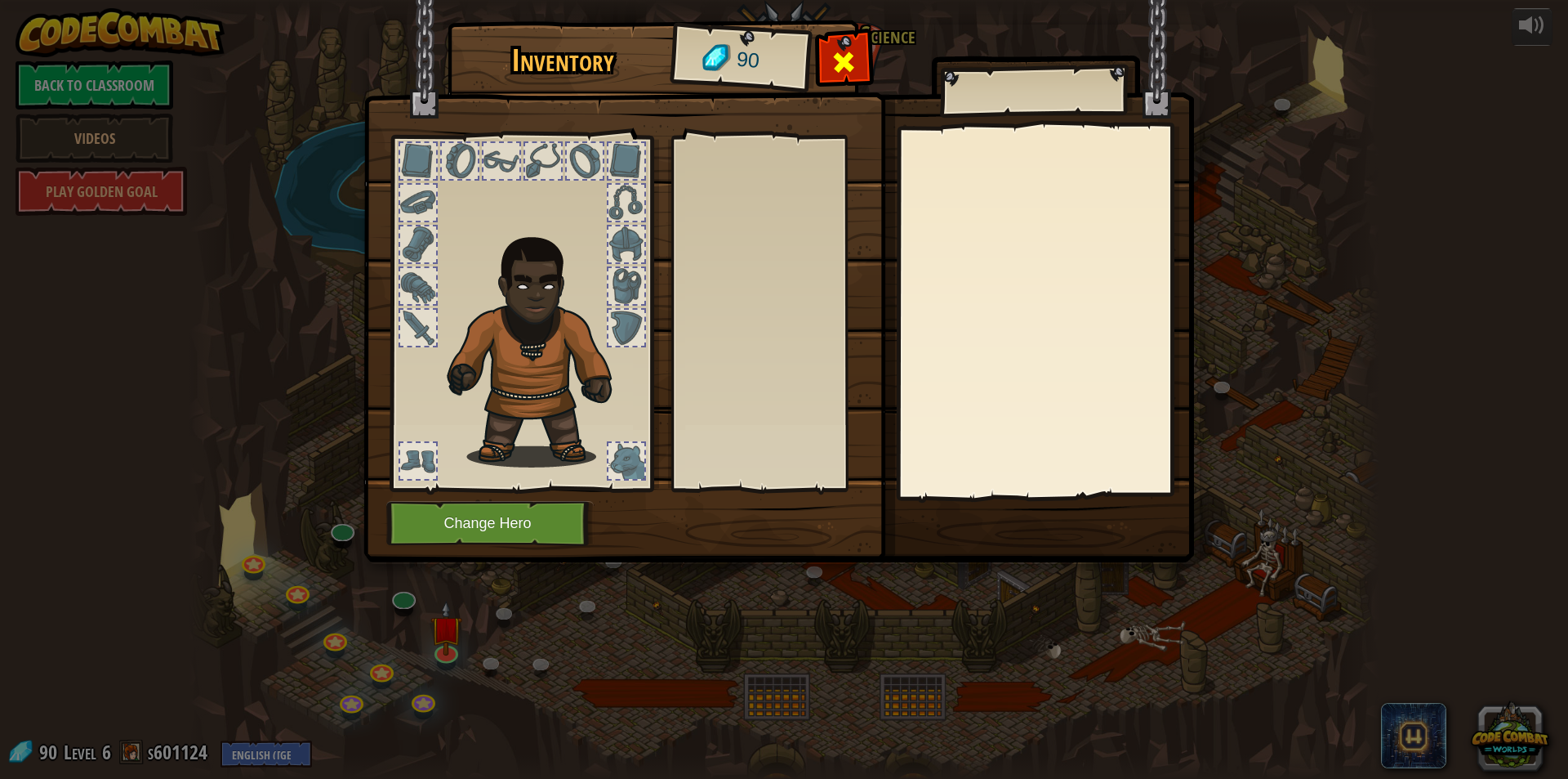
click at [856, 72] on span at bounding box center [844, 62] width 27 height 27
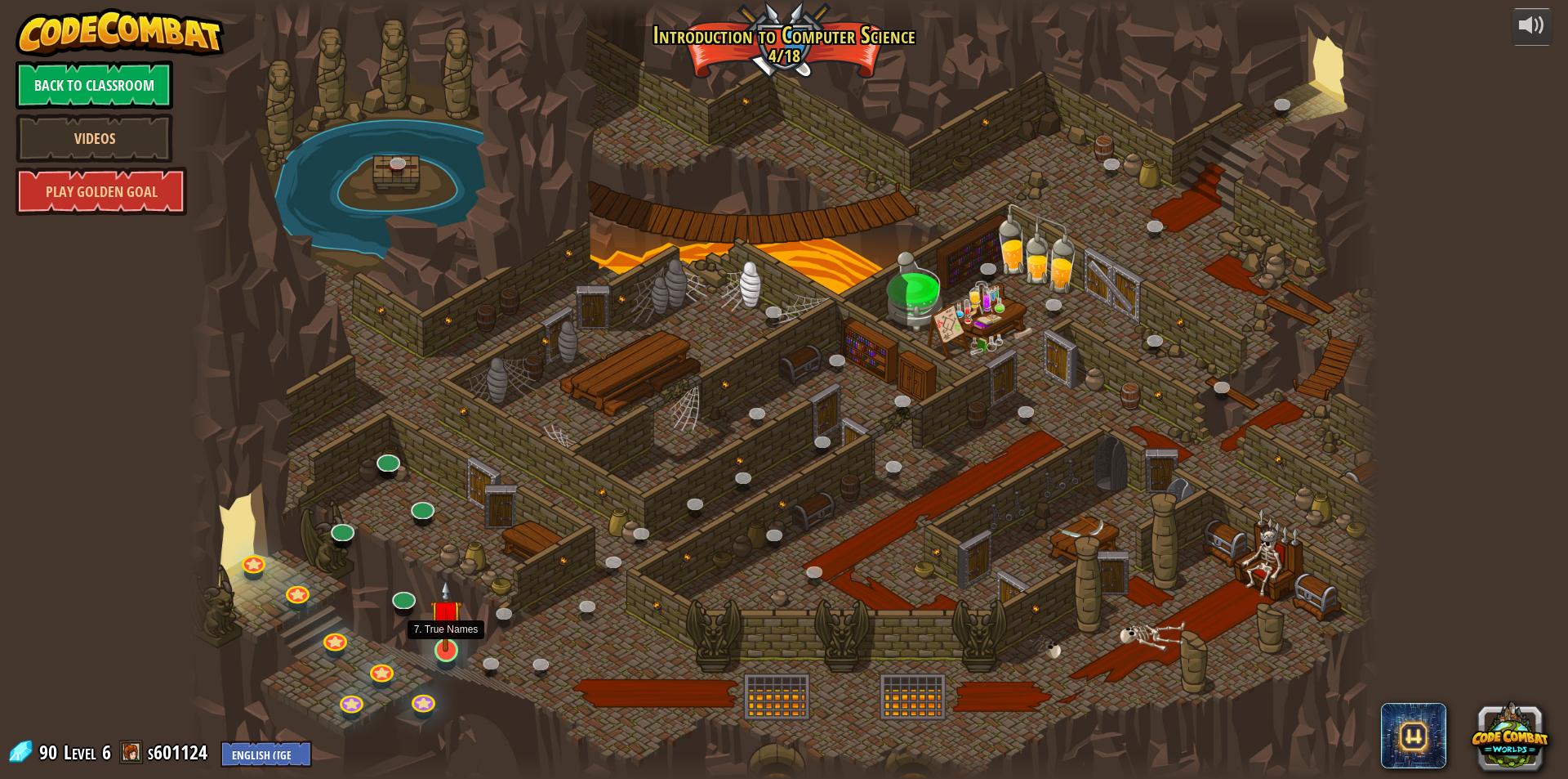
click at [450, 640] on img at bounding box center [445, 614] width 32 height 73
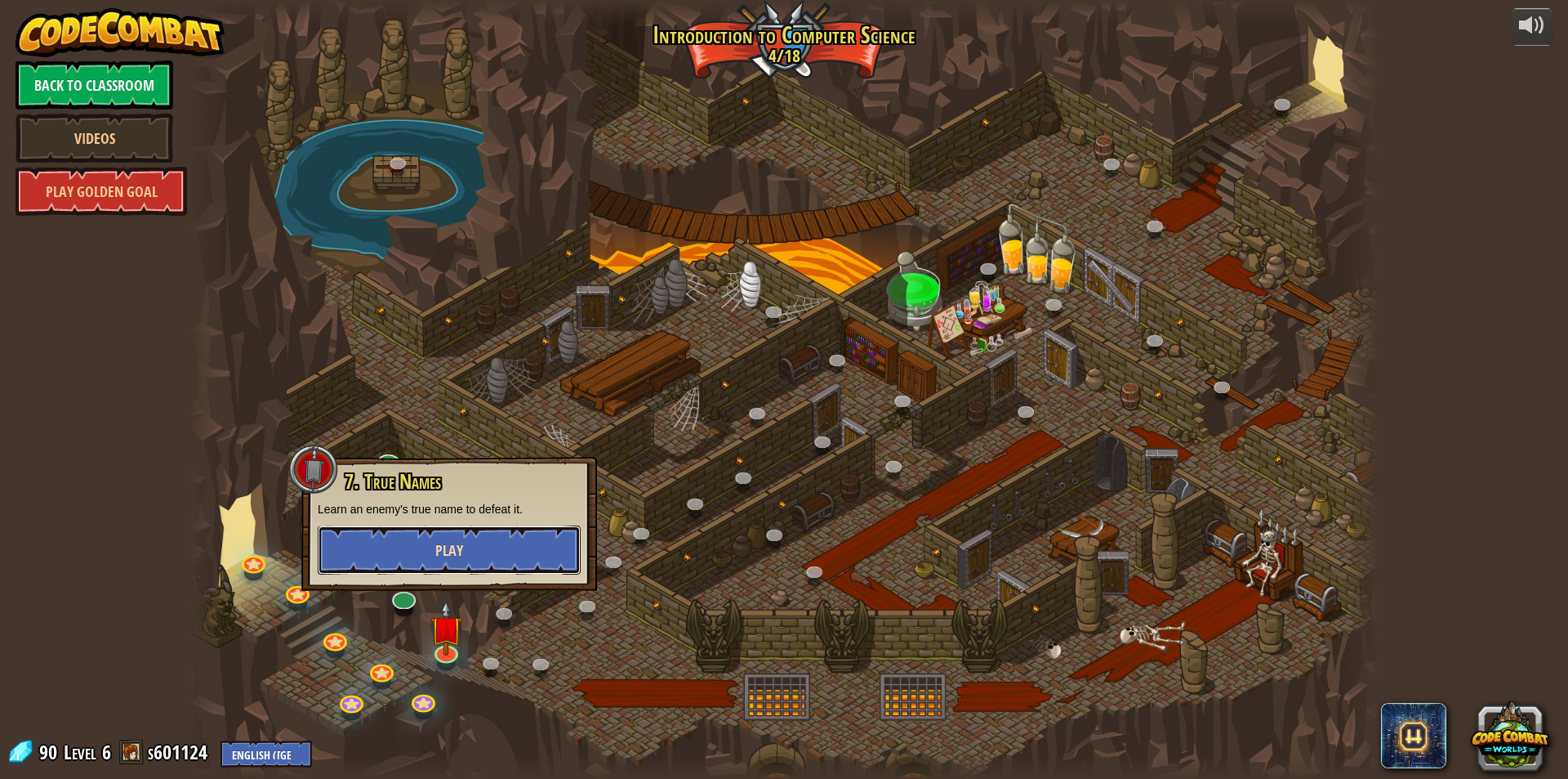
click at [511, 558] on button "Play" at bounding box center [449, 549] width 263 height 49
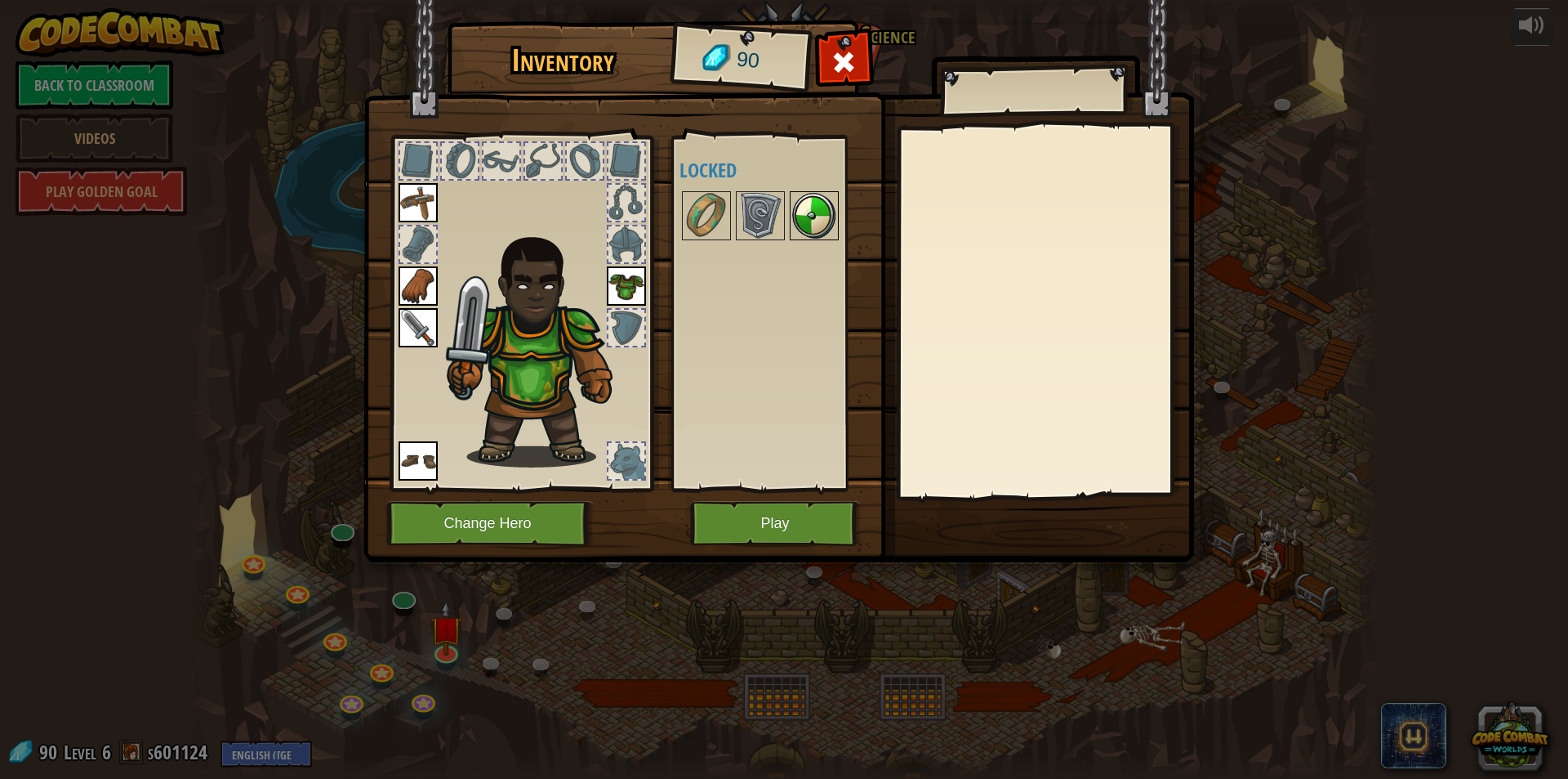
click at [804, 220] on img at bounding box center [814, 216] width 46 height 46
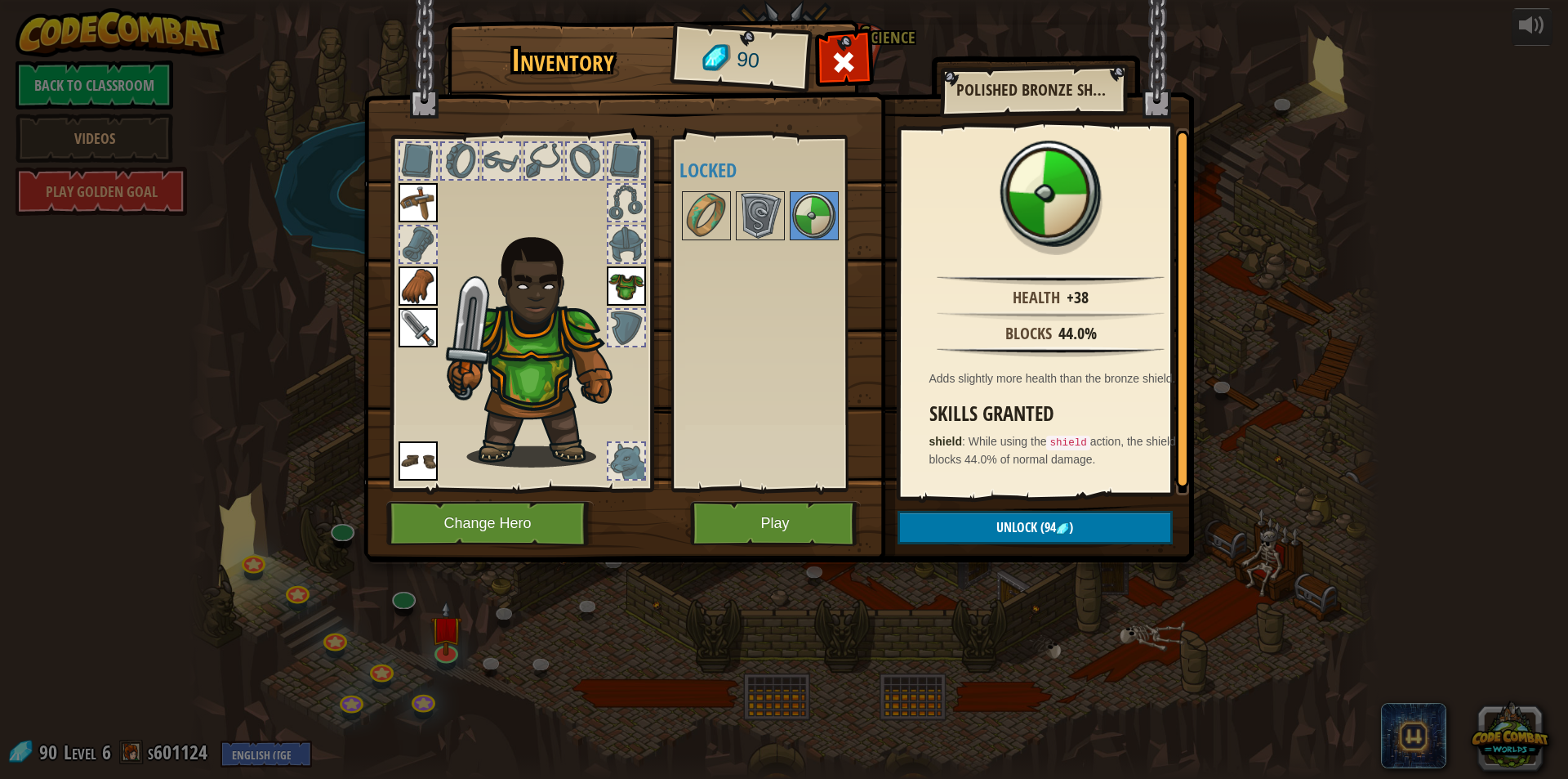
click at [785, 222] on div at bounding box center [782, 215] width 205 height 54
click at [742, 222] on img at bounding box center [760, 216] width 46 height 46
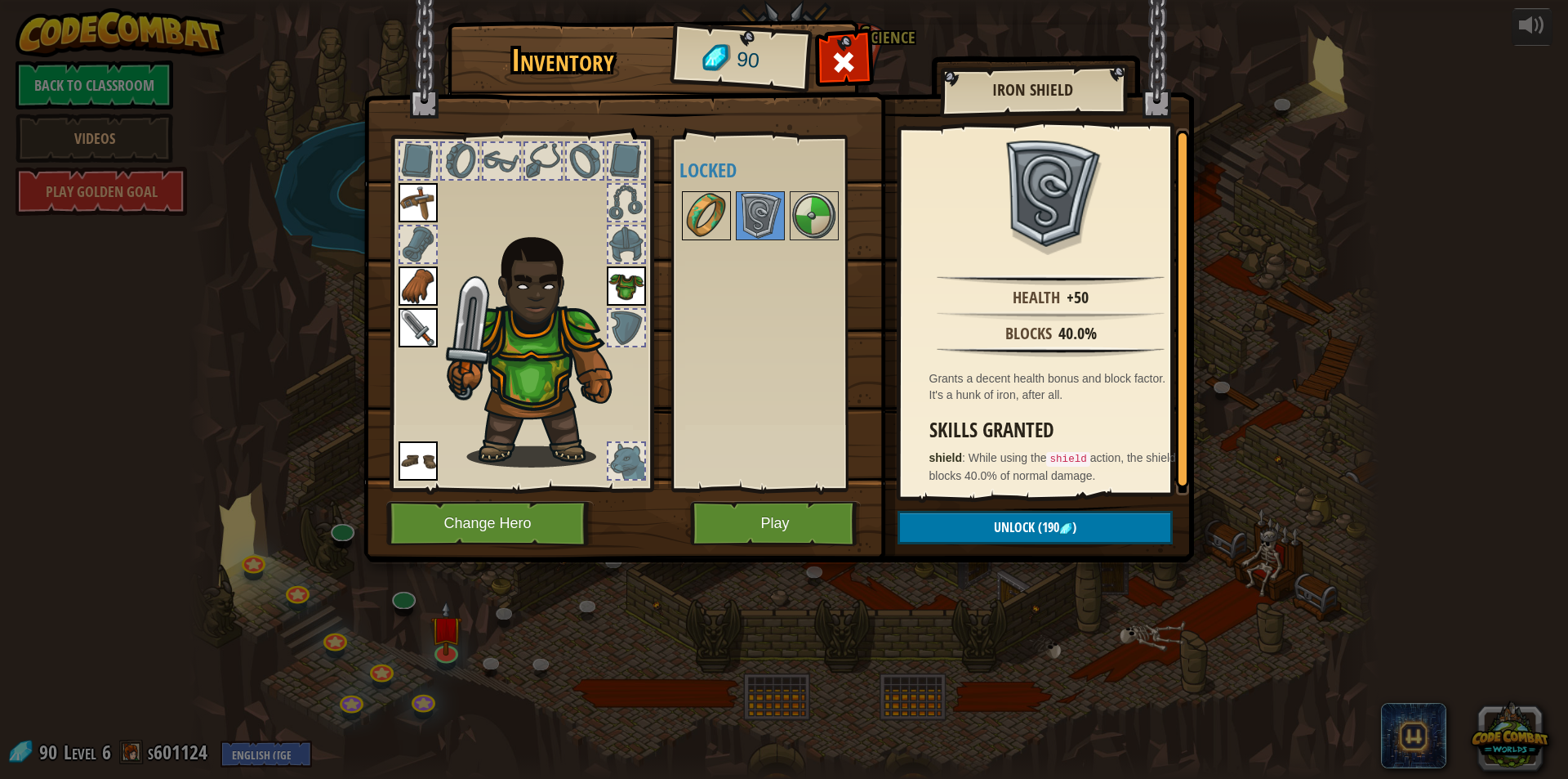
click at [685, 227] on img at bounding box center [706, 216] width 46 height 46
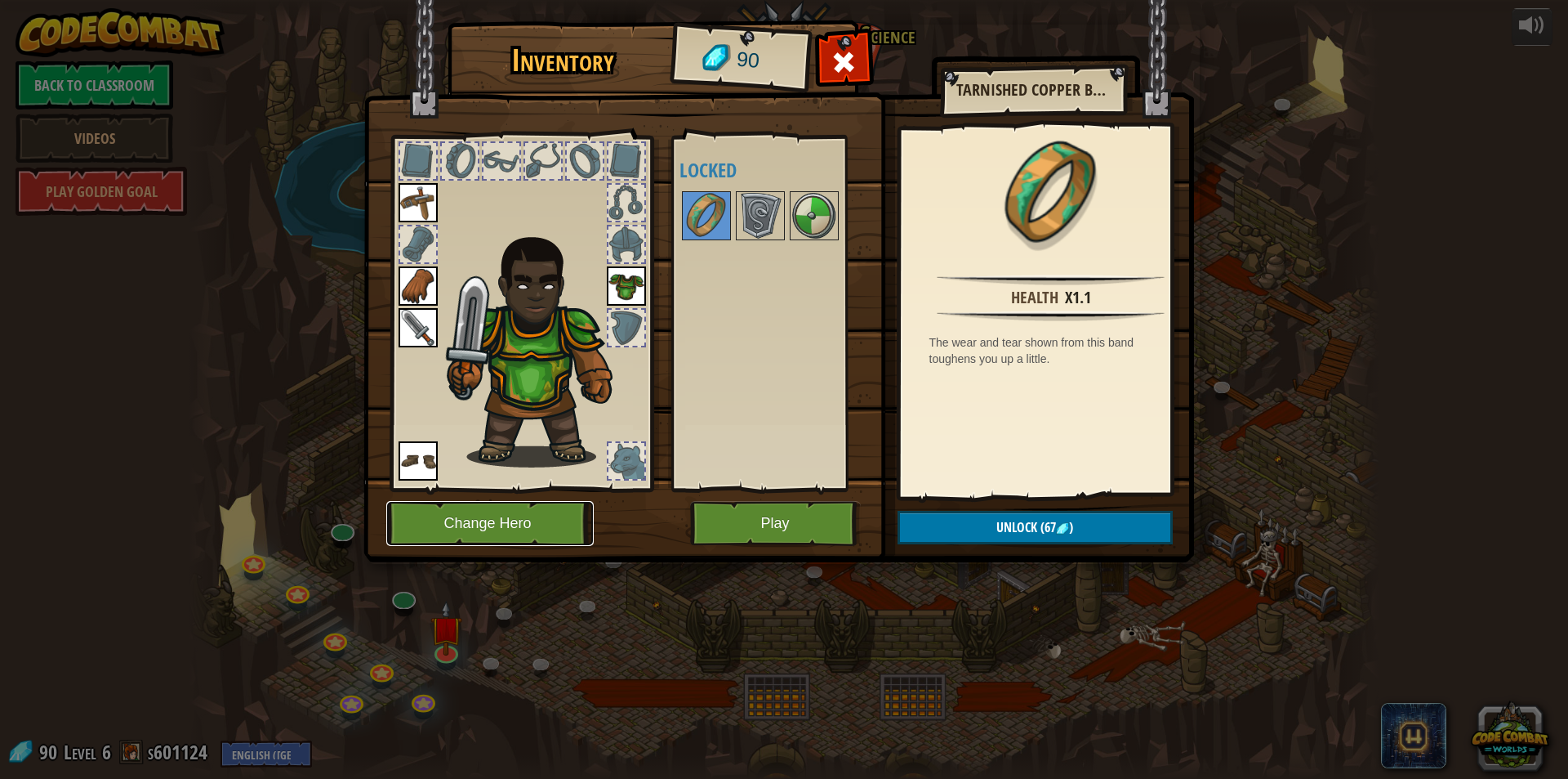
click at [453, 509] on button "Change Hero" at bounding box center [490, 523] width 207 height 45
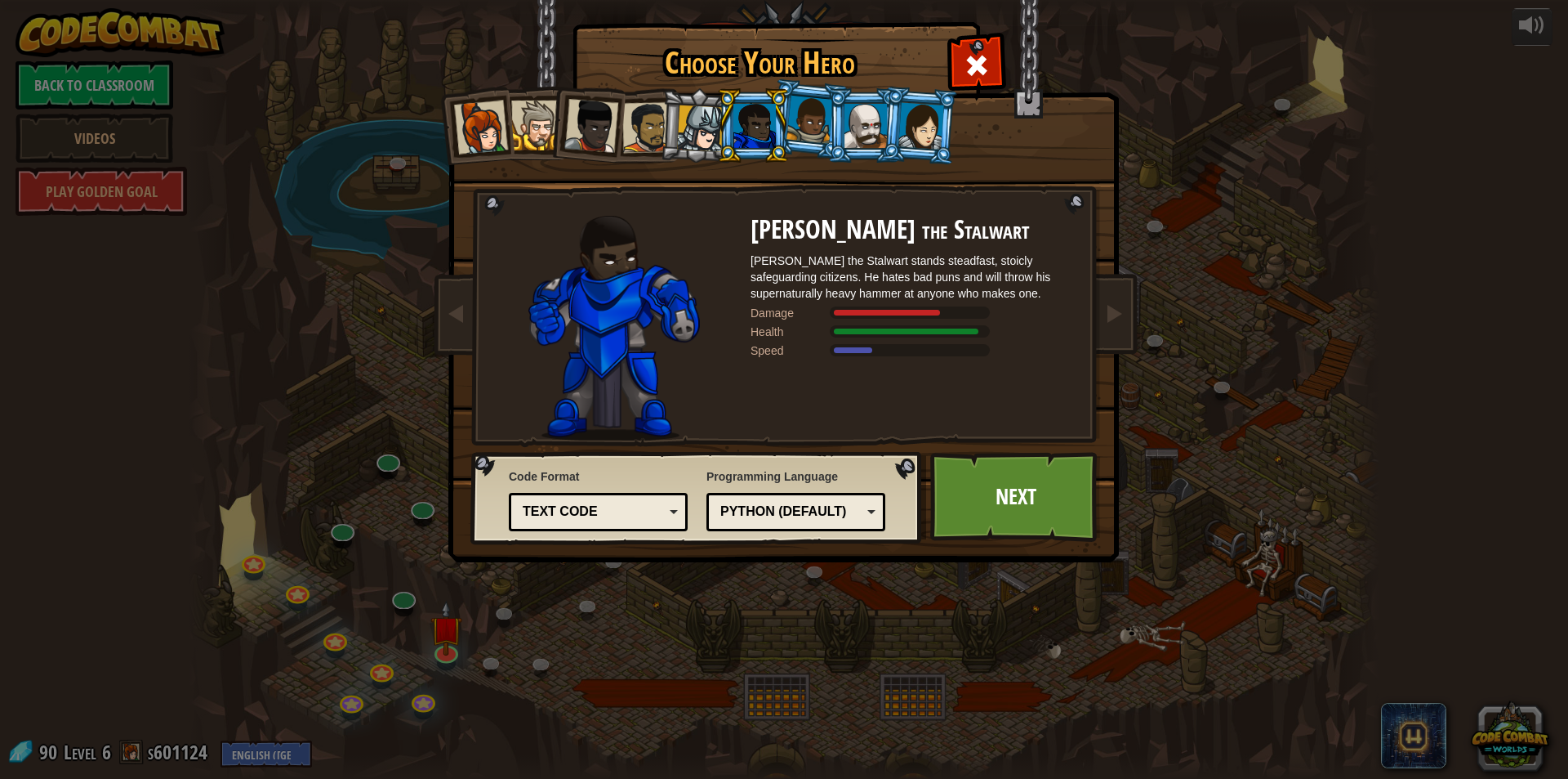
click at [740, 108] on div at bounding box center [755, 126] width 42 height 44
click at [710, 123] on div at bounding box center [700, 128] width 47 height 47
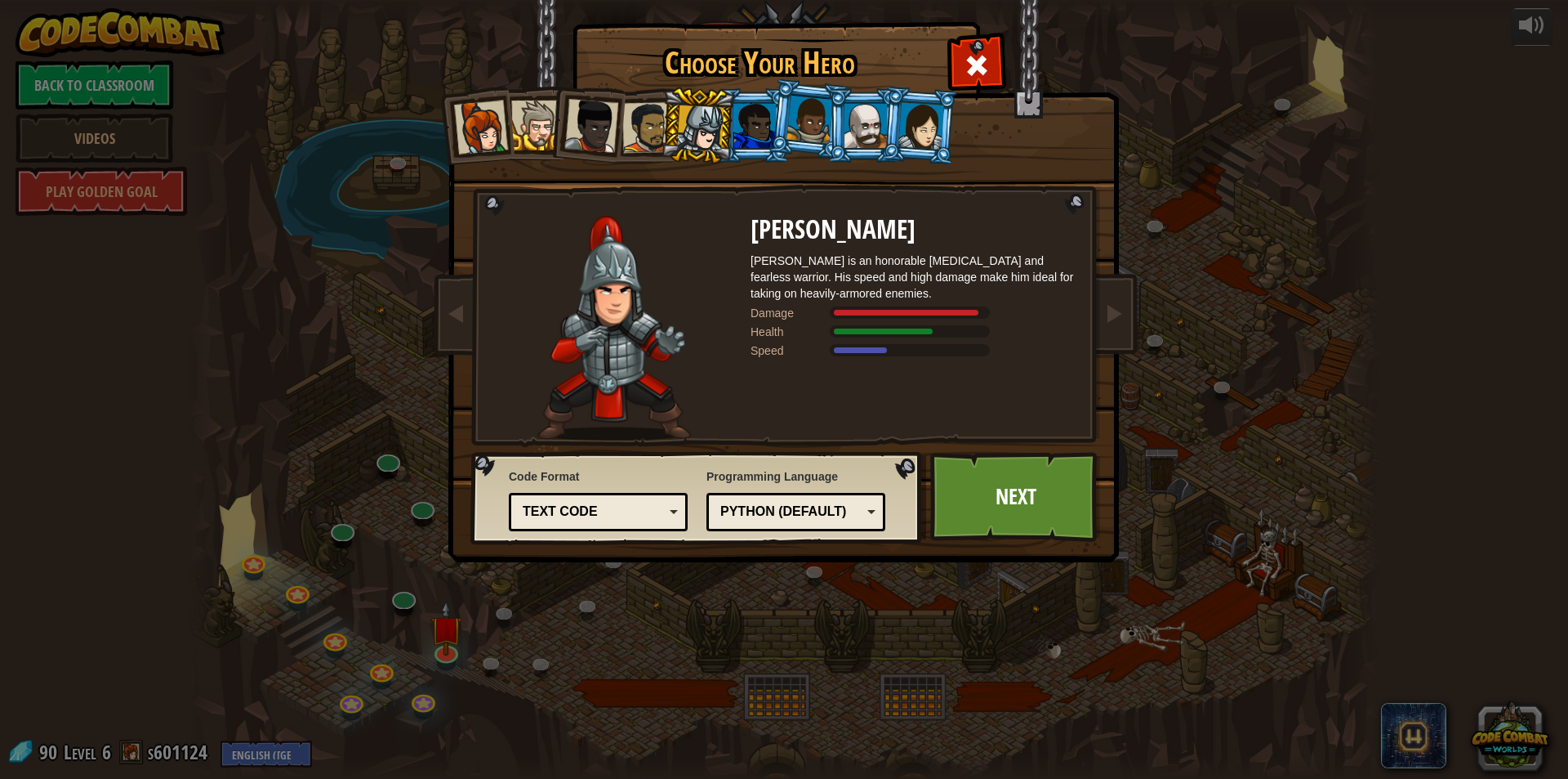
click at [649, 169] on div "Captain [PERSON_NAME] Anya is a no-nonsense leader who isn't afraid to go in an…" at bounding box center [784, 258] width 612 height 356
click at [543, 133] on div at bounding box center [536, 126] width 50 height 50
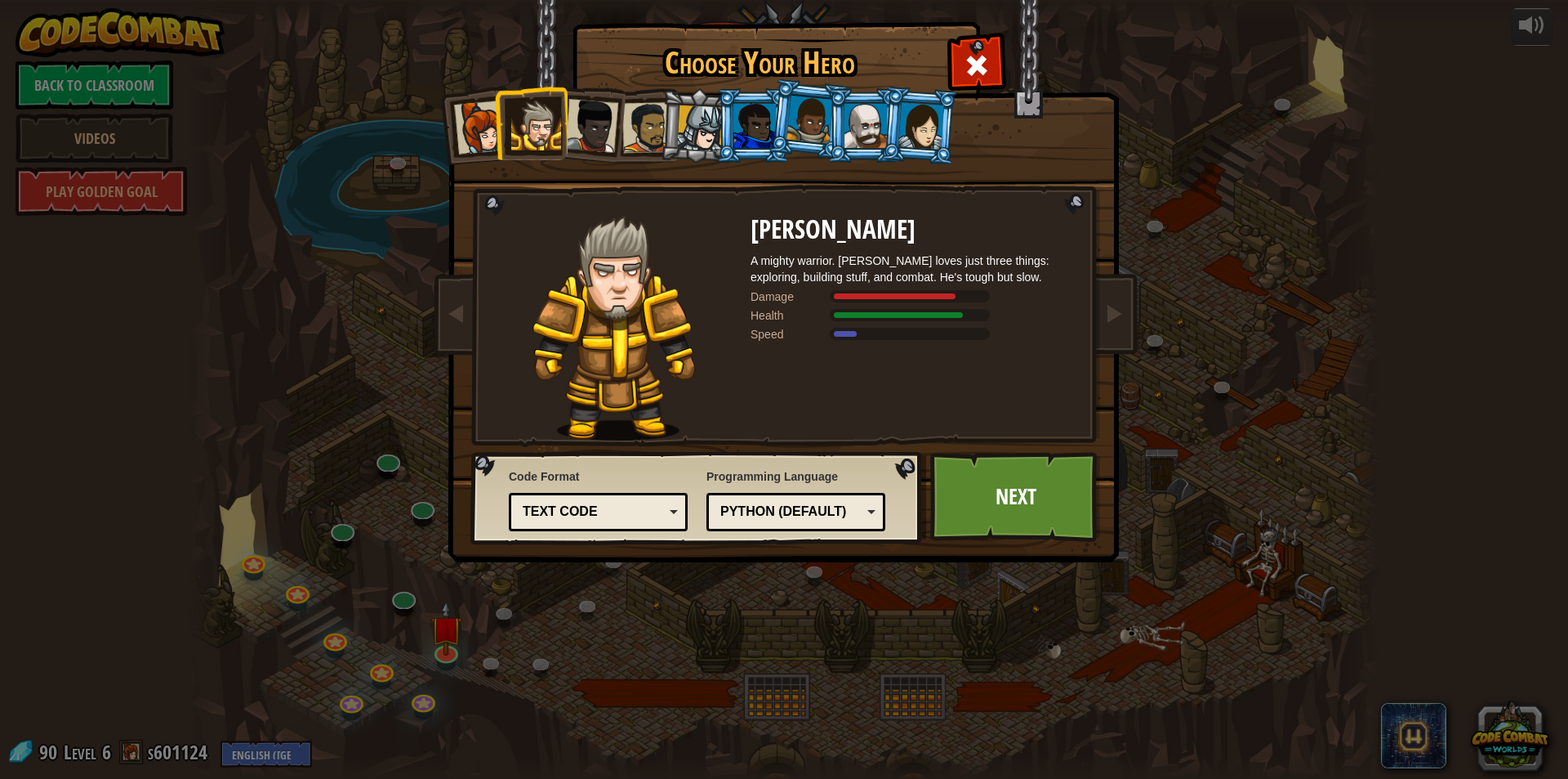
click at [868, 127] on div at bounding box center [865, 126] width 42 height 44
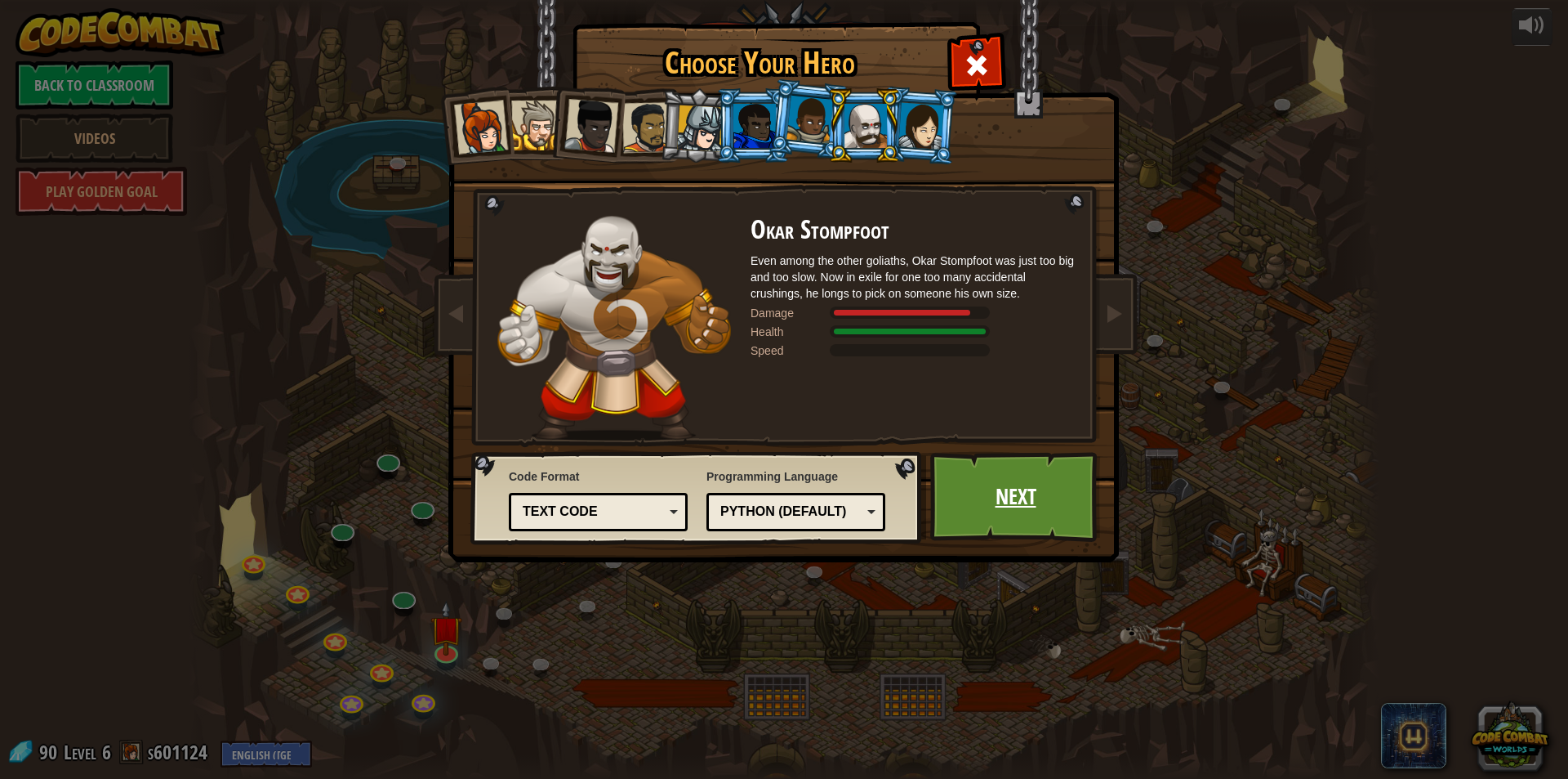
click at [957, 512] on link "Next" at bounding box center [1015, 497] width 171 height 90
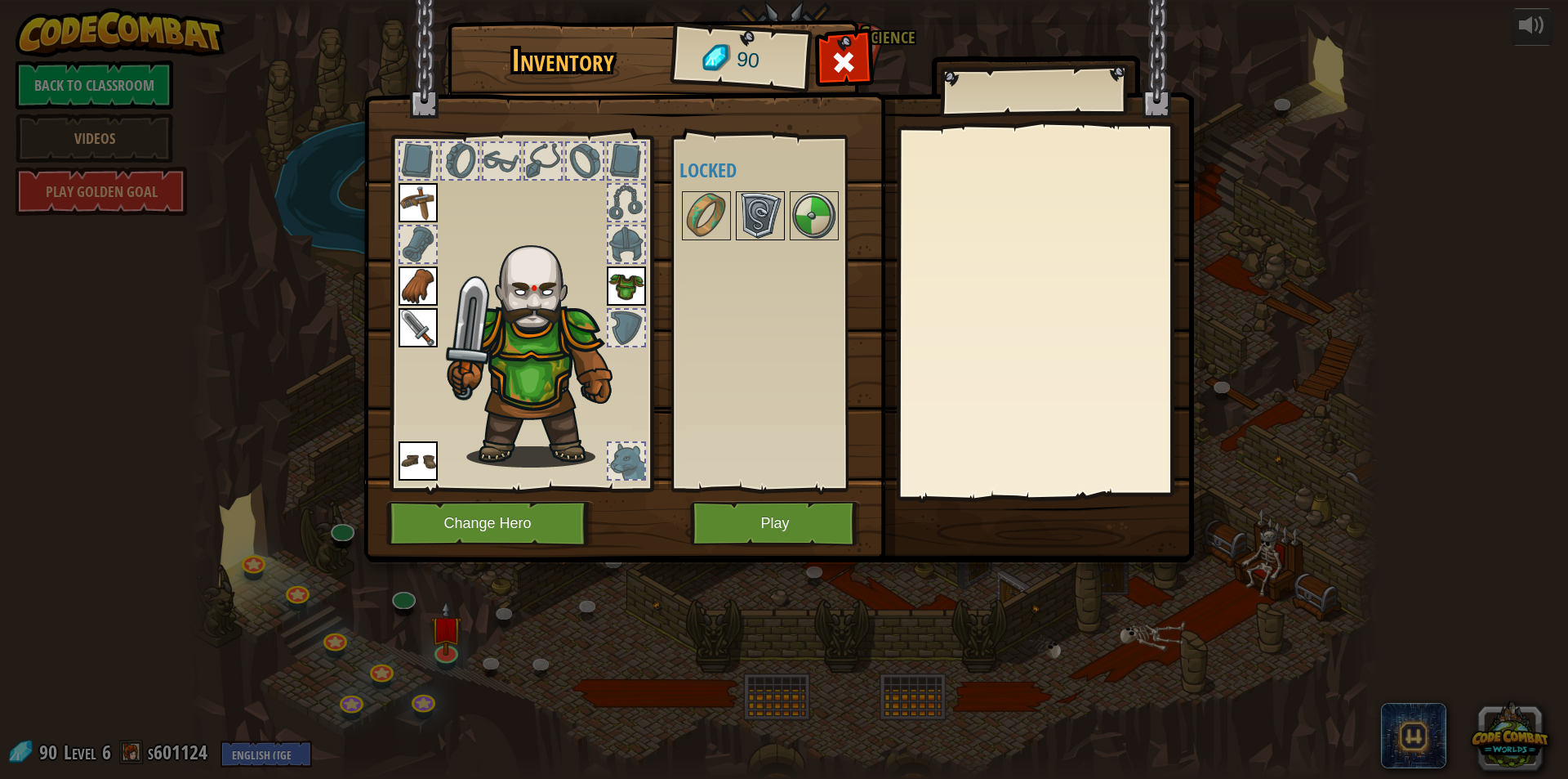
click at [755, 225] on img at bounding box center [760, 216] width 46 height 46
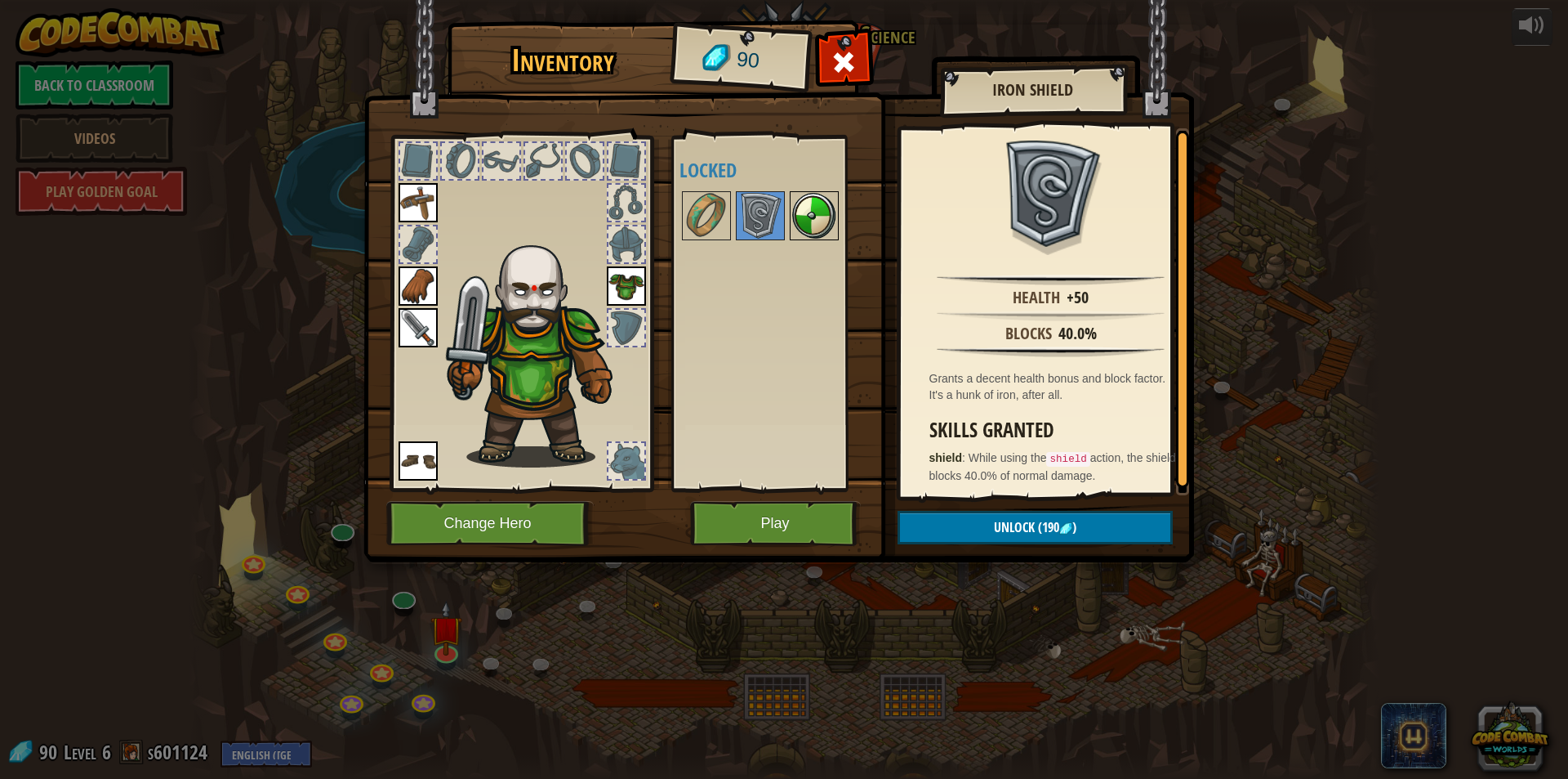
click at [821, 217] on img at bounding box center [814, 216] width 46 height 46
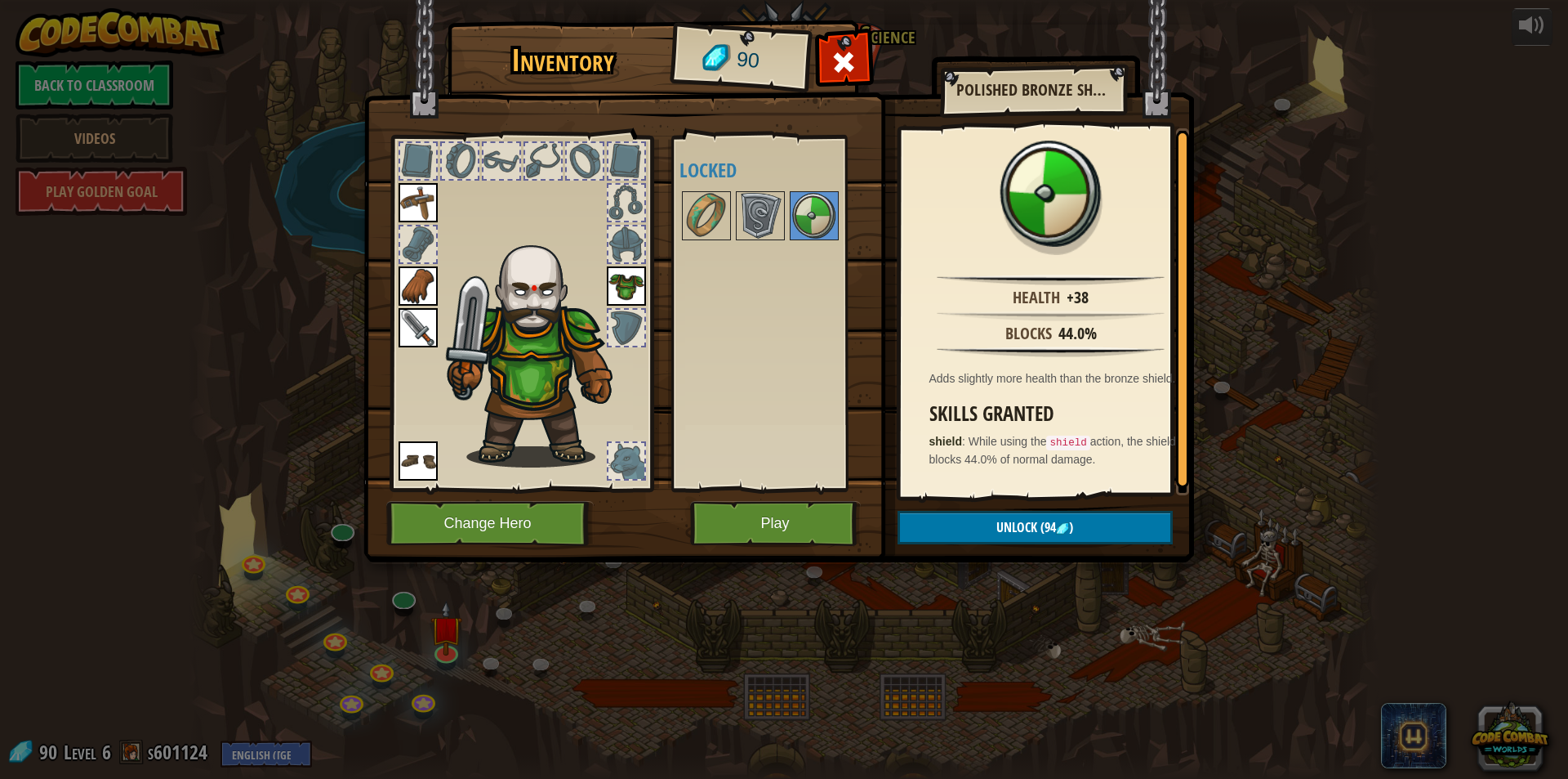
click at [734, 208] on div at bounding box center [782, 215] width 205 height 54
click at [707, 212] on img at bounding box center [706, 216] width 46 height 46
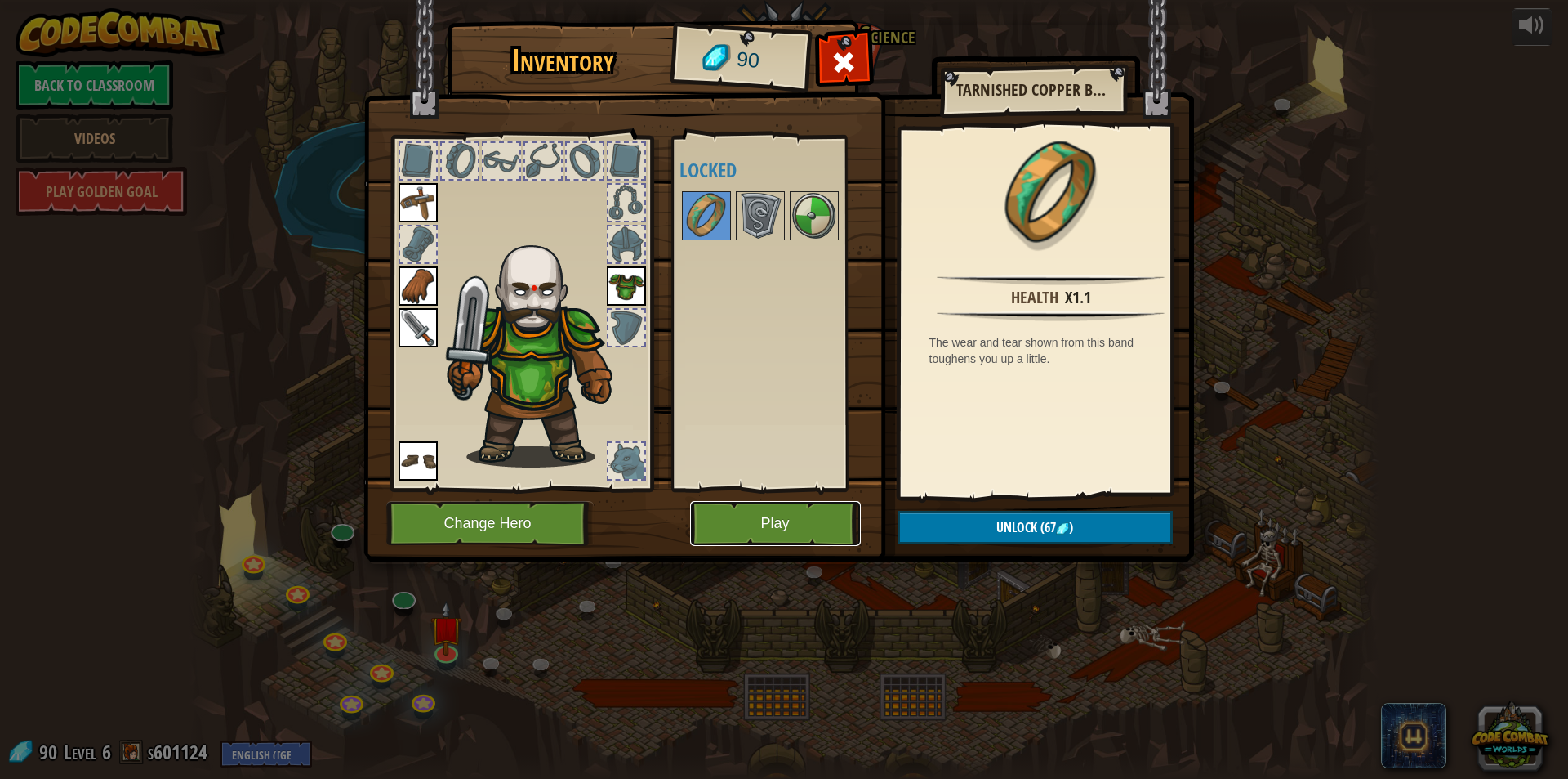
click at [800, 535] on button "Play" at bounding box center [775, 523] width 171 height 45
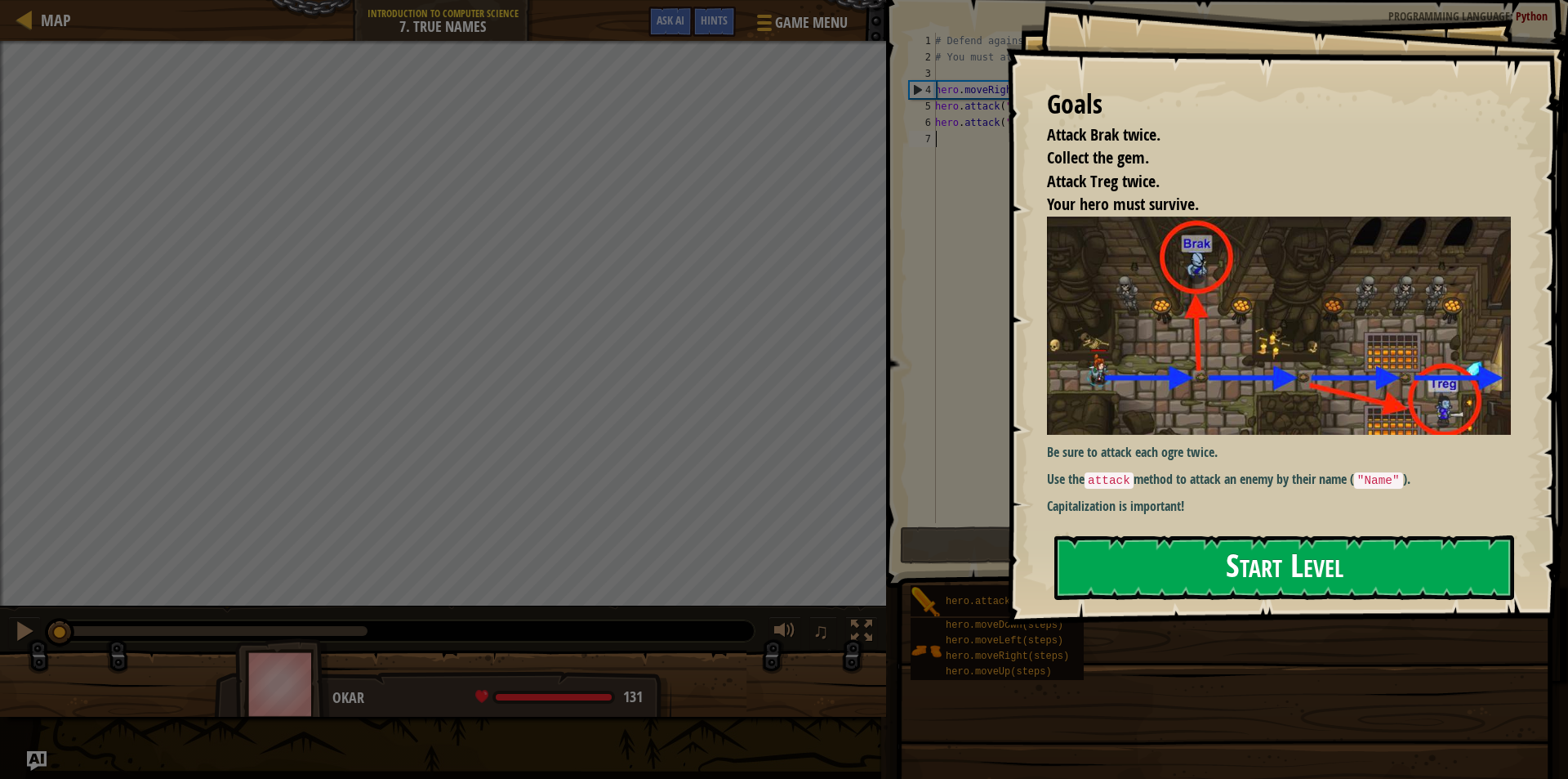
click at [1182, 551] on button "Start Level" at bounding box center [1285, 567] width 460 height 65
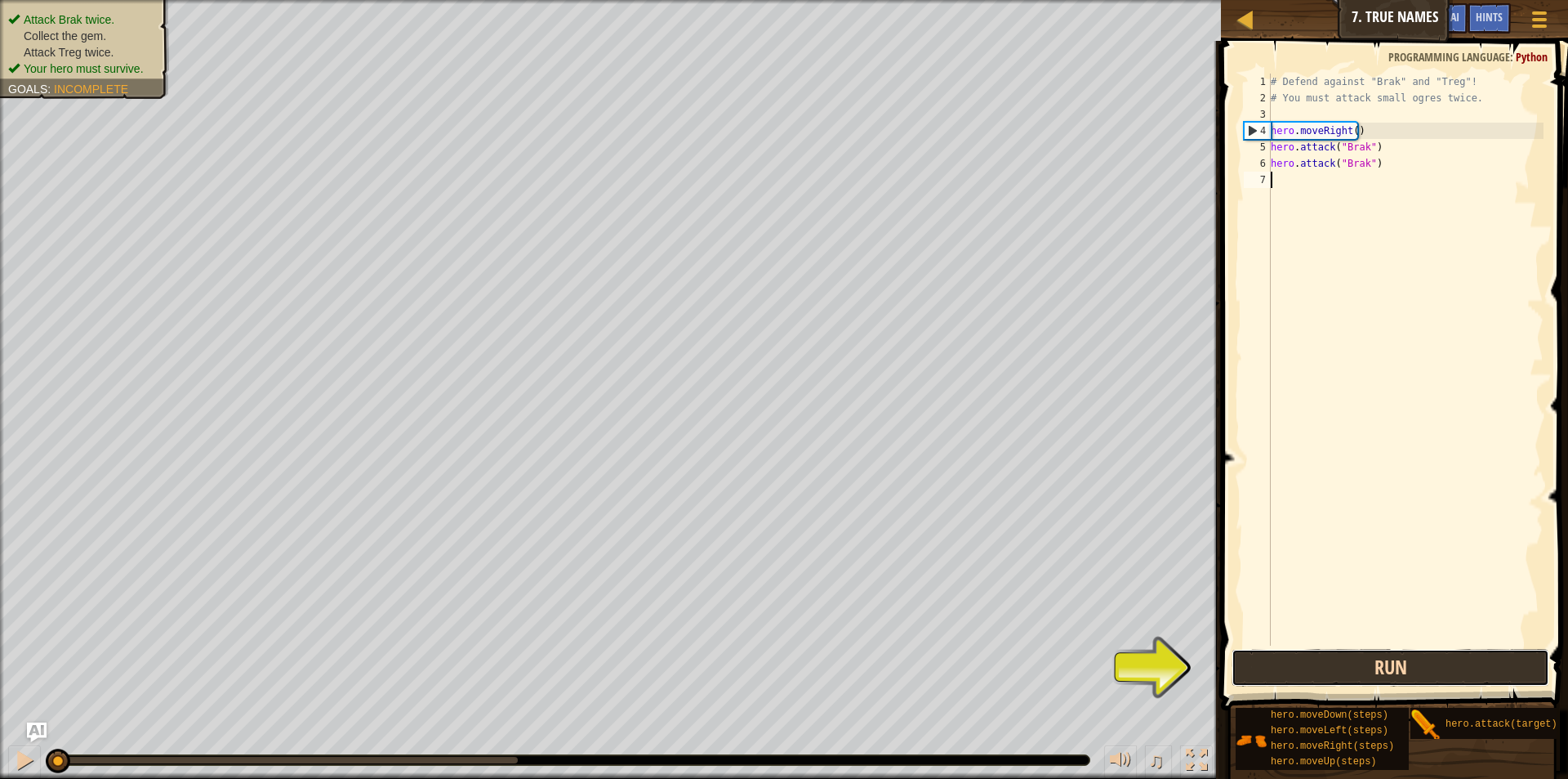
click at [1349, 665] on button "Run" at bounding box center [1390, 667] width 318 height 37
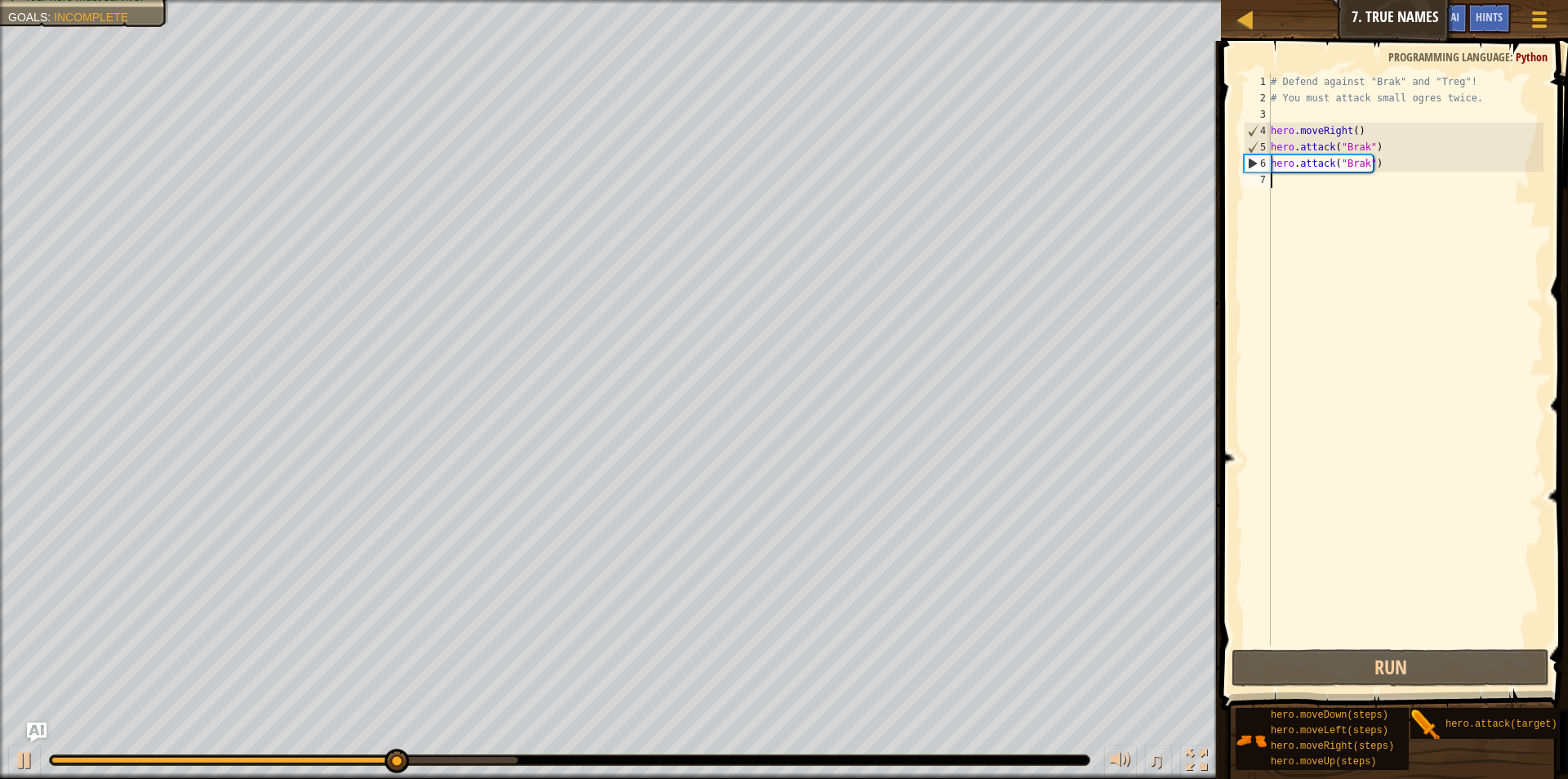
type textarea "h"
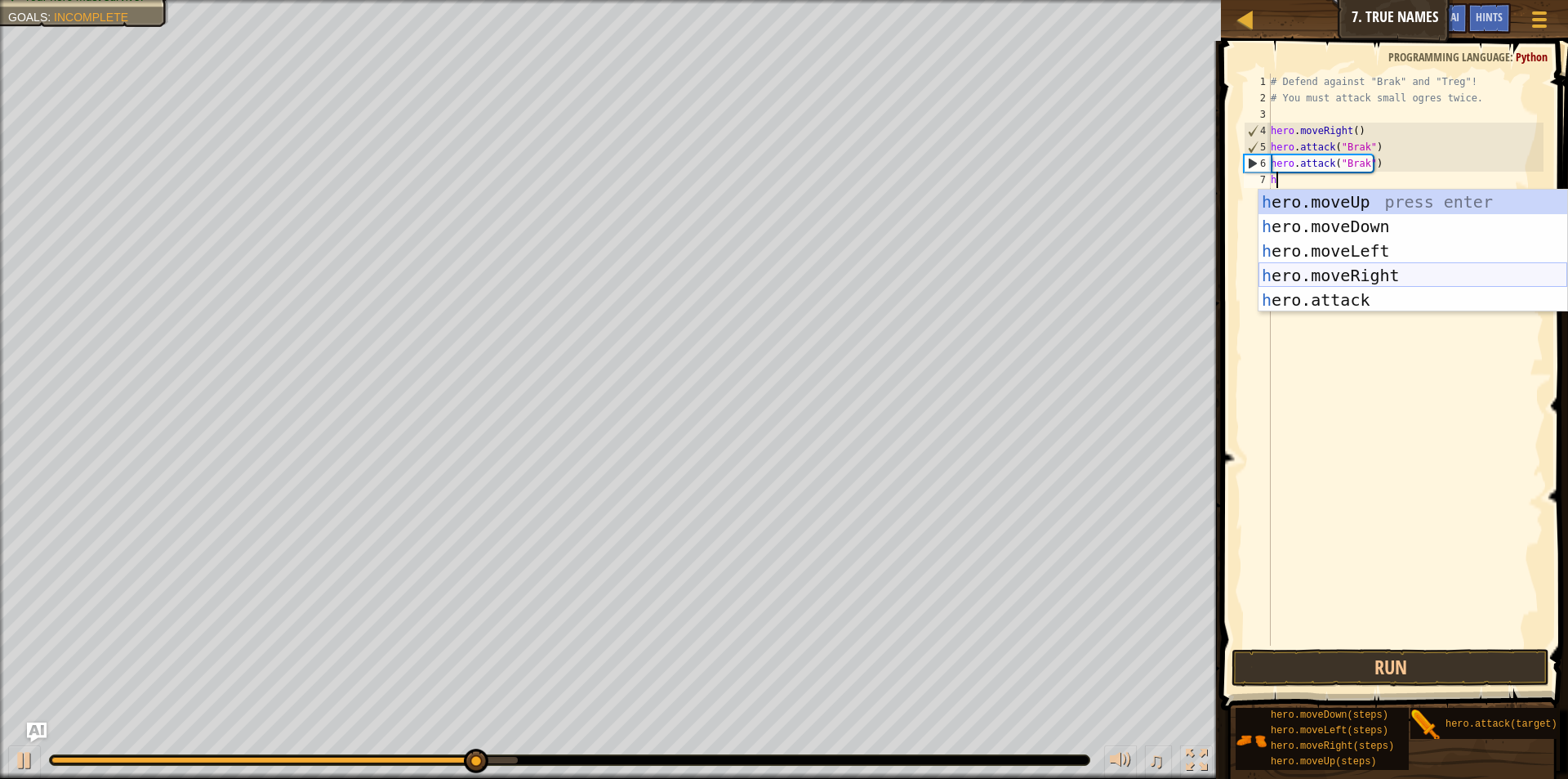
click at [1375, 268] on div "h ero.moveUp press enter h ero.moveDown press enter h ero.moveLeft press enter …" at bounding box center [1412, 275] width 309 height 172
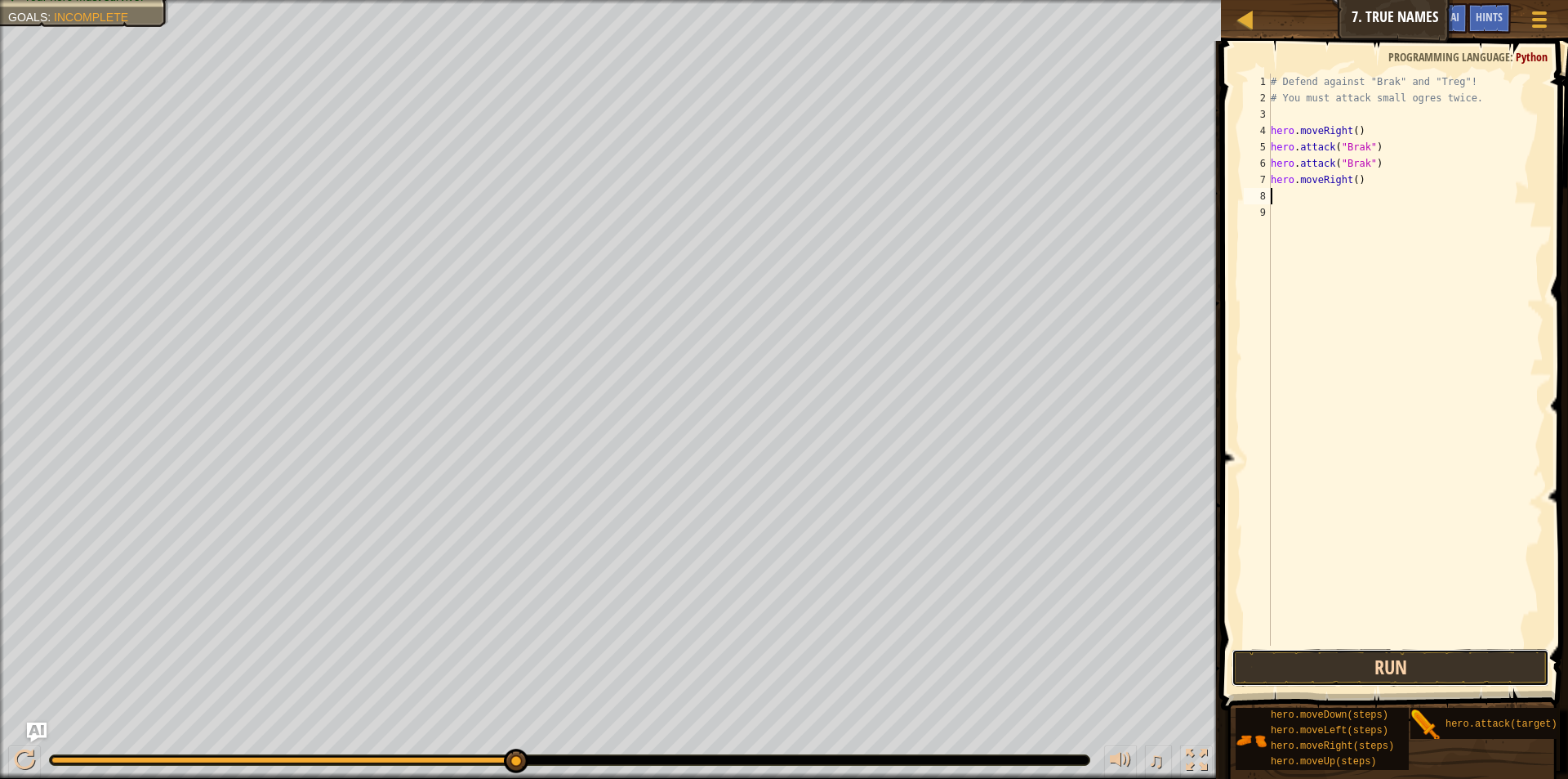
click at [1360, 673] on button "Run" at bounding box center [1390, 667] width 318 height 37
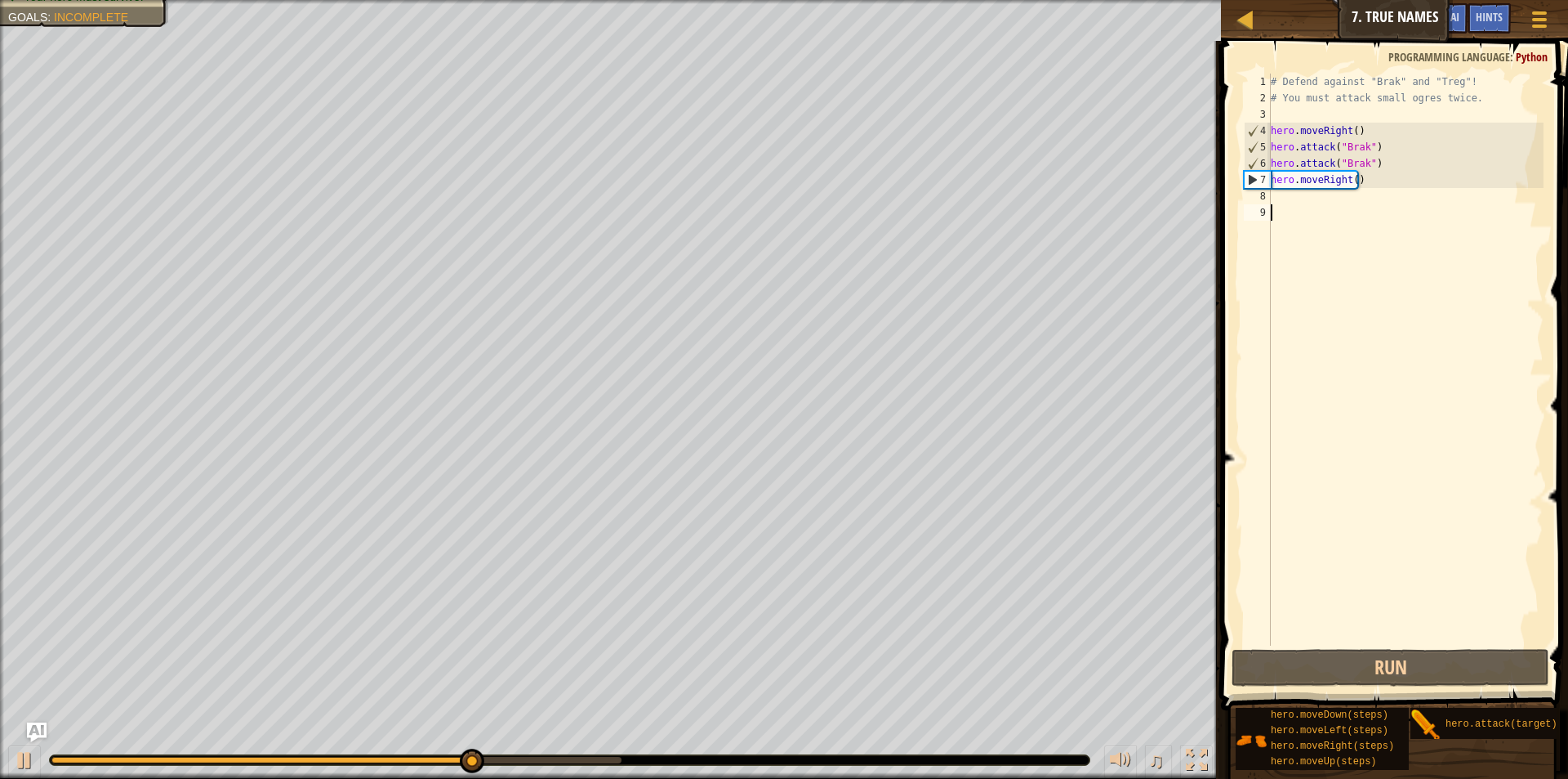
drag, startPoint x: 1327, startPoint y: 231, endPoint x: 1253, endPoint y: 220, distance: 74.8
click at [1326, 231] on div "# Defend against "Brak" and "Treg"! # You must attack small ogres twice. hero .…" at bounding box center [1405, 375] width 276 height 605
click at [1287, 198] on div "# Defend against "Brak" and "Treg"! # You must attack small ogres twice. hero .…" at bounding box center [1405, 375] width 276 height 605
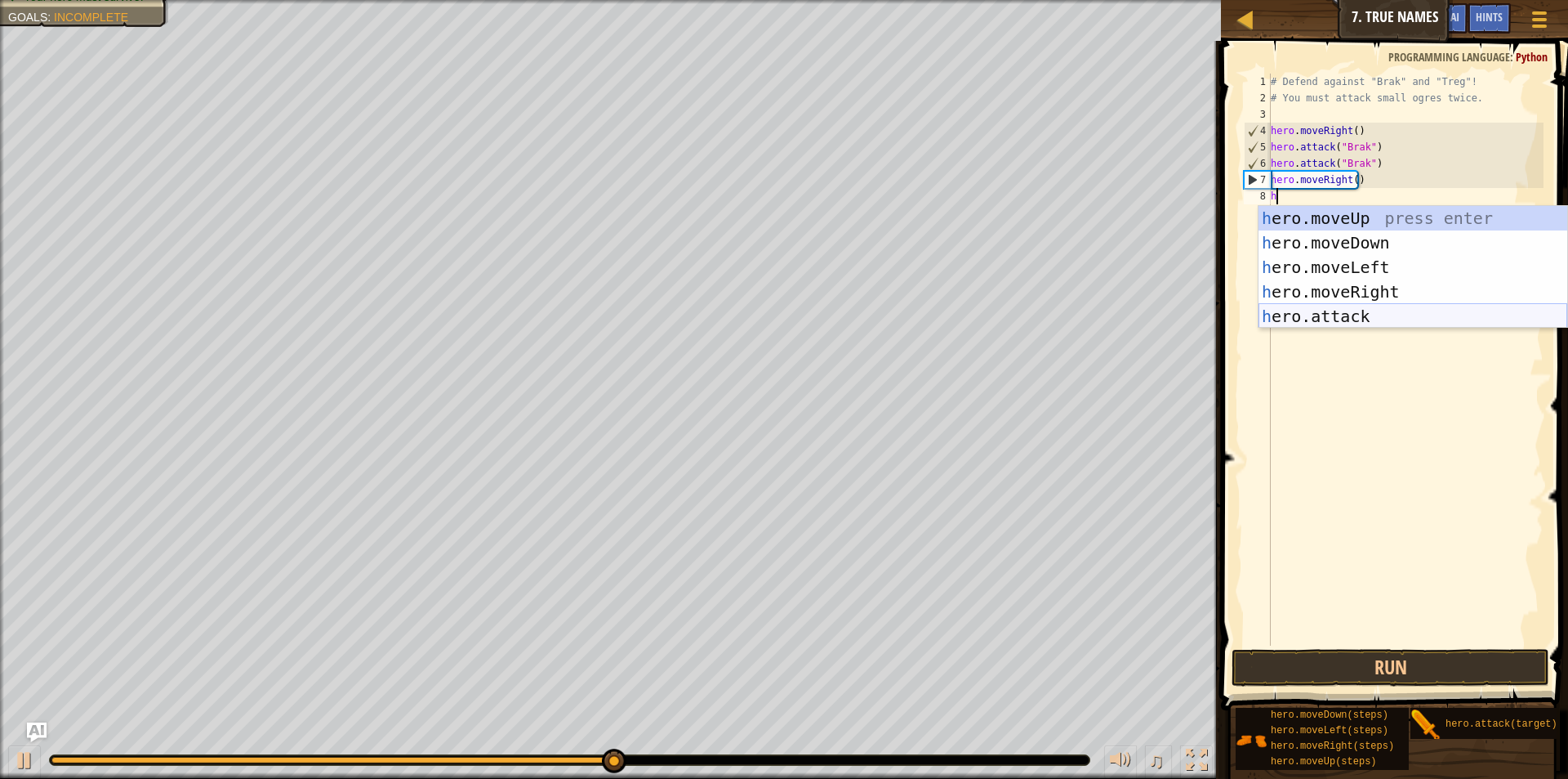
click at [1297, 317] on div "h ero.moveUp press enter h ero.moveDown press enter h ero.moveLeft press enter …" at bounding box center [1412, 292] width 309 height 172
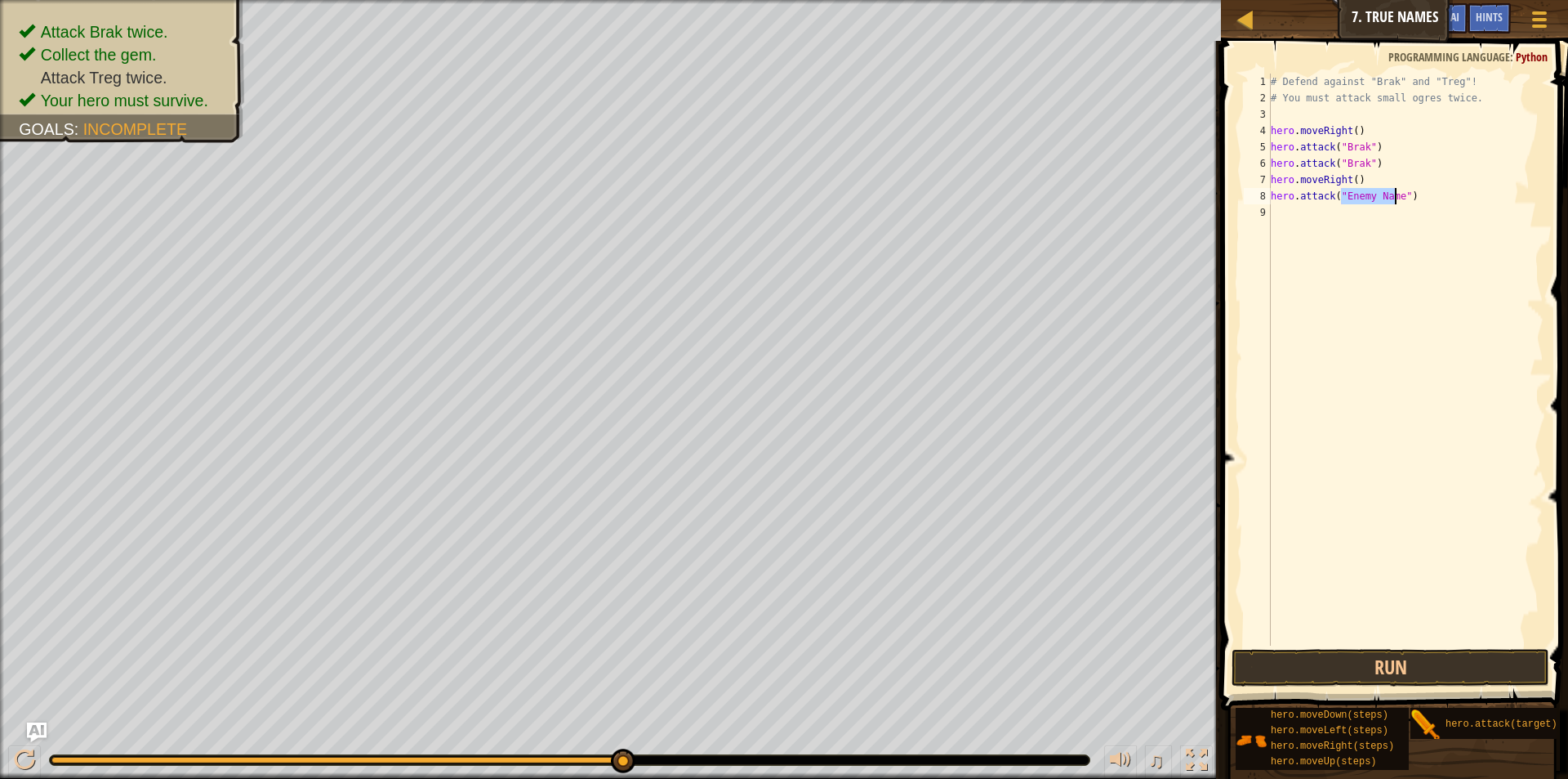
click at [1359, 190] on div "# Defend against "Brak" and "Treg"! # You must attack small ogres twice. hero .…" at bounding box center [1405, 359] width 276 height 572
click at [1359, 195] on div "# Defend against "Brak" and "Treg"! # You must attack small ogres twice. hero .…" at bounding box center [1405, 375] width 276 height 605
type textarea "hero.attack("Enetmy Name")"
click at [1396, 204] on div "# Defend against "Brak" and "Treg"! # You must attack small ogres twice. hero .…" at bounding box center [1405, 375] width 276 height 605
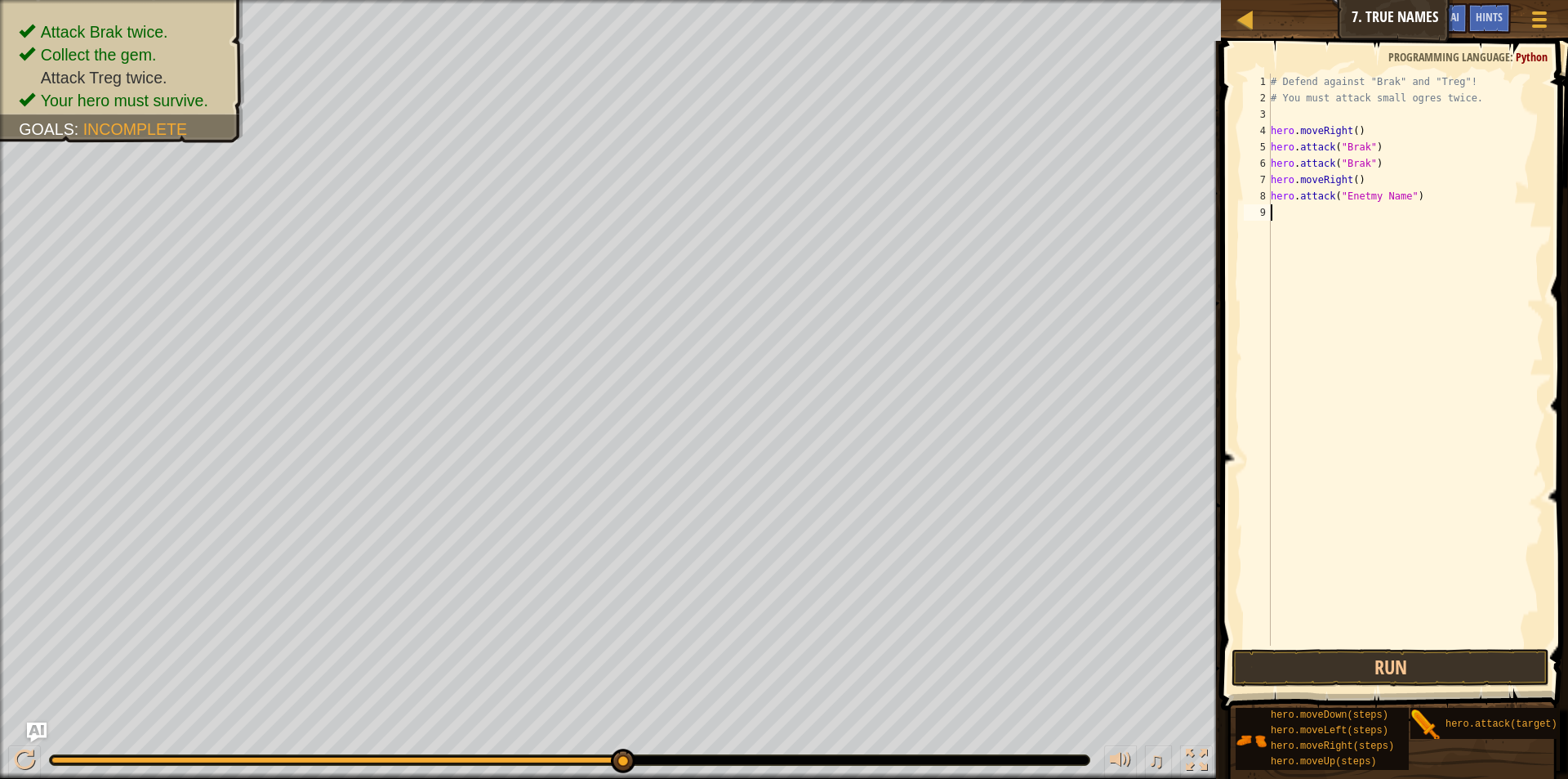
scroll to position [7, 0]
click at [1399, 196] on div "# Defend against "Brak" and "Treg"! # You must attack small ogres twice. hero .…" at bounding box center [1405, 375] width 276 height 605
type textarea "hero.attack("t")"
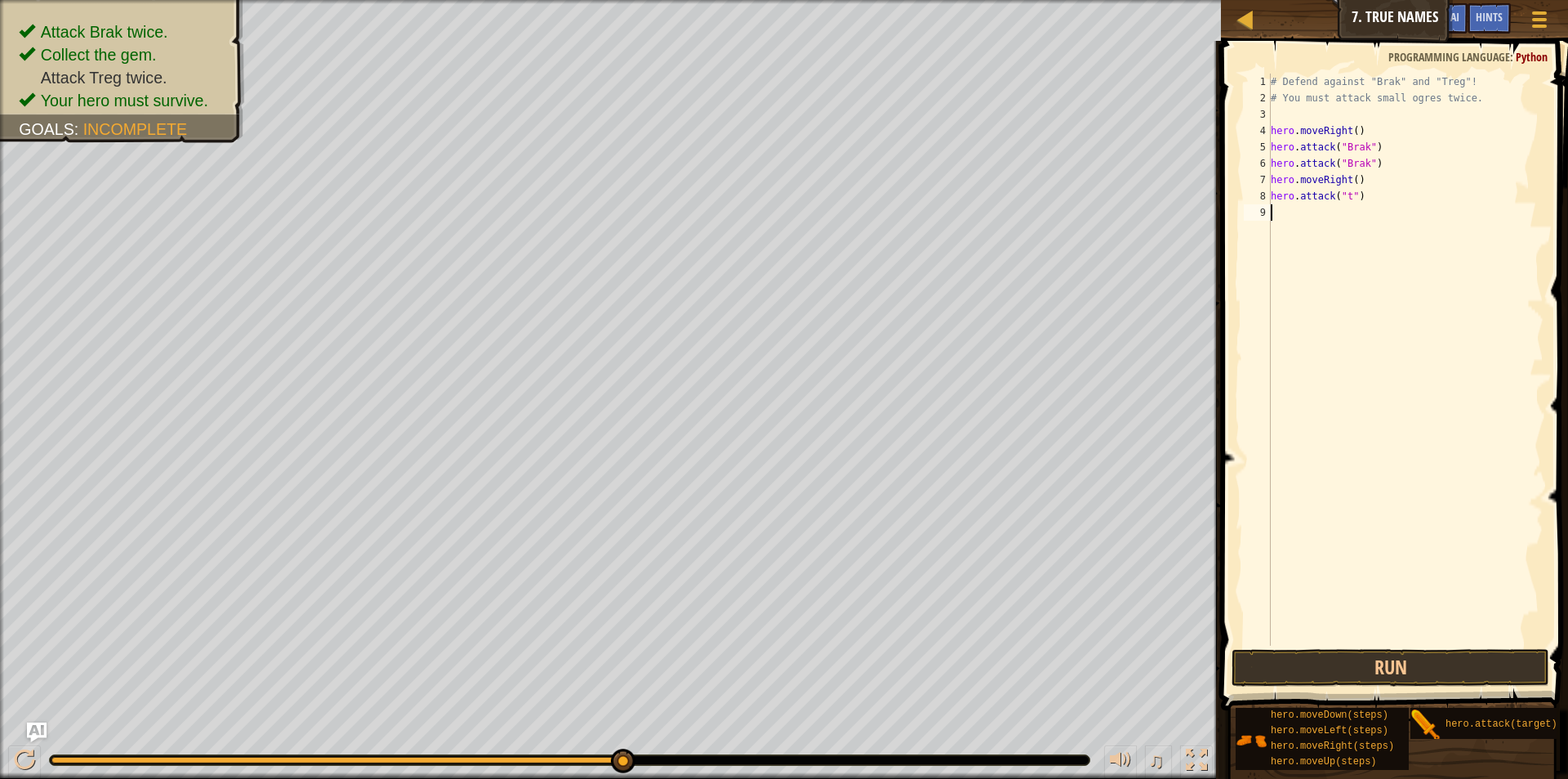
click at [1362, 207] on div "# Defend against "Brak" and "Treg"! # You must attack small ogres twice. hero .…" at bounding box center [1405, 375] width 276 height 605
click at [1320, 203] on div "# Defend against "Brak" and "Treg"! # You must attack small ogres twice. hero .…" at bounding box center [1405, 375] width 276 height 605
type textarea "hero.attack("t")"
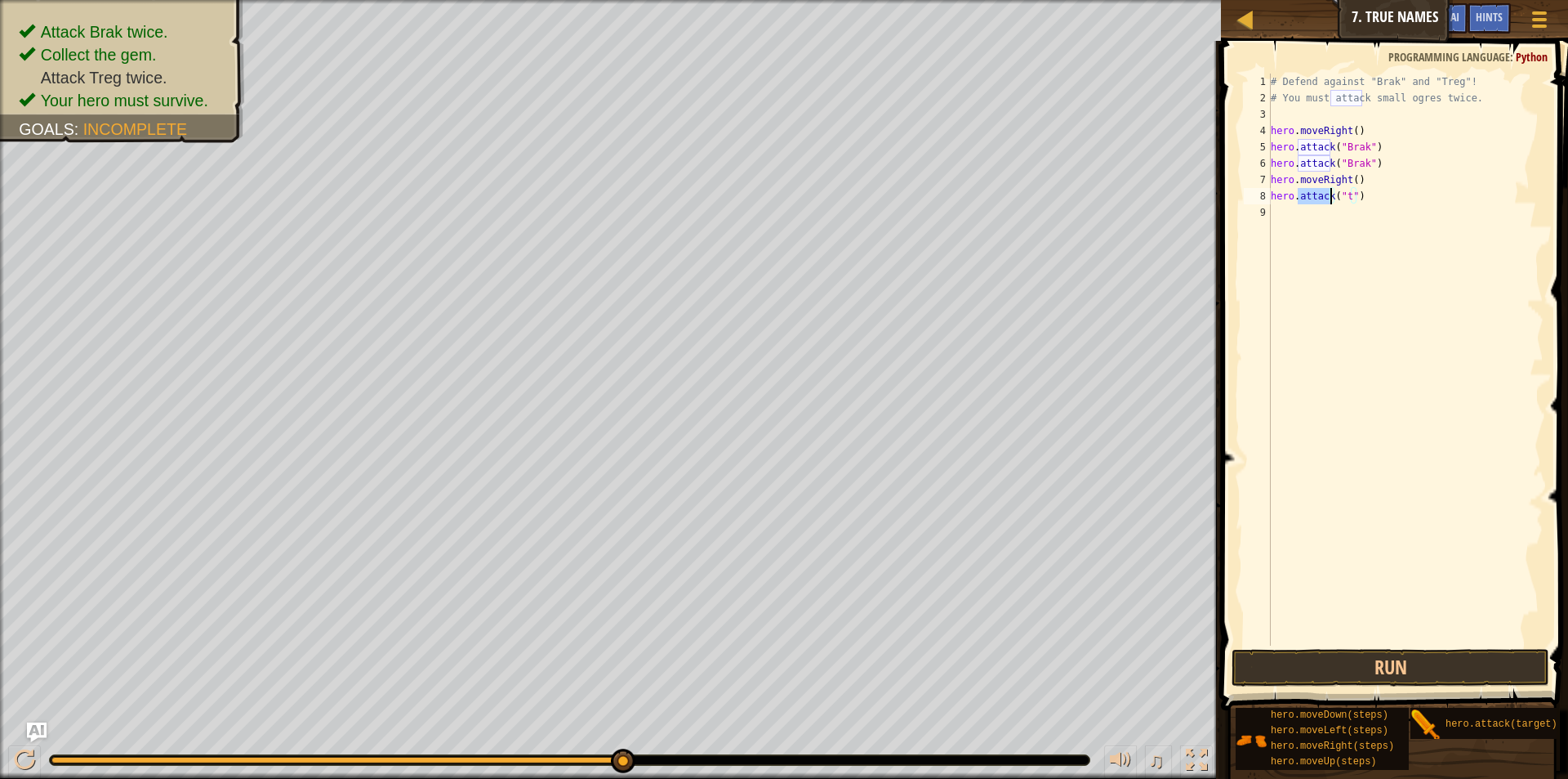
drag, startPoint x: 1323, startPoint y: 203, endPoint x: 1364, endPoint y: 193, distance: 42.2
click at [1324, 203] on div "# Defend against "Brak" and "Treg"! # You must attack small ogres twice. hero .…" at bounding box center [1405, 359] width 276 height 572
click at [1367, 193] on div "# Defend against "Brak" and "Treg"! # You must attack small ogres twice. hero .…" at bounding box center [1405, 375] width 276 height 605
drag, startPoint x: 1375, startPoint y: 193, endPoint x: 1230, endPoint y: 191, distance: 145.0
click at [1230, 191] on div "hero.attack("t") 1 2 3 4 5 6 7 8 9 # Defend against "Brak" and "Treg"! # You mu…" at bounding box center [1392, 407] width 352 height 717
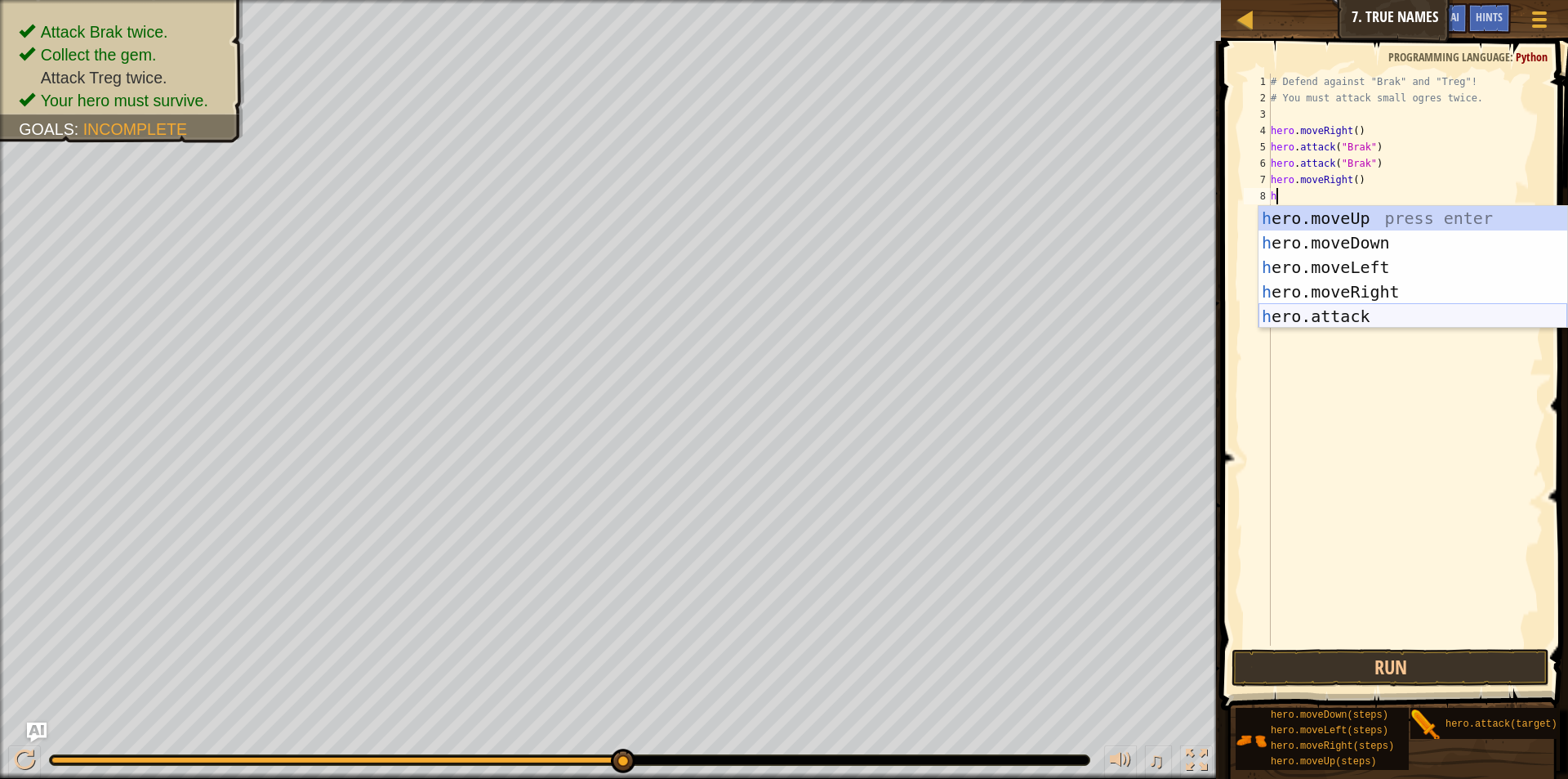
click at [1298, 307] on div "h ero.moveUp press enter h ero.moveDown press enter h ero.moveLeft press enter …" at bounding box center [1412, 292] width 309 height 172
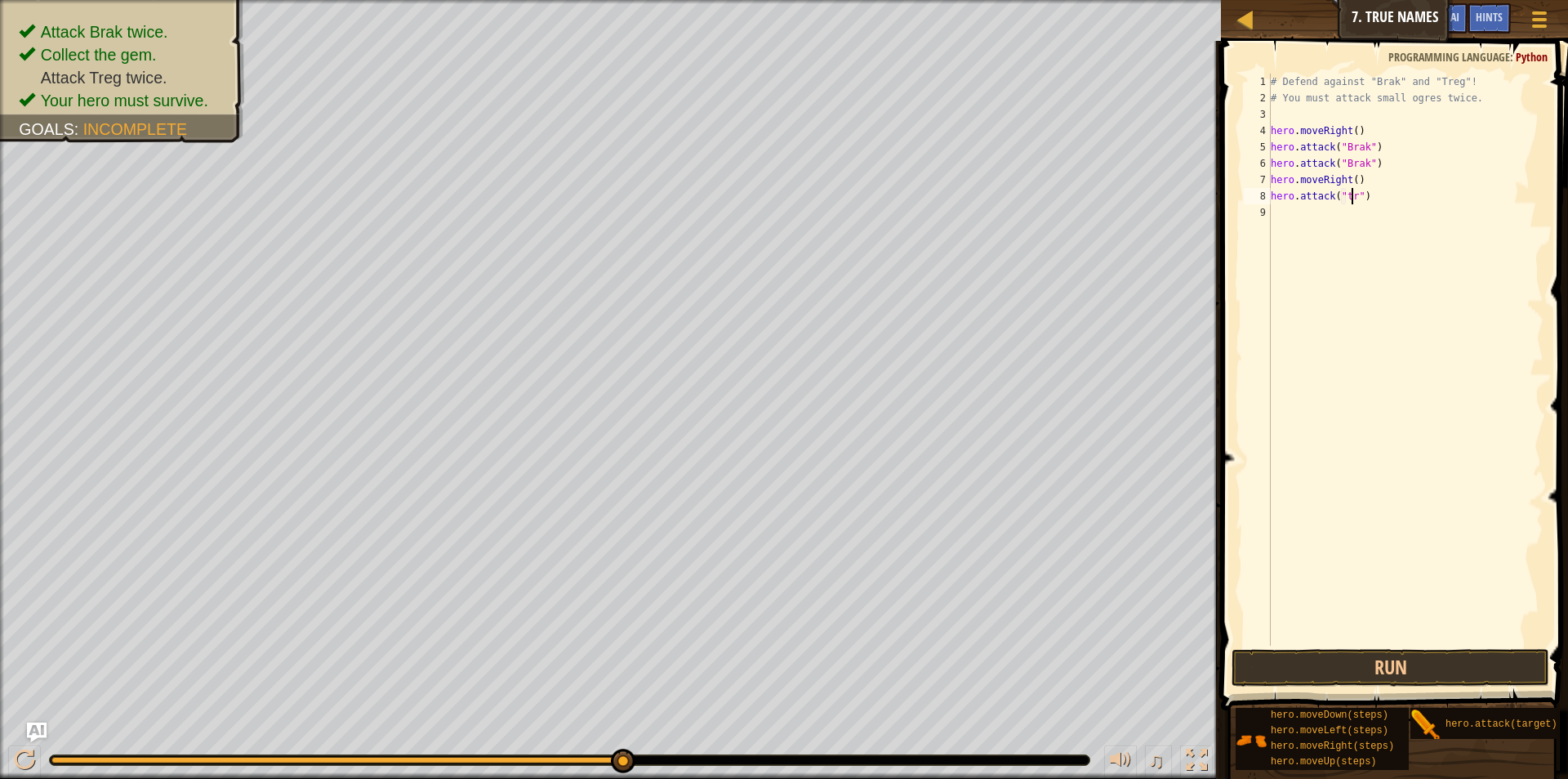
scroll to position [7, 7]
type textarea "hero.attack("treg")"
click at [1330, 218] on div "# Defend against "Brak" and "Treg"! # You must attack small ogres twice. hero .…" at bounding box center [1405, 375] width 276 height 605
drag, startPoint x: 1360, startPoint y: 189, endPoint x: 1280, endPoint y: 189, distance: 80.0
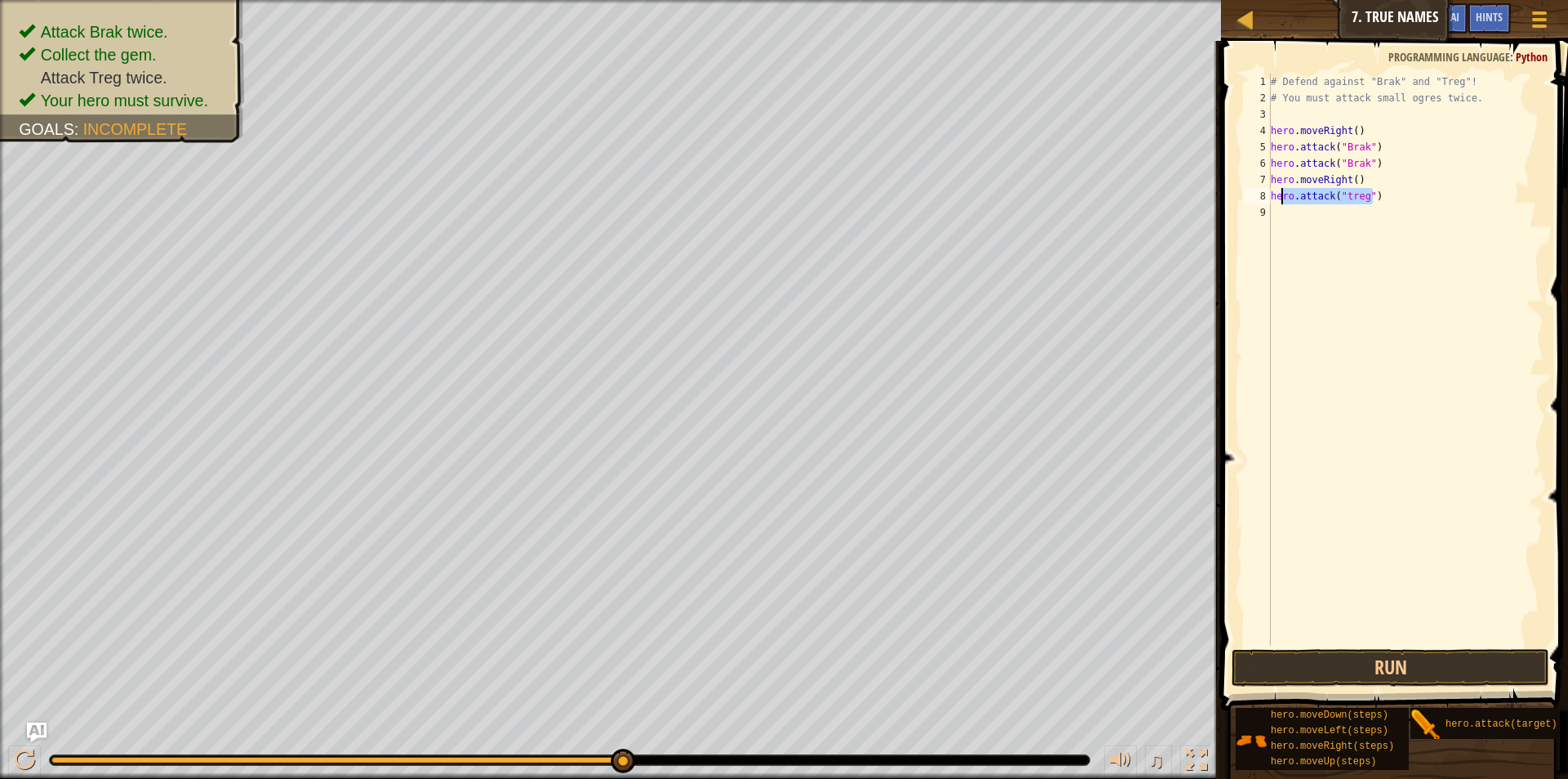
click at [1280, 189] on div "# Defend against "Brak" and "Treg"! # You must attack small ogres twice. hero .…" at bounding box center [1405, 375] width 276 height 605
type textarea "hero.attack("treg")"
click at [1319, 195] on div "# Defend against "Brak" and "Treg"! # You must attack small ogres twice. hero .…" at bounding box center [1405, 359] width 276 height 572
drag, startPoint x: 1401, startPoint y: 195, endPoint x: 1248, endPoint y: 197, distance: 153.0
click at [1248, 197] on div "hero.attack("treg") 1 2 3 4 5 6 7 8 9 # Defend against "Brak" and "Treg"! # You…" at bounding box center [1392, 359] width 303 height 572
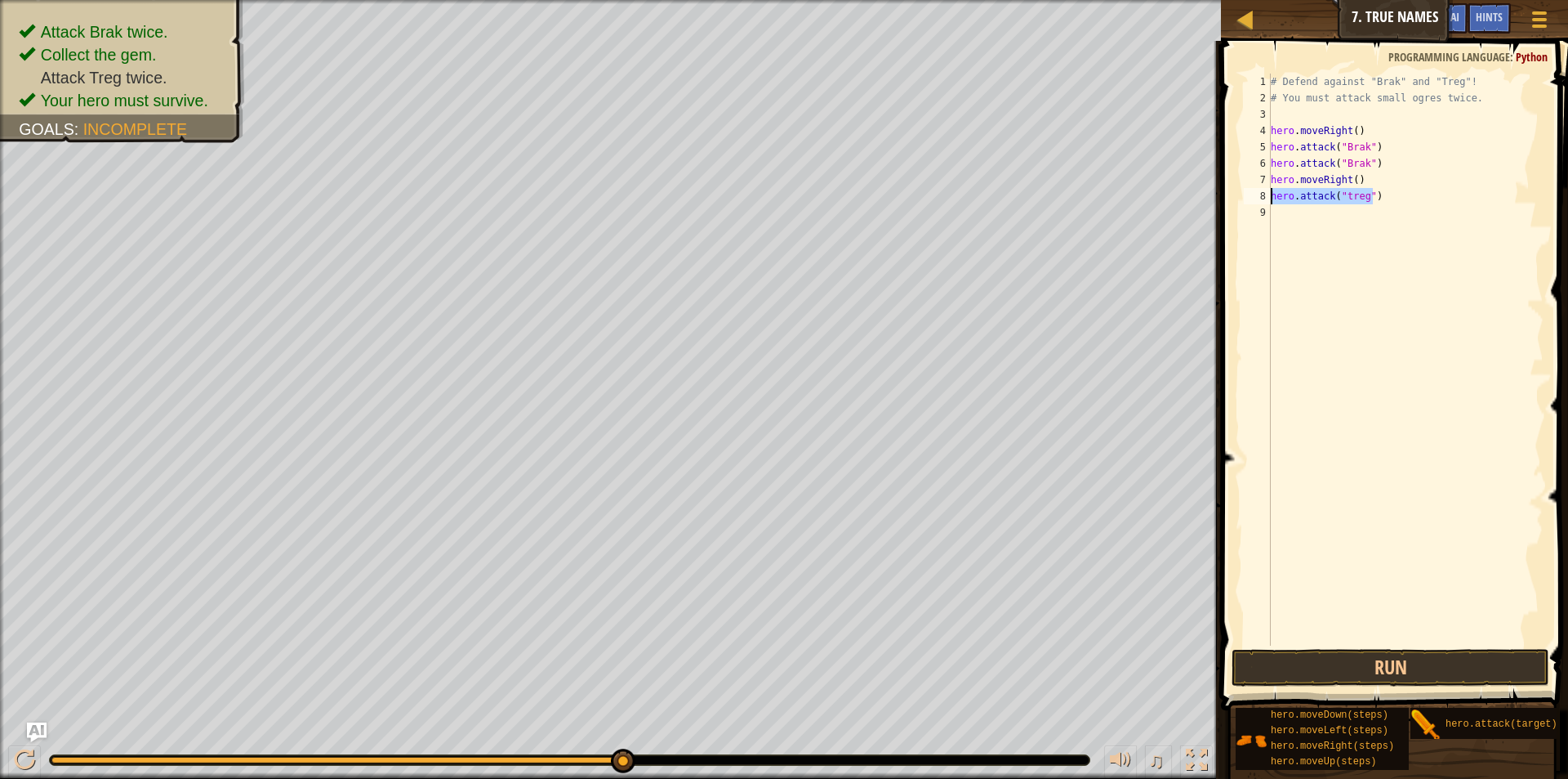
click at [1323, 218] on div "# Defend against "Brak" and "Treg"! # You must attack small ogres twice. hero .…" at bounding box center [1405, 375] width 276 height 605
paste textarea "hero.attack("treg")"
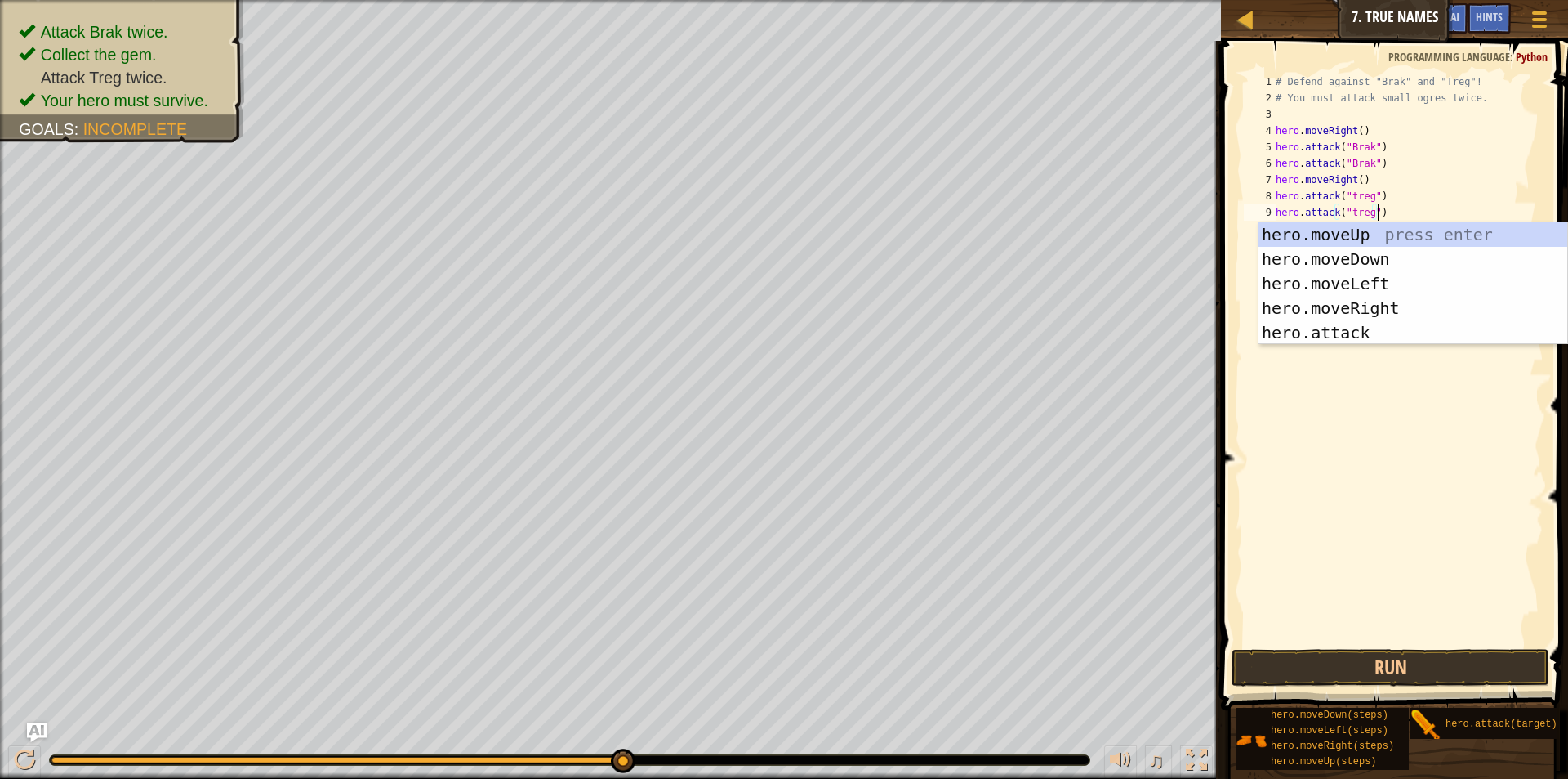
click at [1213, 159] on div at bounding box center [1214, 409] width 3 height 737
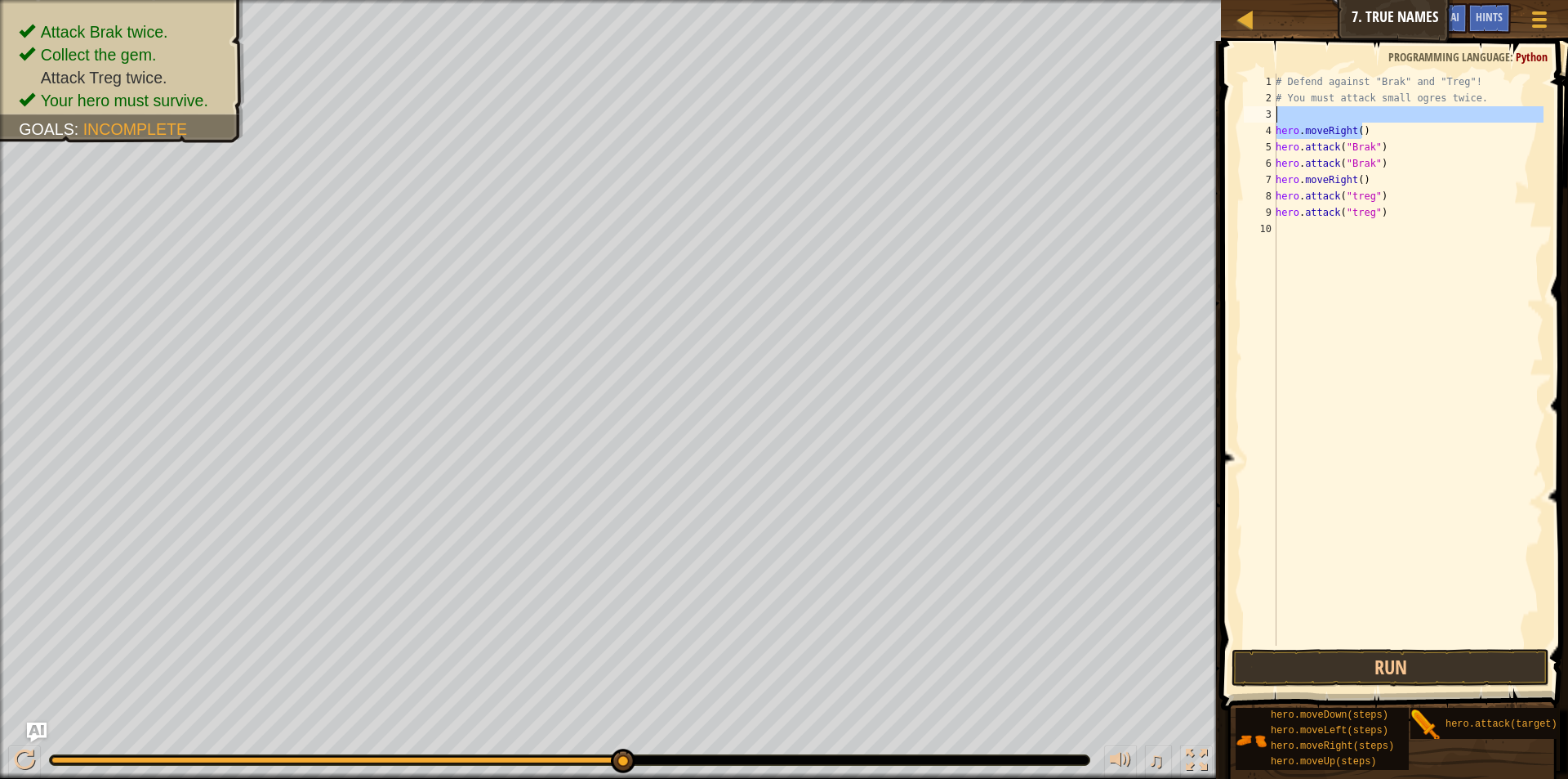
drag, startPoint x: 1467, startPoint y: 116, endPoint x: 1380, endPoint y: 110, distance: 87.2
click at [1380, 110] on div "# Defend against "Brak" and "Treg"! # You must attack small ogres twice. hero .…" at bounding box center [1408, 375] width 271 height 605
type textarea "hero.moveRight()"
click at [1390, 106] on div "# Defend against "Brak" and "Treg"! # You must attack small ogres twice. hero .…" at bounding box center [1408, 359] width 271 height 572
drag, startPoint x: 1464, startPoint y: 109, endPoint x: 1260, endPoint y: 77, distance: 206.5
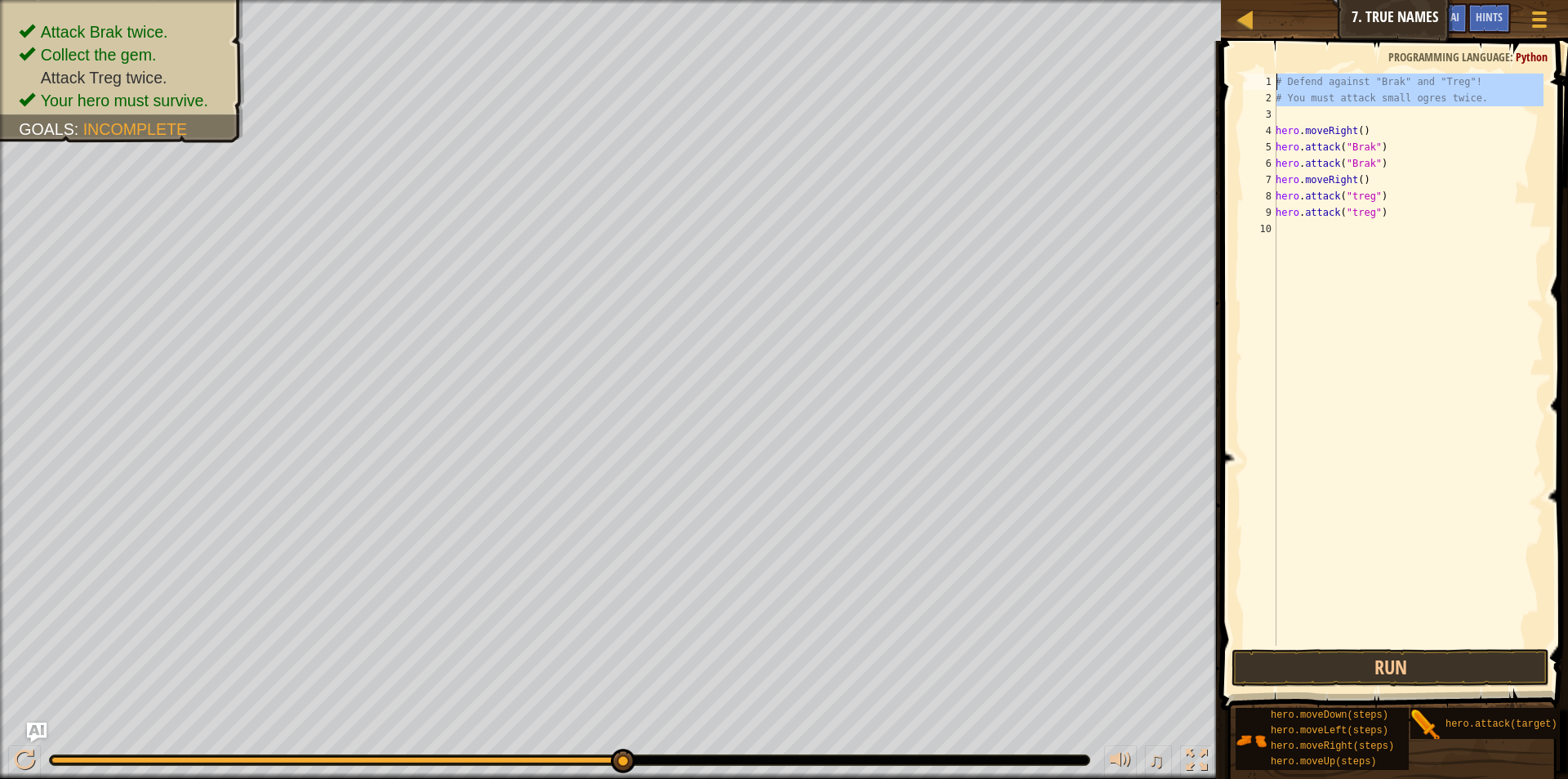
click at [1260, 77] on div "1 2 3 4 5 6 7 8 9 10 # Defend against "Brak" and "Treg"! # You must attack smal…" at bounding box center [1392, 359] width 303 height 572
type textarea "# Defend against "Brak" and "Treg"! # You must attack small ogres twice."
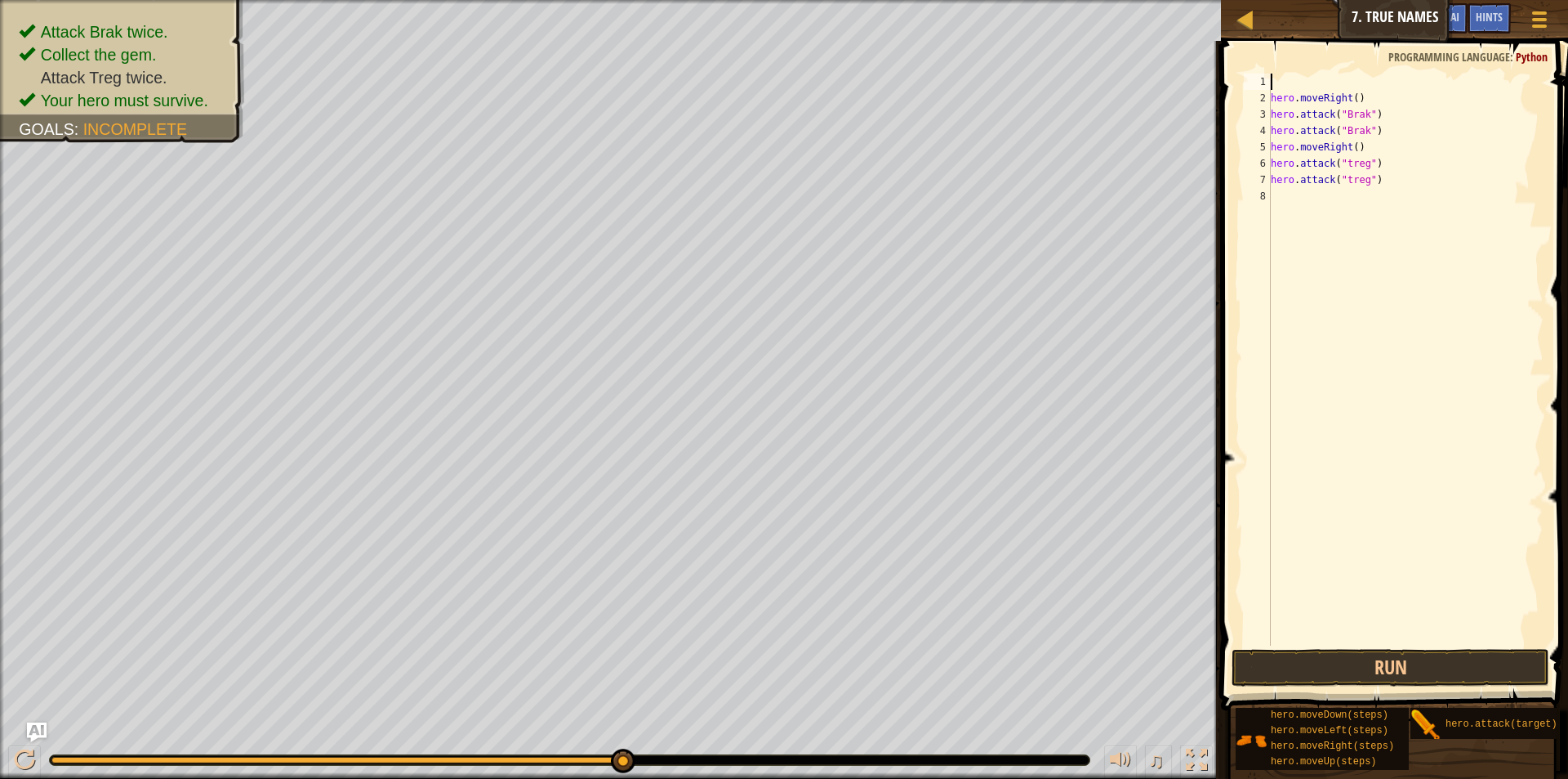
click at [1378, 80] on div "hero . moveRight ( ) hero . attack ( "Brak" ) hero . attack ( "Brak" ) hero . m…" at bounding box center [1405, 375] width 276 height 605
click at [1361, 663] on button "Run" at bounding box center [1390, 667] width 318 height 37
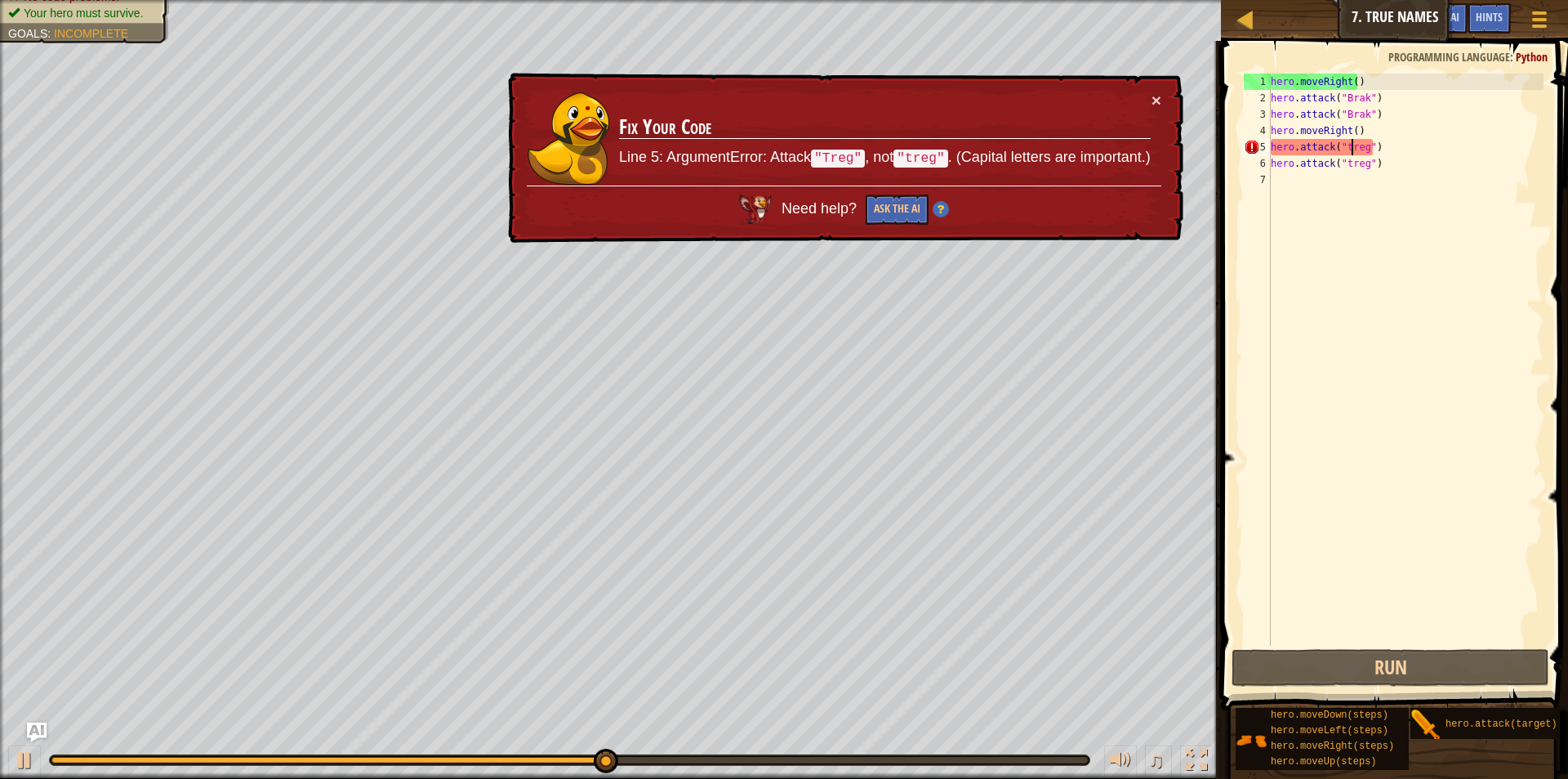
click at [1349, 143] on div "hero . moveRight ( ) hero . attack ( "Brak" ) hero . attack ( "Brak" ) hero . m…" at bounding box center [1405, 375] width 276 height 605
click at [1344, 147] on div "hero . moveRight ( ) hero . attack ( "Brak" ) hero . attack ( "Brak" ) hero . m…" at bounding box center [1405, 375] width 276 height 605
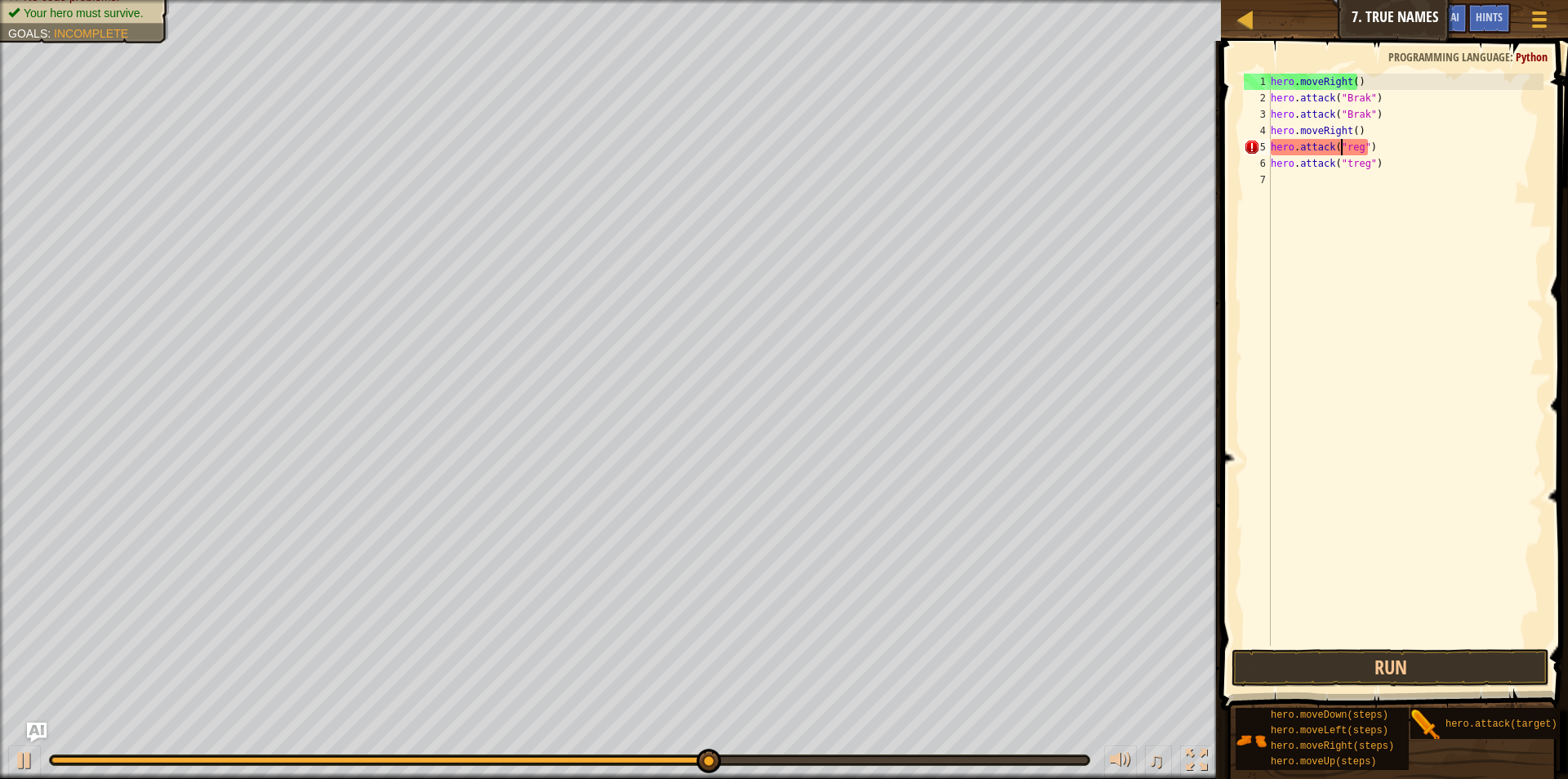
scroll to position [7, 6]
click at [1342, 161] on div "hero . moveRight ( ) hero . attack ( "Brak" ) hero . attack ( "Brak" ) hero . m…" at bounding box center [1405, 375] width 276 height 605
click at [1342, 162] on div "hero . moveRight ( ) hero . attack ( "Brak" ) hero . attack ( "Brak" ) hero . m…" at bounding box center [1405, 375] width 276 height 605
click at [1344, 165] on div "hero . moveRight ( ) hero . attack ( "Brak" ) hero . attack ( "Brak" ) hero . m…" at bounding box center [1405, 359] width 276 height 572
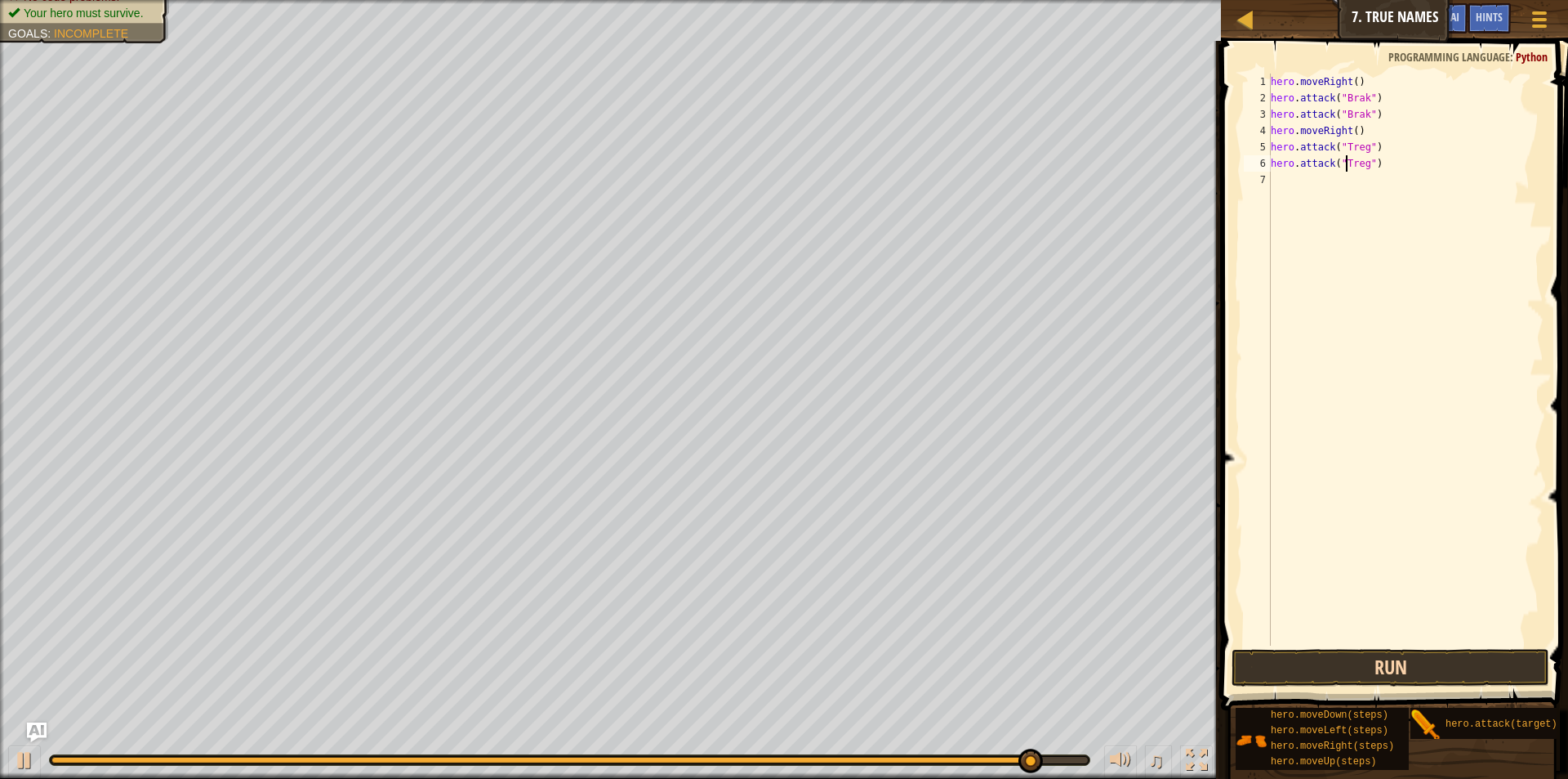
type textarea "hero.attack("Treg")"
click at [1472, 673] on button "Run" at bounding box center [1390, 667] width 318 height 37
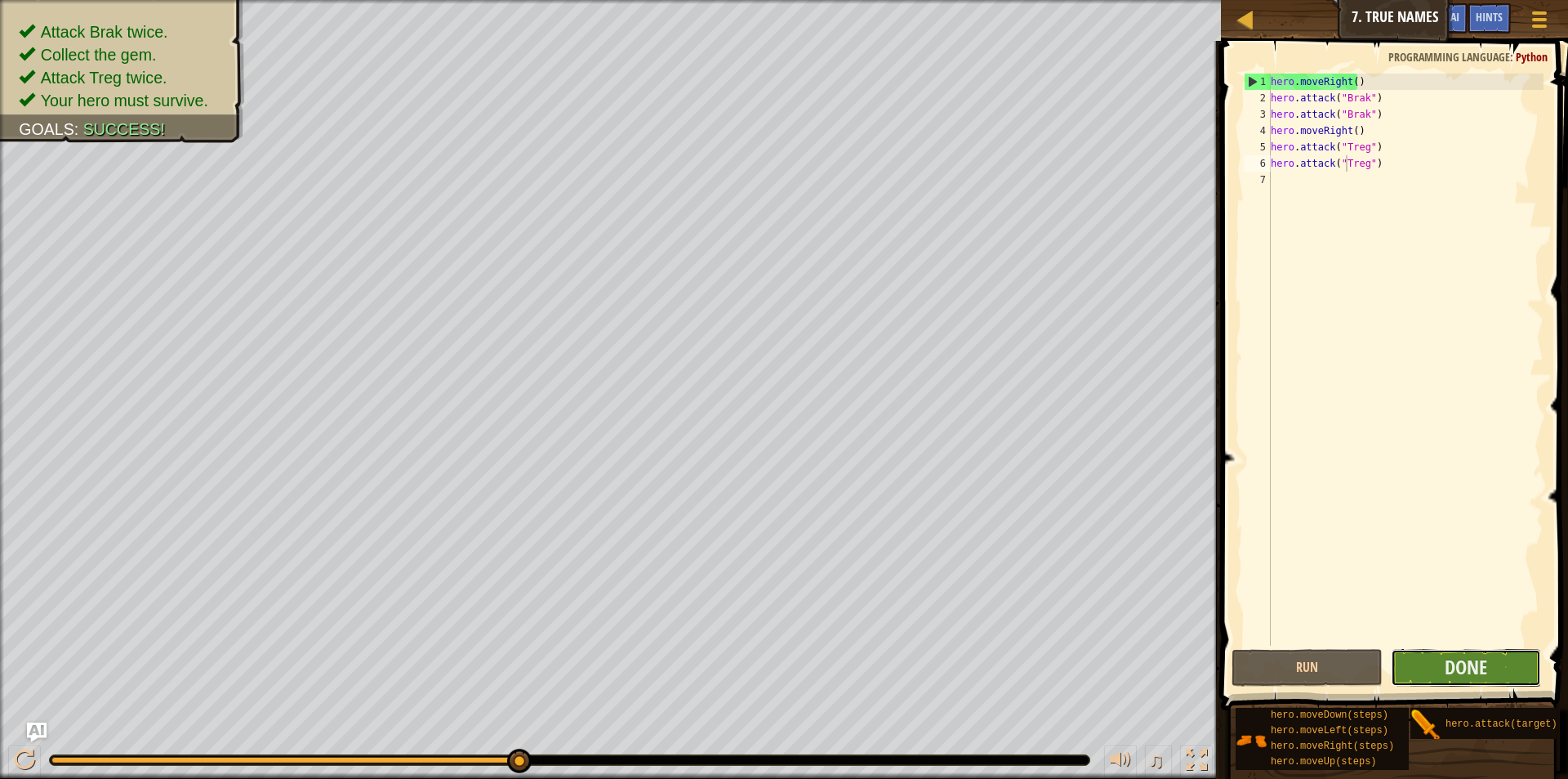
click at [1514, 654] on button "Done" at bounding box center [1466, 667] width 150 height 37
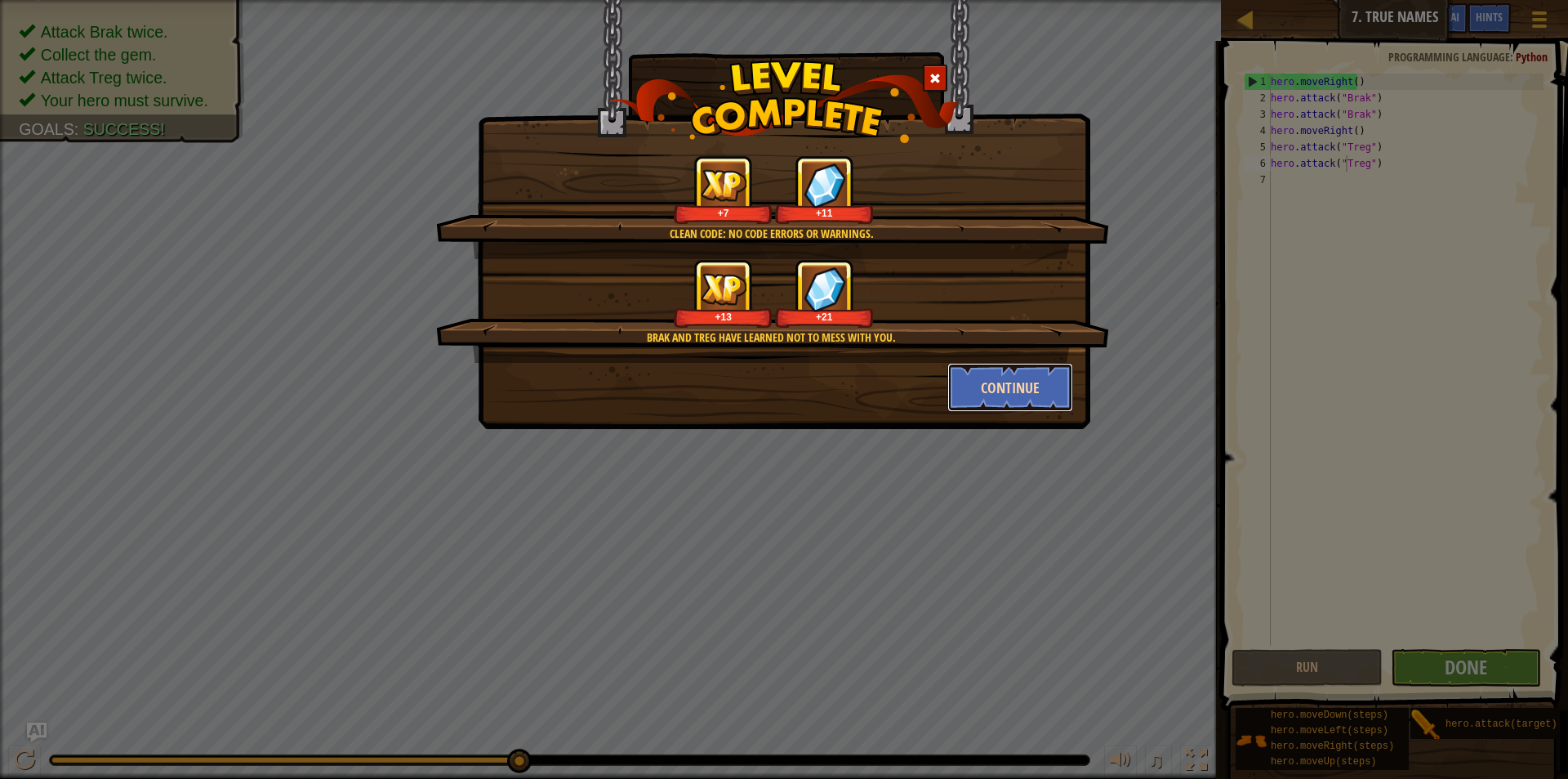
click at [965, 380] on button "Continue" at bounding box center [1011, 387] width 127 height 49
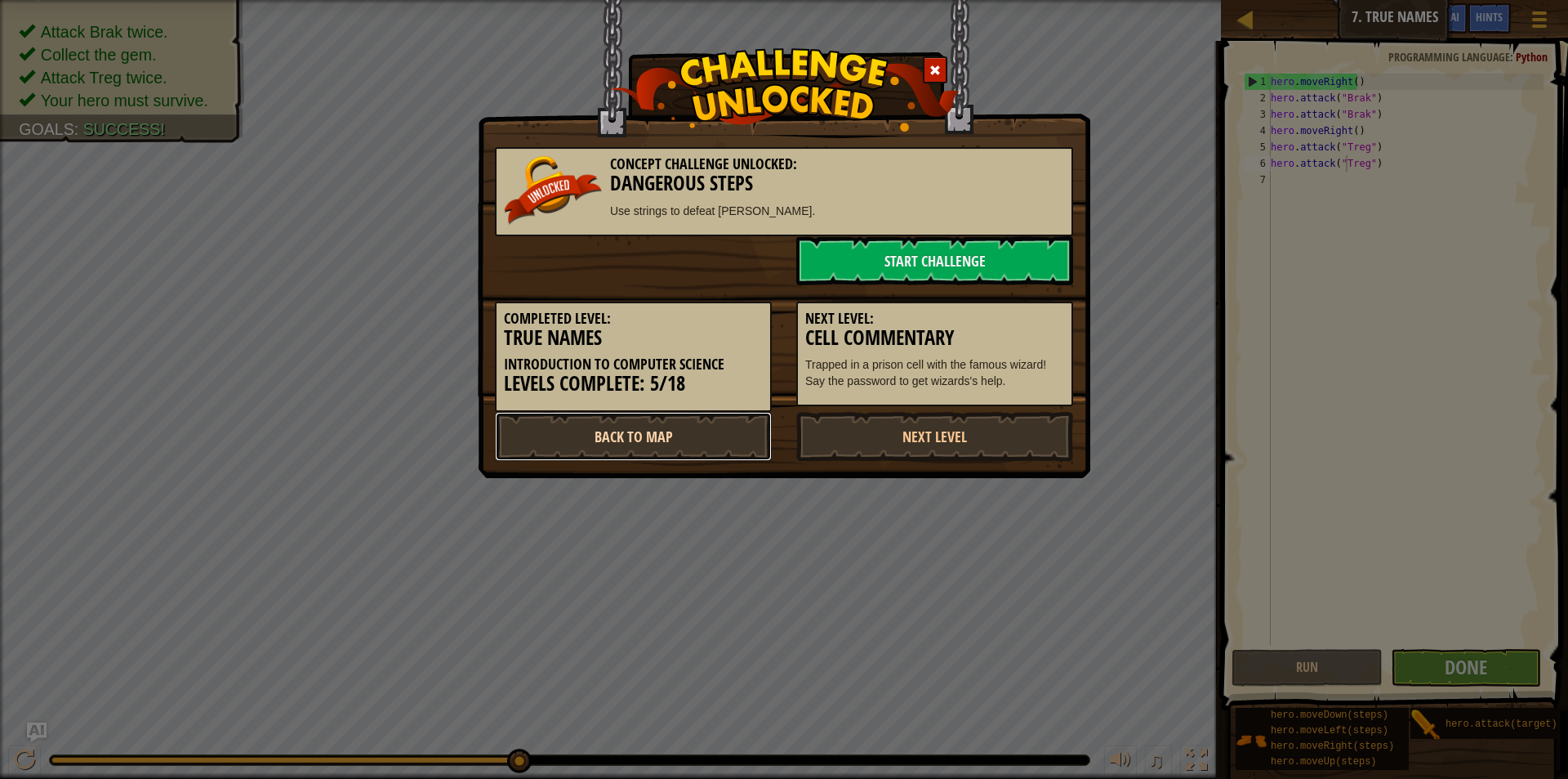
click at [649, 443] on link "Back to Map" at bounding box center [633, 436] width 277 height 49
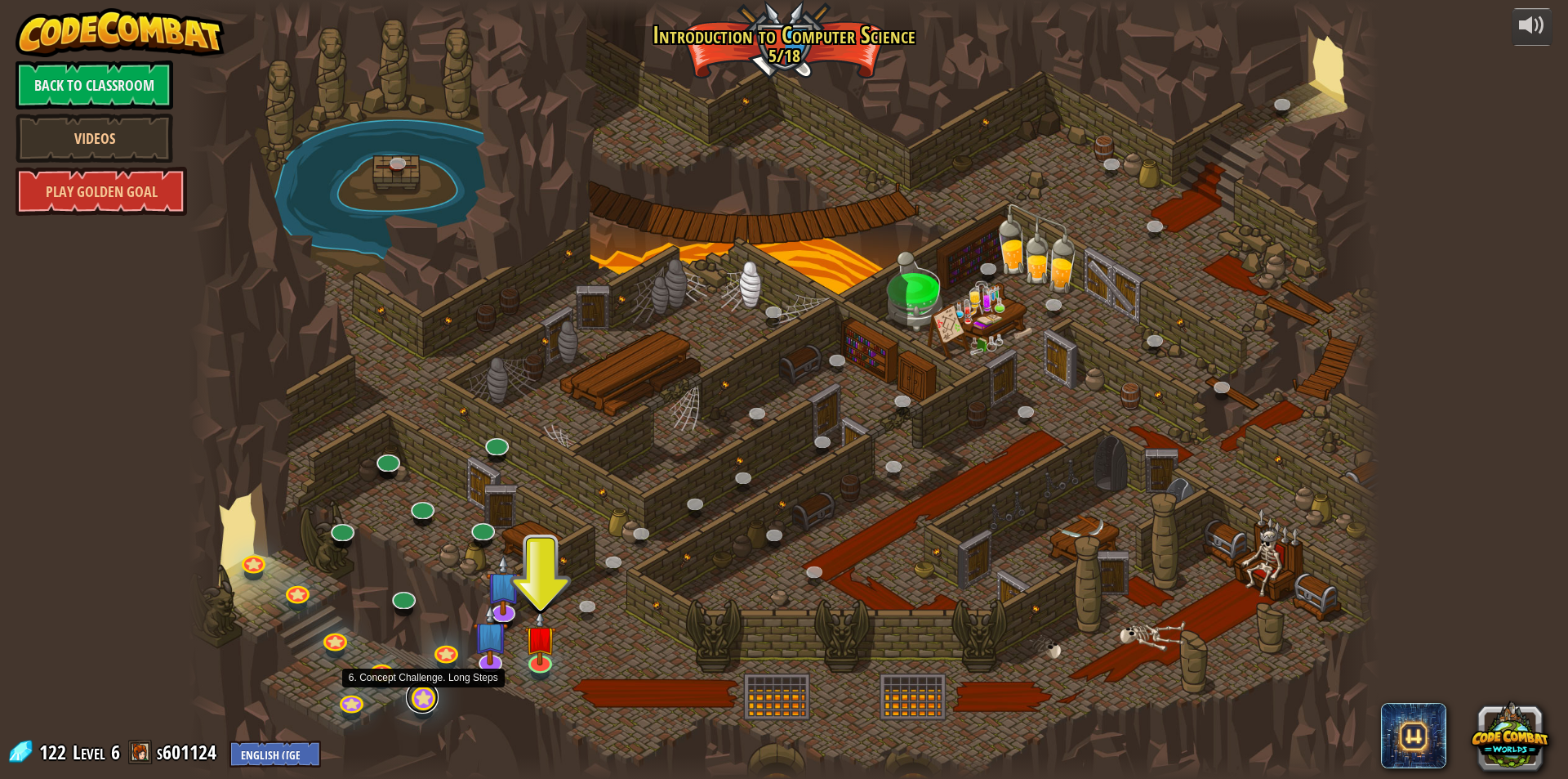
click at [419, 697] on link at bounding box center [422, 697] width 33 height 33
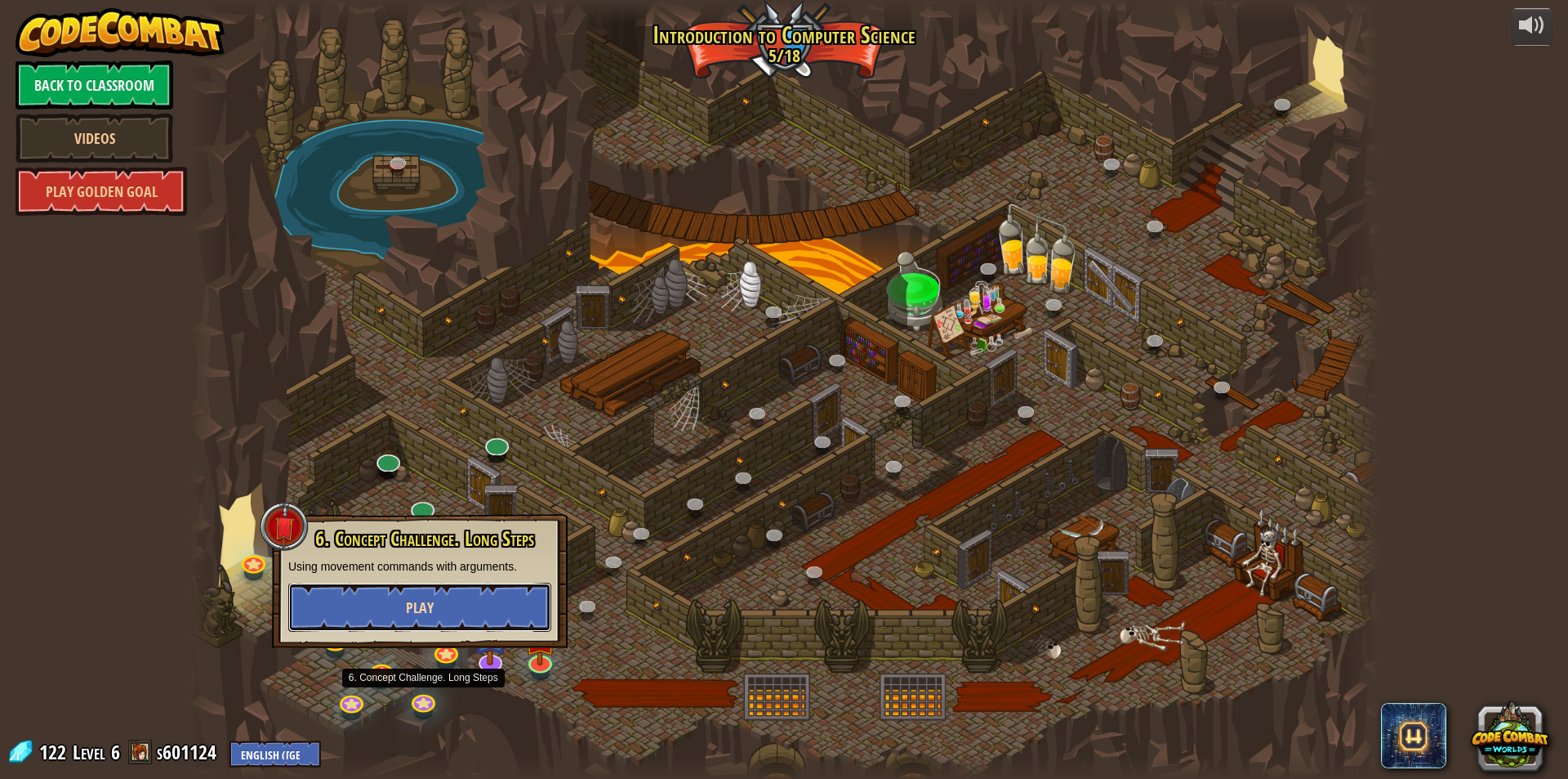
click at [500, 618] on button "Play" at bounding box center [419, 606] width 263 height 49
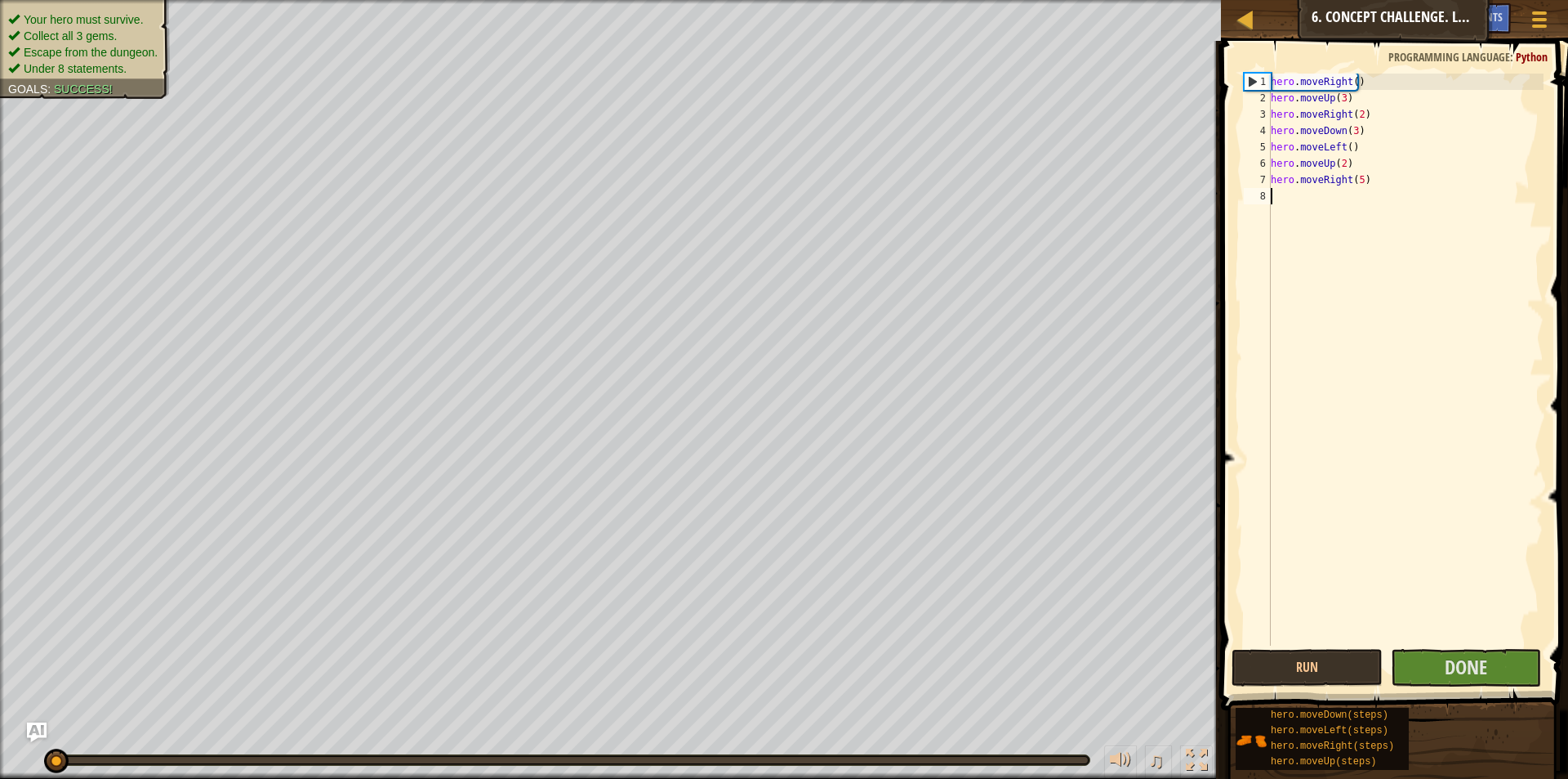
type textarea "hero.moveRight(5)"
click at [1249, 29] on div at bounding box center [1245, 19] width 20 height 20
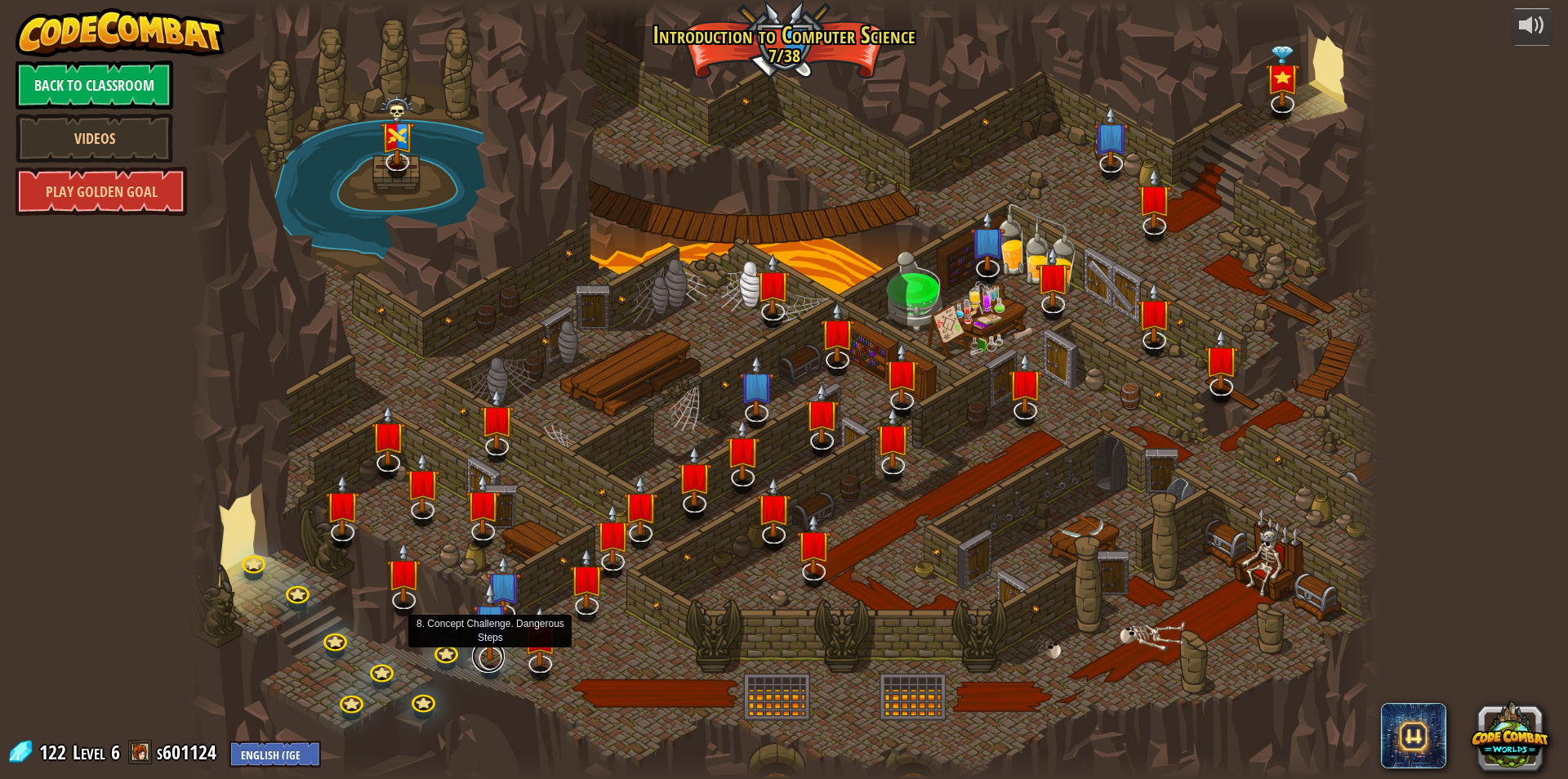
click at [489, 663] on link at bounding box center [488, 656] width 33 height 33
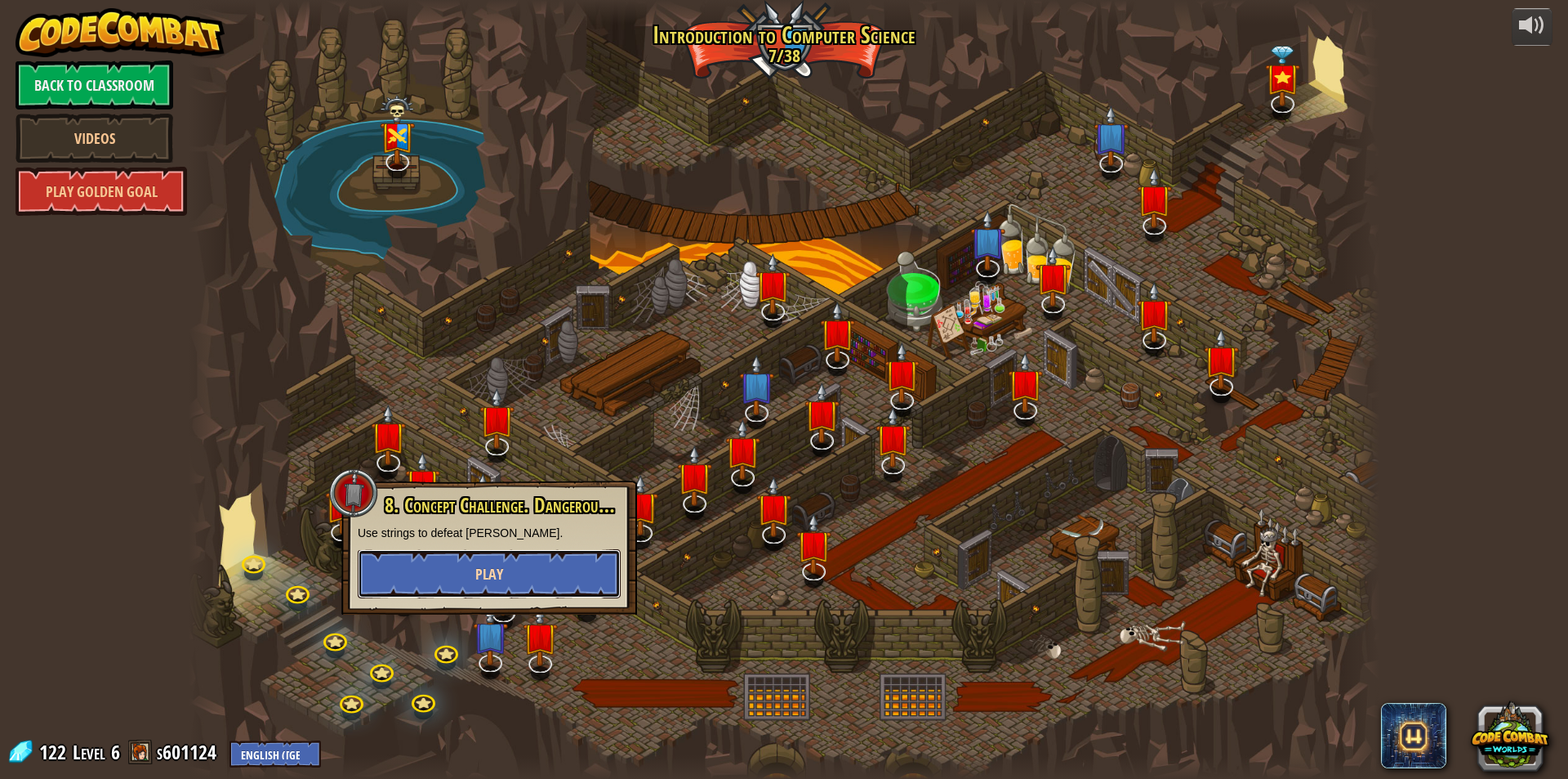
click at [527, 557] on button "Play" at bounding box center [488, 573] width 263 height 49
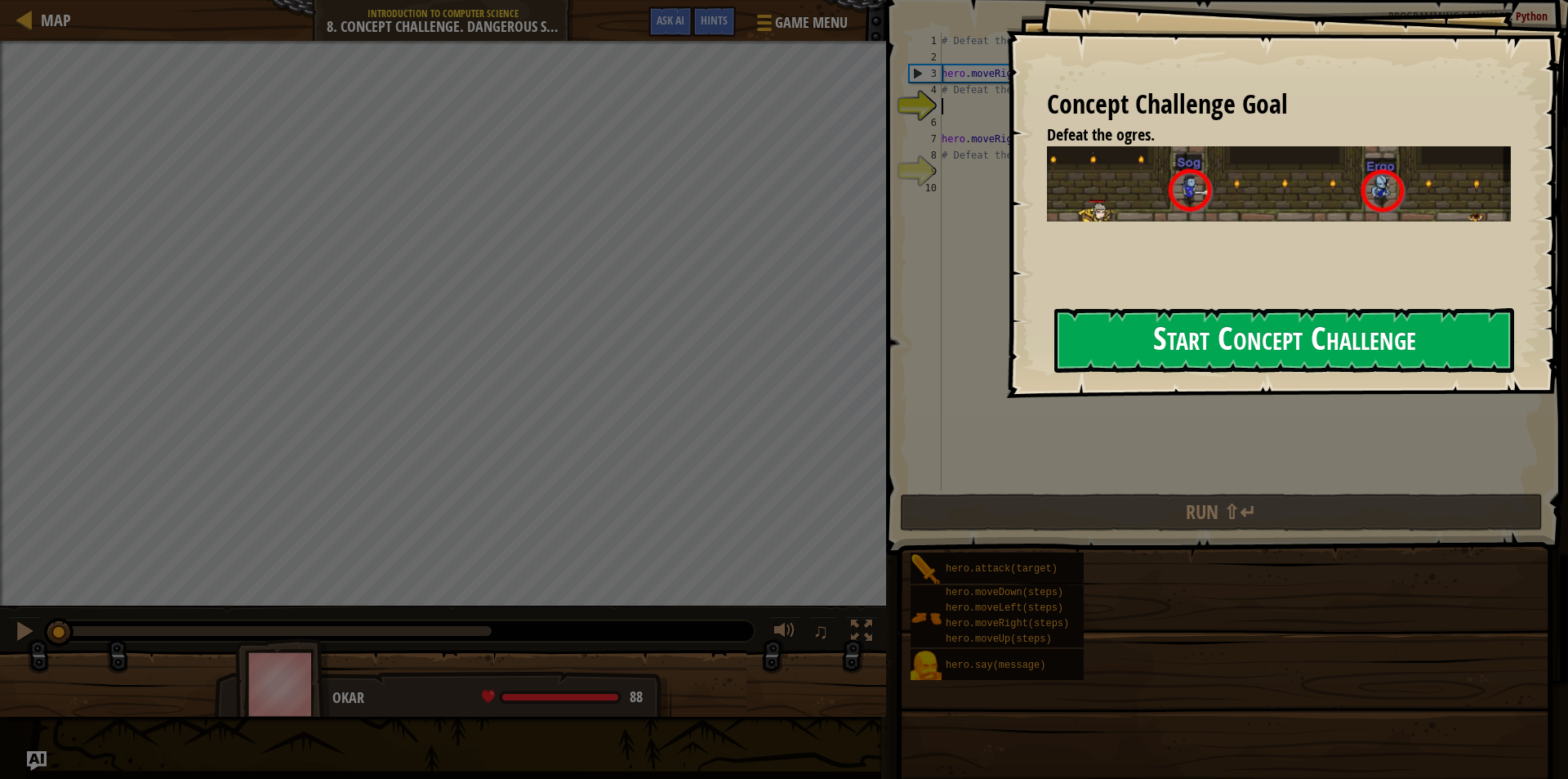
click at [1203, 363] on button "Start Concept Challenge" at bounding box center [1285, 340] width 460 height 65
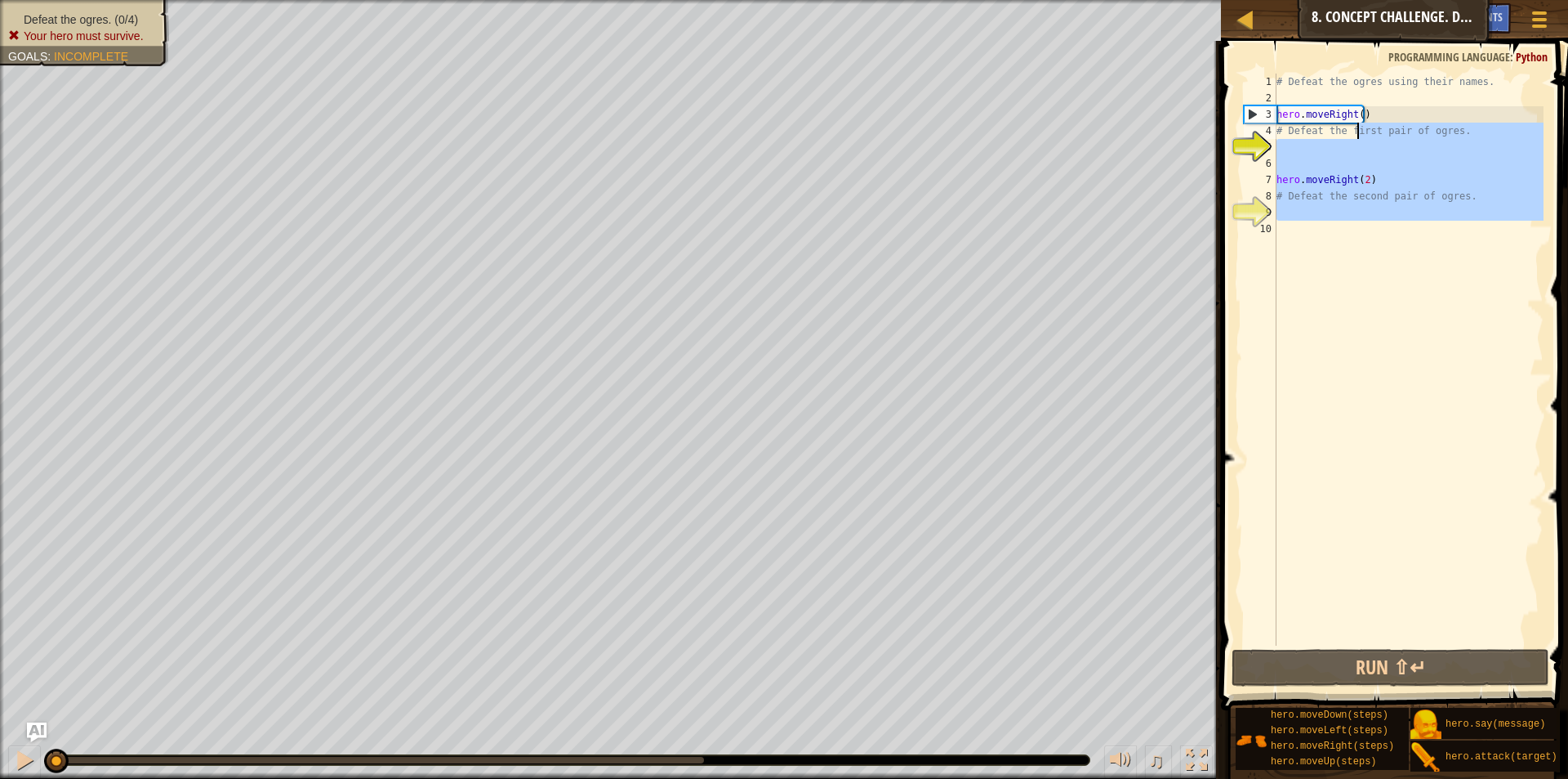
drag, startPoint x: 1420, startPoint y: 247, endPoint x: 1298, endPoint y: 77, distance: 209.2
click at [1300, 79] on div "# Defeat the ogres using their names. hero . moveRight ( ) # Defeat the first p…" at bounding box center [1408, 375] width 270 height 605
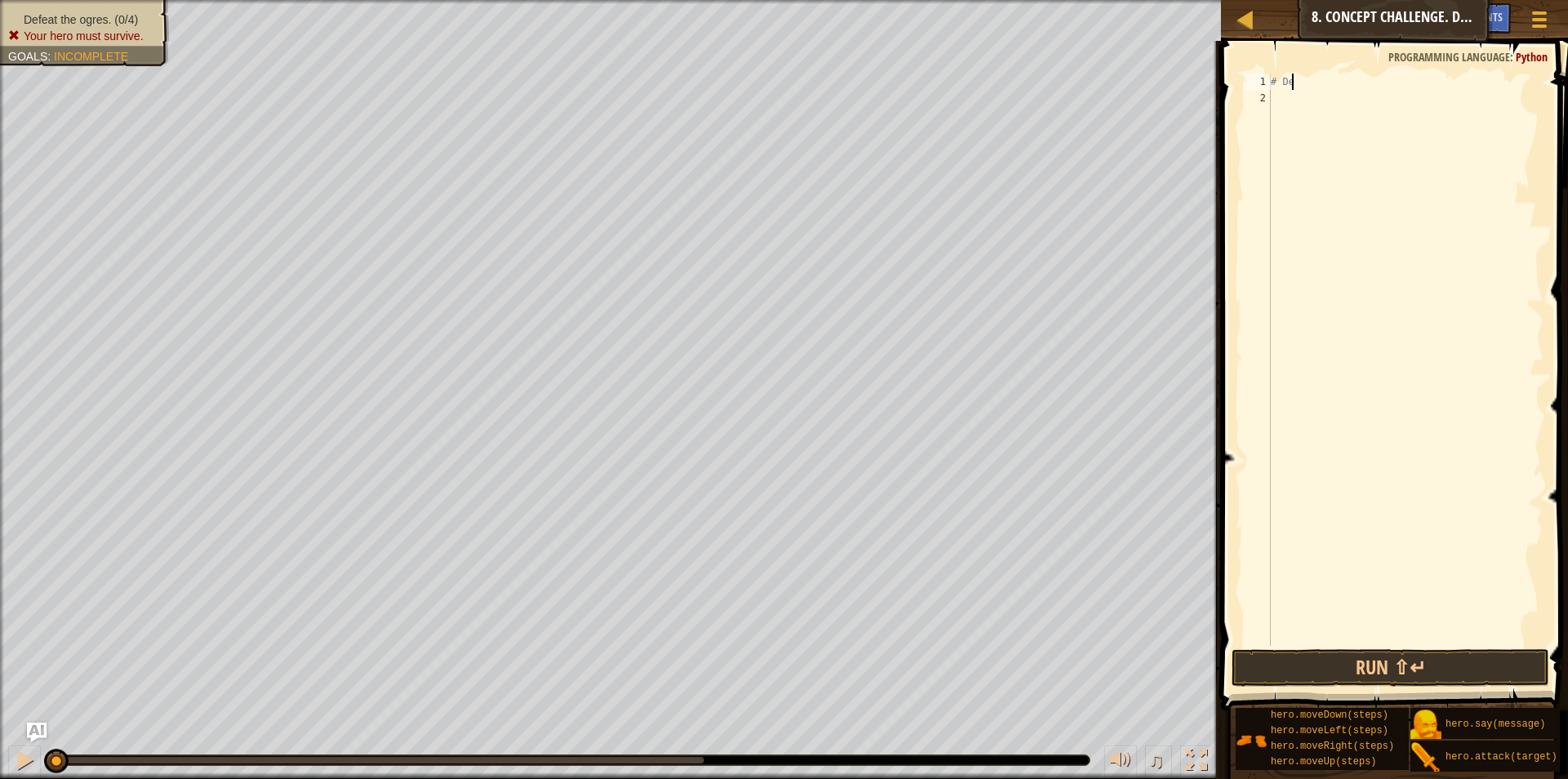
type textarea "# D"
click at [1387, 174] on div "# D" at bounding box center [1405, 375] width 276 height 605
click at [1379, 114] on div "# D" at bounding box center [1405, 375] width 276 height 605
type textarea "#"
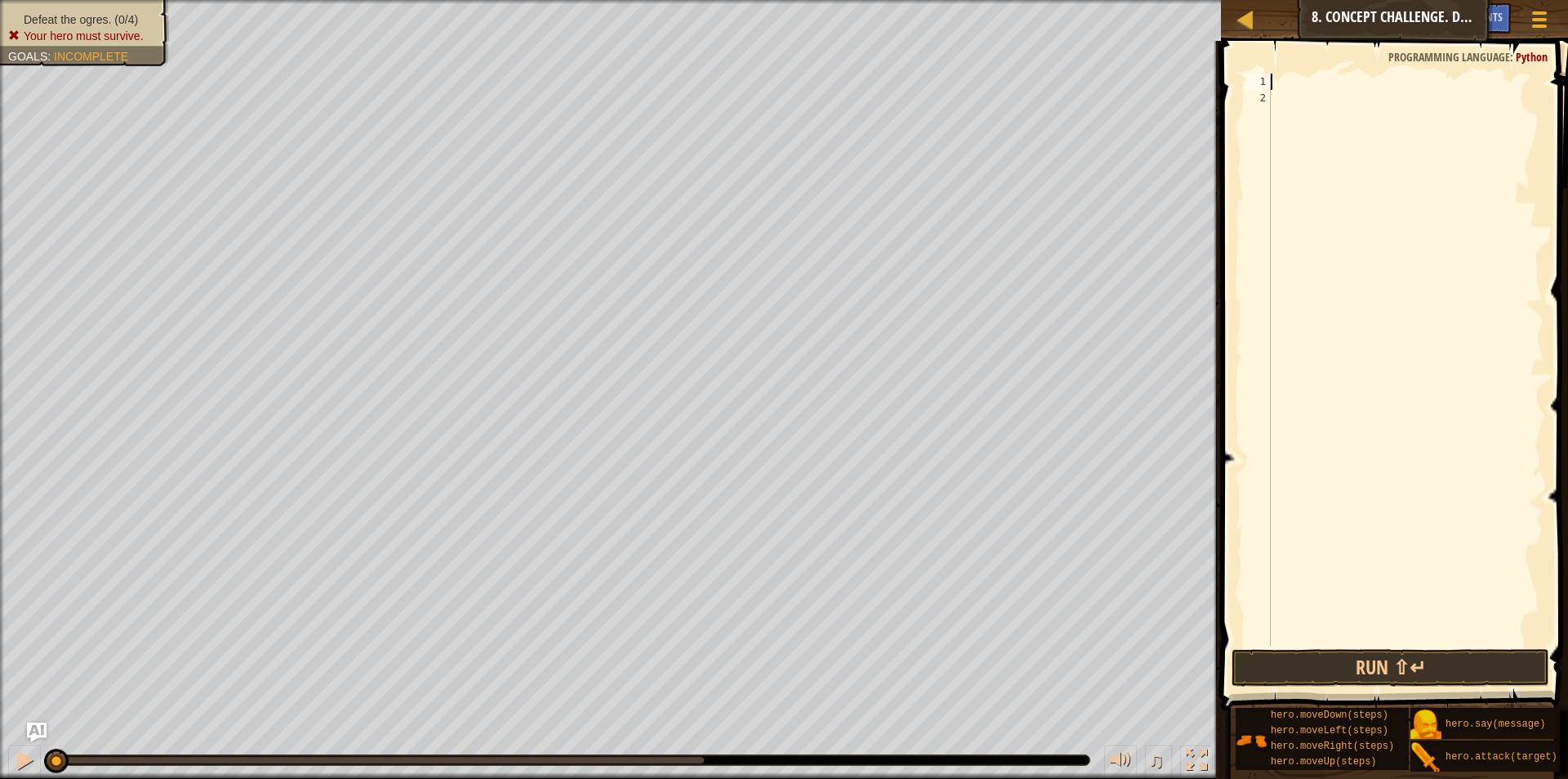
type textarea "h"
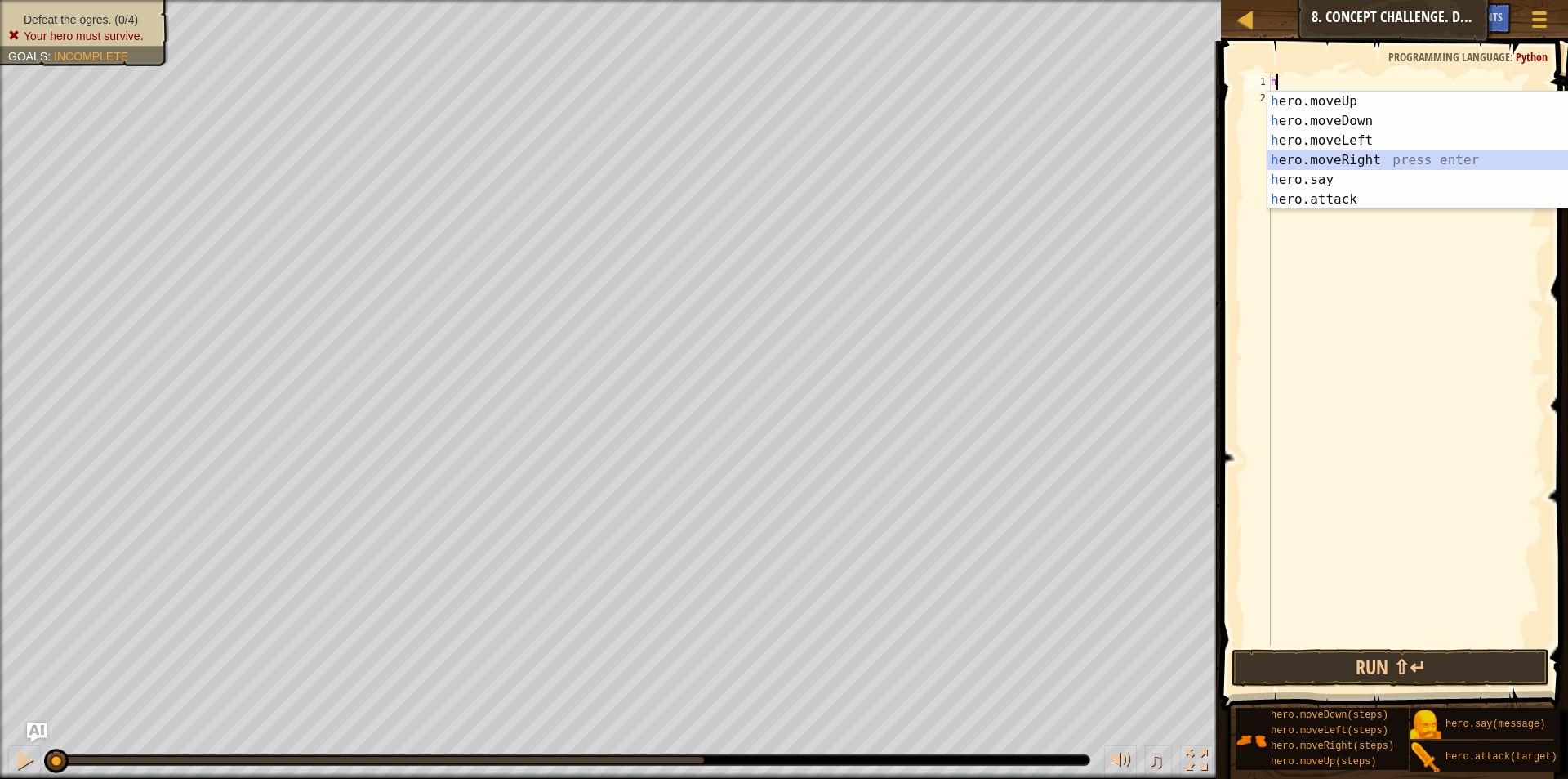
click at [1330, 163] on div "h ero.moveUp press enter h ero.moveDown press enter h ero.moveLeft press enter …" at bounding box center [1421, 169] width 309 height 157
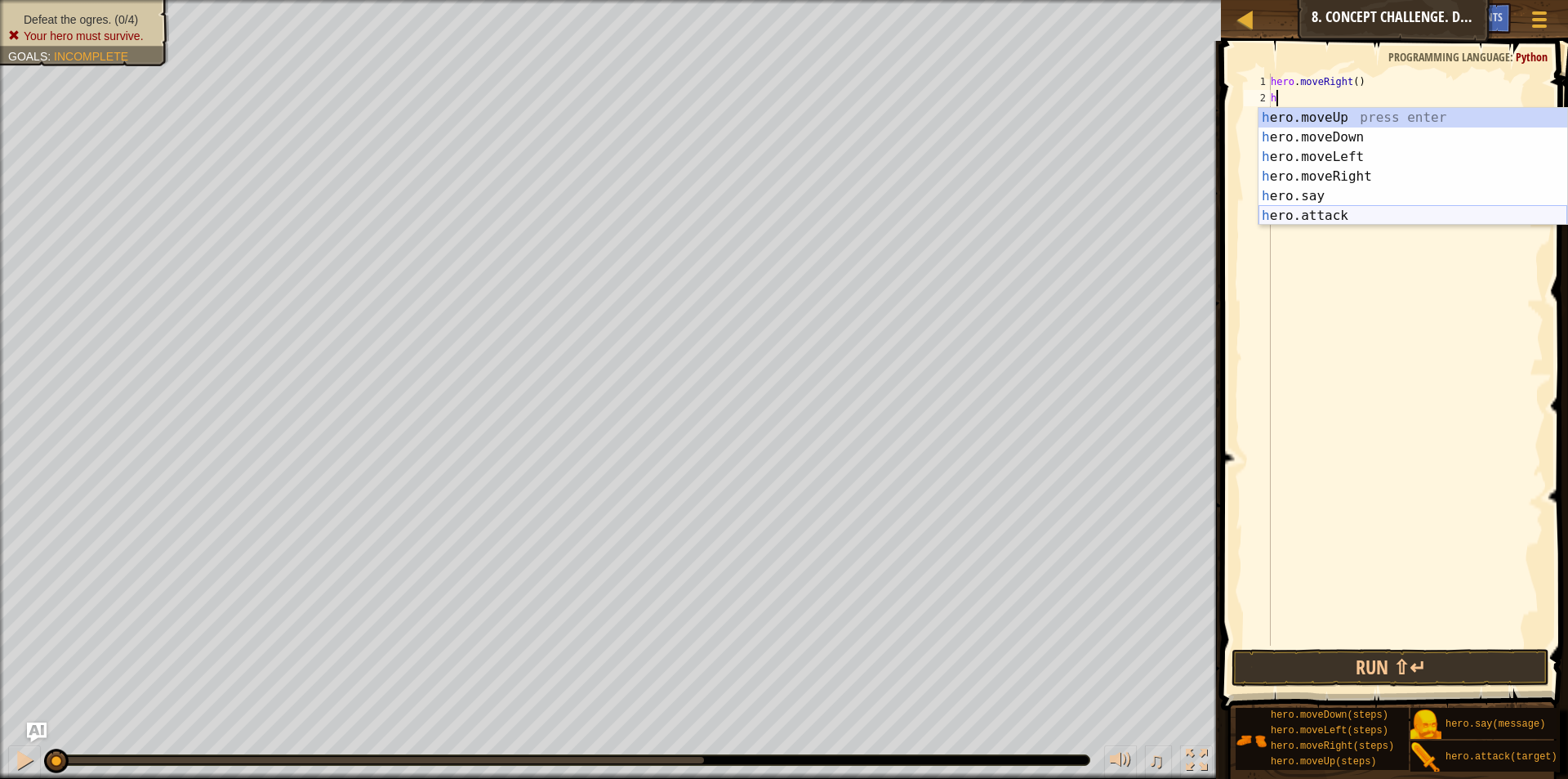
click at [1337, 211] on div "h ero.moveUp press enter h ero.moveDown press enter h ero.moveLeft press enter …" at bounding box center [1412, 186] width 309 height 157
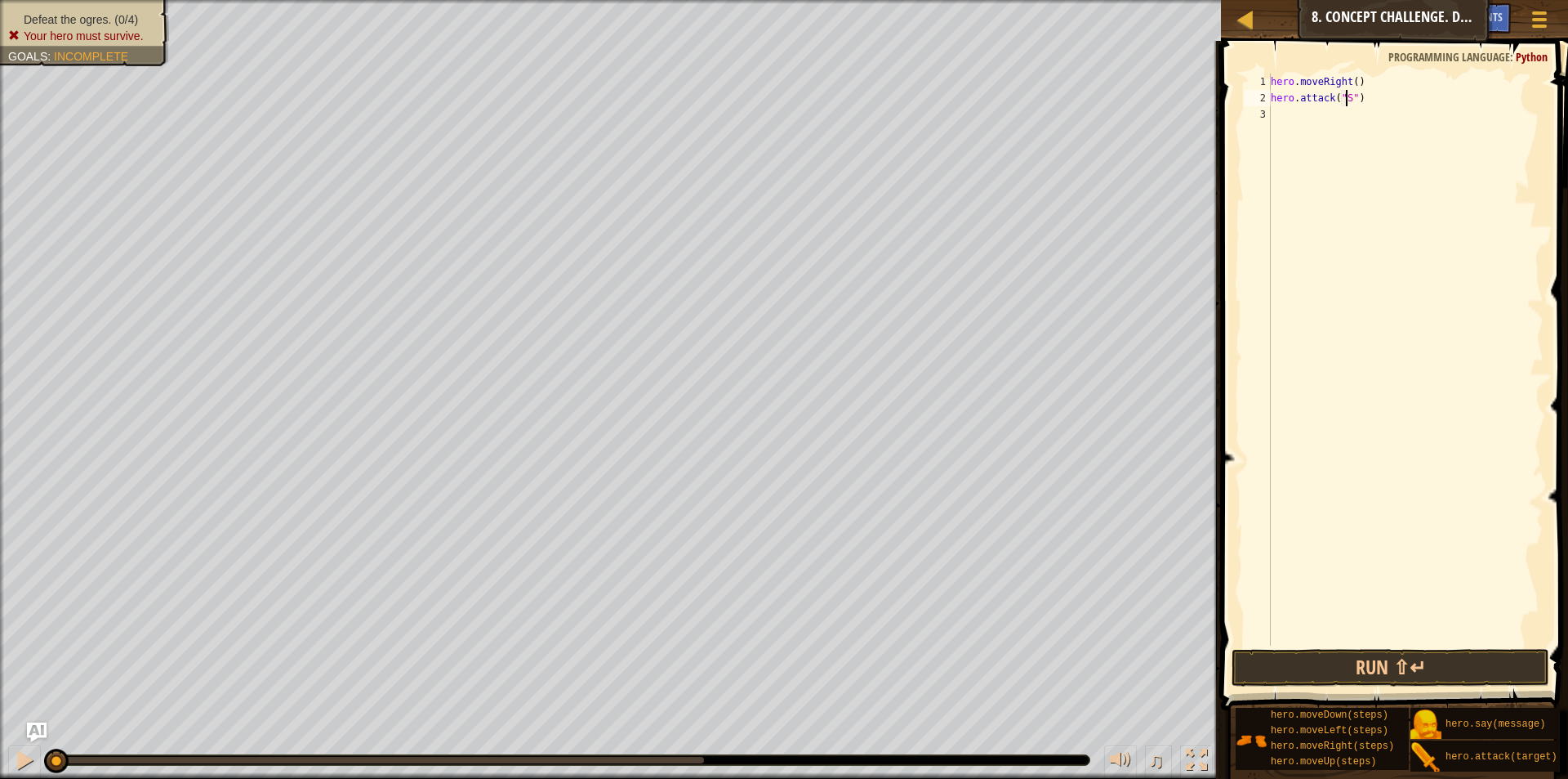
type textarea "hero.attack("Sog")"
click at [1280, 123] on div "hero . moveRight ( ) hero . attack ( "Sog" )" at bounding box center [1405, 375] width 276 height 605
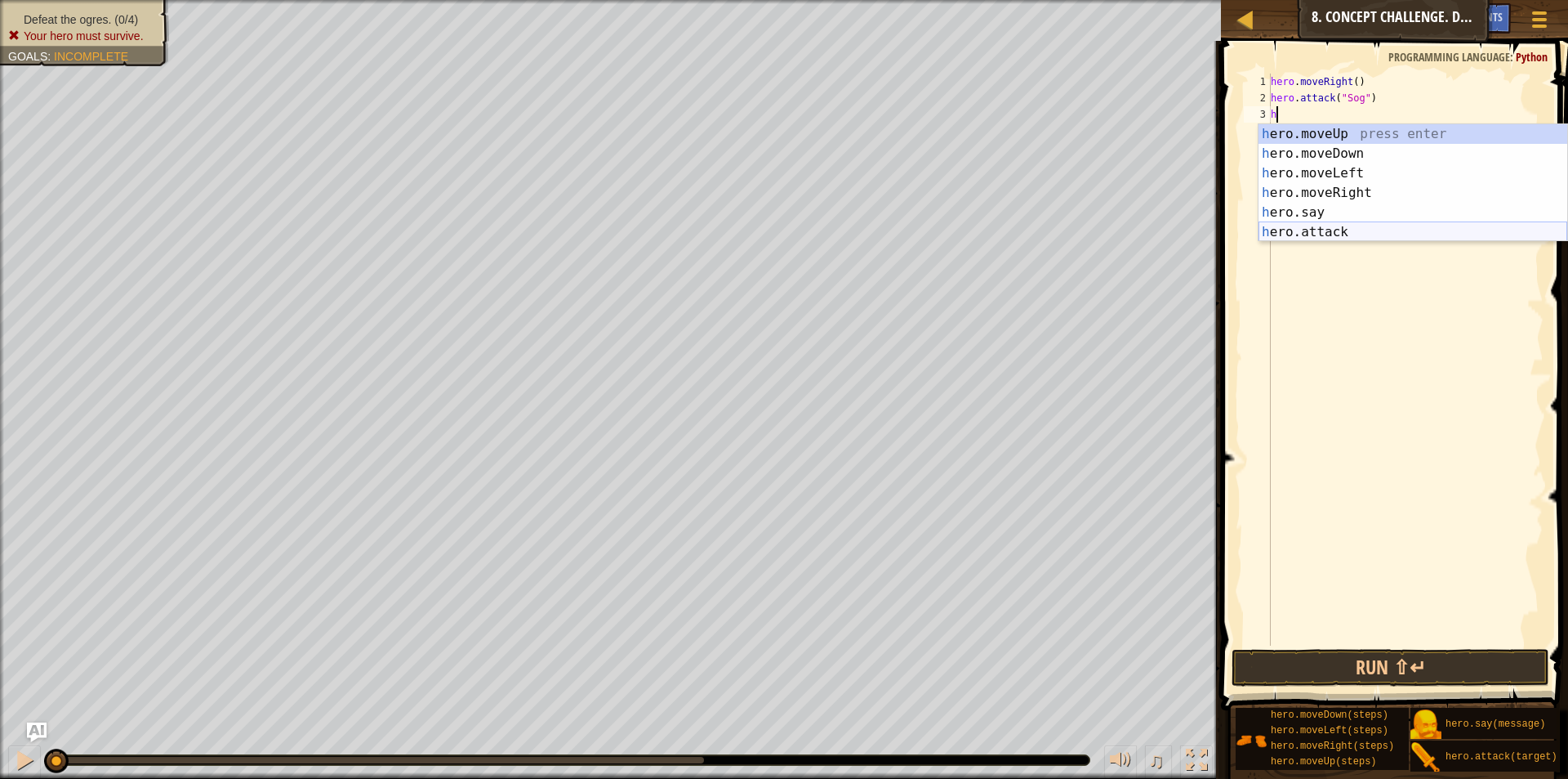
click at [1287, 230] on div "h ero.moveUp press enter h ero.moveDown press enter h ero.moveLeft press enter …" at bounding box center [1412, 202] width 309 height 157
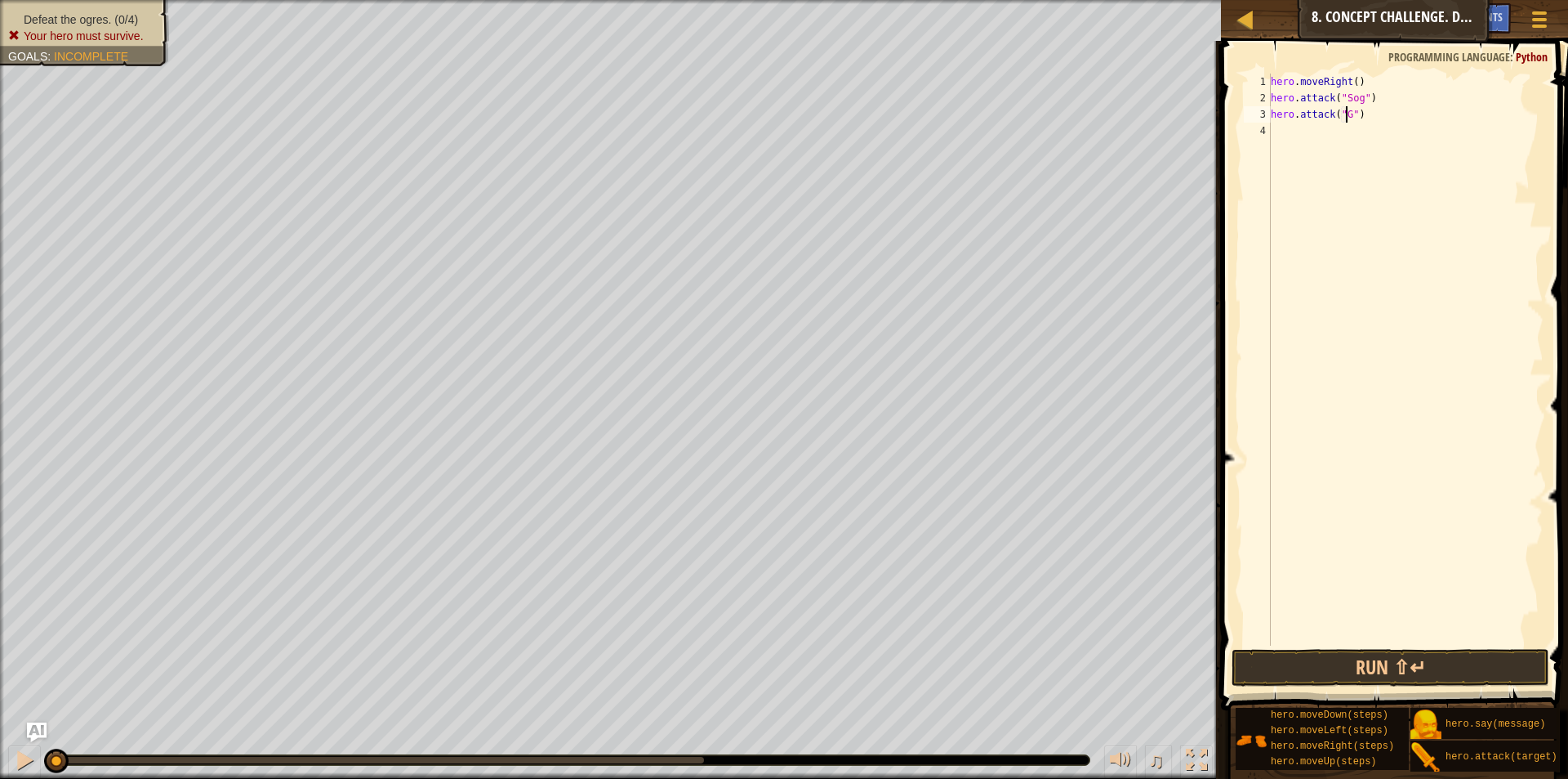
type textarea "hero.attack("Gos")"
click at [1327, 170] on div "hero . moveRight ( ) hero . attack ( "Sog" ) hero . attack ( "Gos" )" at bounding box center [1405, 375] width 276 height 605
type textarea "h"
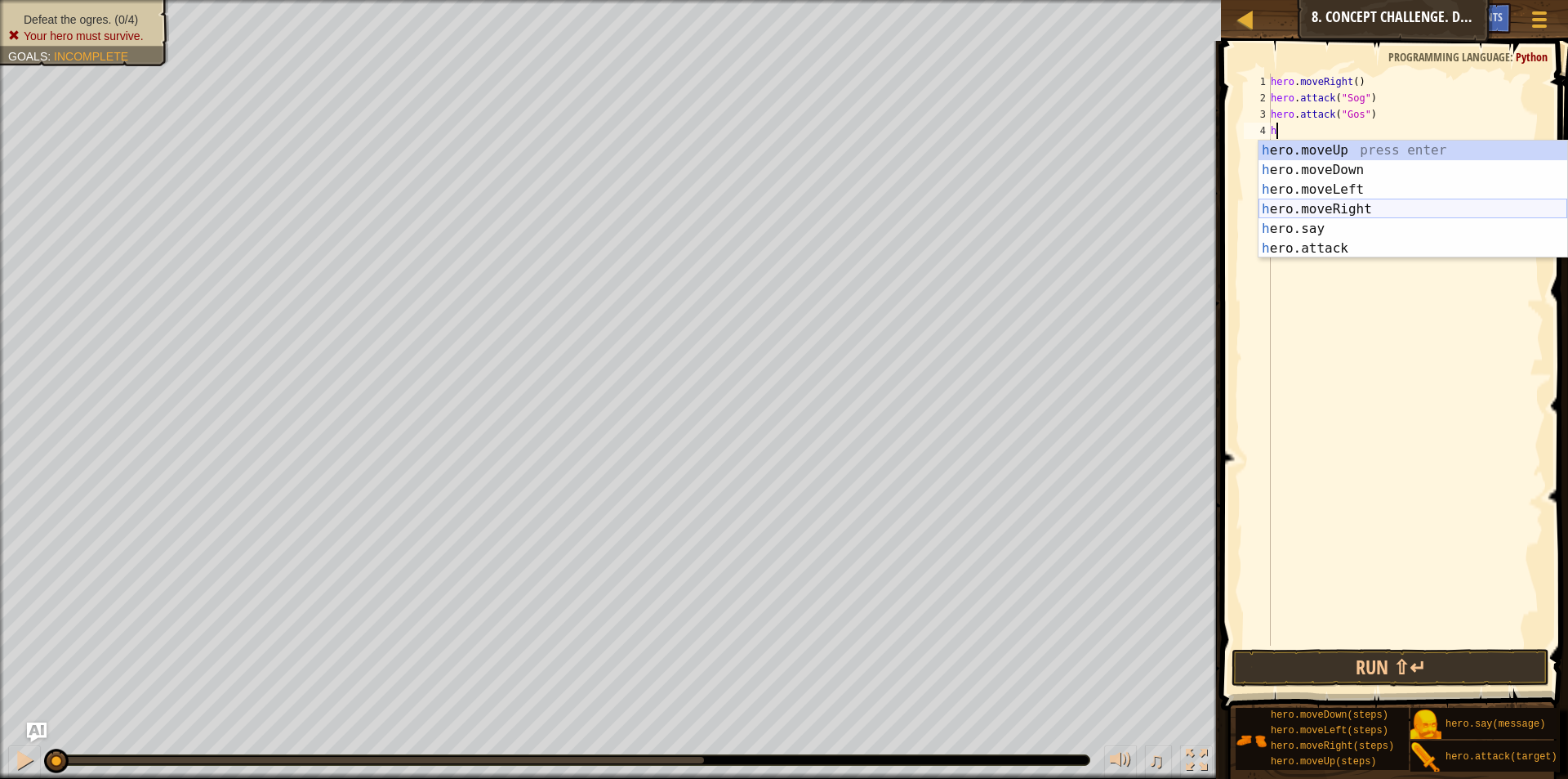
click at [1351, 205] on div "h ero.moveUp press enter h ero.moveDown press enter h ero.moveLeft press enter …" at bounding box center [1412, 219] width 309 height 157
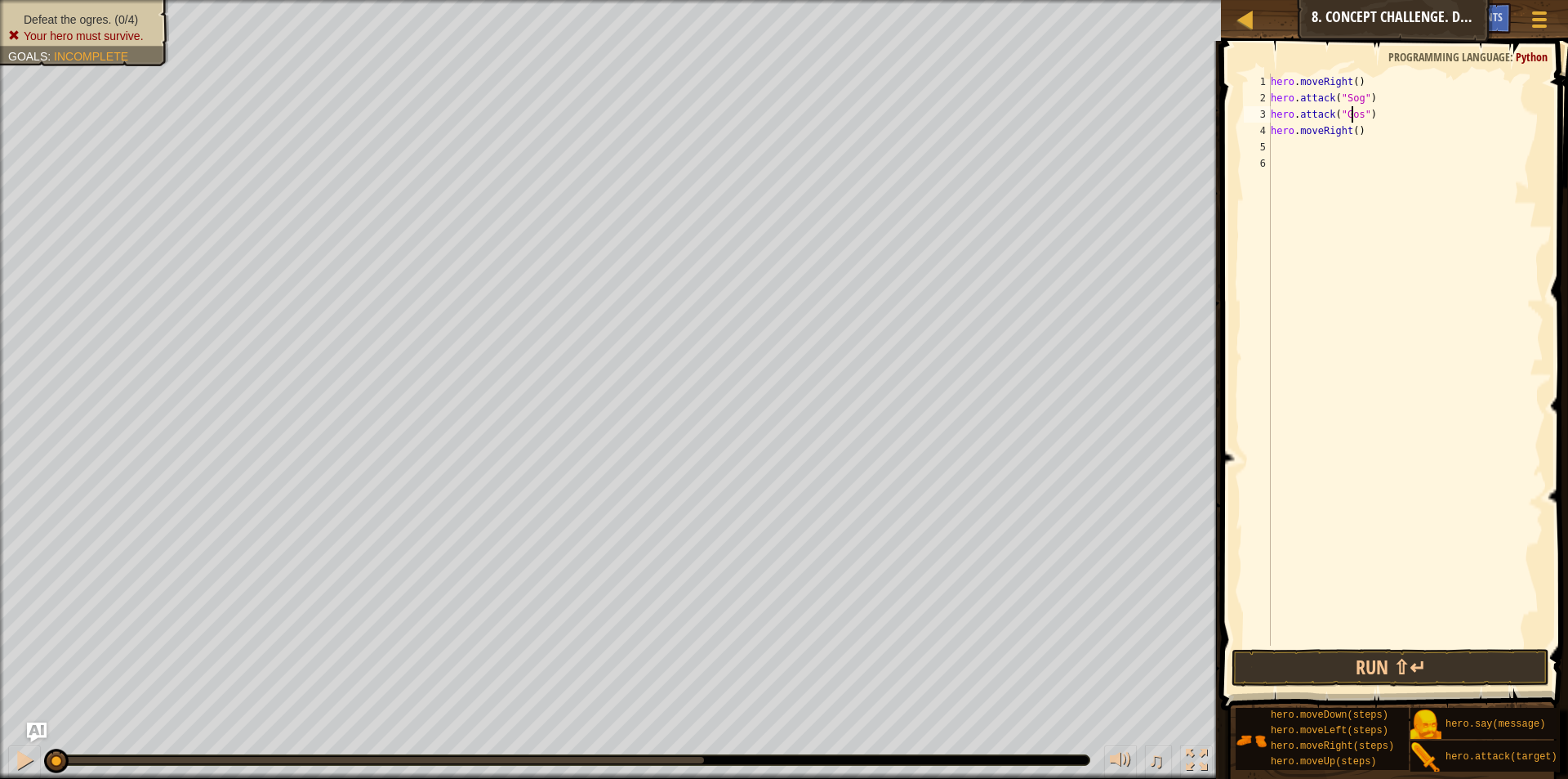
click at [1352, 109] on div "hero . moveRight ( ) hero . attack ( "Sog" ) hero . attack ( "Gos" ) hero . mov…" at bounding box center [1405, 375] width 276 height 605
click at [1351, 110] on div "hero . moveRight ( ) hero . attack ( "Sog" ) hero . attack ( "Gos" ) hero . mov…" at bounding box center [1405, 375] width 276 height 605
click at [1351, 120] on div "hero . moveRight ( ) hero . attack ( "Sog" ) hero . attack ( "Gos" ) hero . mov…" at bounding box center [1405, 359] width 276 height 572
click at [1351, 131] on div "hero . moveRight ( ) hero . attack ( "Sog" ) hero . attack ( "Gos" ) hero . mov…" at bounding box center [1405, 375] width 276 height 605
type textarea "hero.moveRight(2)"
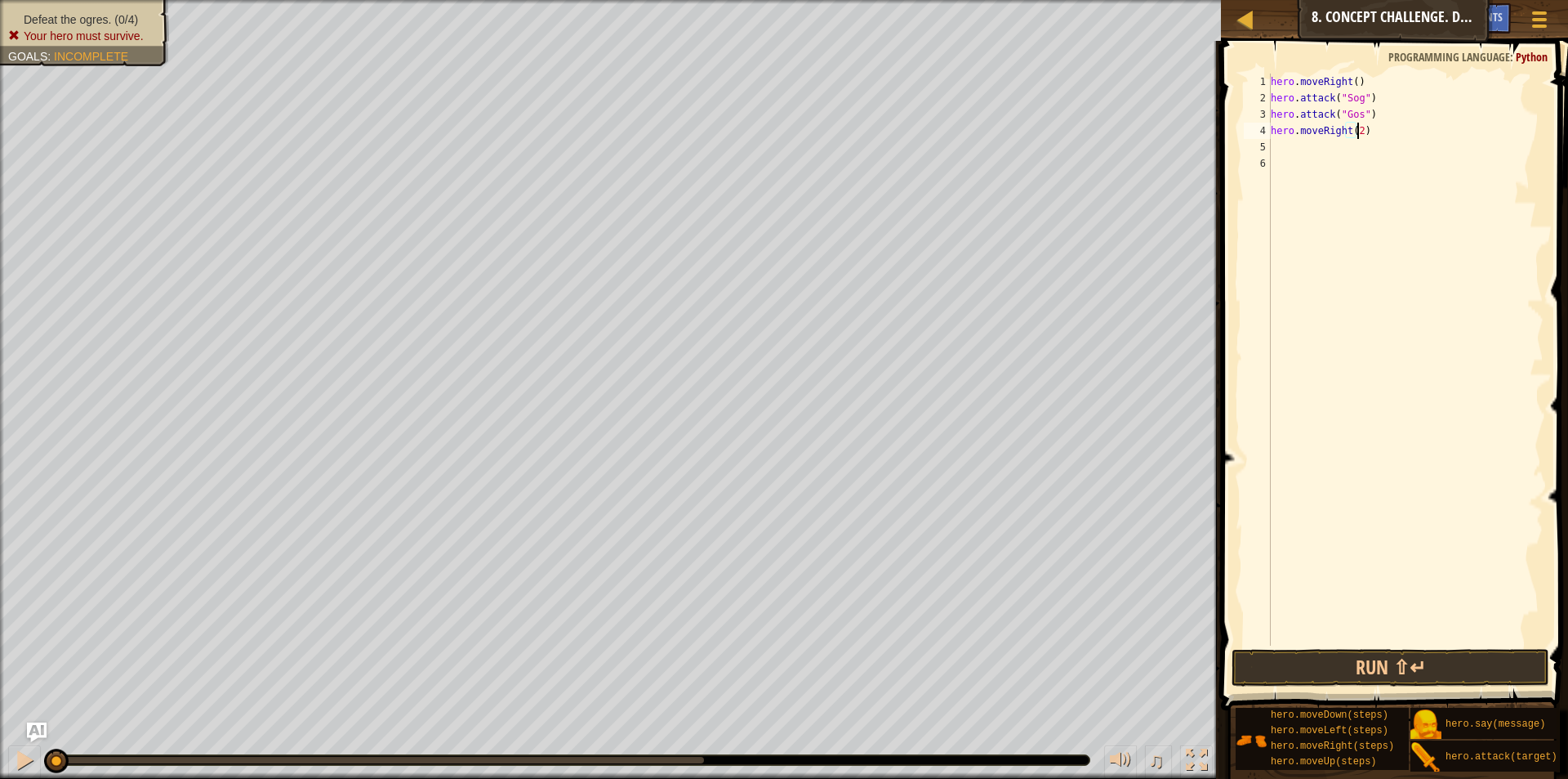
scroll to position [7, 6]
click at [1327, 178] on div "hero . moveRight ( ) hero . attack ( "Sog" ) hero . attack ( "Gos" ) hero . mov…" at bounding box center [1405, 375] width 276 height 605
click at [1329, 170] on div "hero . moveRight ( ) hero . attack ( "Sog" ) hero . attack ( "Gos" ) hero . mov…" at bounding box center [1405, 375] width 276 height 605
click at [1318, 135] on div "hero . moveRight ( ) hero . attack ( "Sog" ) hero . attack ( "Gos" ) hero . mov…" at bounding box center [1405, 375] width 276 height 605
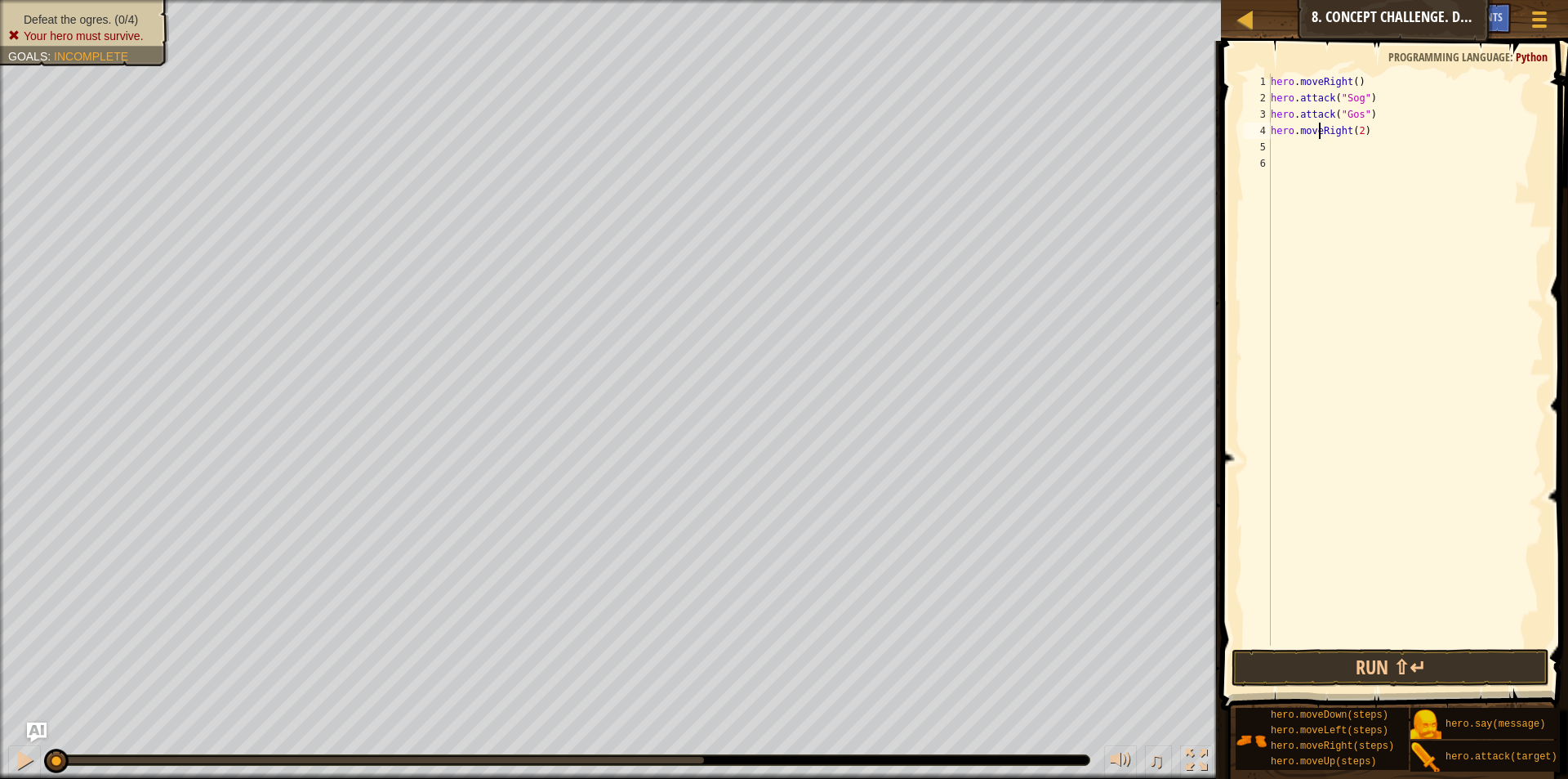
type textarea "hero.moveRight(2)"
click at [1315, 138] on div "hero . moveRight ( ) hero . attack ( "Sog" ) hero . attack ( "Gos" ) hero . mov…" at bounding box center [1405, 375] width 276 height 605
drag, startPoint x: 1315, startPoint y: 139, endPoint x: 1311, endPoint y: 147, distance: 8.9
click at [1314, 140] on div "hero . moveRight ( ) hero . attack ( "Sog" ) hero . attack ( "Gos" ) hero . mov…" at bounding box center [1405, 375] width 276 height 605
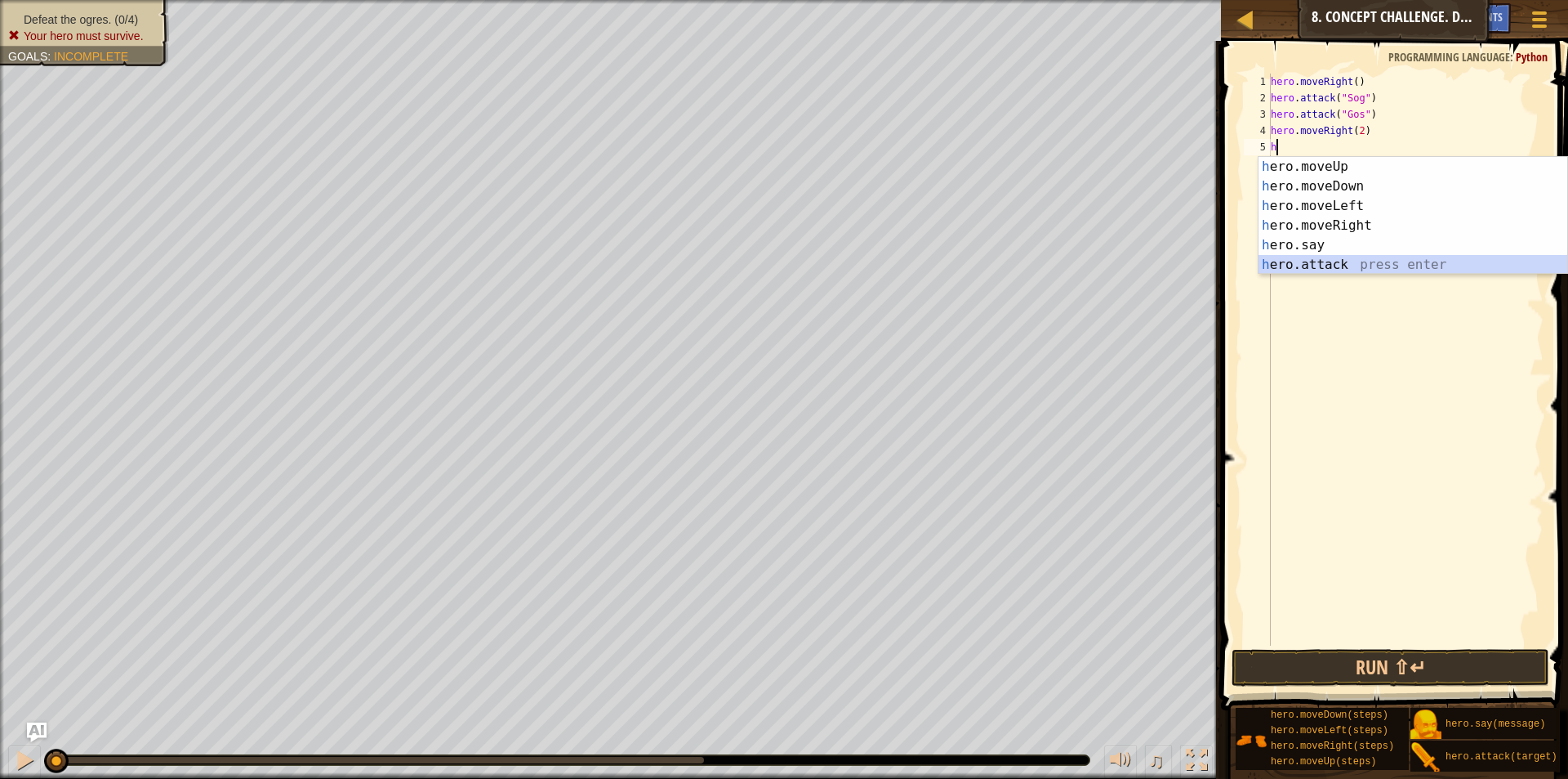
click at [1339, 259] on div "h ero.moveUp press enter h ero.moveDown press enter h ero.moveLeft press enter …" at bounding box center [1412, 235] width 309 height 157
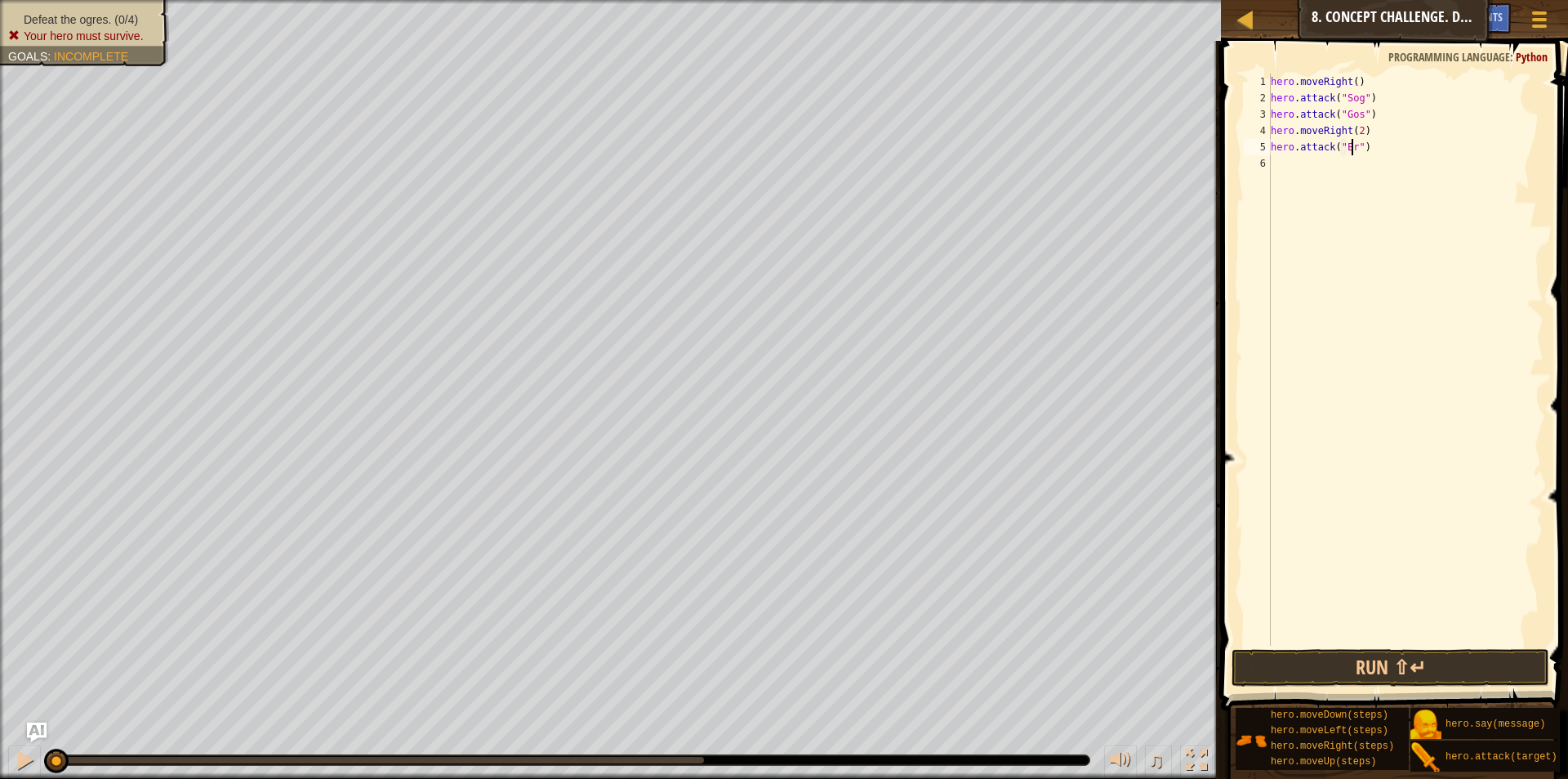
scroll to position [7, 7]
type textarea "hero.attack("Ergo")"
click at [1341, 187] on div "hero . moveRight ( ) hero . attack ( "Sog" ) hero . attack ( "Gos" ) hero . mov…" at bounding box center [1405, 375] width 276 height 605
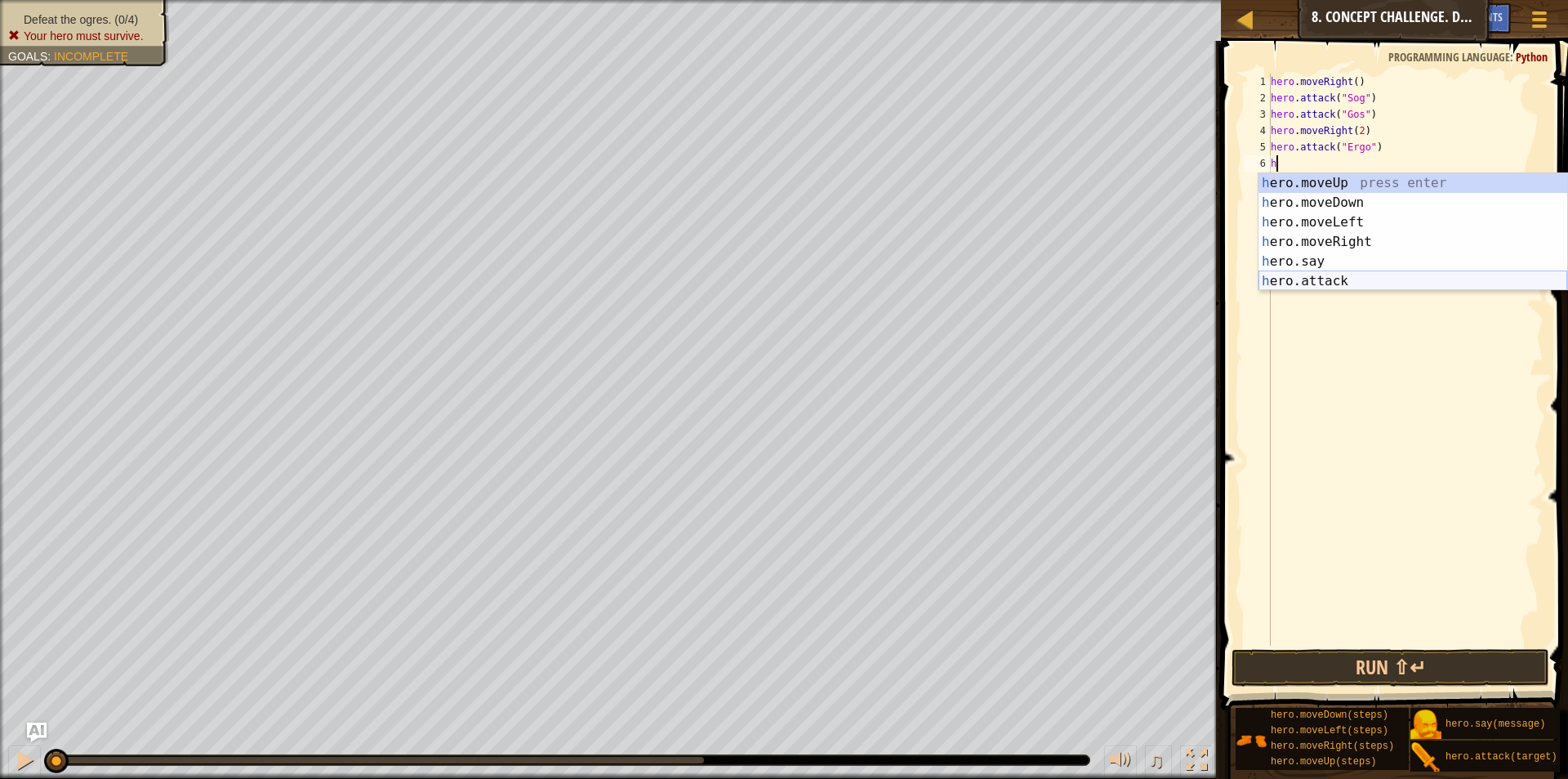
click at [1341, 278] on div "h ero.moveUp press enter h ero.moveDown press enter h ero.moveLeft press enter …" at bounding box center [1412, 251] width 309 height 157
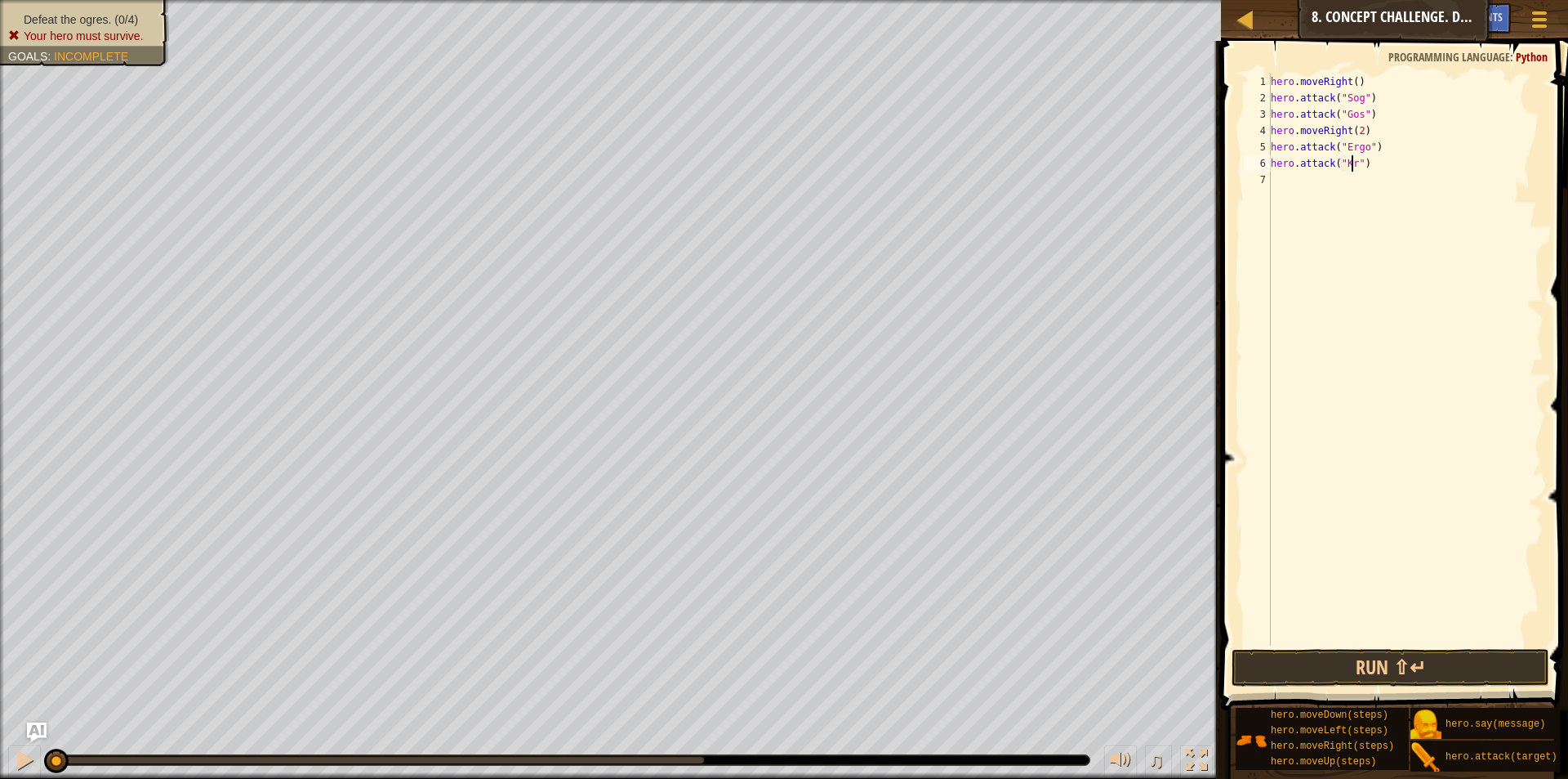
scroll to position [7, 7]
click at [1433, 669] on button "Run ⇧↵" at bounding box center [1390, 667] width 318 height 37
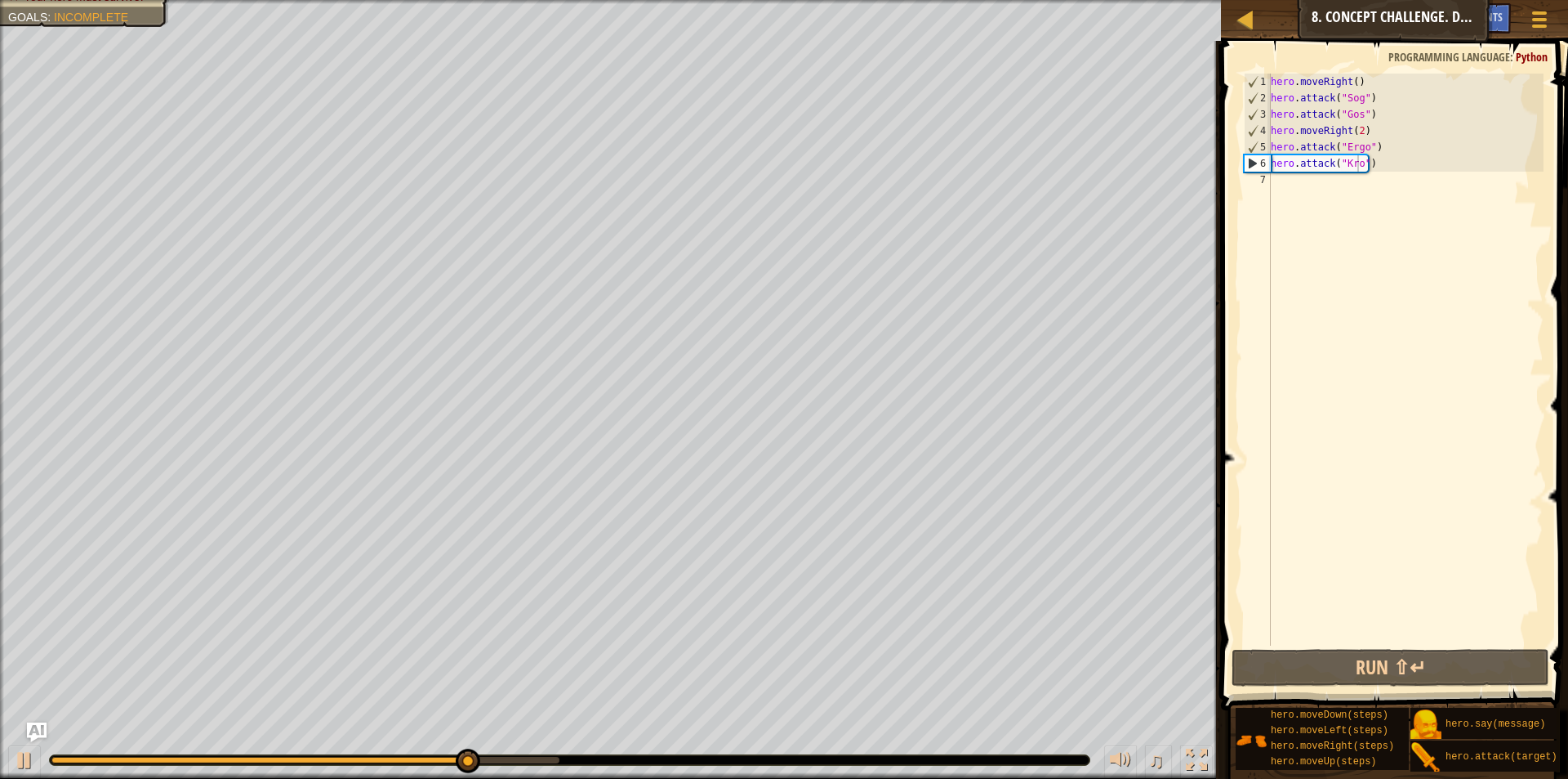
drag, startPoint x: 1437, startPoint y: 80, endPoint x: 1339, endPoint y: 114, distance: 103.7
click at [1404, 99] on div "hero.attack("Kro") 1 2 3 4 5 6 7 hero . moveRight ( ) hero . attack ( "Sog" ) h…" at bounding box center [1392, 407] width 352 height 717
click at [1339, 114] on div "hero . moveRight ( ) hero . attack ( "Sog" ) hero . attack ( "Gos" ) hero . mov…" at bounding box center [1405, 375] width 276 height 605
type textarea "hero.attack("Gos")"
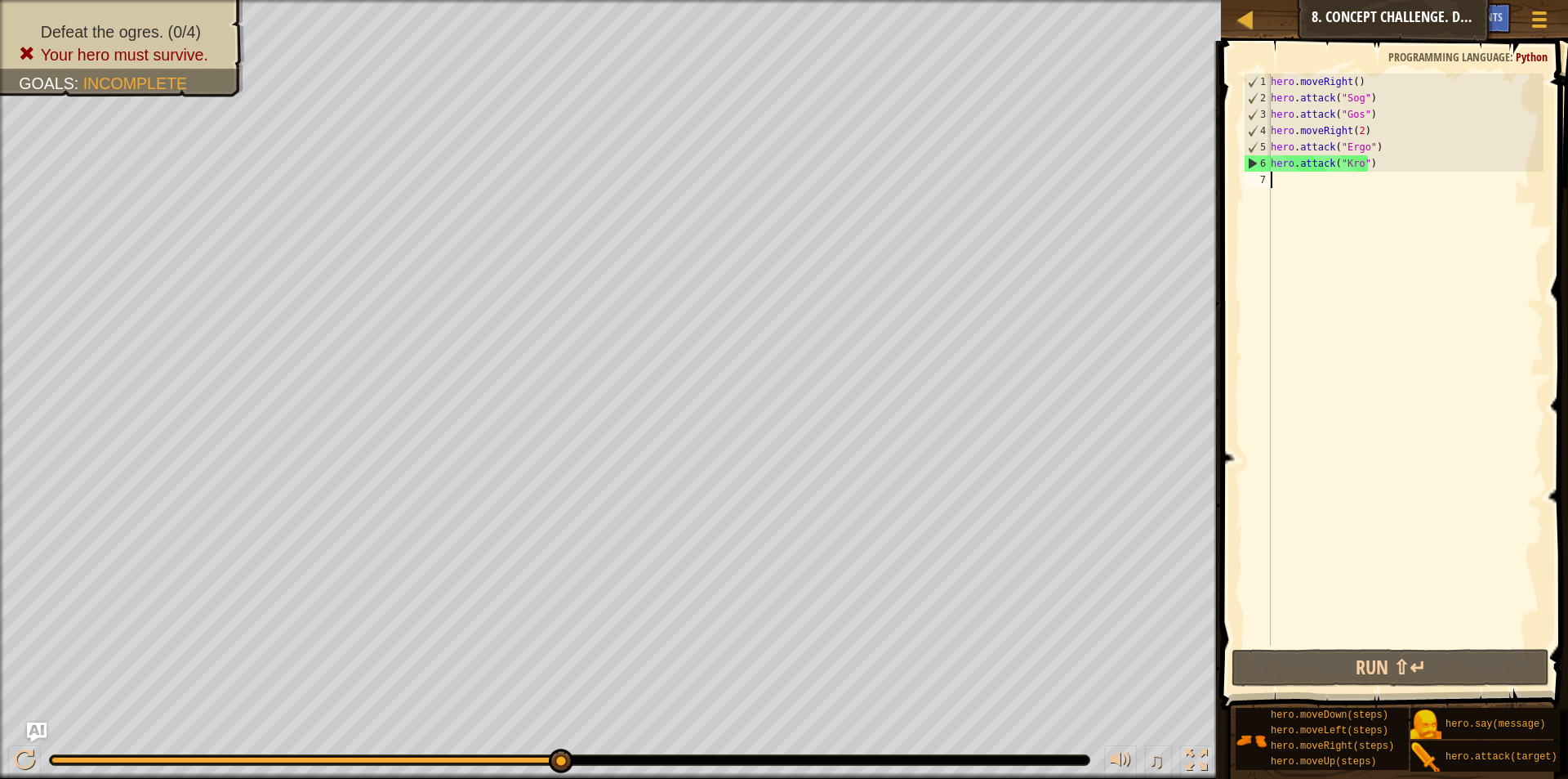
click at [1298, 230] on div "hero . moveRight ( ) hero . attack ( "Sog" ) hero . attack ( "Gos" ) hero . mov…" at bounding box center [1405, 375] width 276 height 605
click at [1336, 204] on div "hero . moveRight ( ) hero . attack ( "Sog" ) hero . attack ( "Gos" ) hero . mov…" at bounding box center [1405, 375] width 276 height 605
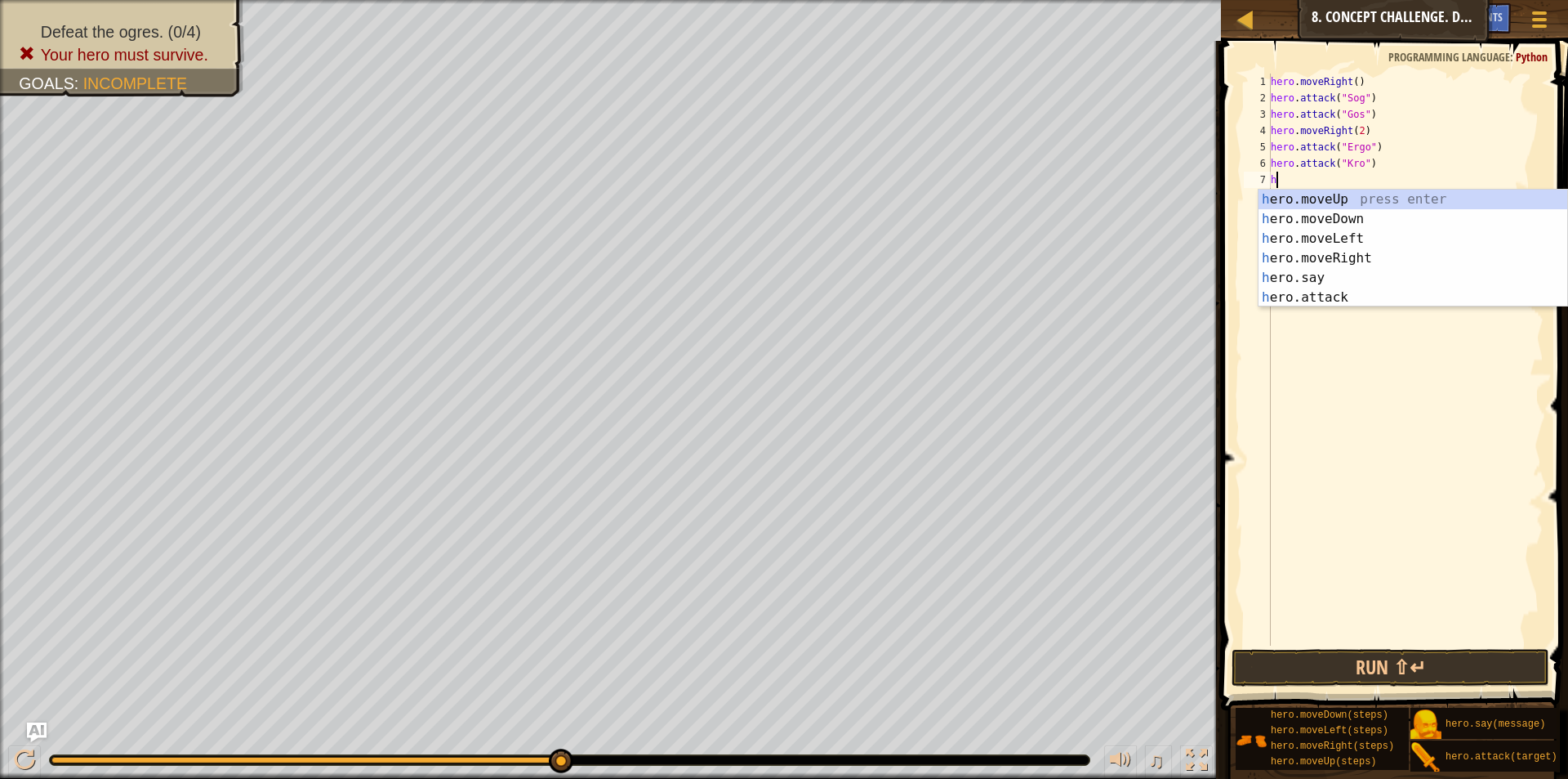
click at [1384, 158] on div "hero . moveRight ( ) hero . attack ( "Sog" ) hero . attack ( "Gos" ) hero . mov…" at bounding box center [1405, 375] width 276 height 605
type textarea "hero.attack("Kro")"
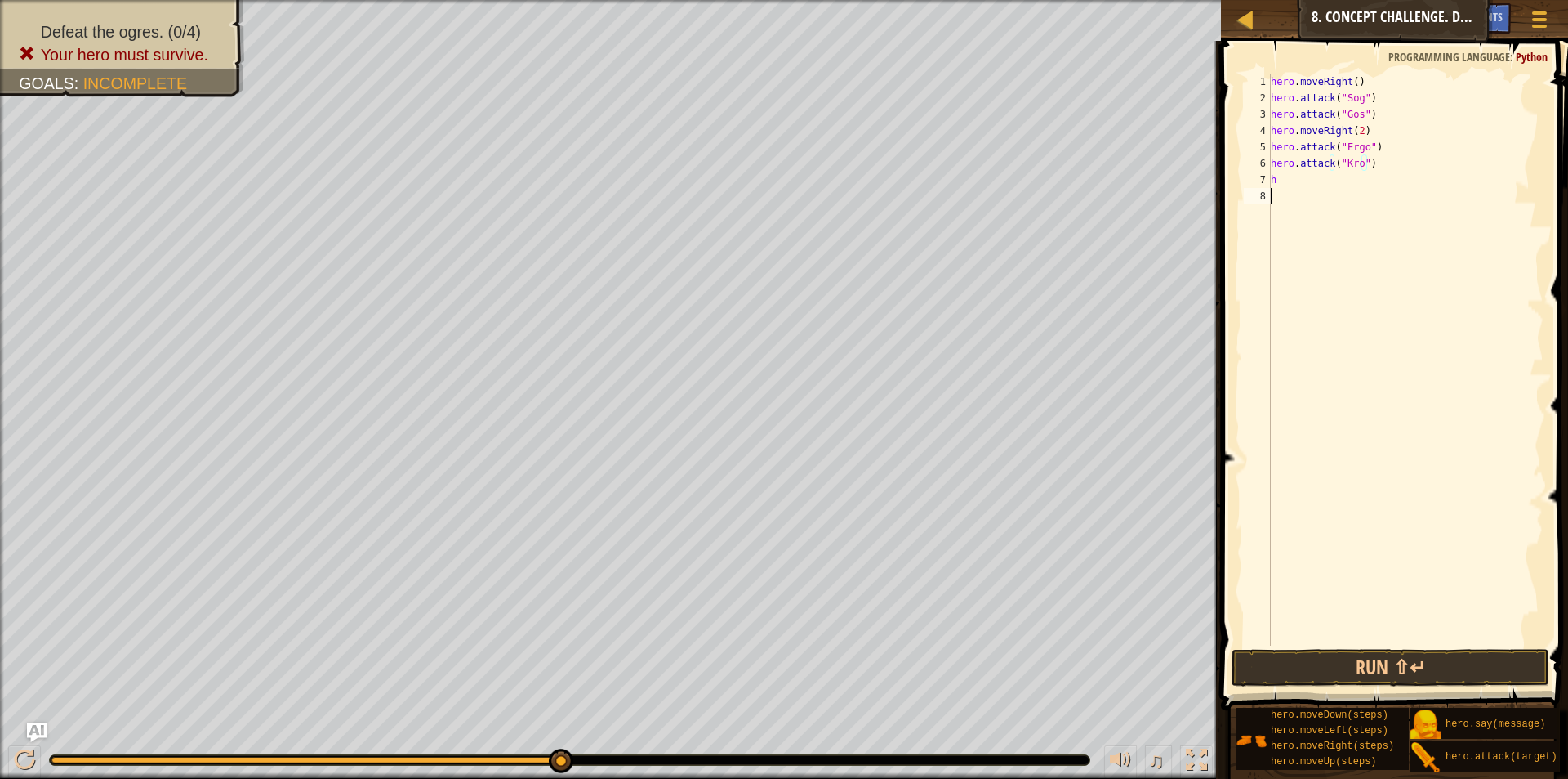
click at [1322, 191] on div "hero . moveRight ( ) hero . attack ( "Sog" ) hero . attack ( "Gos" ) hero . mov…" at bounding box center [1405, 375] width 276 height 605
click at [1328, 185] on div "hero . moveRight ( ) hero . attack ( "Sog" ) hero . attack ( "Gos" ) hero . mov…" at bounding box center [1405, 375] width 276 height 605
type textarea "h"
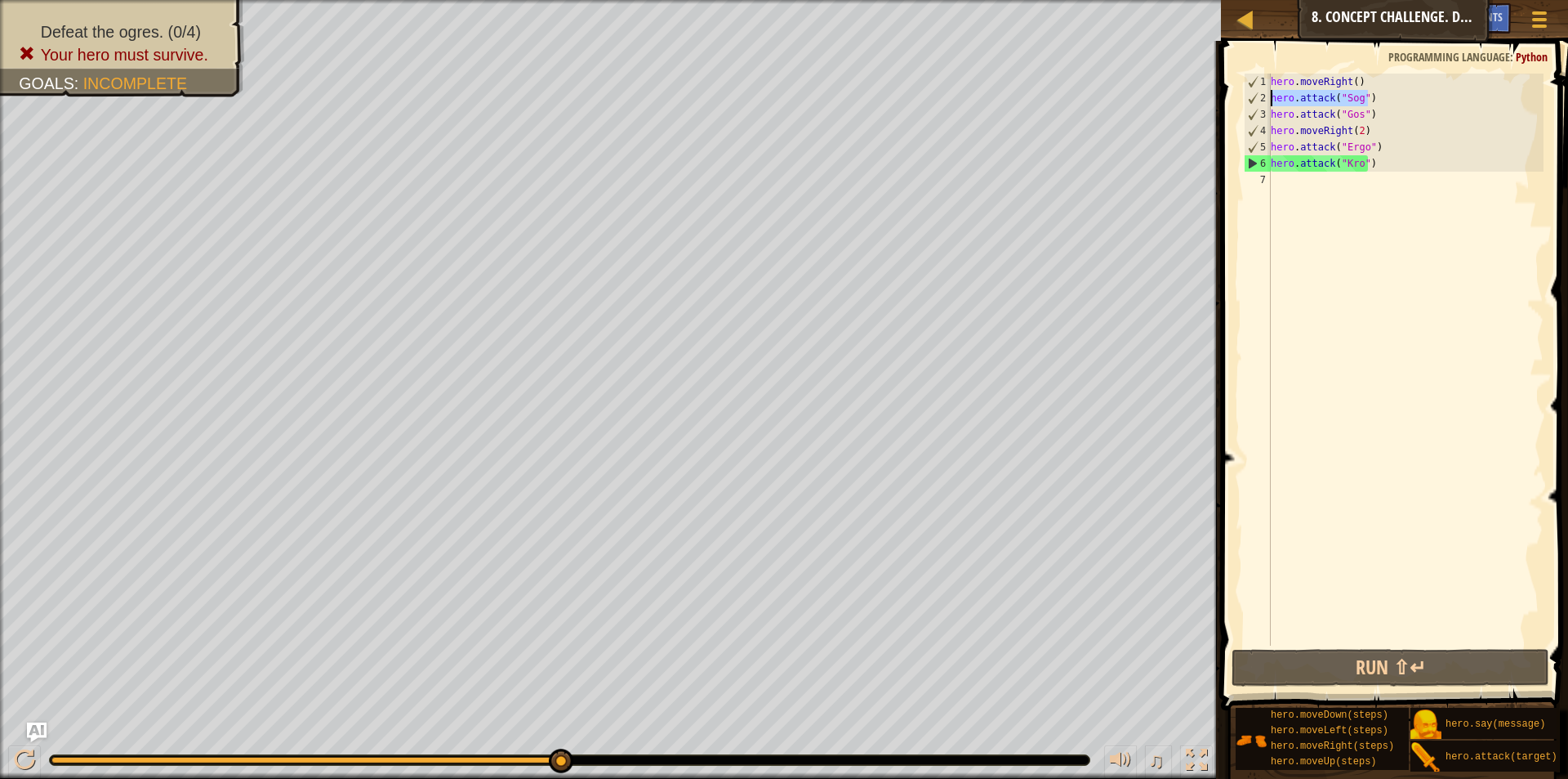
drag, startPoint x: 1374, startPoint y: 96, endPoint x: 1266, endPoint y: 95, distance: 108.0
click at [1266, 95] on div "hero.attack("Kro") 1 2 3 4 5 6 7 hero . moveRight ( ) hero . attack ( "Sog" ) h…" at bounding box center [1392, 359] width 303 height 572
click at [1343, 112] on div "hero . moveRight ( ) hero . attack ( "Sog" ) hero . attack ( "Gos" ) hero . mov…" at bounding box center [1405, 375] width 276 height 605
click at [1356, 112] on div "hero . moveRight ( ) hero . attack ( "Sog" ) hero . attack ( "Gos" ) hero . mov…" at bounding box center [1405, 375] width 276 height 605
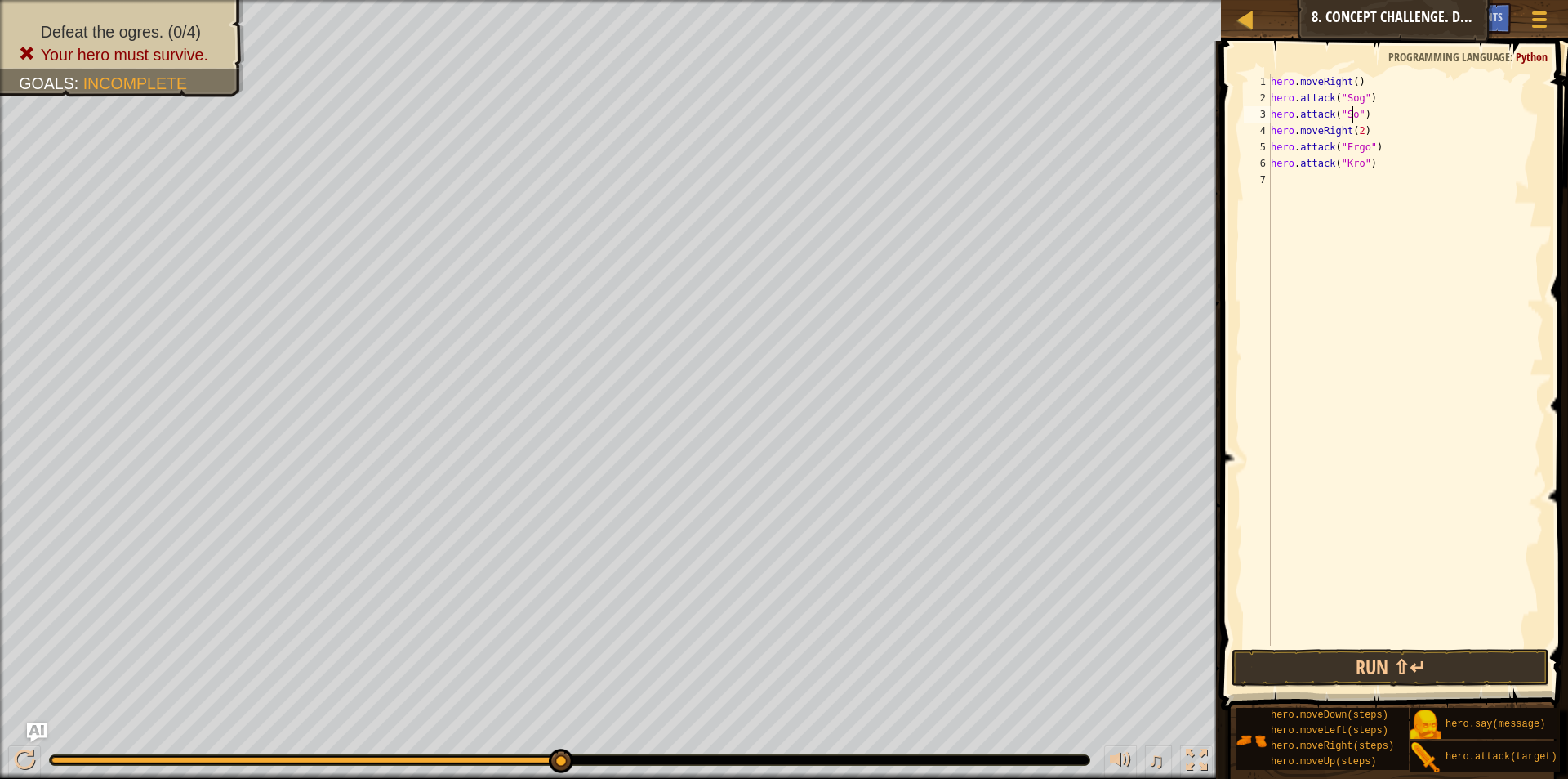
scroll to position [7, 7]
click at [1373, 123] on div "hero . moveRight ( ) hero . attack ( "Sog" ) hero . attack ( "Sog" ) hero . mov…" at bounding box center [1405, 375] width 276 height 605
click at [1379, 118] on div "hero . moveRight ( ) hero . attack ( "Sog" ) hero . attack ( "Sog" ) hero . mov…" at bounding box center [1405, 375] width 276 height 605
type textarea "hero.attack("Sog")"
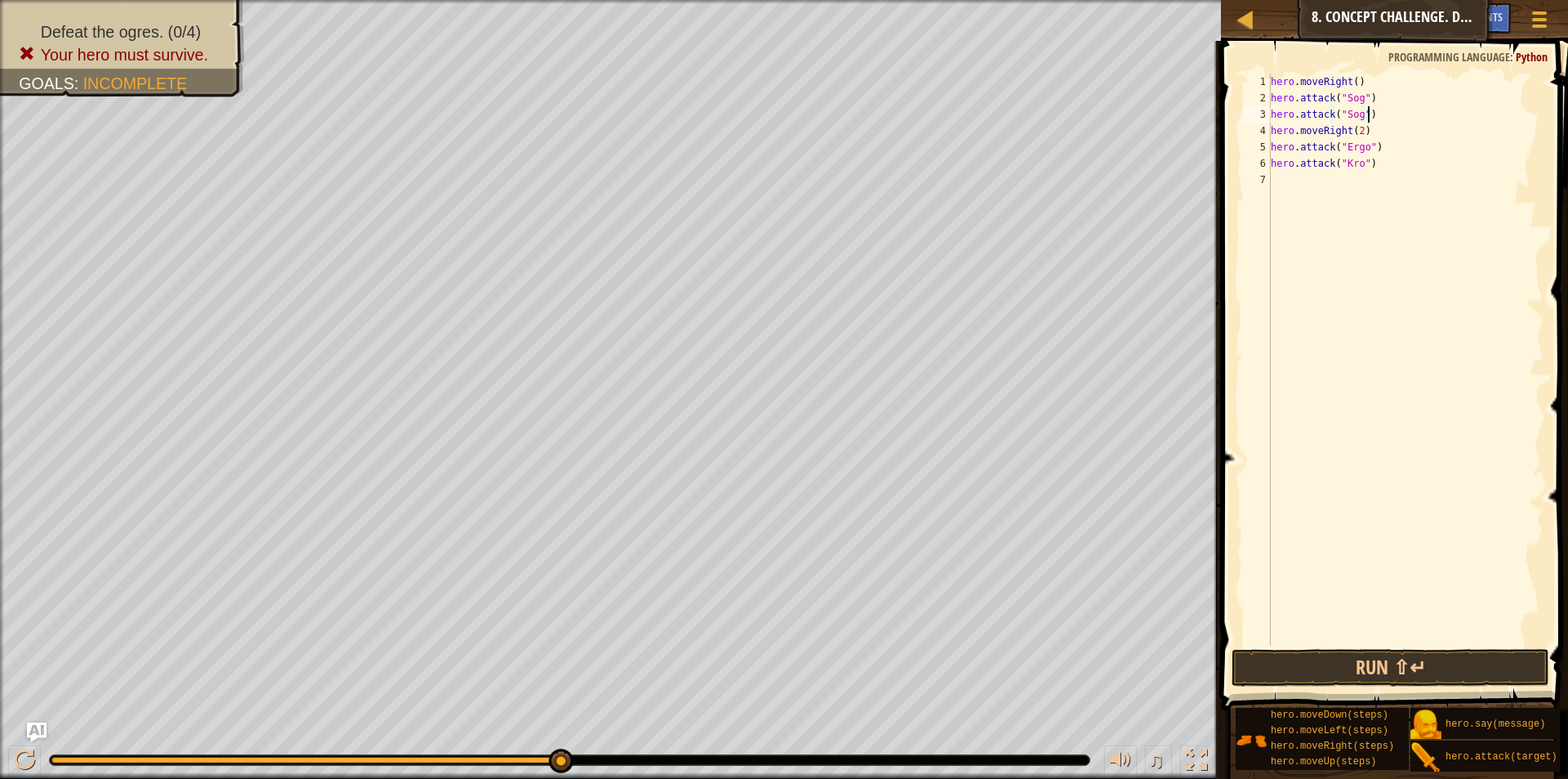
scroll to position [7, 0]
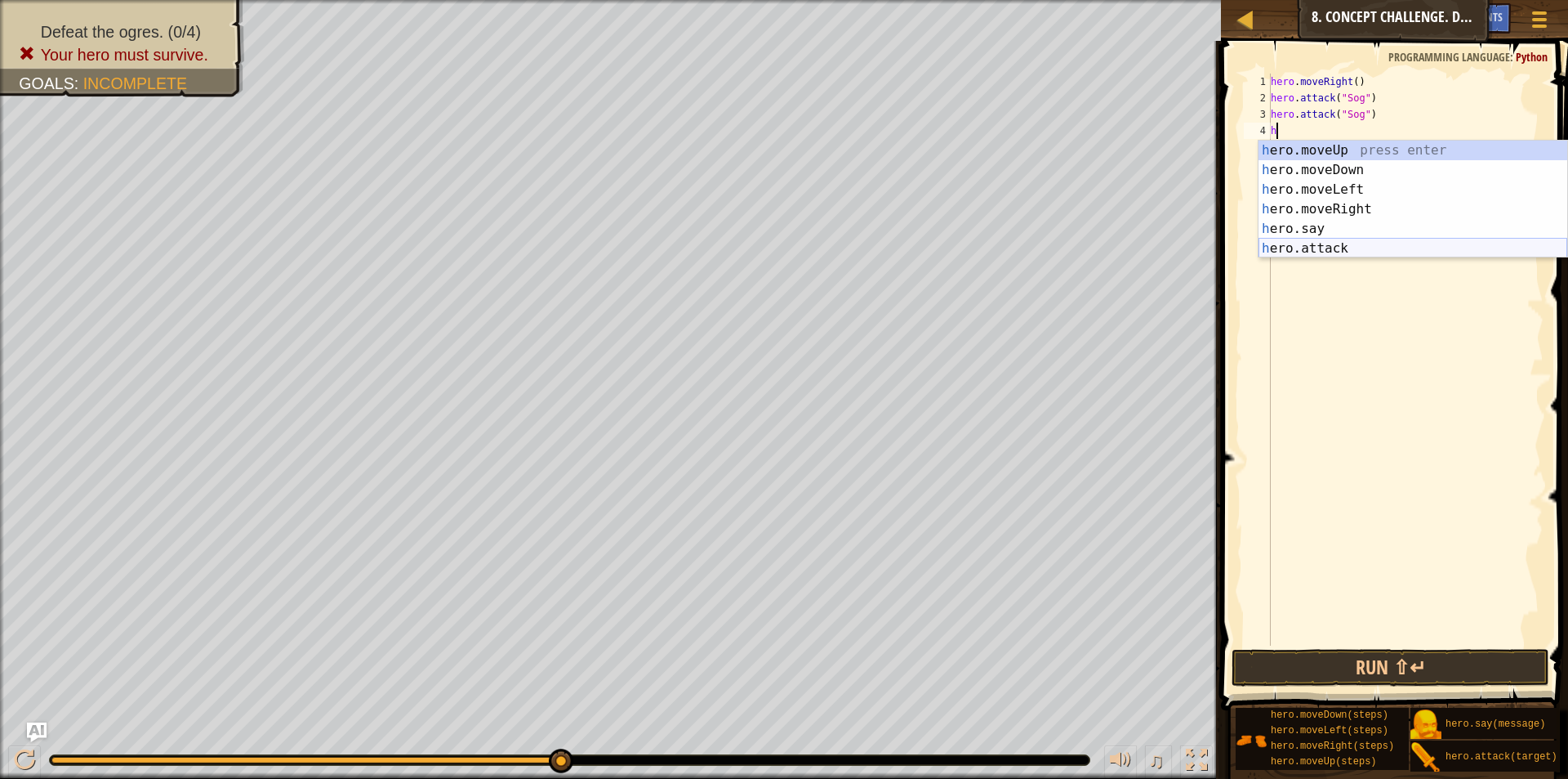
click at [1336, 243] on div "h ero.moveUp press enter h ero.moveDown press enter h ero.moveLeft press enter …" at bounding box center [1412, 219] width 309 height 157
type textarea "hero.attack("Enemy Name")"
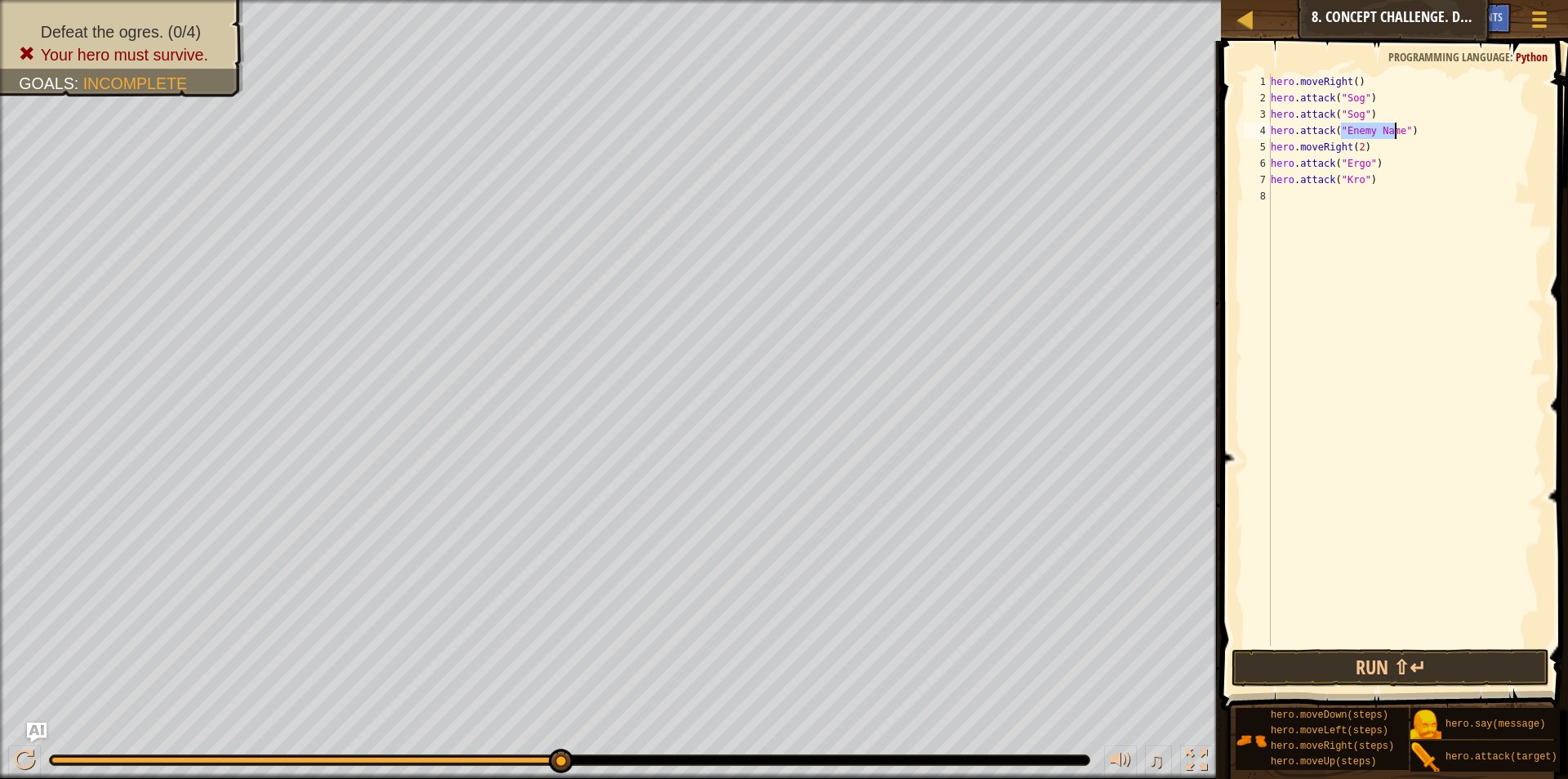
click at [1415, 127] on div "hero . moveRight ( ) hero . attack ( "Sog" ) hero . attack ( "Sog" ) hero . att…" at bounding box center [1405, 375] width 276 height 605
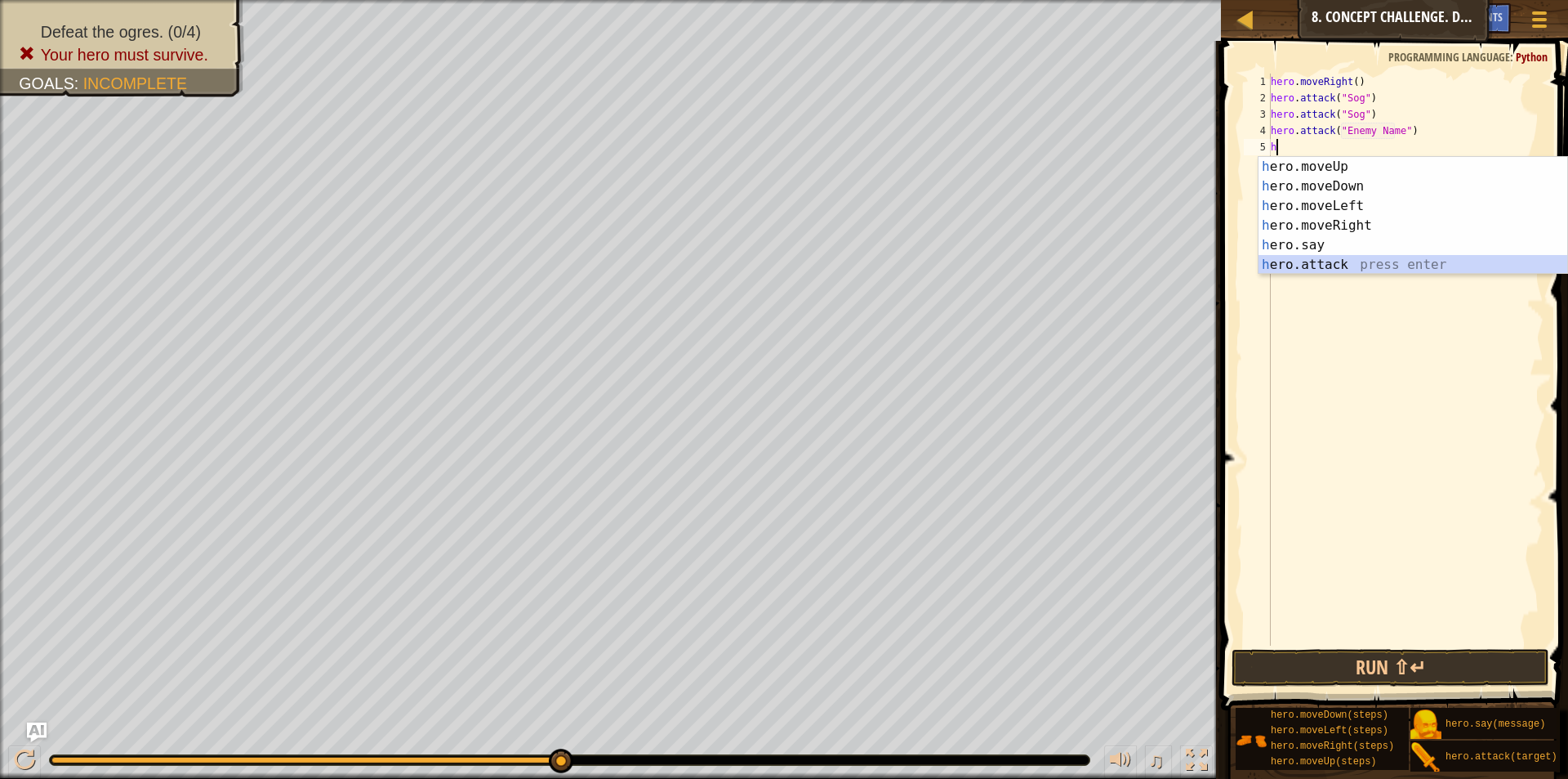
click at [1324, 266] on div "h ero.moveUp press enter h ero.moveDown press enter h ero.moveLeft press enter …" at bounding box center [1412, 235] width 309 height 157
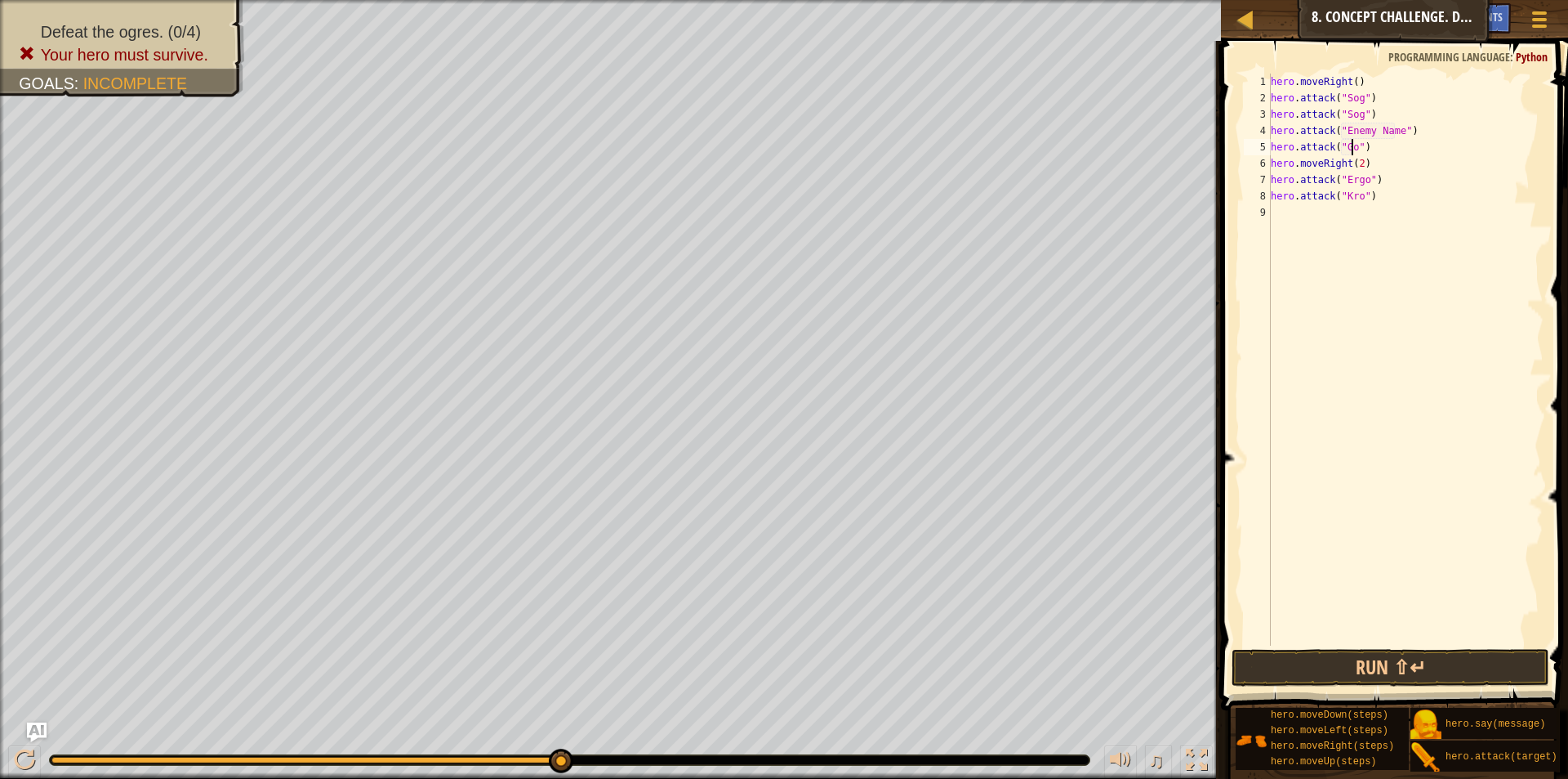
scroll to position [7, 7]
click at [1372, 130] on div "hero . moveRight ( ) hero . attack ( "Sog" ) hero . attack ( "Sog" ) hero . att…" at bounding box center [1405, 375] width 276 height 605
click at [1394, 123] on div "hero . moveRight ( ) hero . attack ( "Sog" ) hero . attack ( "Sog" ) hero . att…" at bounding box center [1405, 375] width 276 height 605
click at [1387, 186] on div "hero . moveRight ( ) hero . attack ( "Sog" ) hero . attack ( "Sog" ) hero . att…" at bounding box center [1405, 375] width 276 height 605
click at [1372, 192] on div "hero . moveRight ( ) hero . attack ( "Sog" ) hero . attack ( "Sog" ) hero . att…" at bounding box center [1405, 375] width 276 height 605
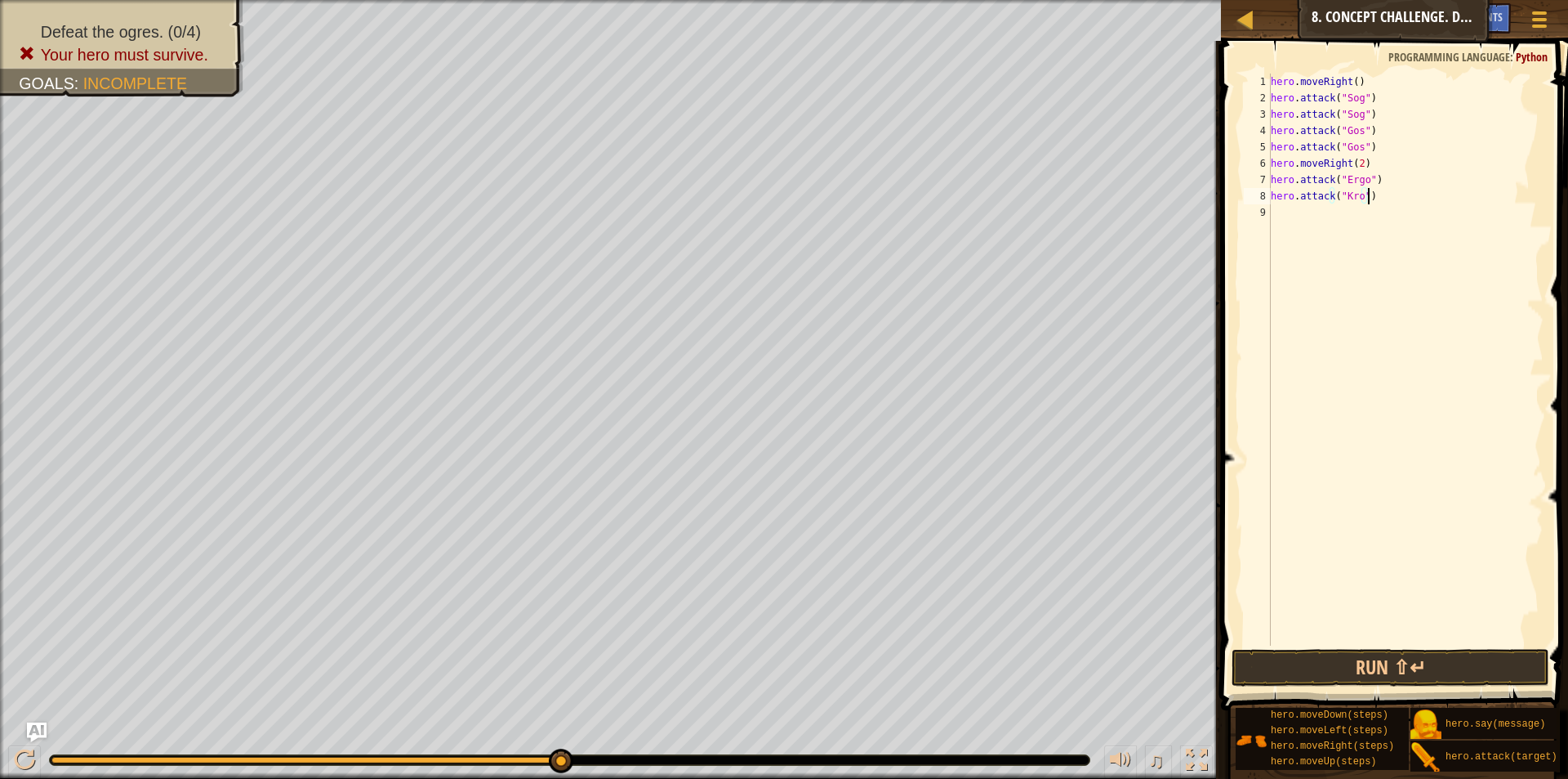
click at [1351, 187] on div "hero . moveRight ( ) hero . attack ( "Sog" ) hero . attack ( "Sog" ) hero . att…" at bounding box center [1405, 375] width 276 height 605
click at [1353, 190] on div "hero . moveRight ( ) hero . attack ( "Sog" ) hero . attack ( "Sog" ) hero . att…" at bounding box center [1405, 375] width 276 height 605
click at [1356, 197] on div "hero . moveRight ( ) hero . attack ( "Sog" ) hero . attack ( "Sog" ) hero . att…" at bounding box center [1405, 375] width 276 height 605
click at [1351, 200] on div "hero . moveRight ( ) hero . attack ( "Sog" ) hero . attack ( "Sog" ) hero . att…" at bounding box center [1405, 375] width 276 height 605
click at [1347, 202] on div "hero . moveRight ( ) hero . attack ( "Sog" ) hero . attack ( "Sog" ) hero . att…" at bounding box center [1405, 375] width 276 height 605
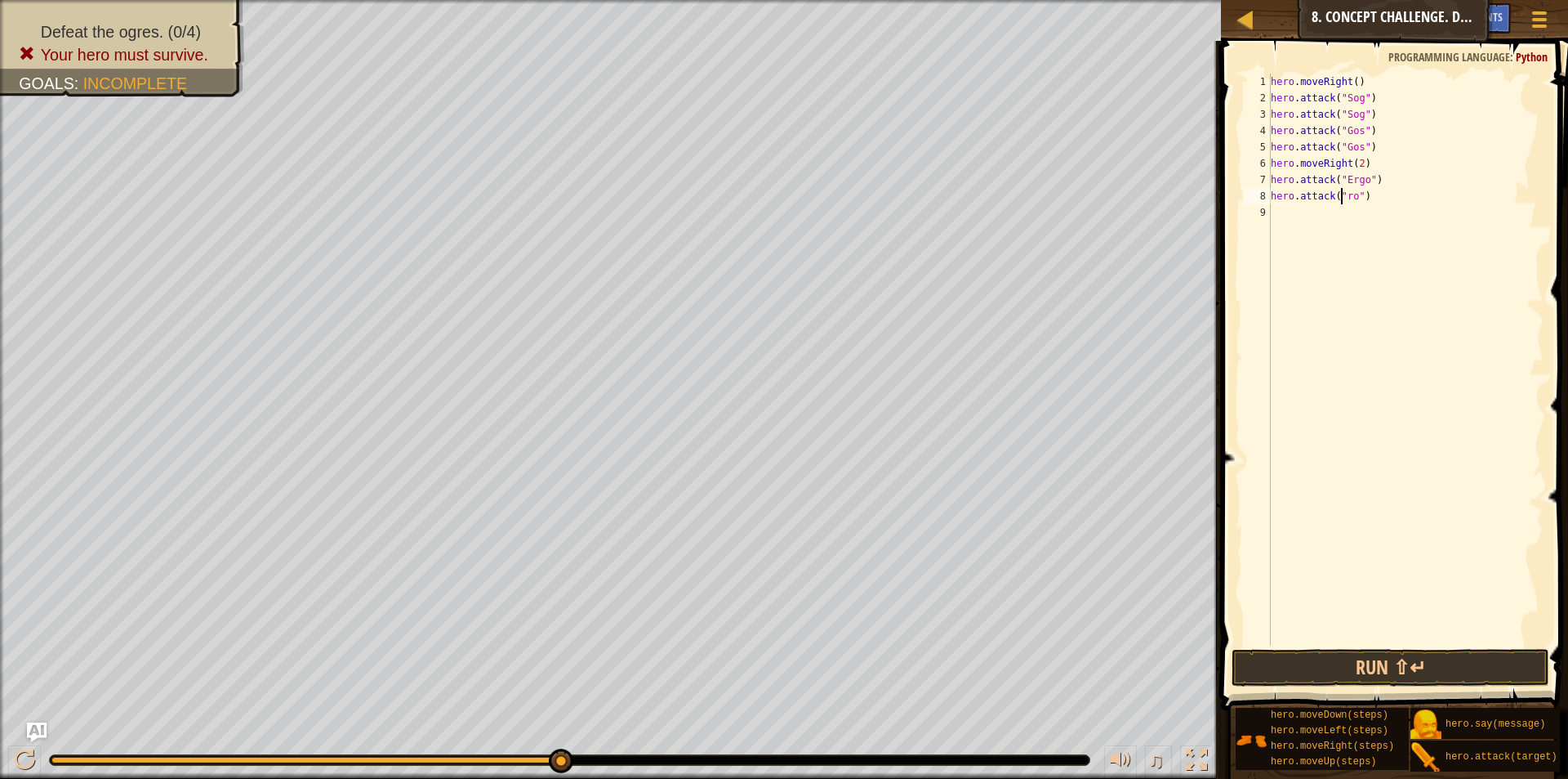
scroll to position [7, 6]
click at [1356, 198] on div "hero . moveRight ( ) hero . attack ( "Sog" ) hero . attack ( "Sog" ) hero . att…" at bounding box center [1405, 375] width 276 height 605
click at [1351, 197] on div "hero . moveRight ( ) hero . attack ( "Sog" ) hero . attack ( "Sog" ) hero . att…" at bounding box center [1405, 375] width 276 height 605
type textarea "hero.attack("Ergo")"
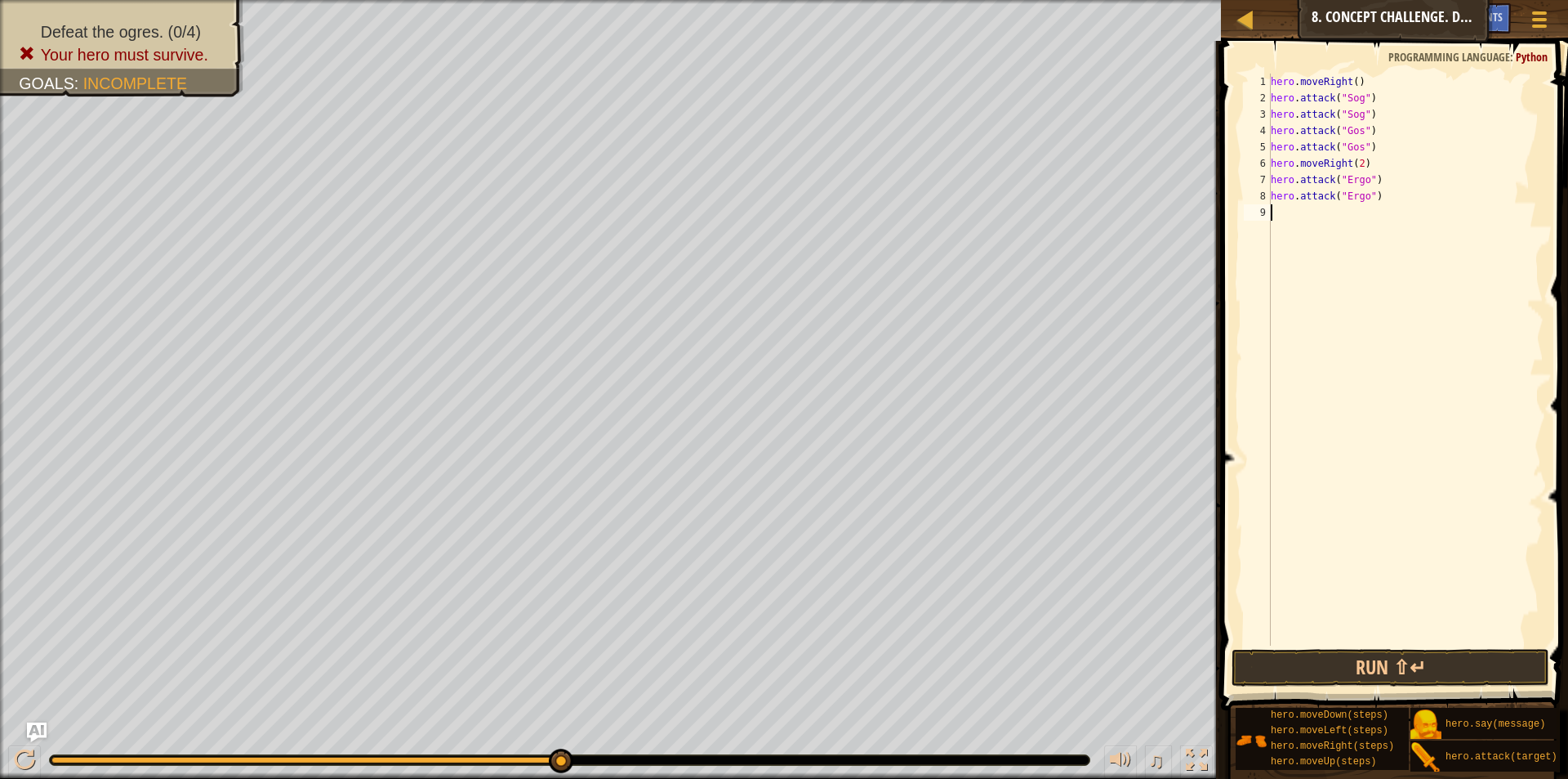
click at [1333, 215] on div "hero . moveRight ( ) hero . attack ( "Sog" ) hero . attack ( "Sog" ) hero . att…" at bounding box center [1405, 375] width 276 height 605
type textarea "g"
click at [1346, 212] on div "hero. a ttack press enter hero.s a y press enter" at bounding box center [1412, 245] width 309 height 79
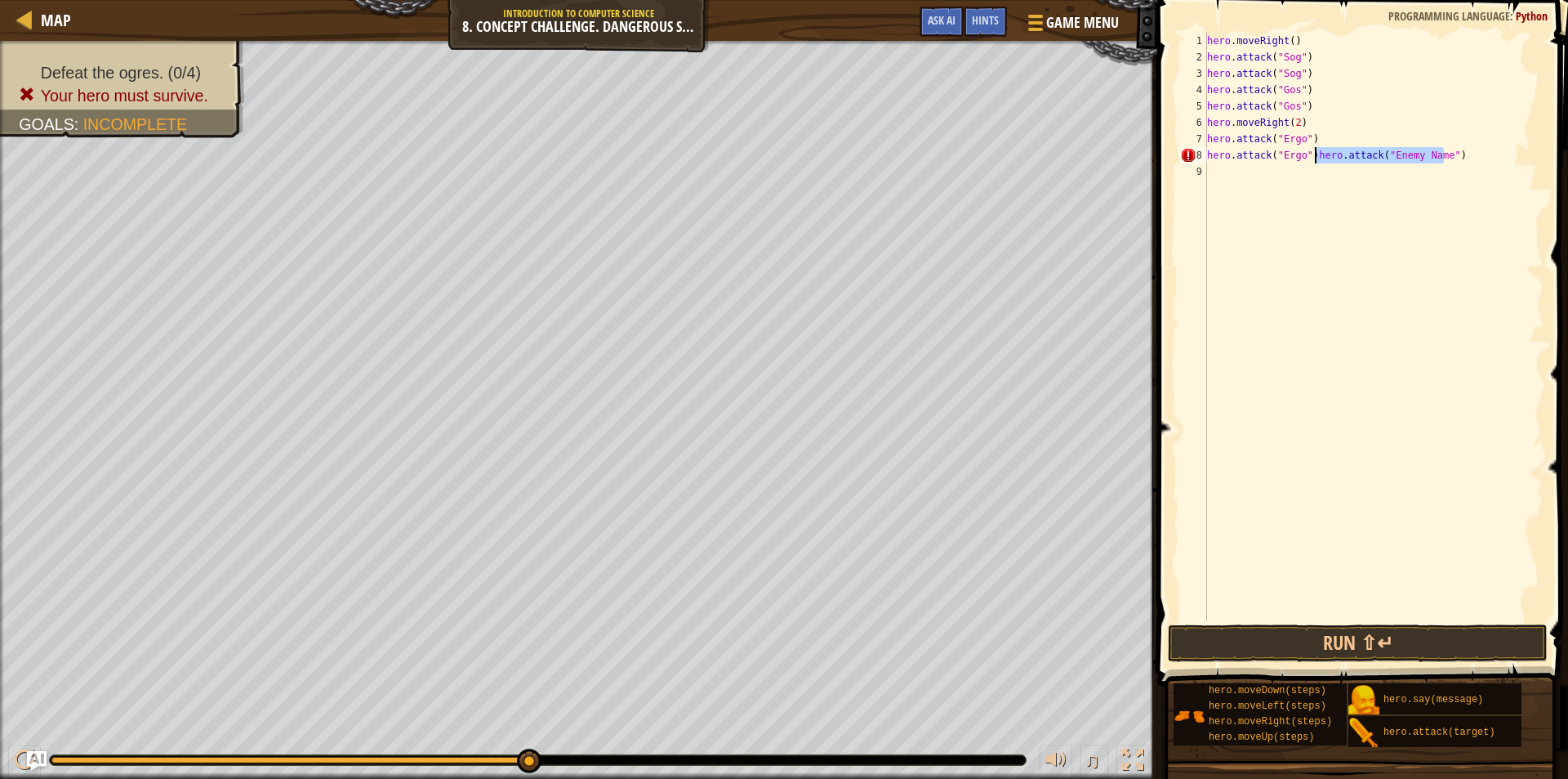
drag, startPoint x: 1468, startPoint y: 160, endPoint x: 1312, endPoint y: 163, distance: 156.0
click at [1312, 163] on div "hero . moveRight ( ) hero . attack ( "Sog" ) hero . attack ( "Sog" ) hero . att…" at bounding box center [1373, 343] width 340 height 621
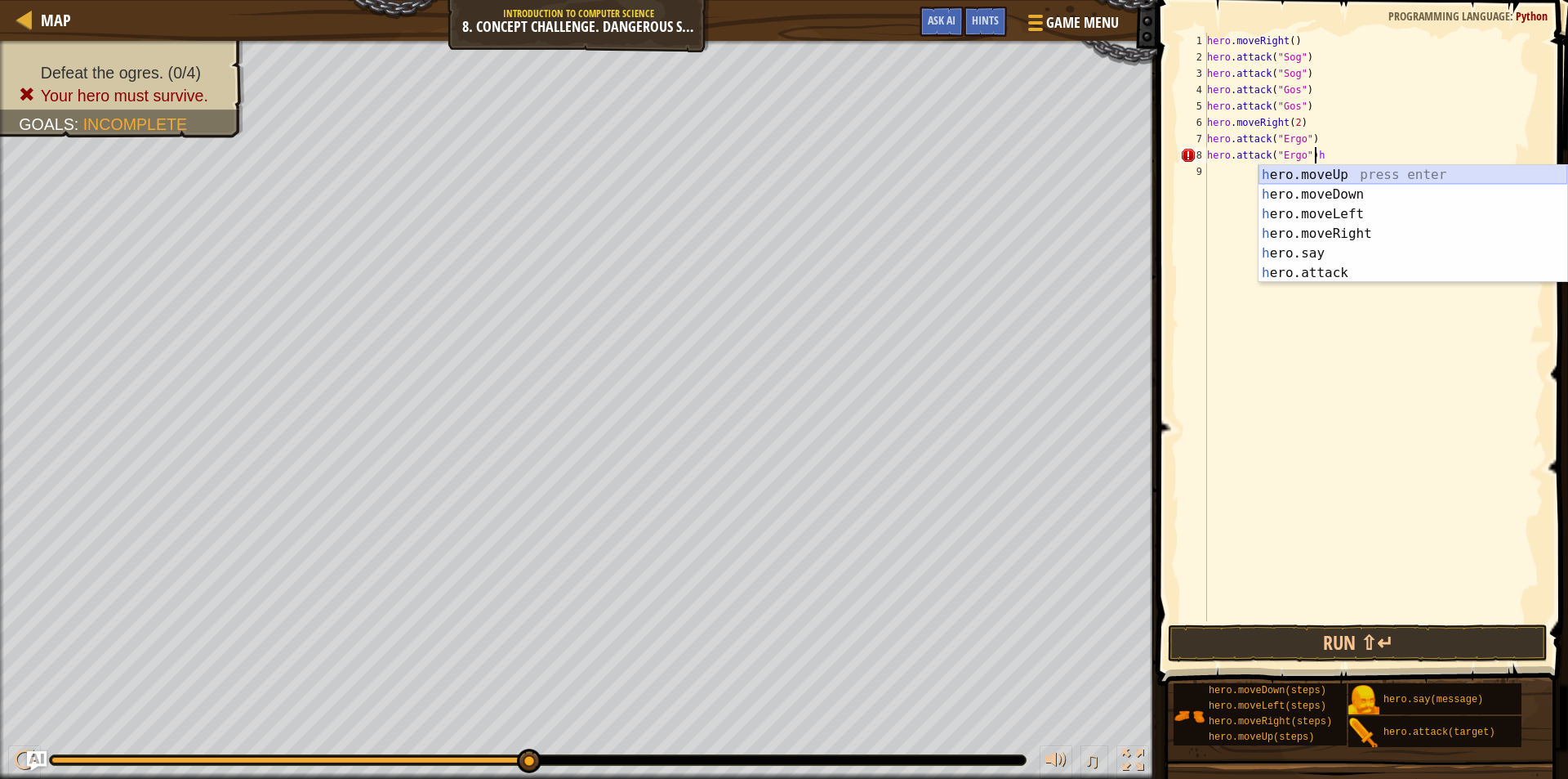
type textarea "hero.attack("Ergo")"
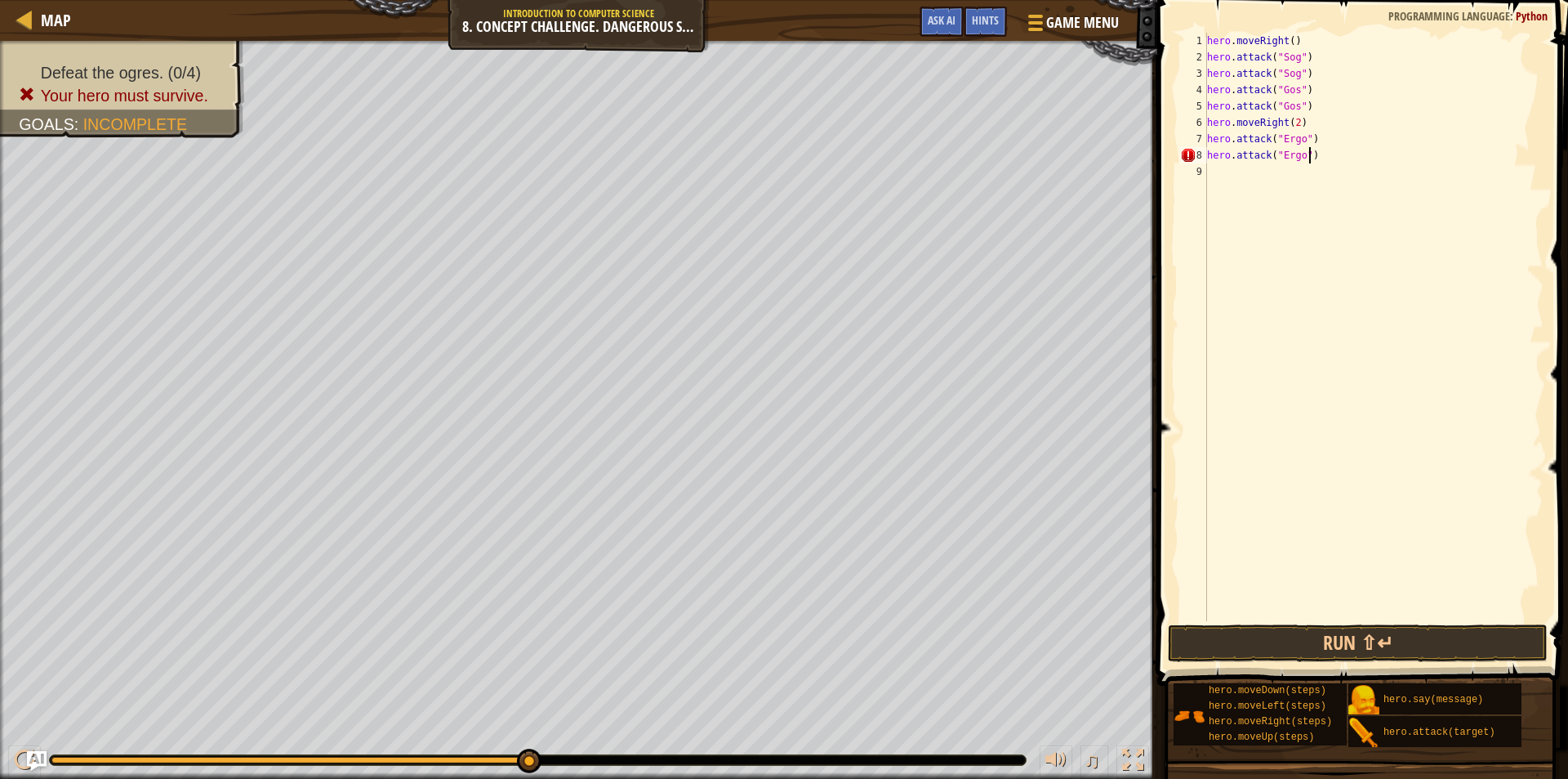
scroll to position [7, 7]
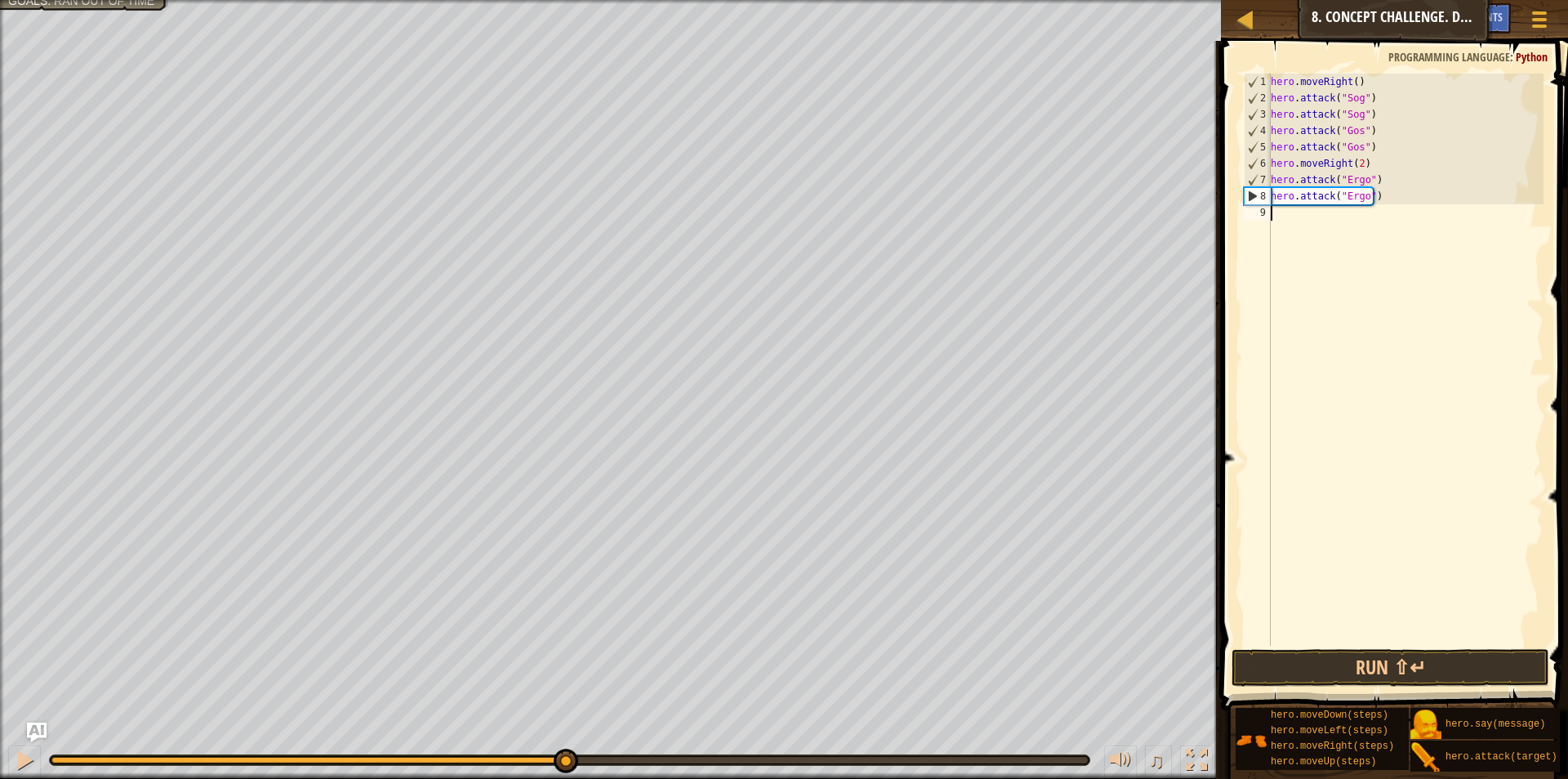
click at [1287, 211] on div "hero . moveRight ( ) hero . attack ( "Sog" ) hero . attack ( "Sog" ) hero . att…" at bounding box center [1405, 375] width 276 height 605
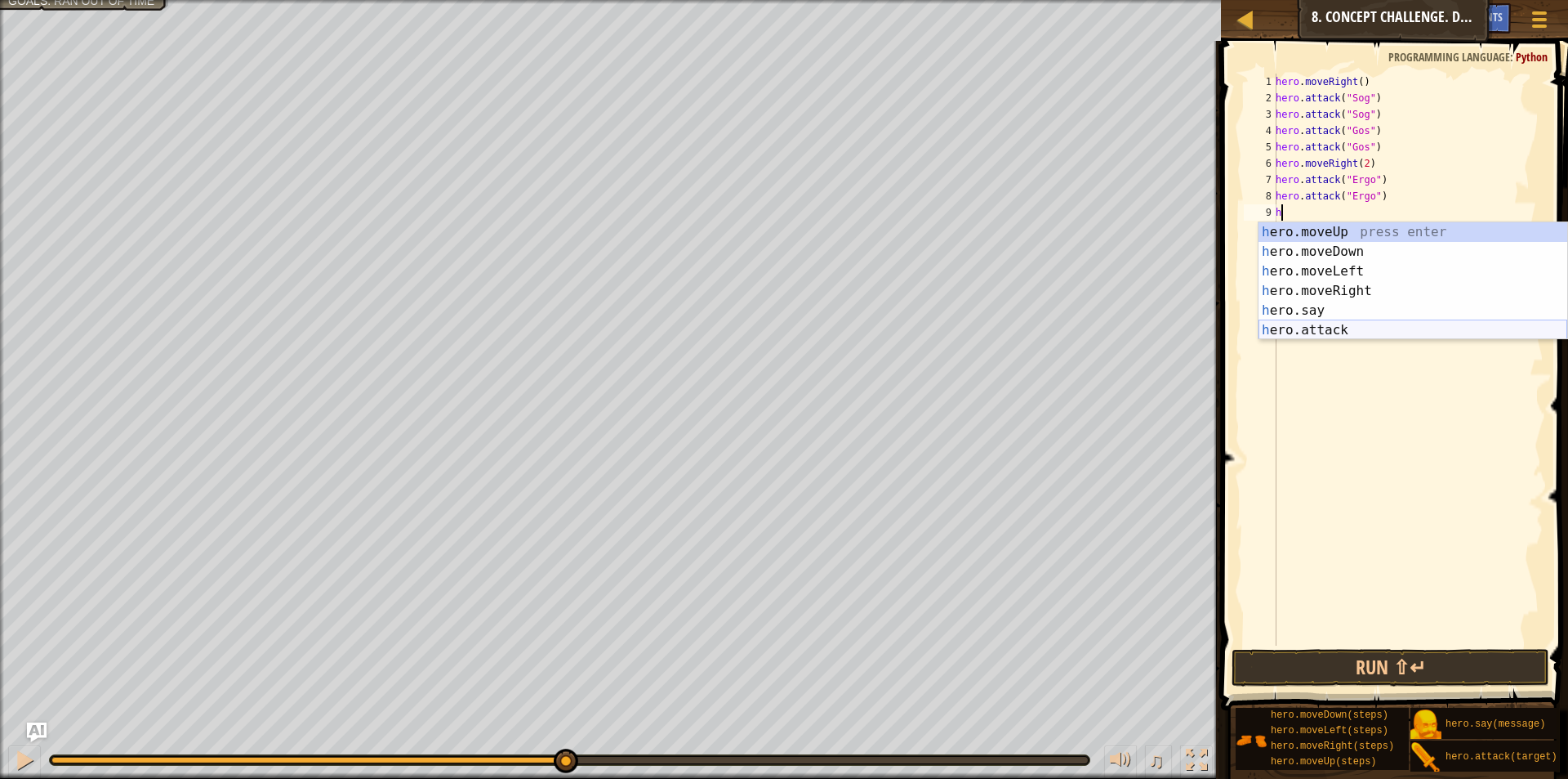
click at [1339, 325] on div "h ero.moveUp press enter h ero.moveDown press enter h ero.moveLeft press enter …" at bounding box center [1412, 300] width 309 height 157
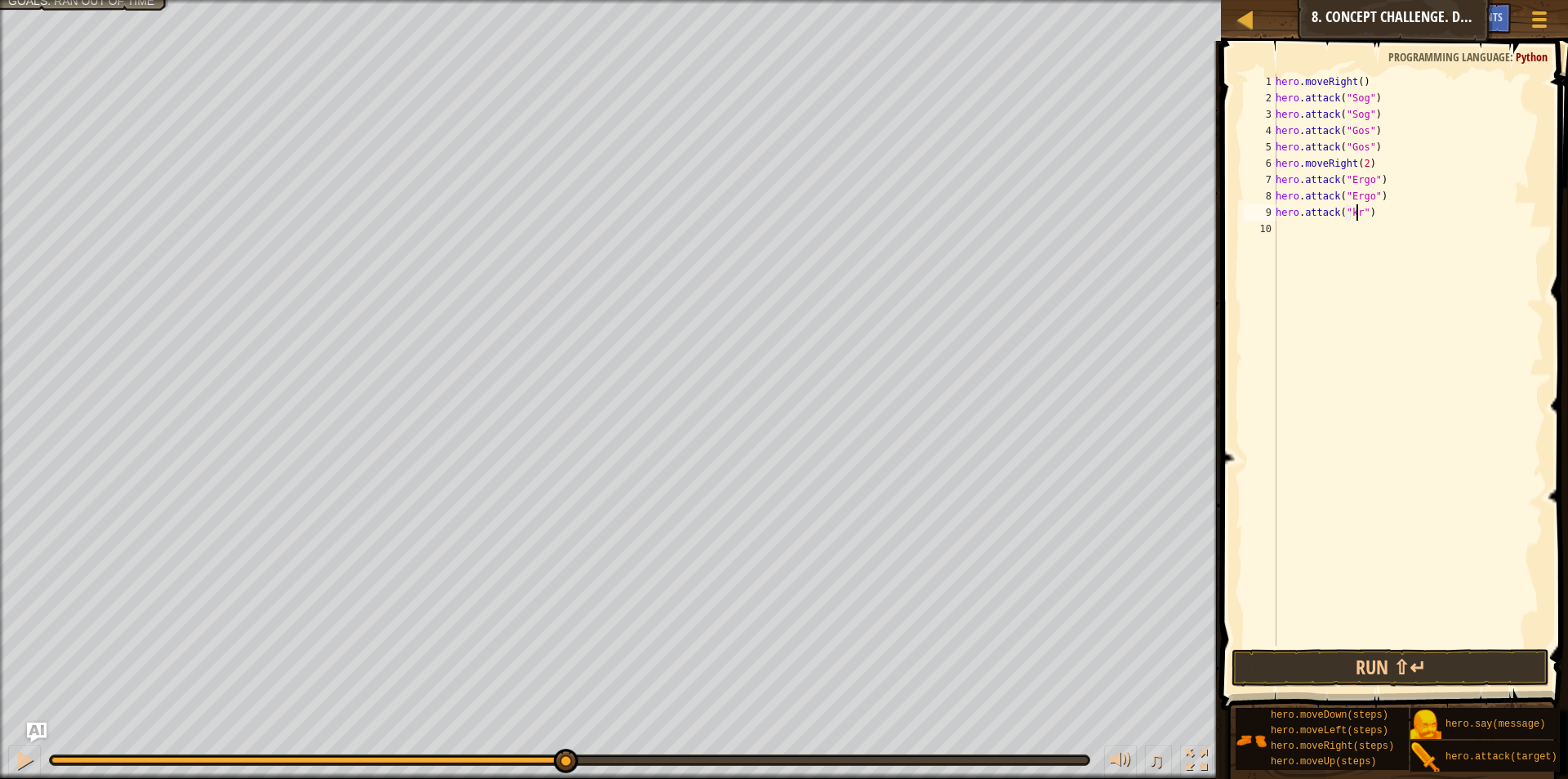
type textarea "hero.attack("kro")"
click at [1341, 236] on div "hero . moveRight ( ) hero . attack ( "Sog" ) hero . attack ( "Sog" ) hero . att…" at bounding box center [1408, 375] width 271 height 605
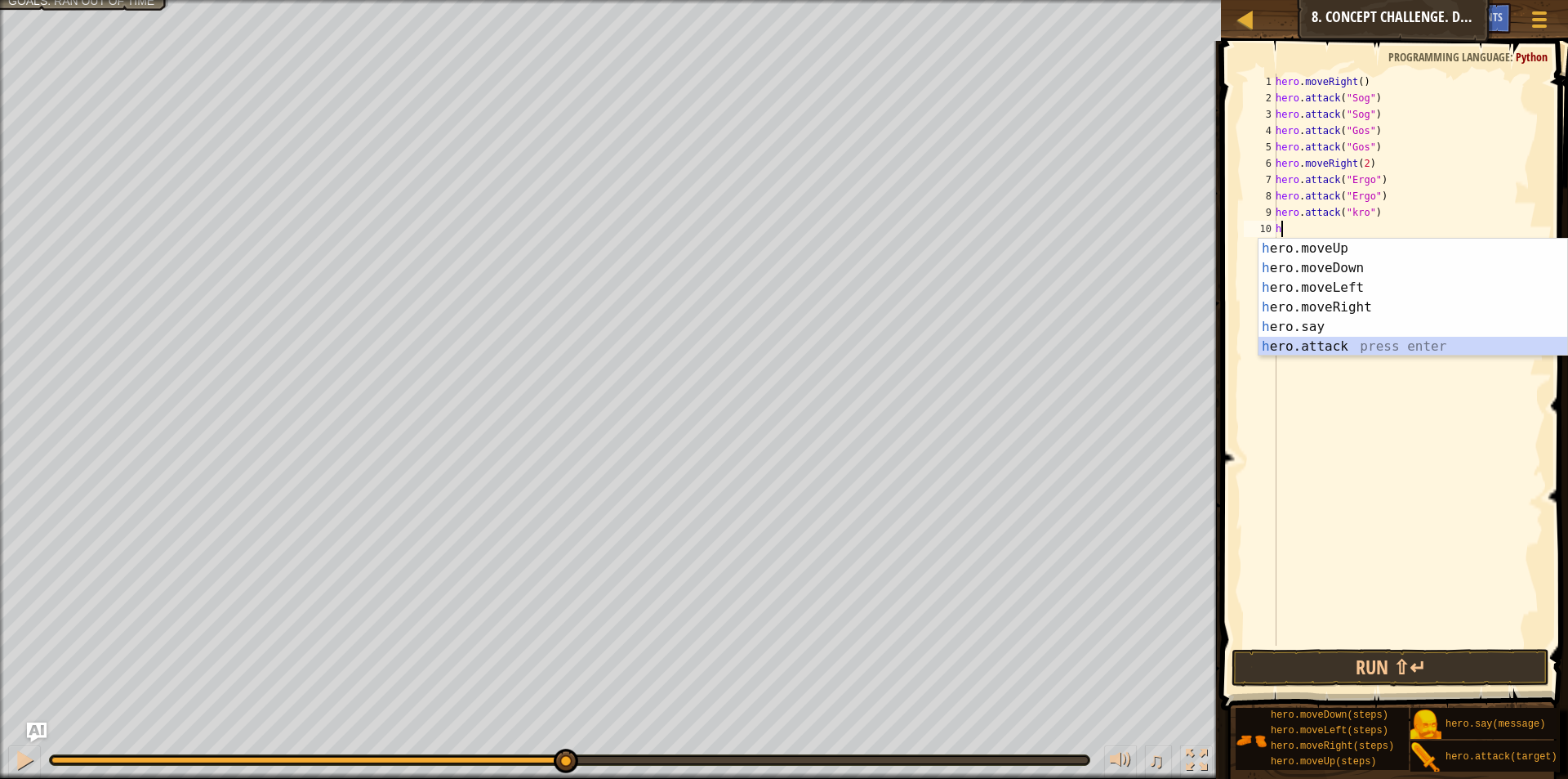
click at [1323, 347] on div "h ero.moveUp press enter h ero.moveDown press enter h ero.moveLeft press enter …" at bounding box center [1412, 316] width 309 height 157
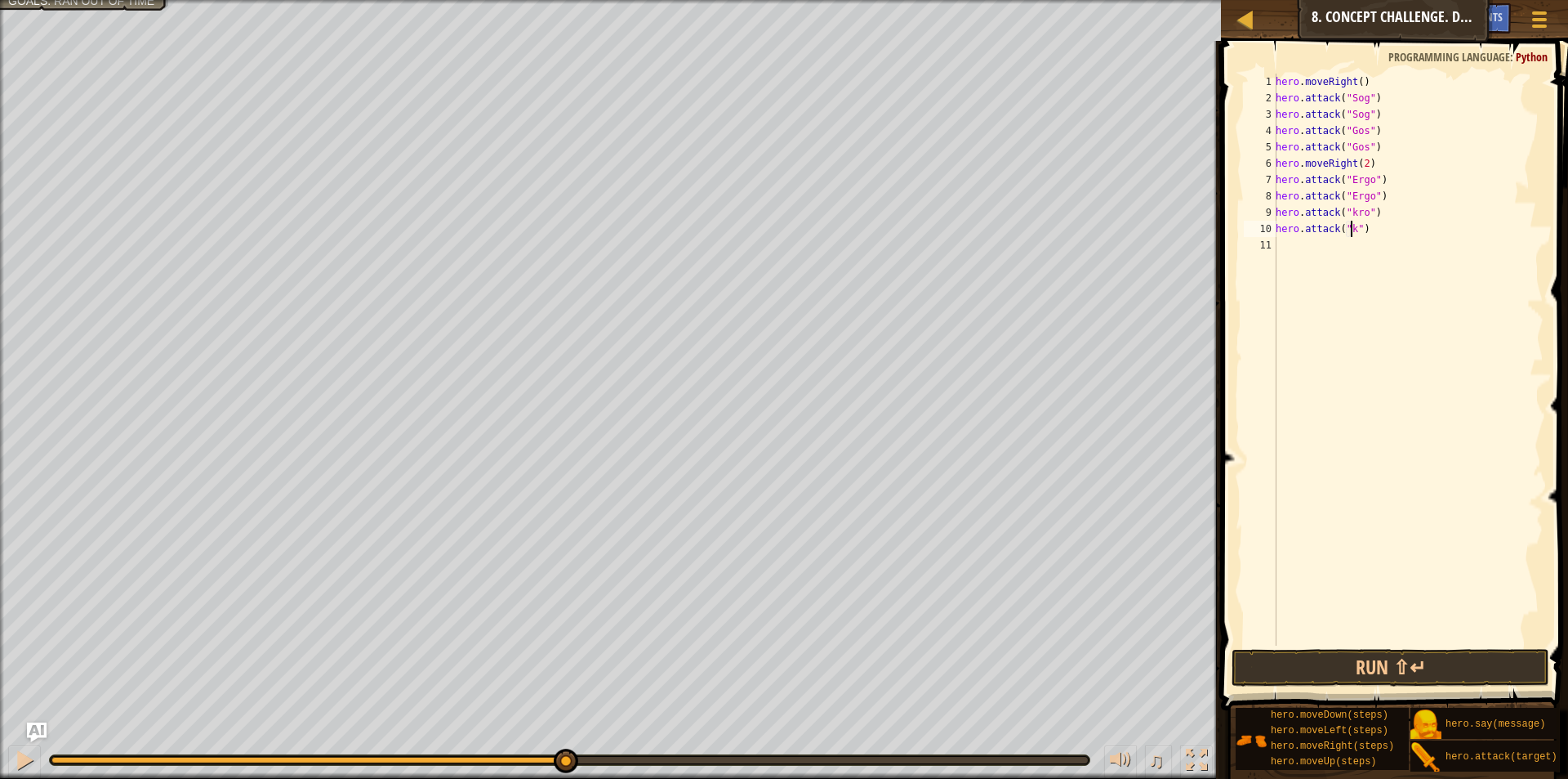
scroll to position [7, 7]
click at [1486, 663] on button "Run ⇧↵" at bounding box center [1390, 667] width 318 height 37
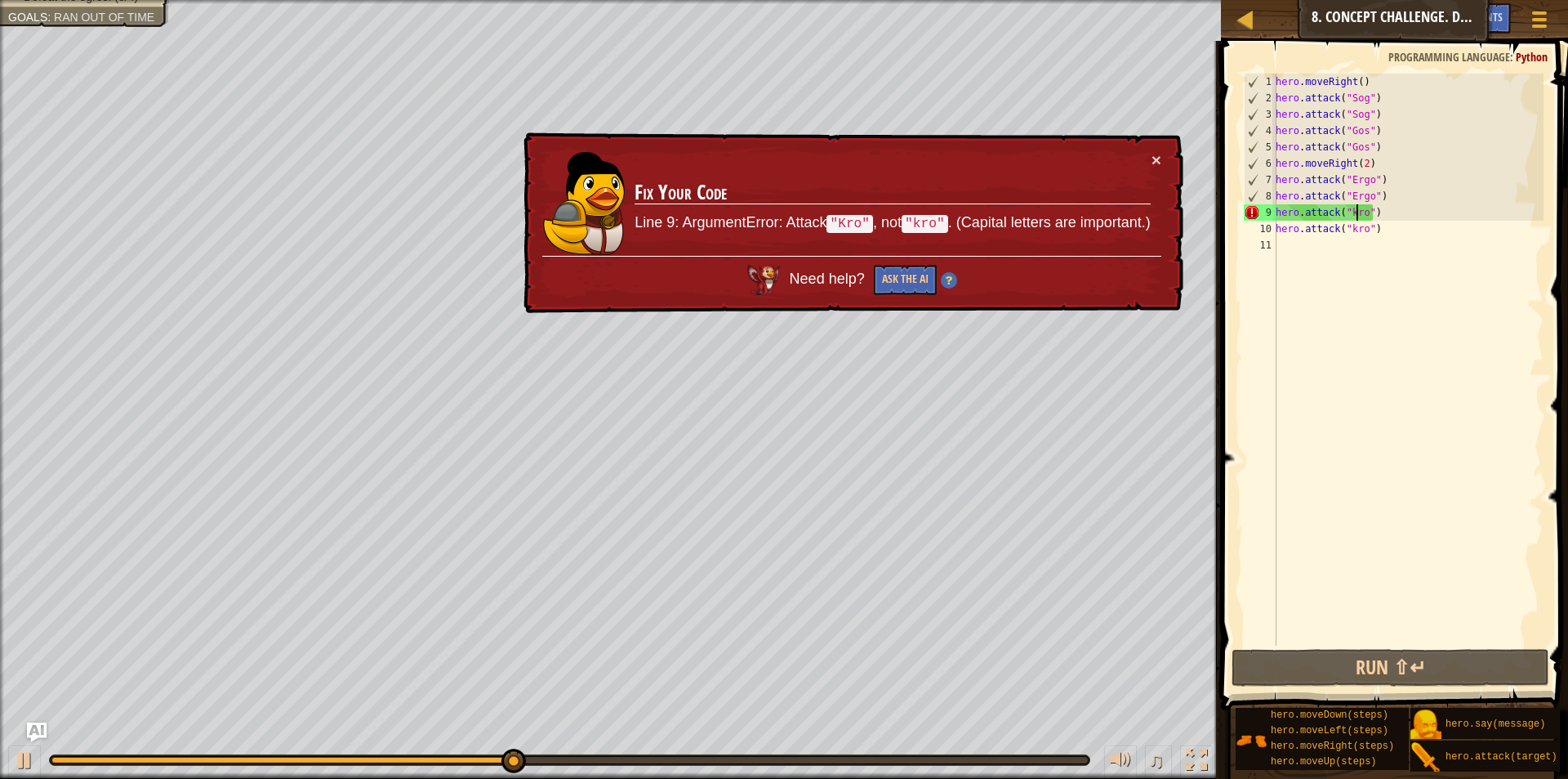
click at [1355, 208] on div "hero . moveRight ( ) hero . attack ( "Sog" ) hero . attack ( "Sog" ) hero . att…" at bounding box center [1408, 375] width 271 height 605
click at [1350, 211] on div "hero . moveRight ( ) hero . attack ( "Sog" ) hero . attack ( "Sog" ) hero . att…" at bounding box center [1408, 375] width 271 height 605
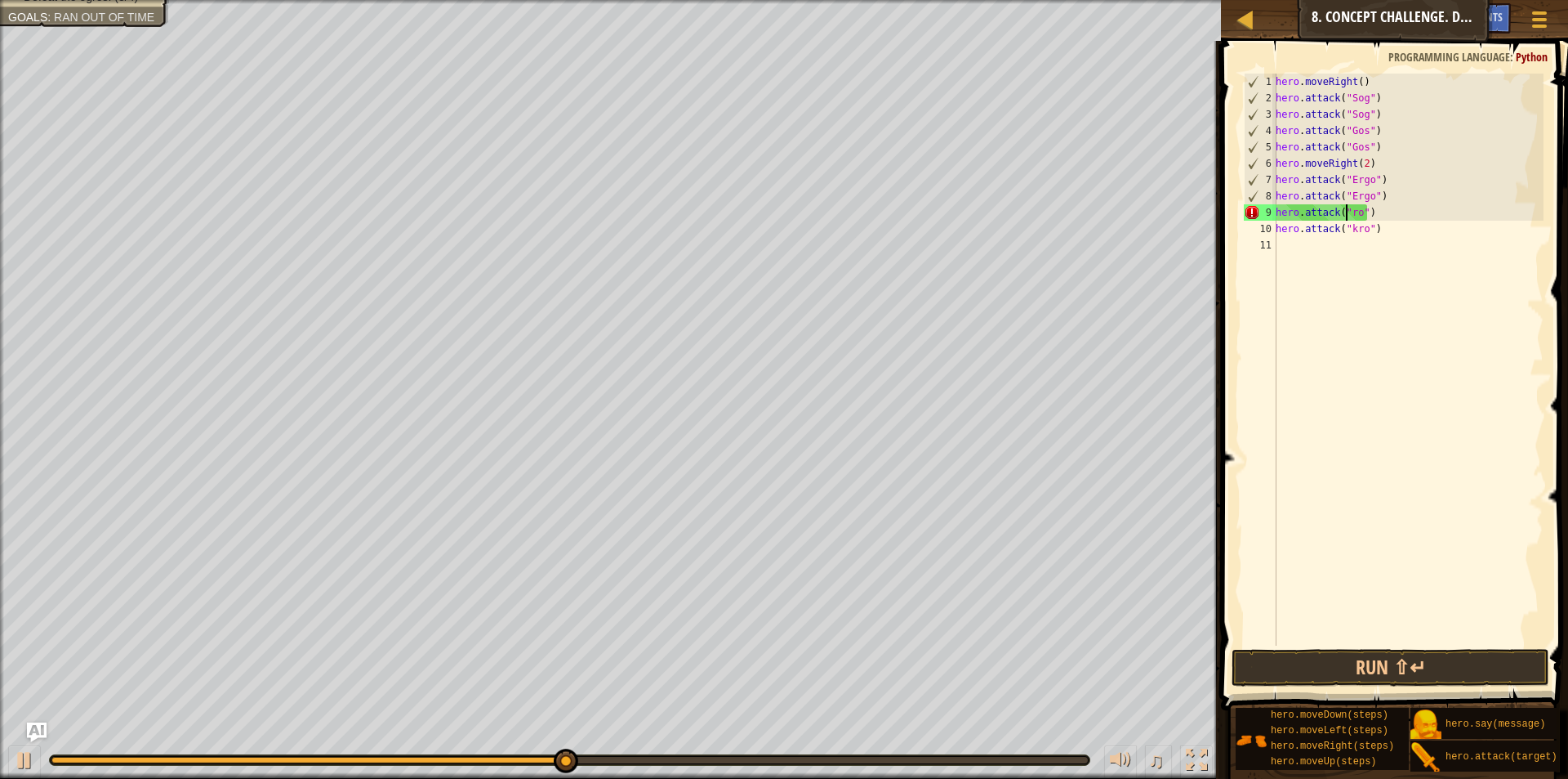
scroll to position [7, 6]
click at [1351, 228] on div "hero . moveRight ( ) hero . attack ( "Sog" ) hero . attack ( "Sog" ) hero . att…" at bounding box center [1408, 375] width 271 height 605
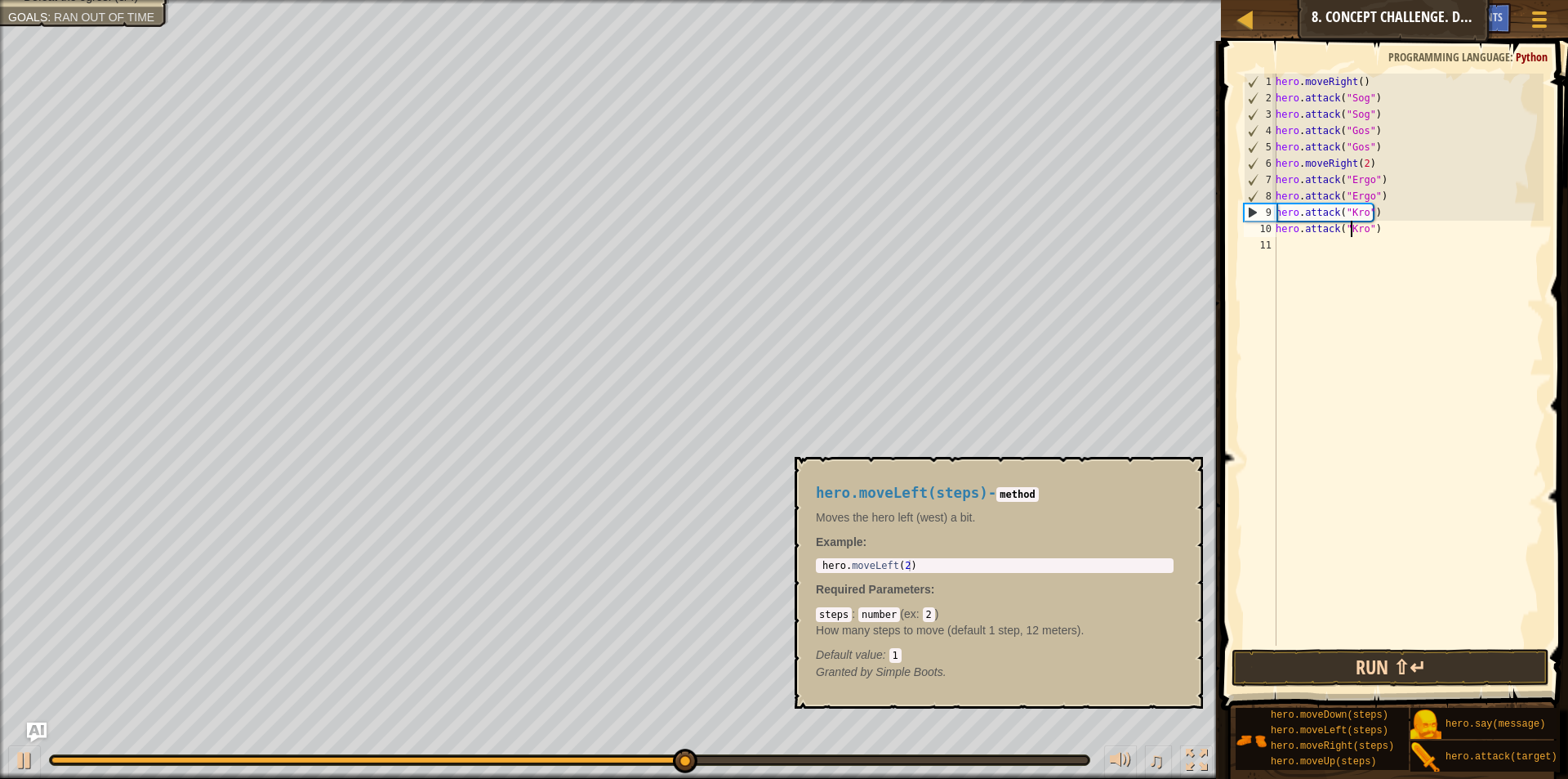
type textarea "hero.attack("Kro")"
click at [1395, 667] on button "Run ⇧↵" at bounding box center [1390, 667] width 318 height 37
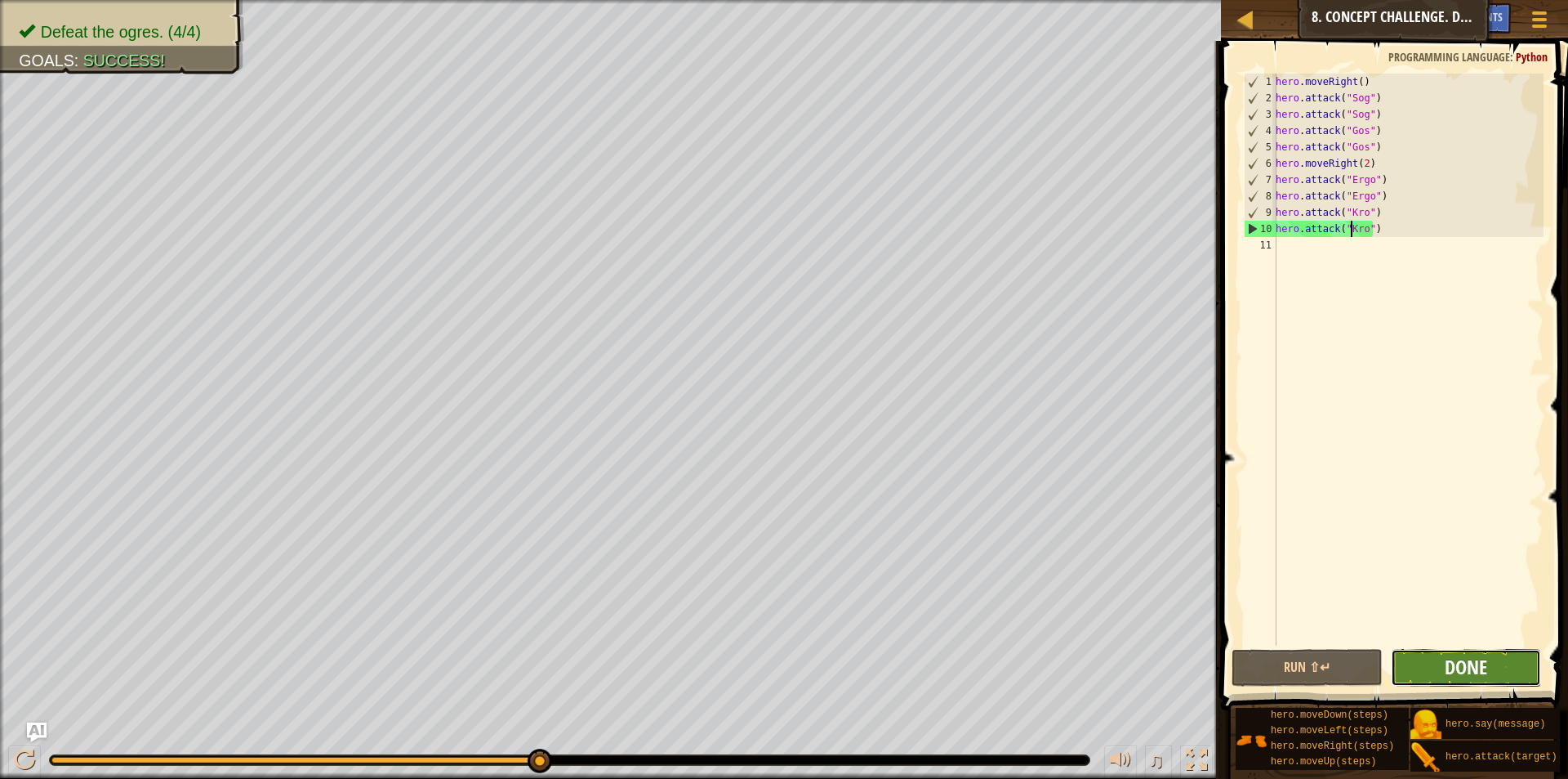
click at [1485, 673] on span "Done" at bounding box center [1466, 667] width 42 height 27
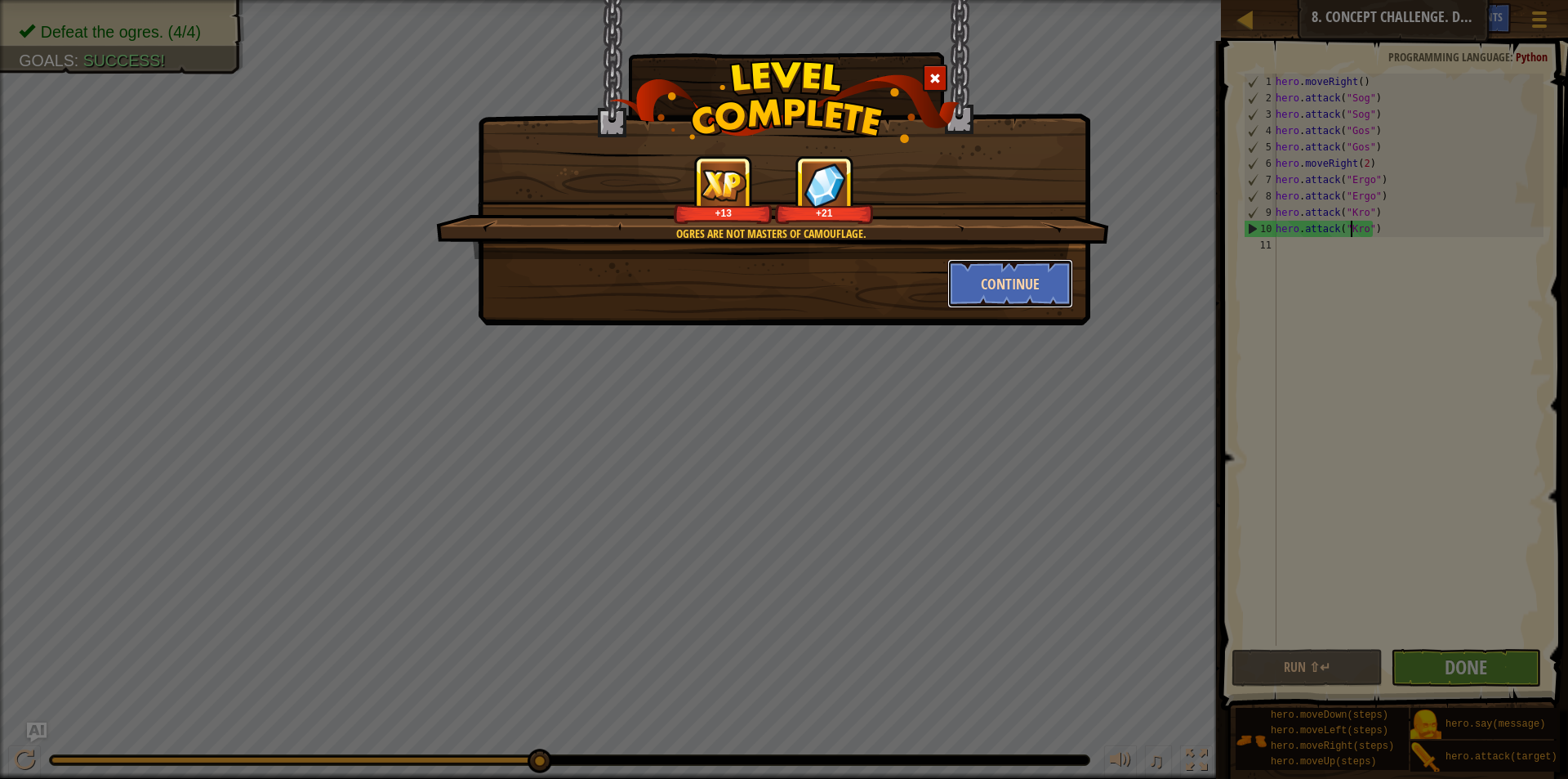
click at [1052, 283] on button "Continue" at bounding box center [1011, 283] width 127 height 49
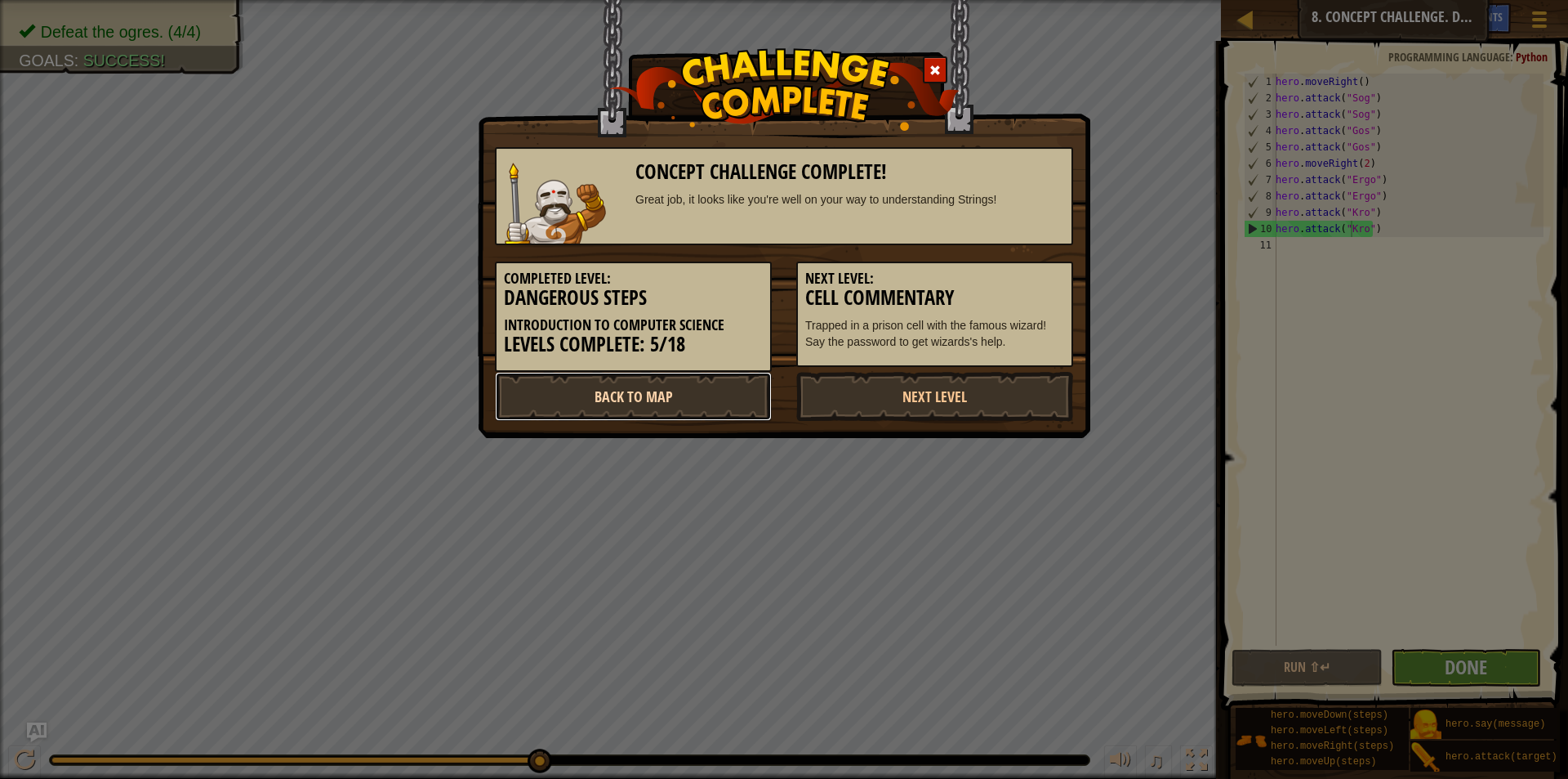
click at [686, 397] on link "Back to Map" at bounding box center [633, 396] width 277 height 49
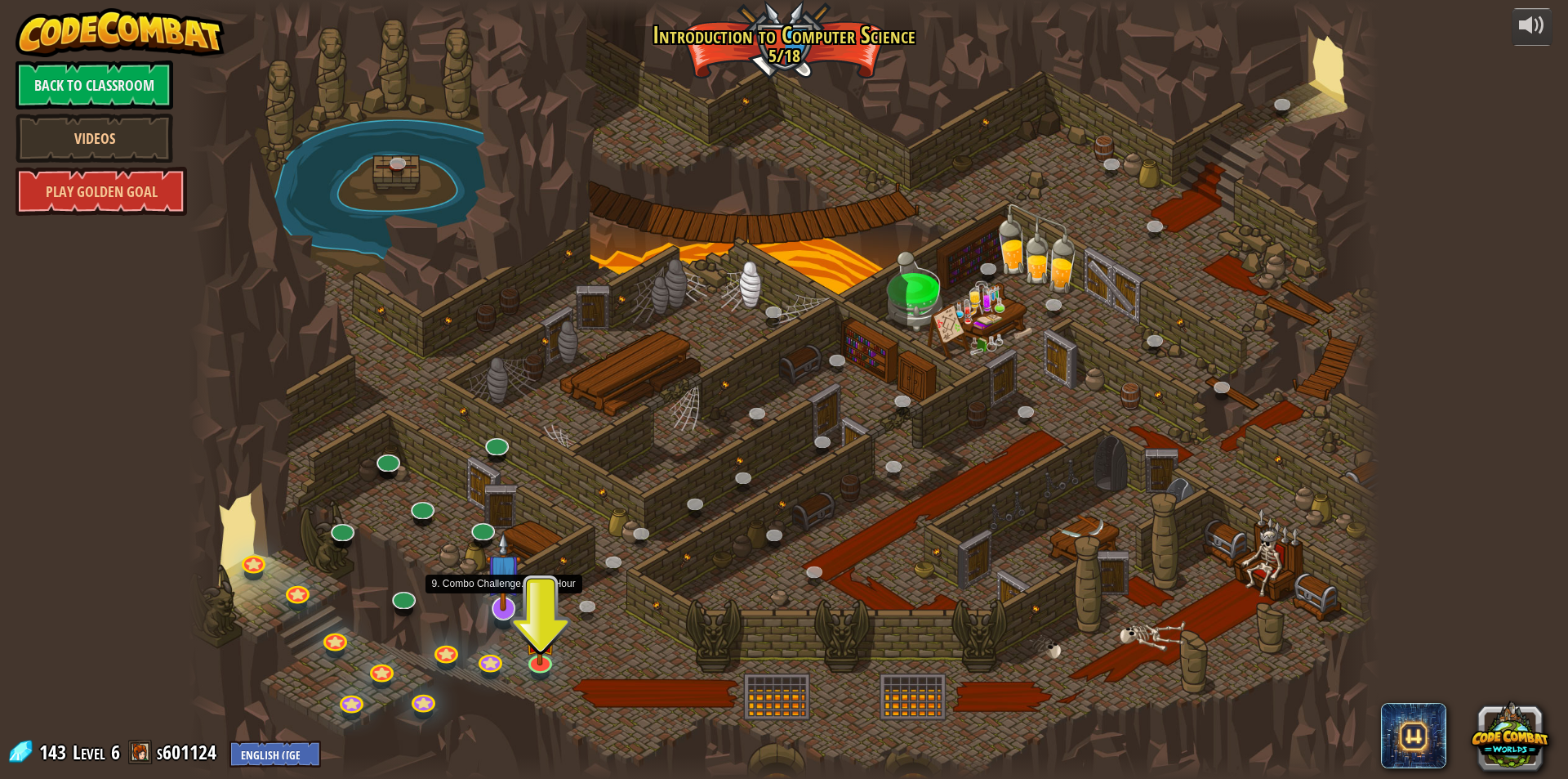
click at [514, 615] on div at bounding box center [784, 390] width 1191 height 779
click at [513, 612] on link at bounding box center [501, 605] width 33 height 33
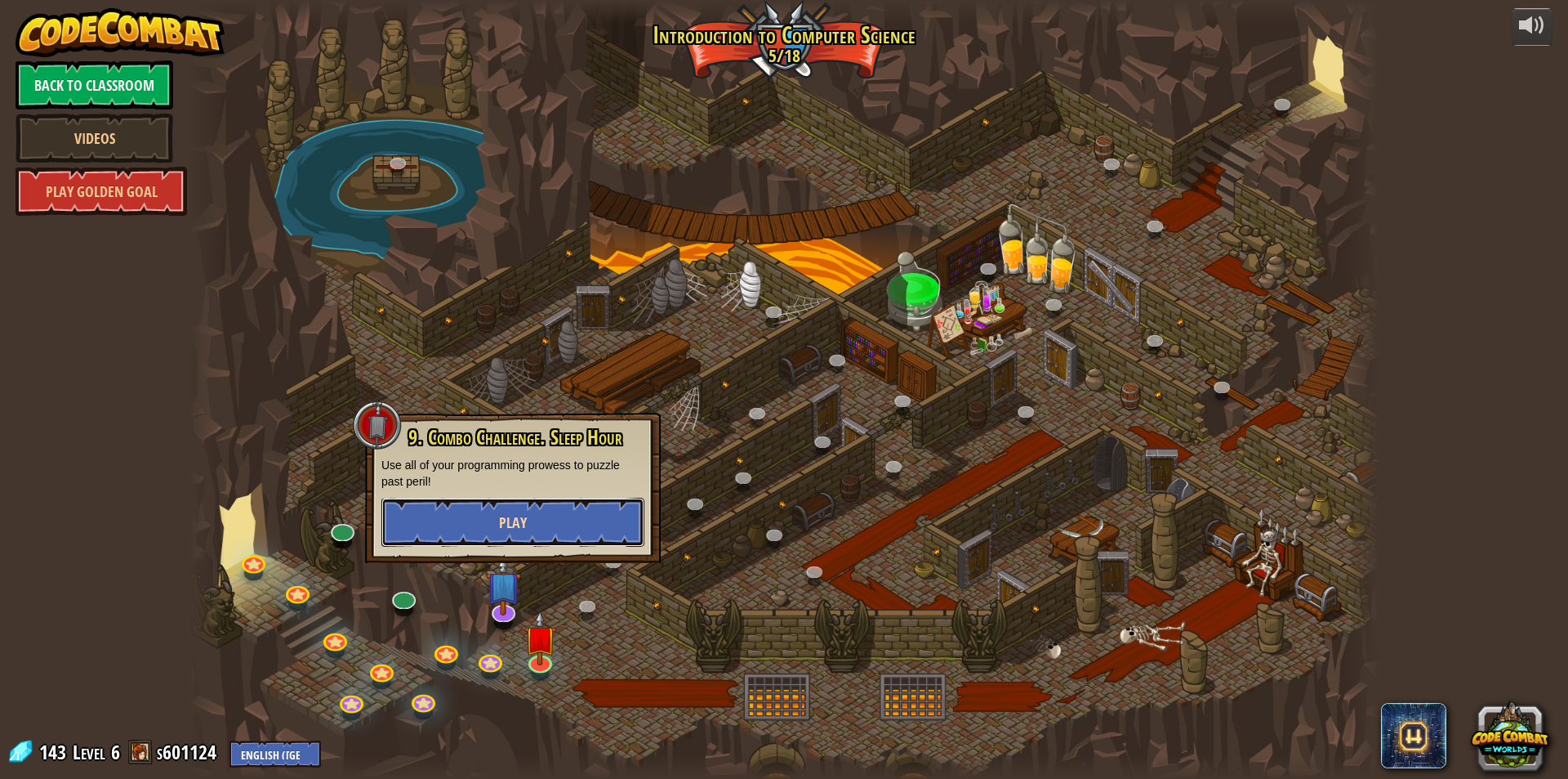
click at [581, 523] on button "Play" at bounding box center [512, 521] width 263 height 49
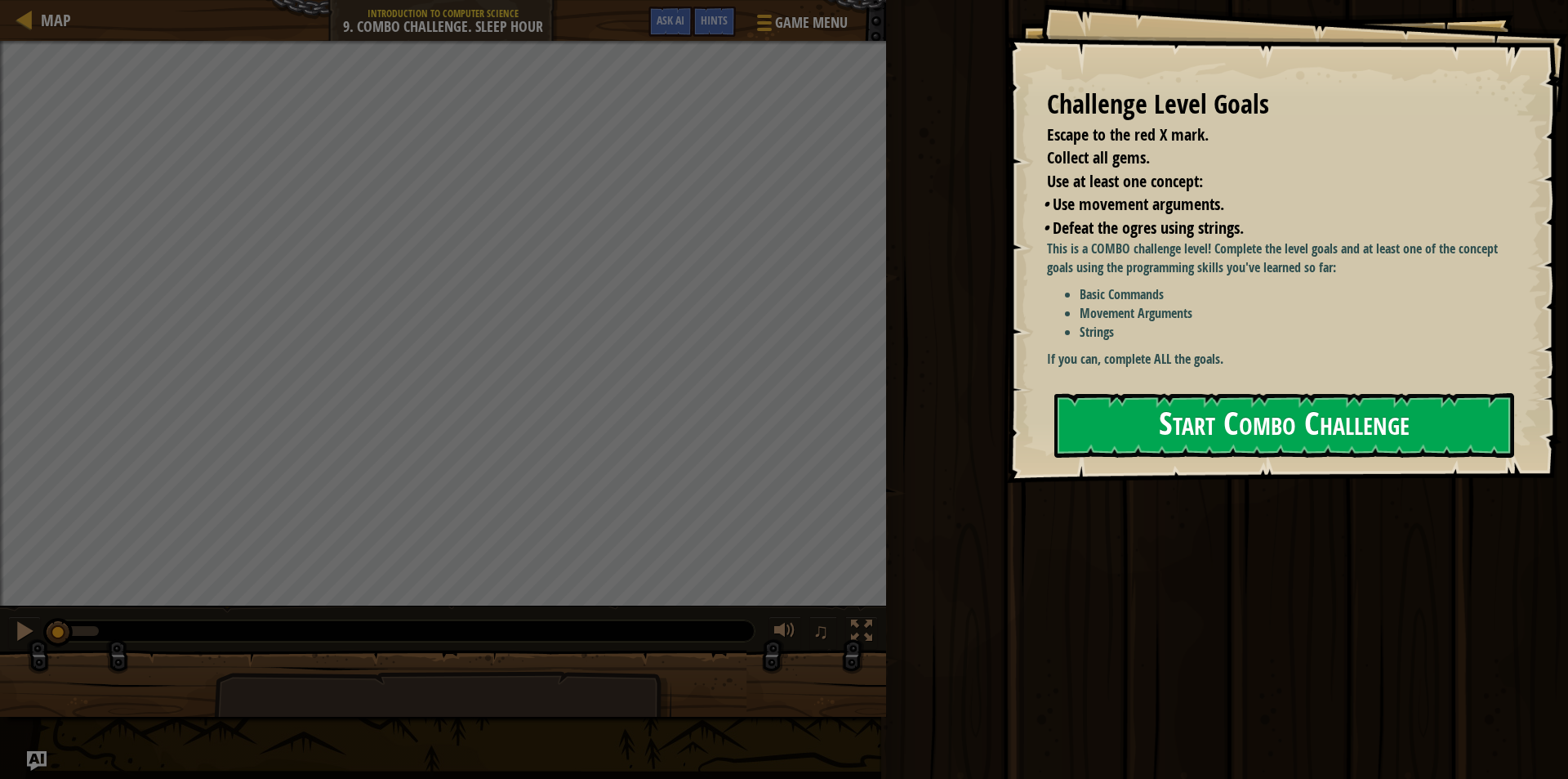
click at [1165, 441] on button "Start Combo Challenge" at bounding box center [1285, 425] width 460 height 65
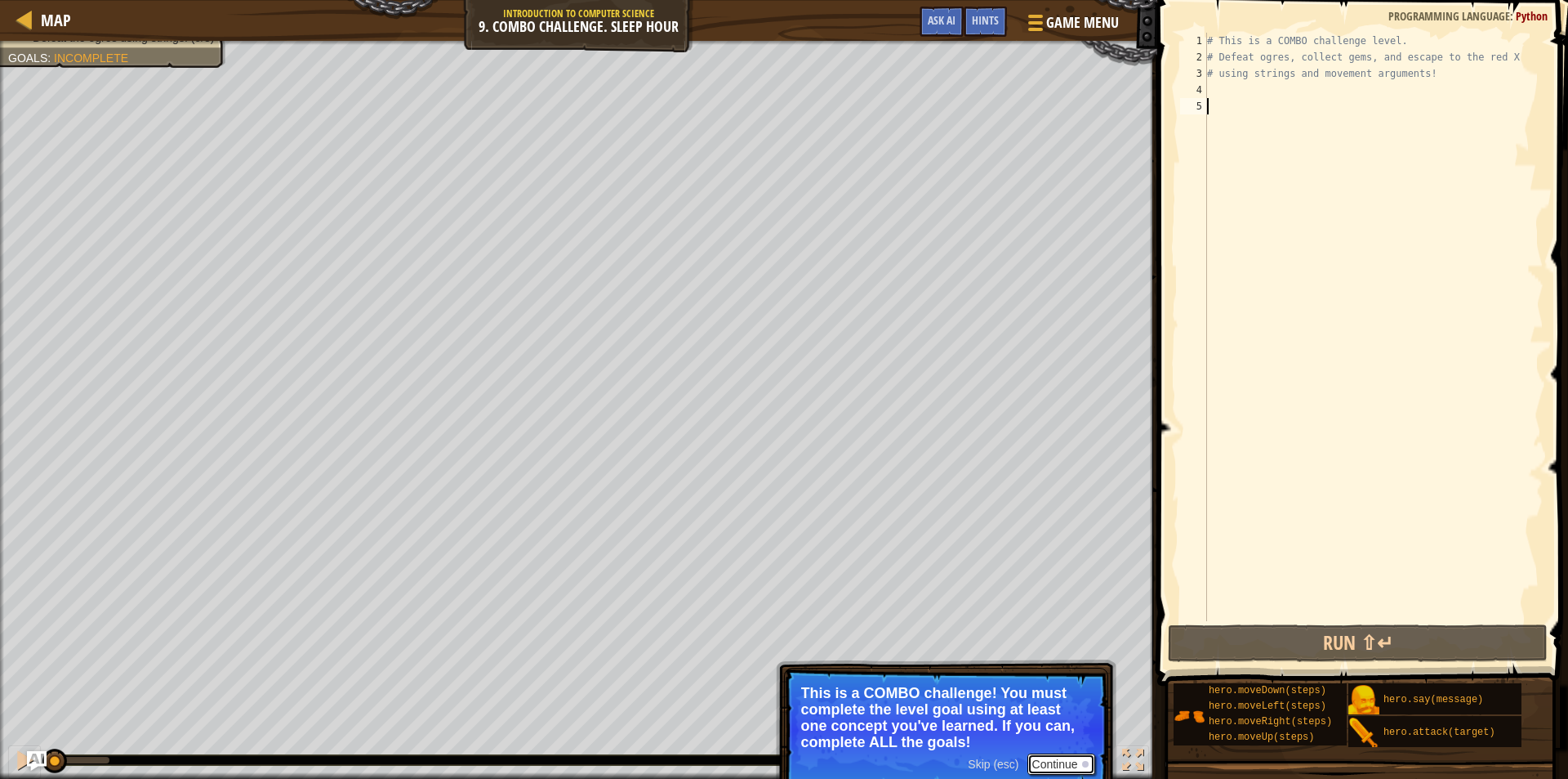
click at [1052, 760] on button "Continue" at bounding box center [1061, 764] width 68 height 21
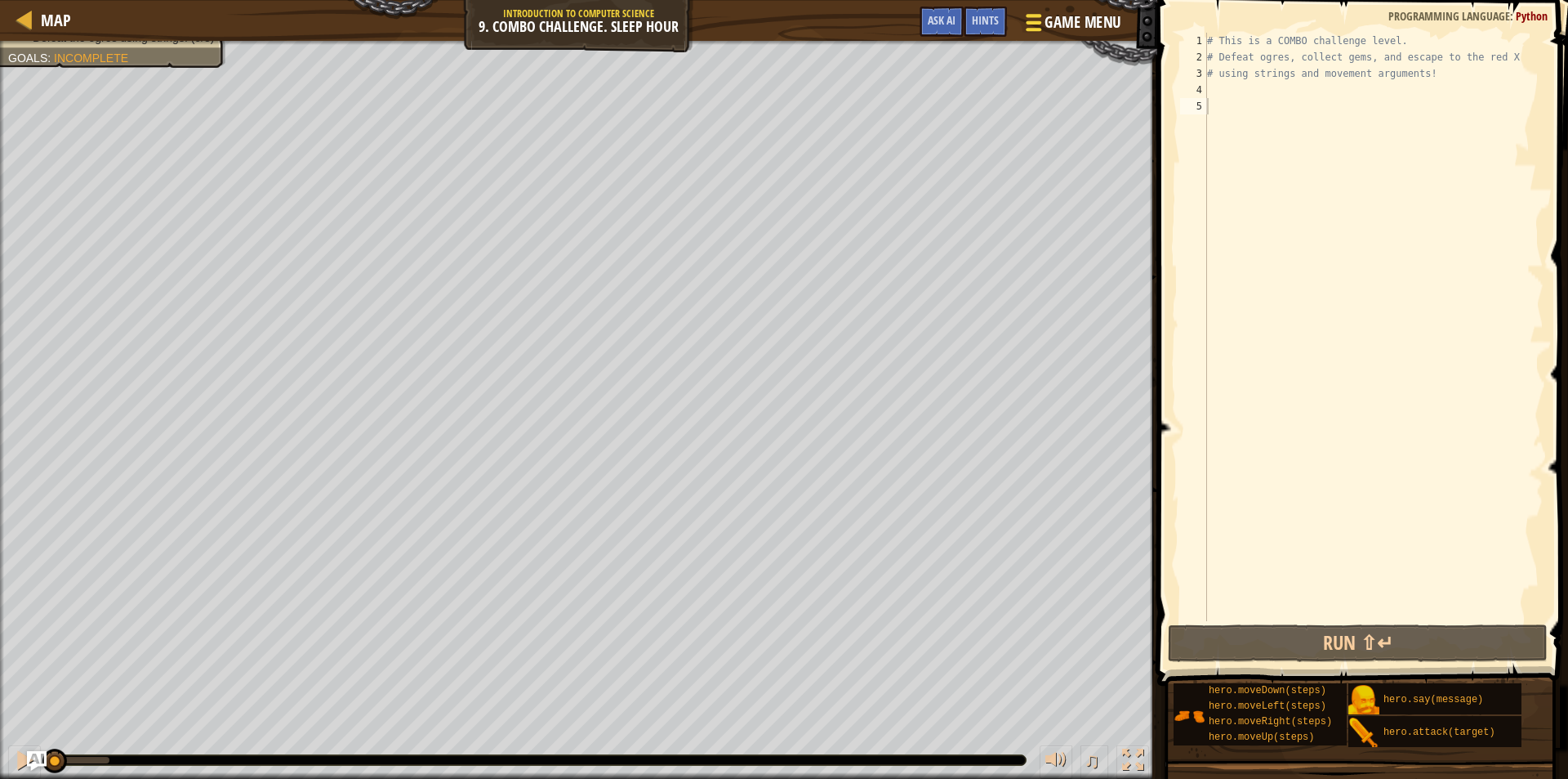
click at [1101, 19] on span "Game Menu" at bounding box center [1082, 22] width 76 height 22
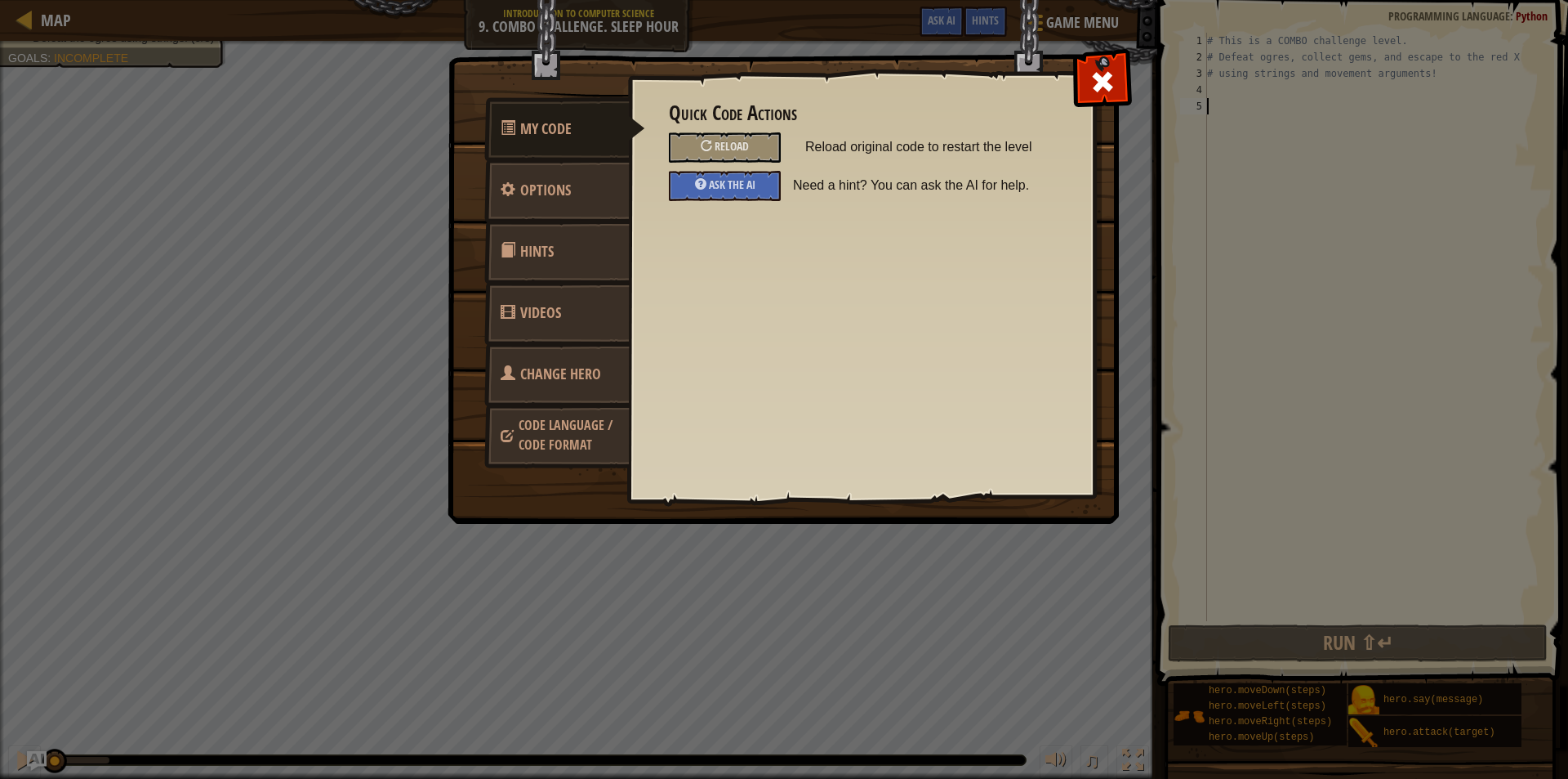
click at [567, 382] on span "Change Hero" at bounding box center [560, 374] width 81 height 20
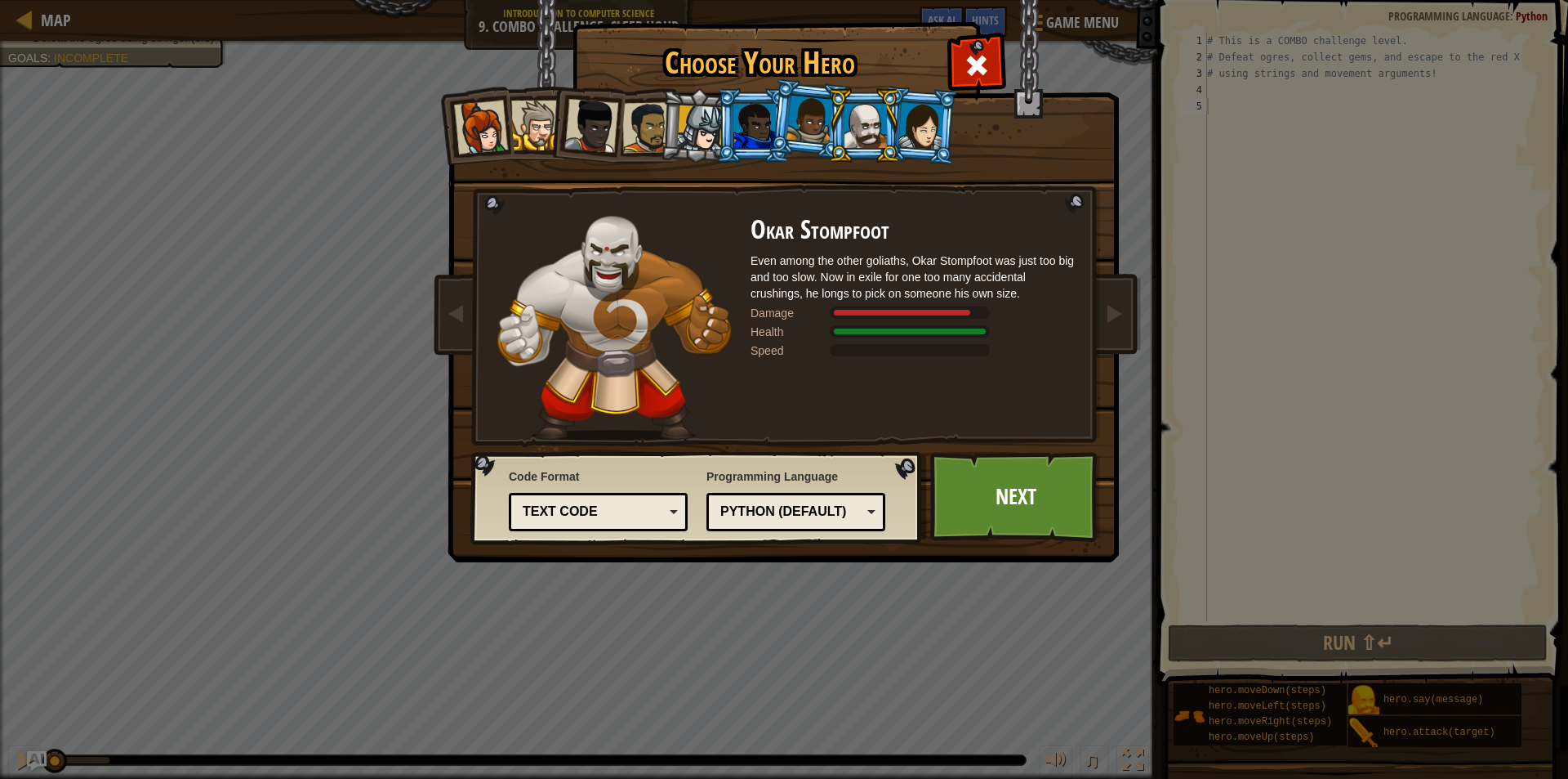
click at [916, 154] on li at bounding box center [919, 126] width 79 height 80
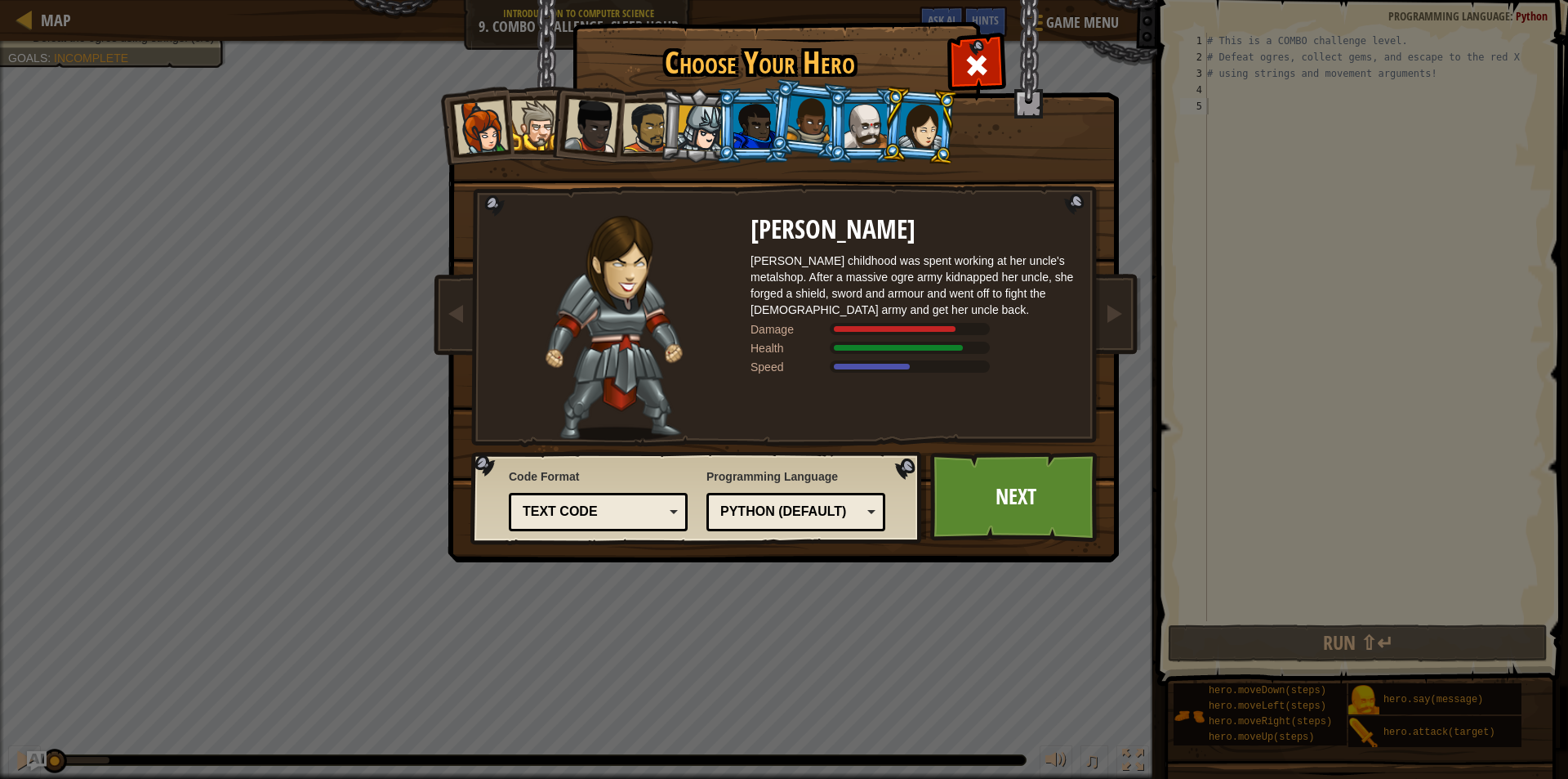
click at [871, 133] on div at bounding box center [865, 126] width 42 height 44
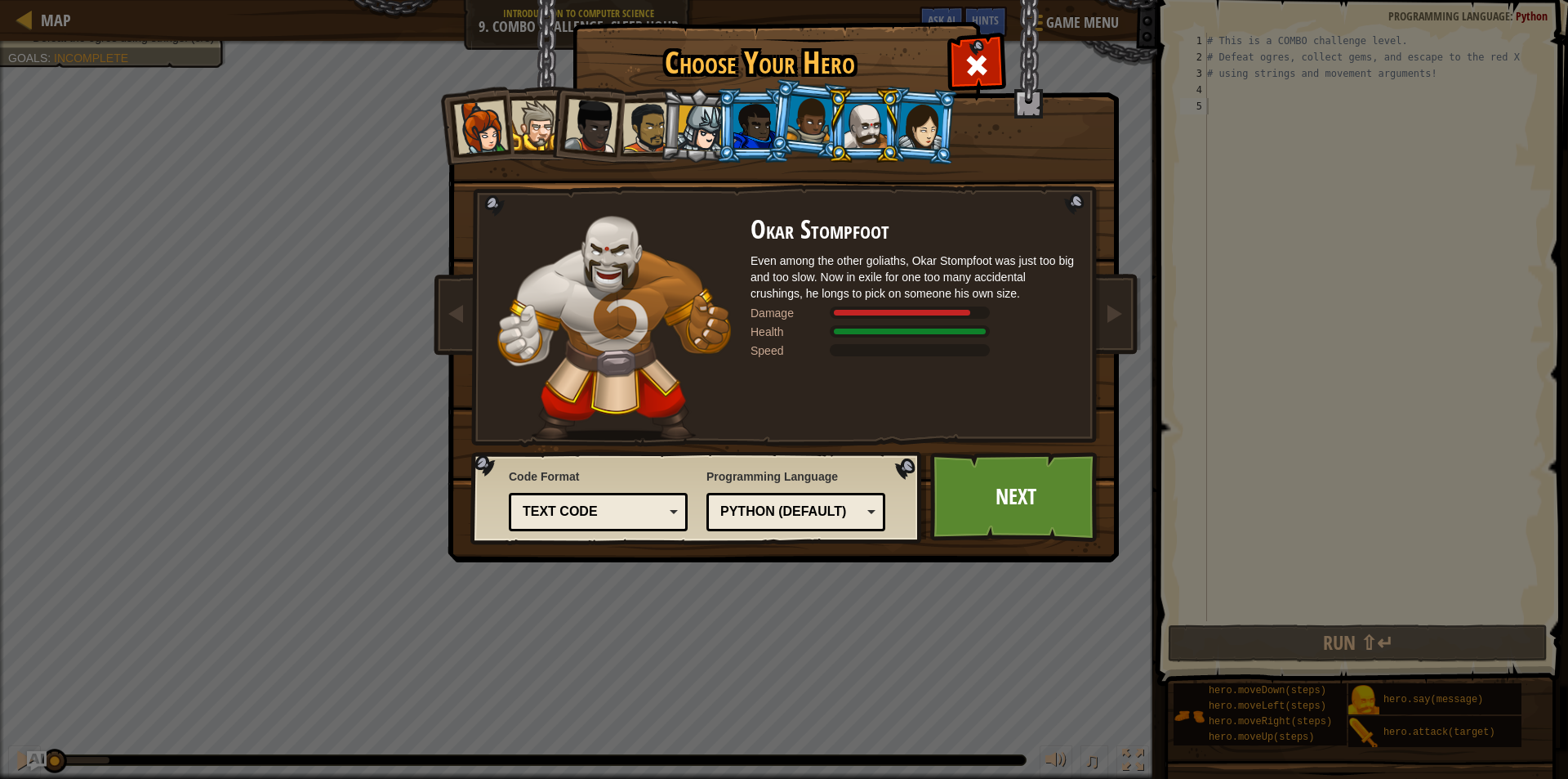
click at [914, 128] on div at bounding box center [921, 125] width 46 height 47
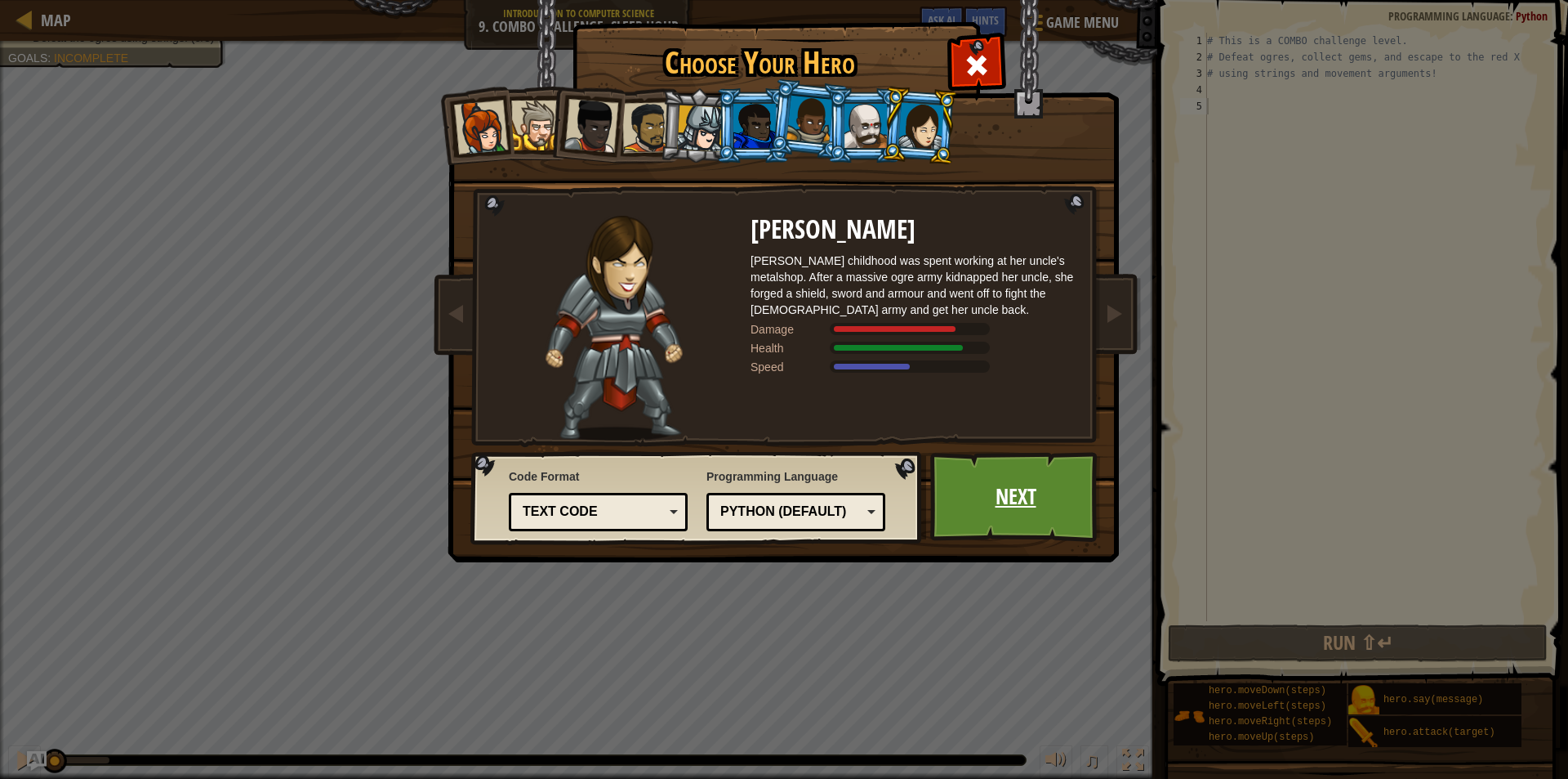
click at [1028, 525] on link "Next" at bounding box center [1015, 497] width 171 height 90
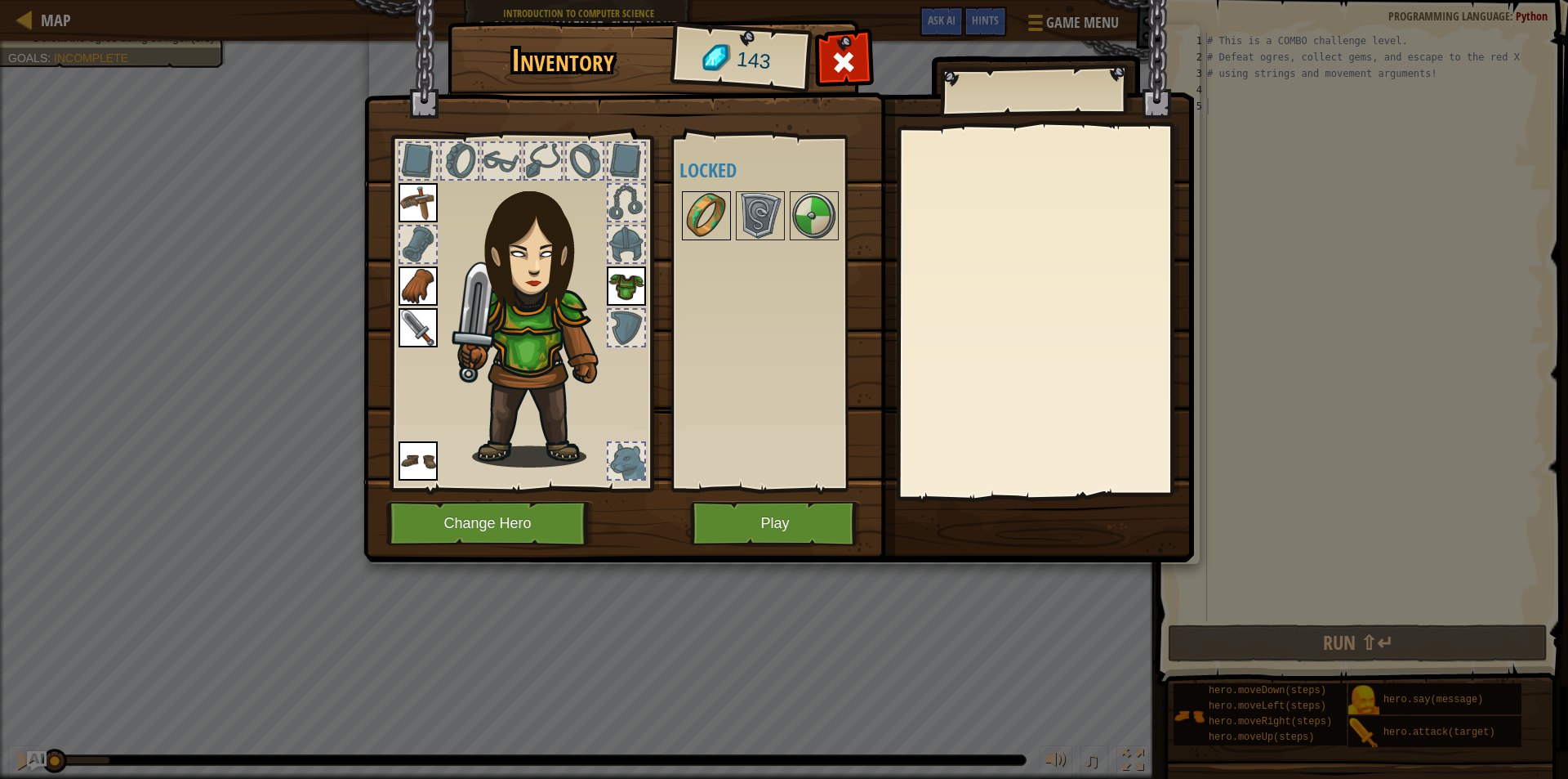
click at [706, 204] on img at bounding box center [706, 216] width 46 height 46
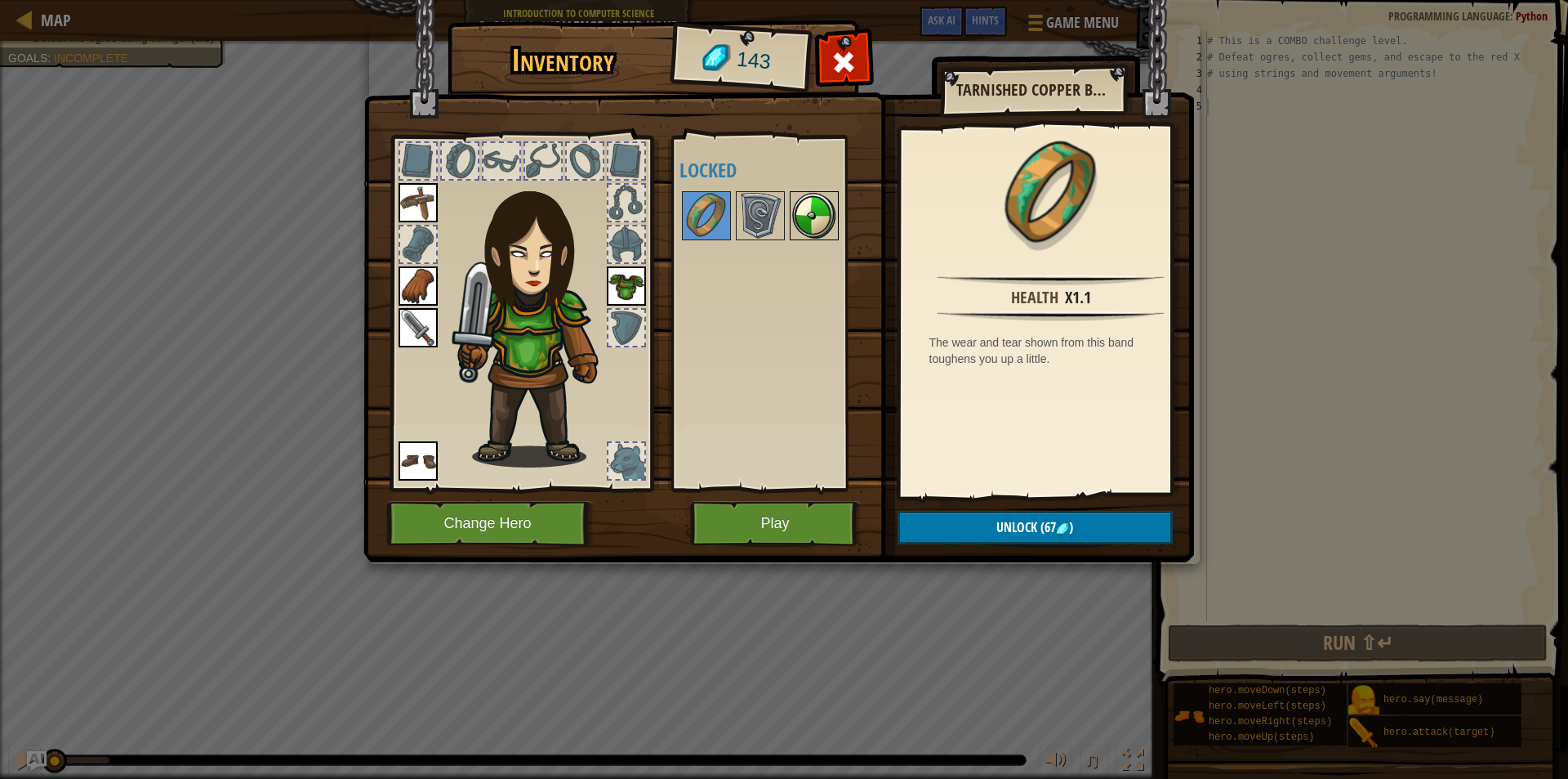
click at [811, 205] on img at bounding box center [814, 216] width 46 height 46
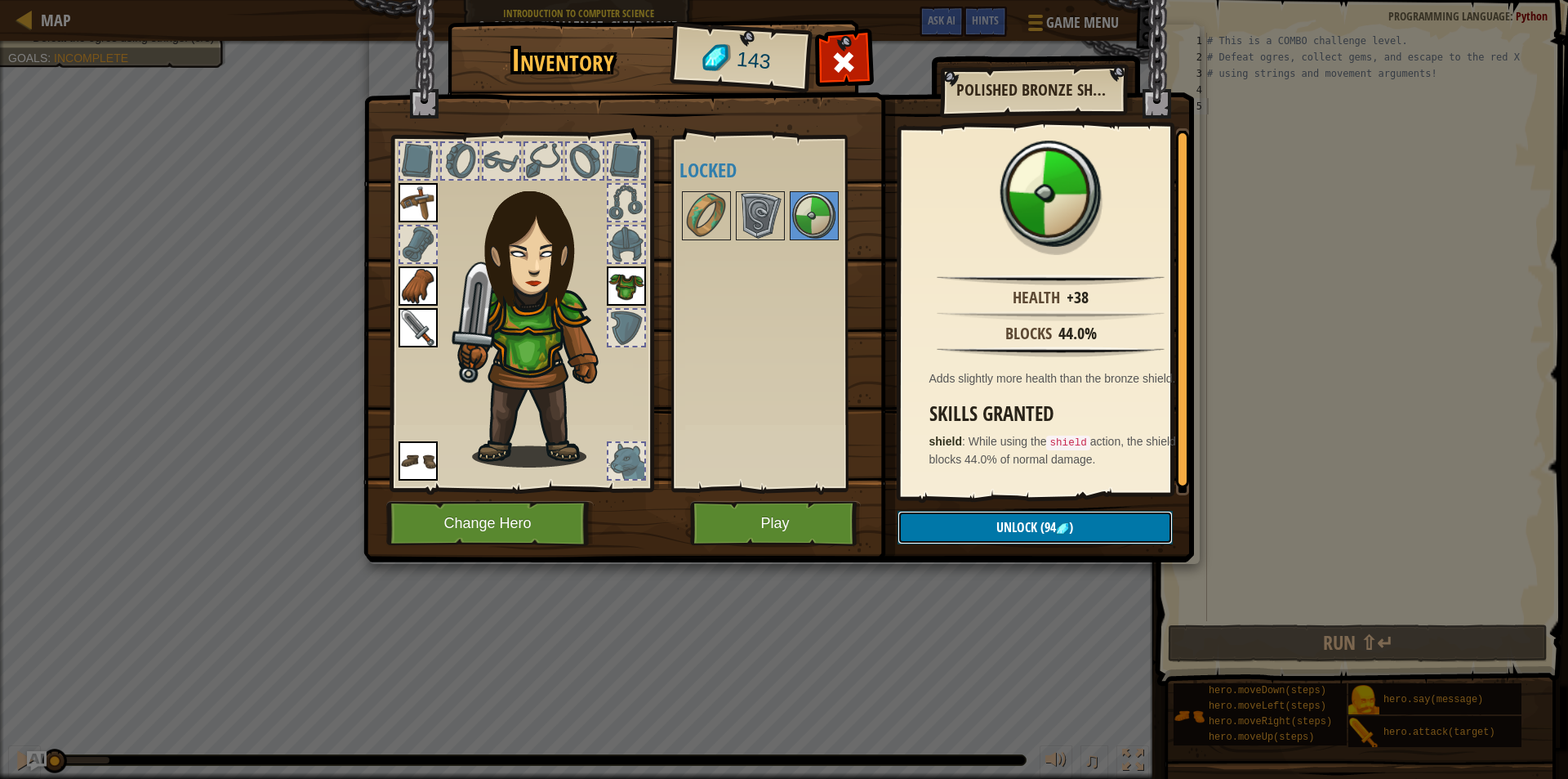
click at [1037, 518] on span "(94" at bounding box center [1046, 527] width 19 height 18
click at [1026, 536] on button "Confirm" at bounding box center [1034, 528] width 275 height 34
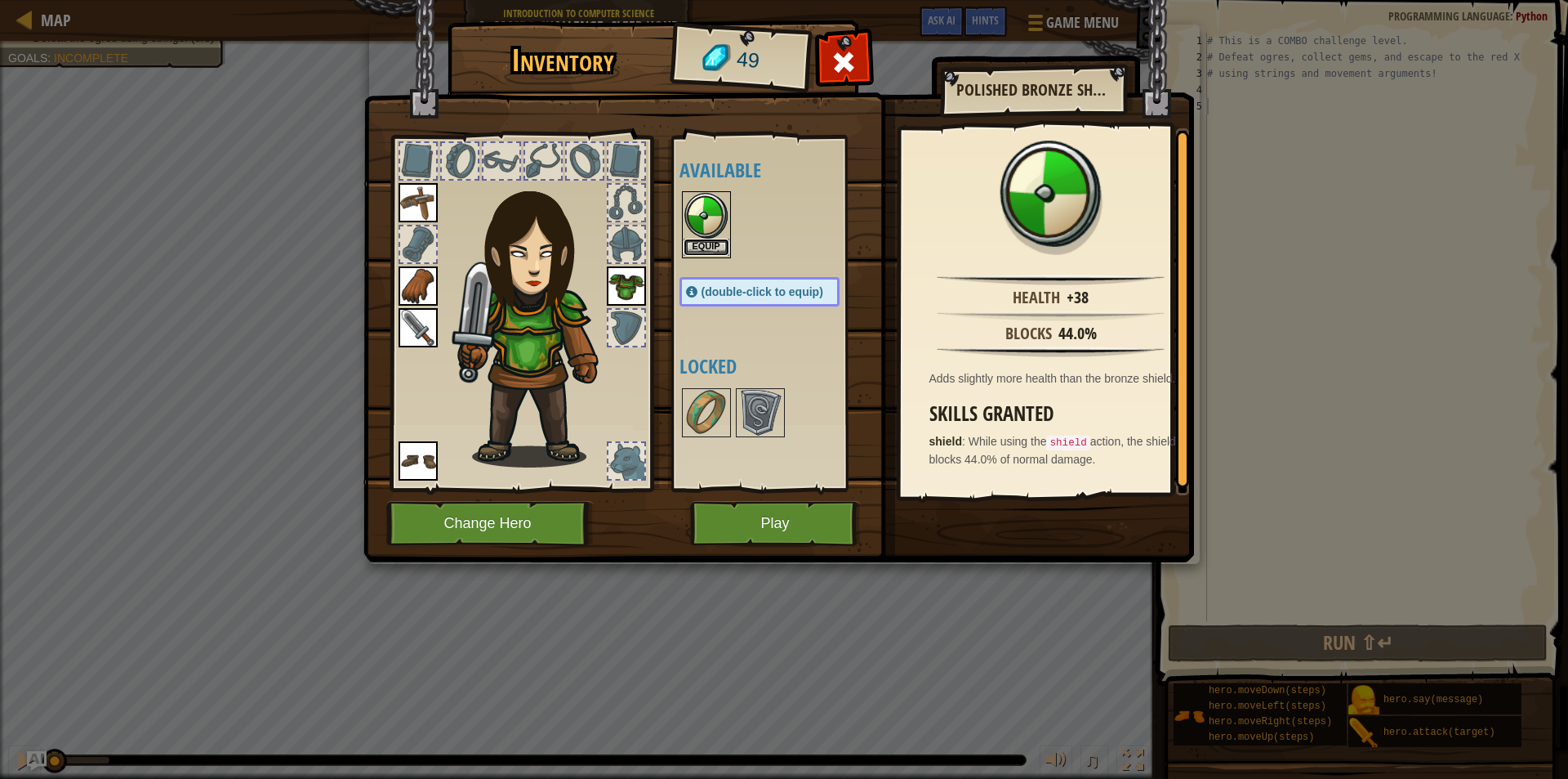
click at [706, 247] on button "Equip" at bounding box center [706, 246] width 46 height 17
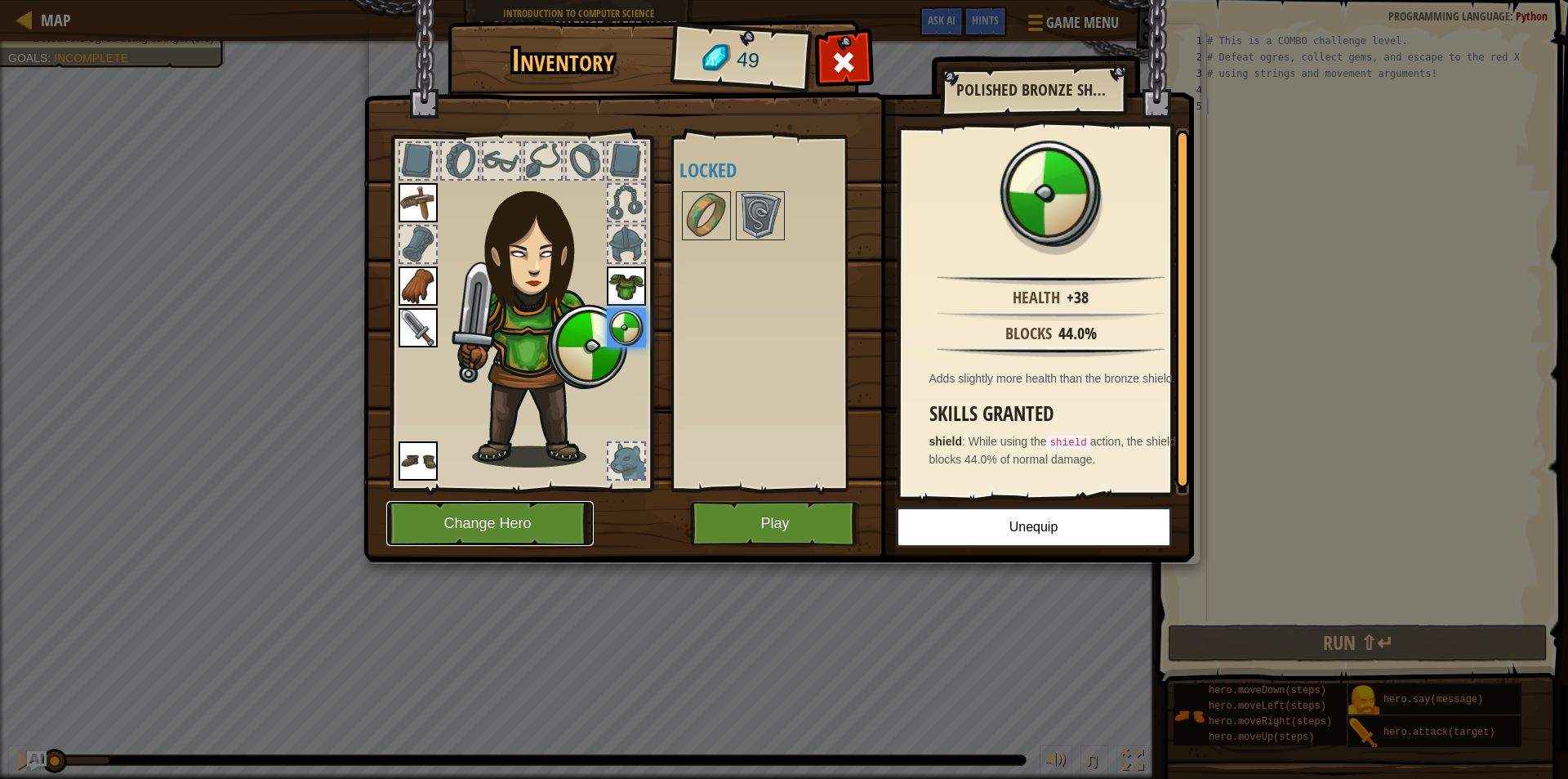
click at [562, 516] on button "Change Hero" at bounding box center [490, 523] width 207 height 45
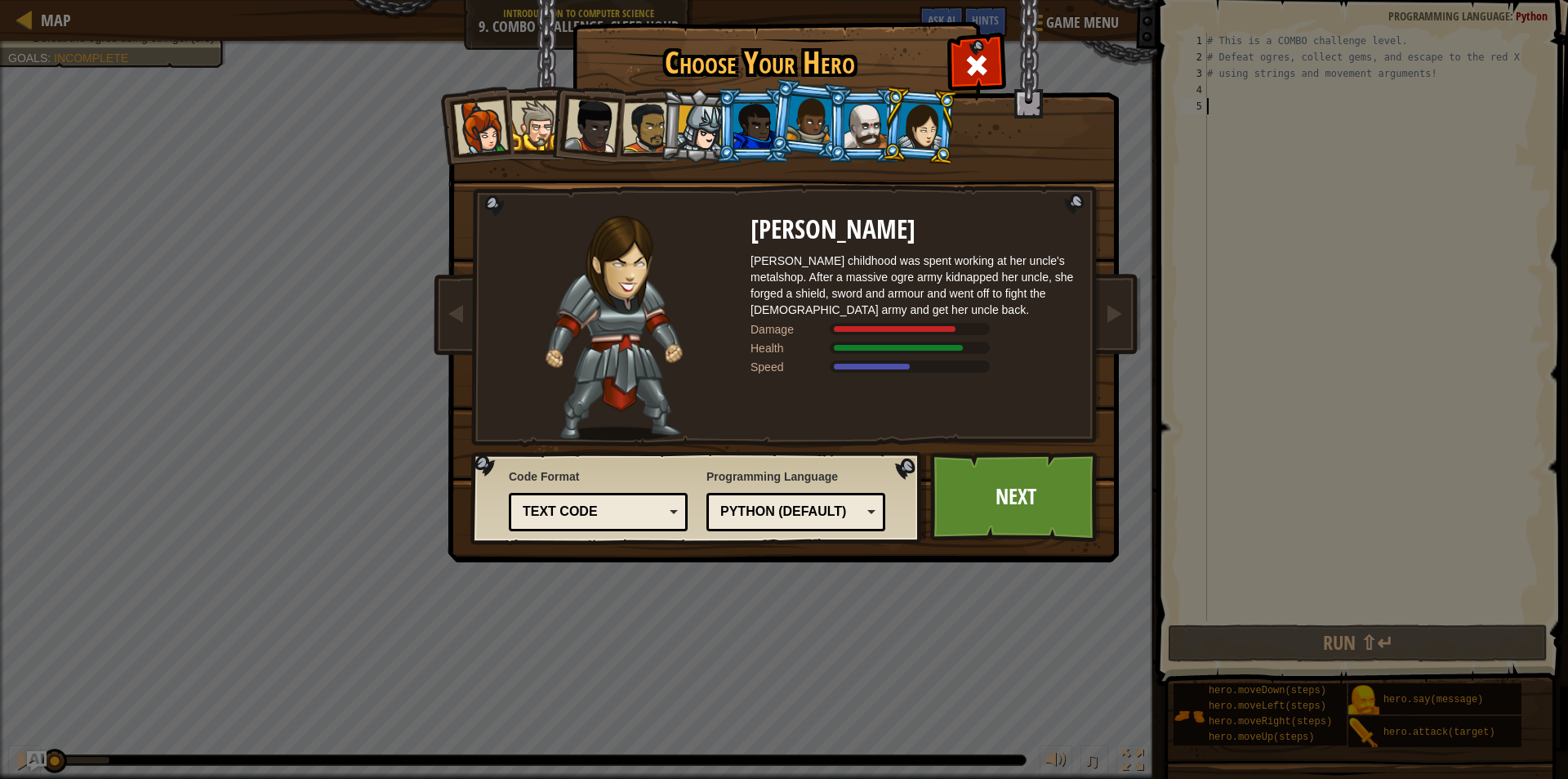
click at [736, 115] on div at bounding box center [755, 126] width 42 height 44
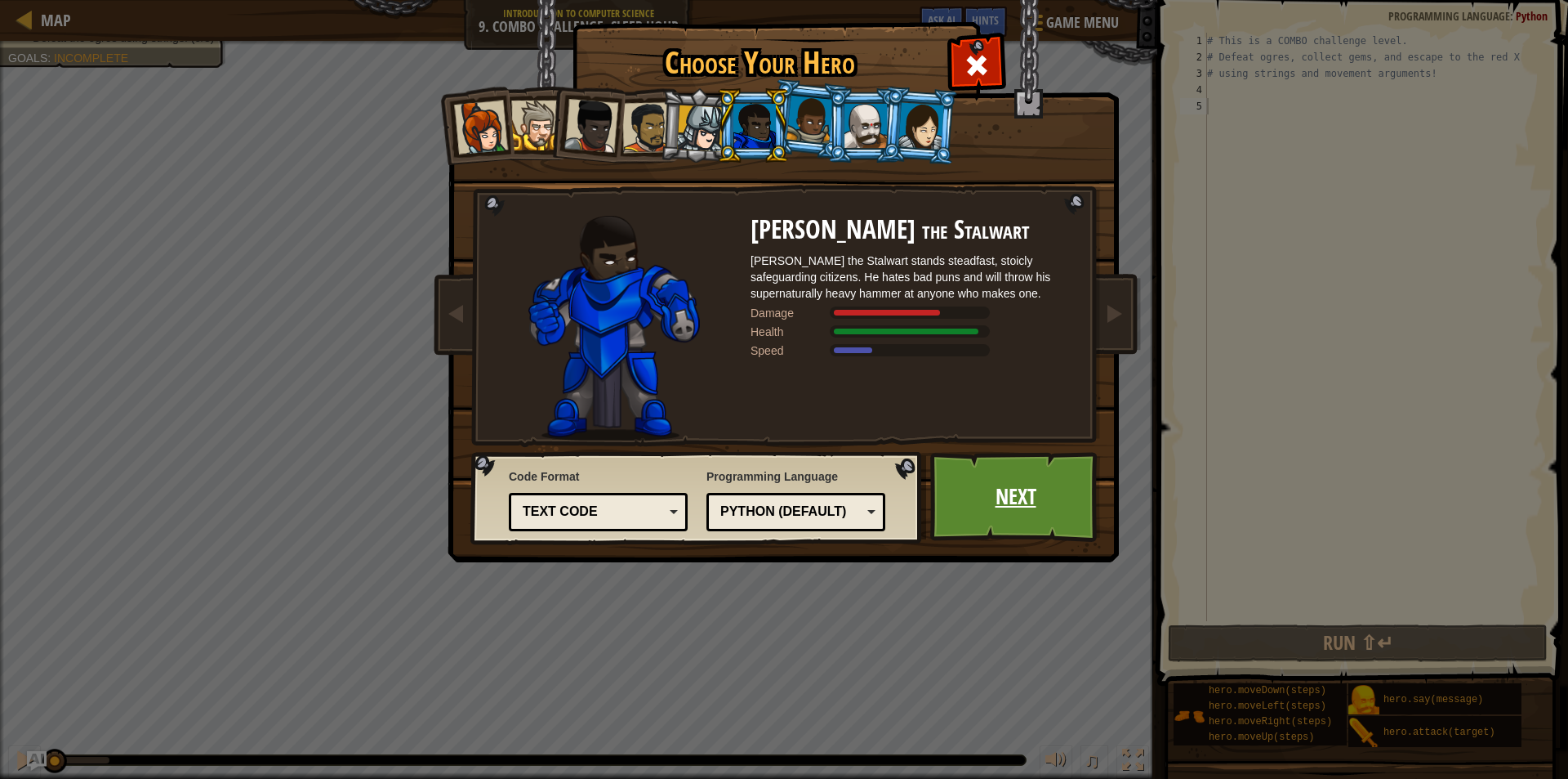
click at [1012, 500] on link "Next" at bounding box center [1015, 497] width 171 height 90
